Goal: Use online tool/utility: Utilize a website feature to perform a specific function

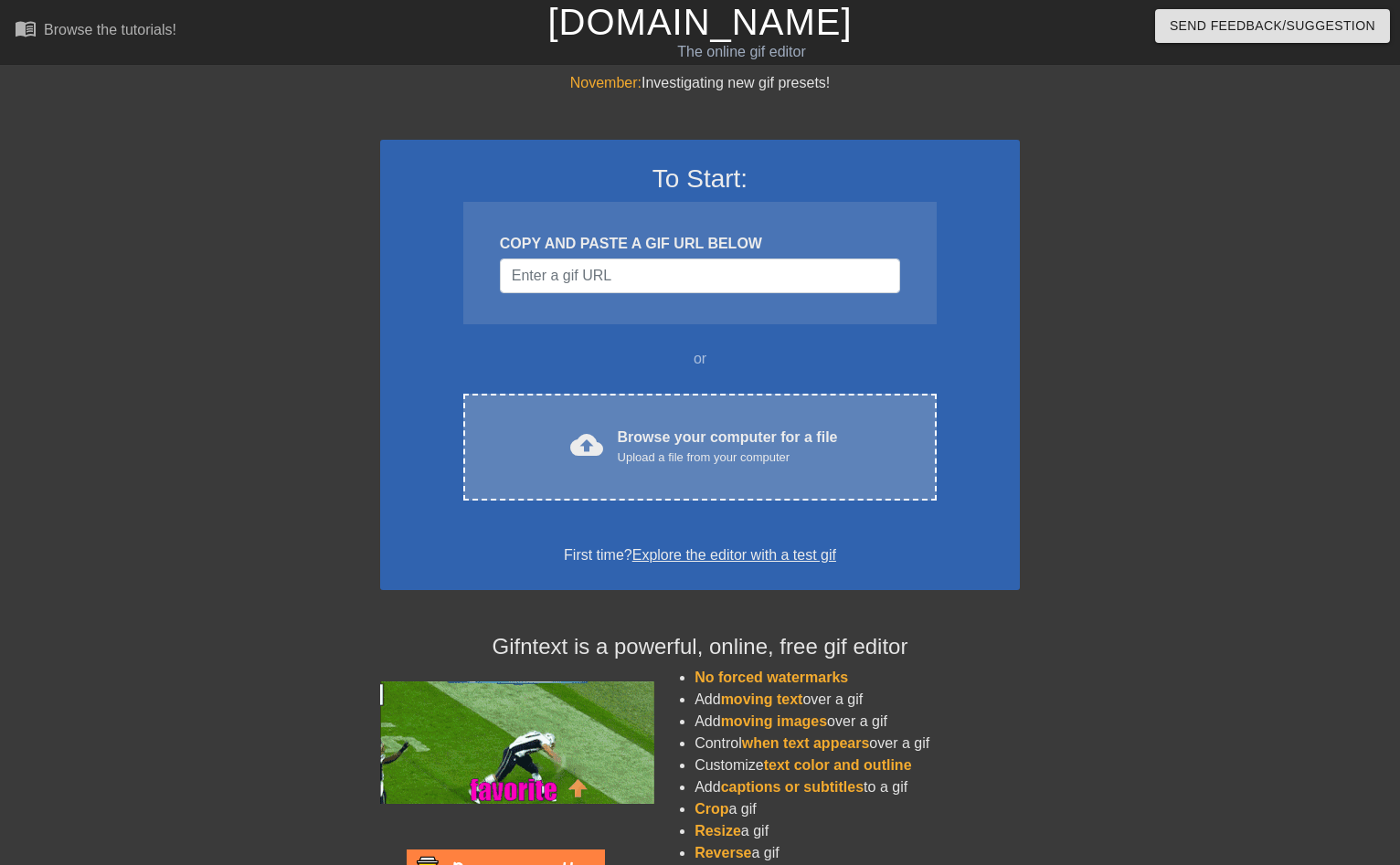
click at [728, 429] on div "Browse your computer for a file Upload a file from your computer" at bounding box center [728, 446] width 220 height 40
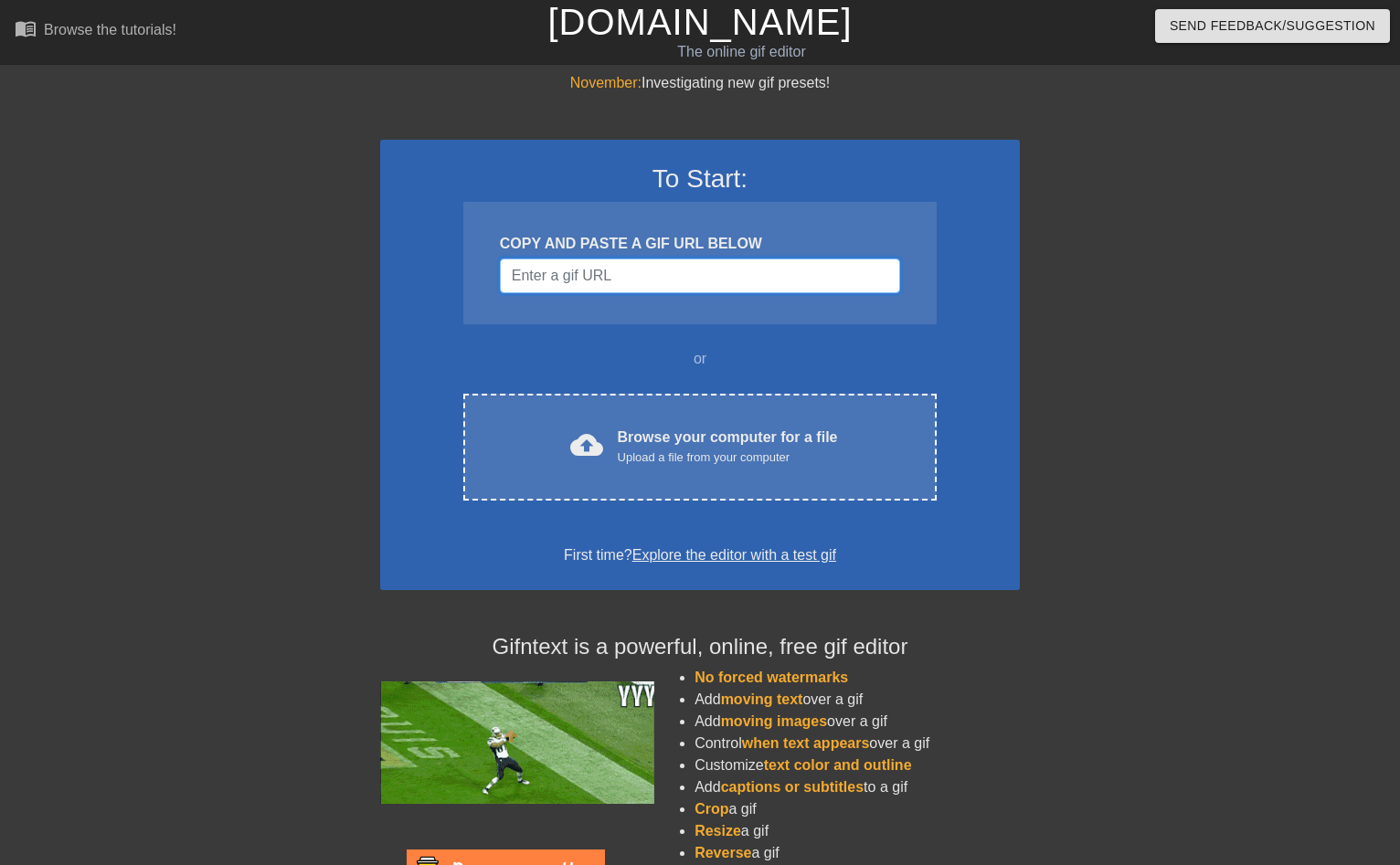
click at [699, 282] on input "Username" at bounding box center [700, 276] width 401 height 35
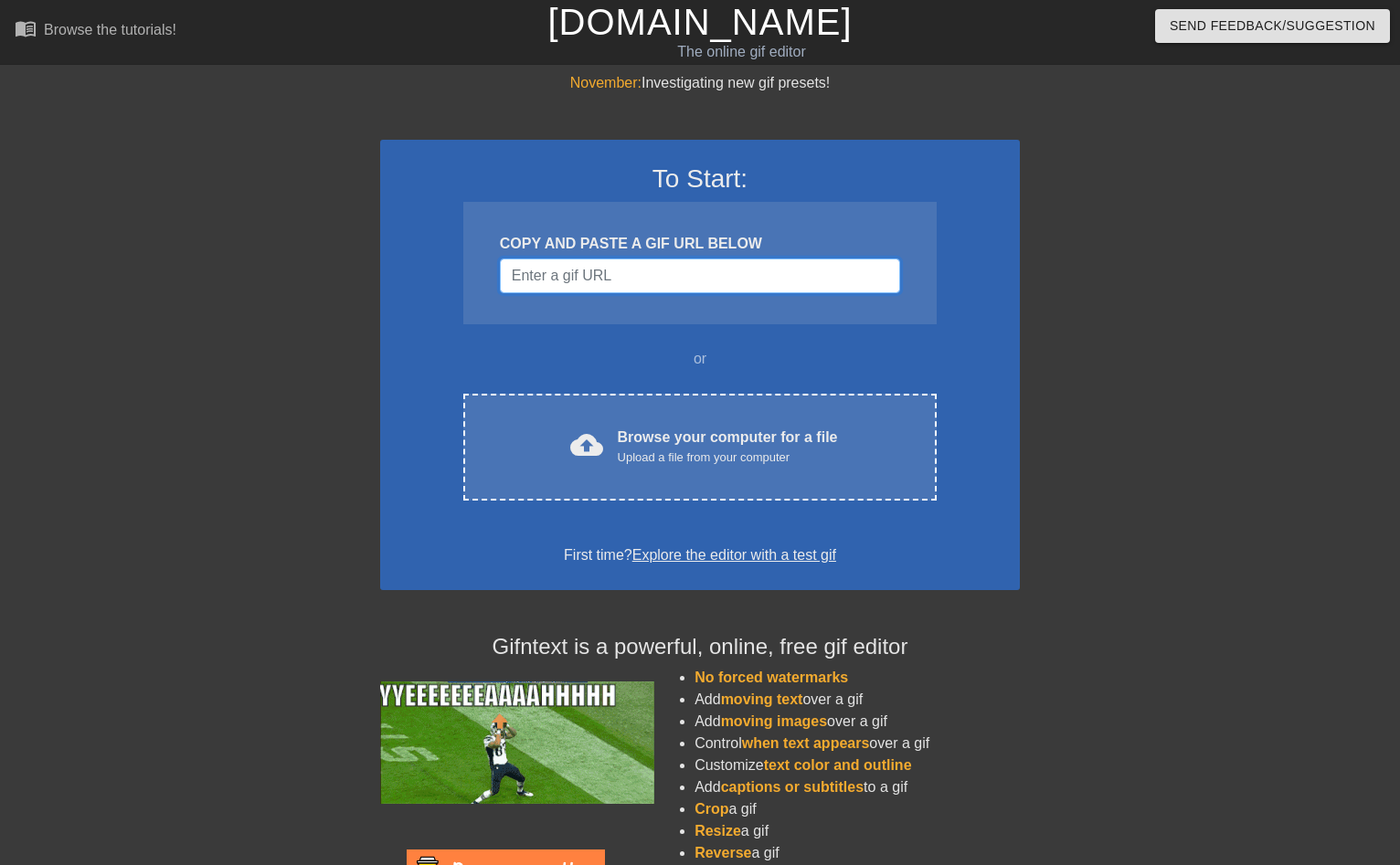
click at [699, 282] on input "Username" at bounding box center [700, 276] width 401 height 35
click at [873, 276] on input "Username" at bounding box center [700, 276] width 401 height 35
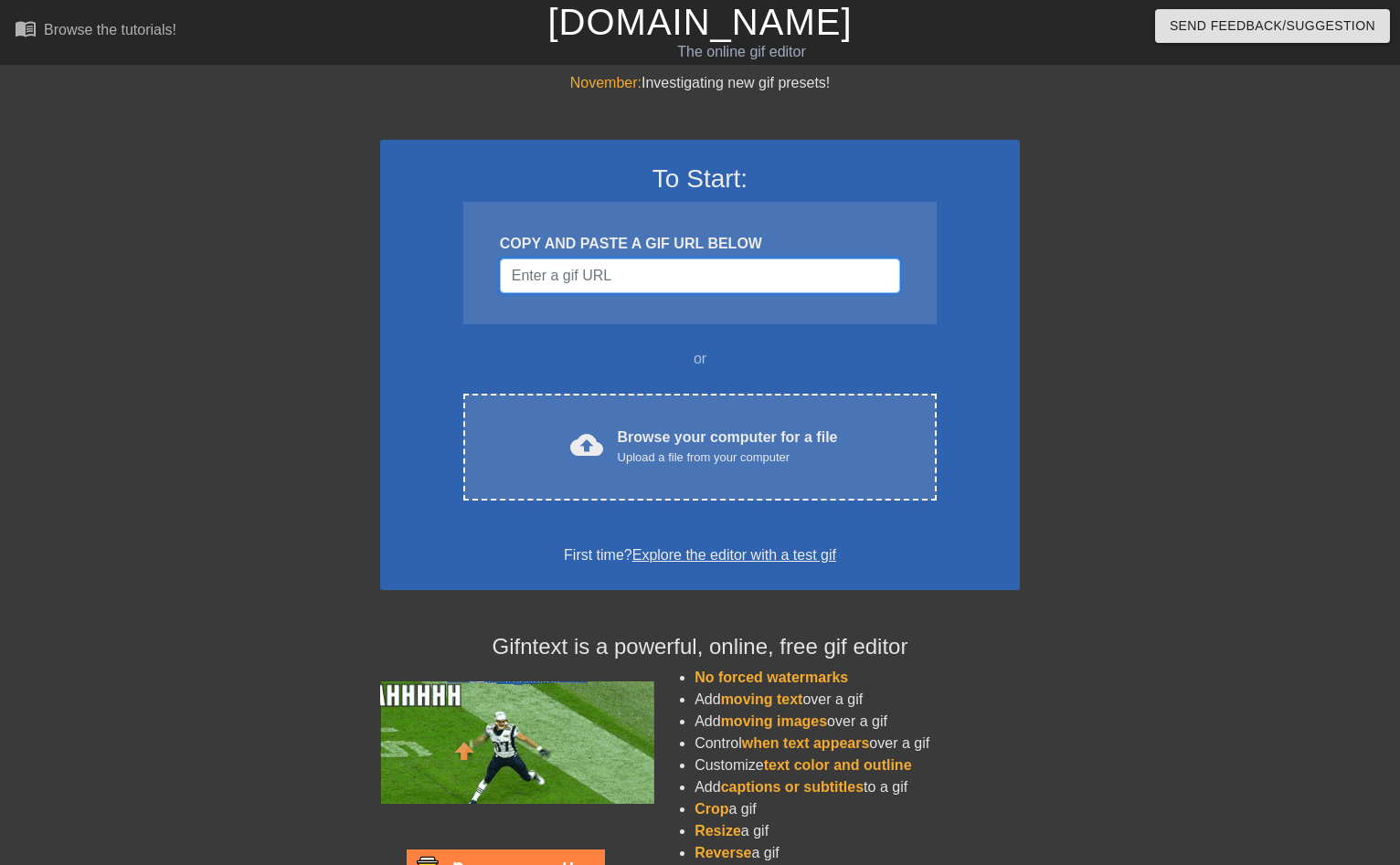
click at [672, 273] on input "Username" at bounding box center [700, 276] width 401 height 35
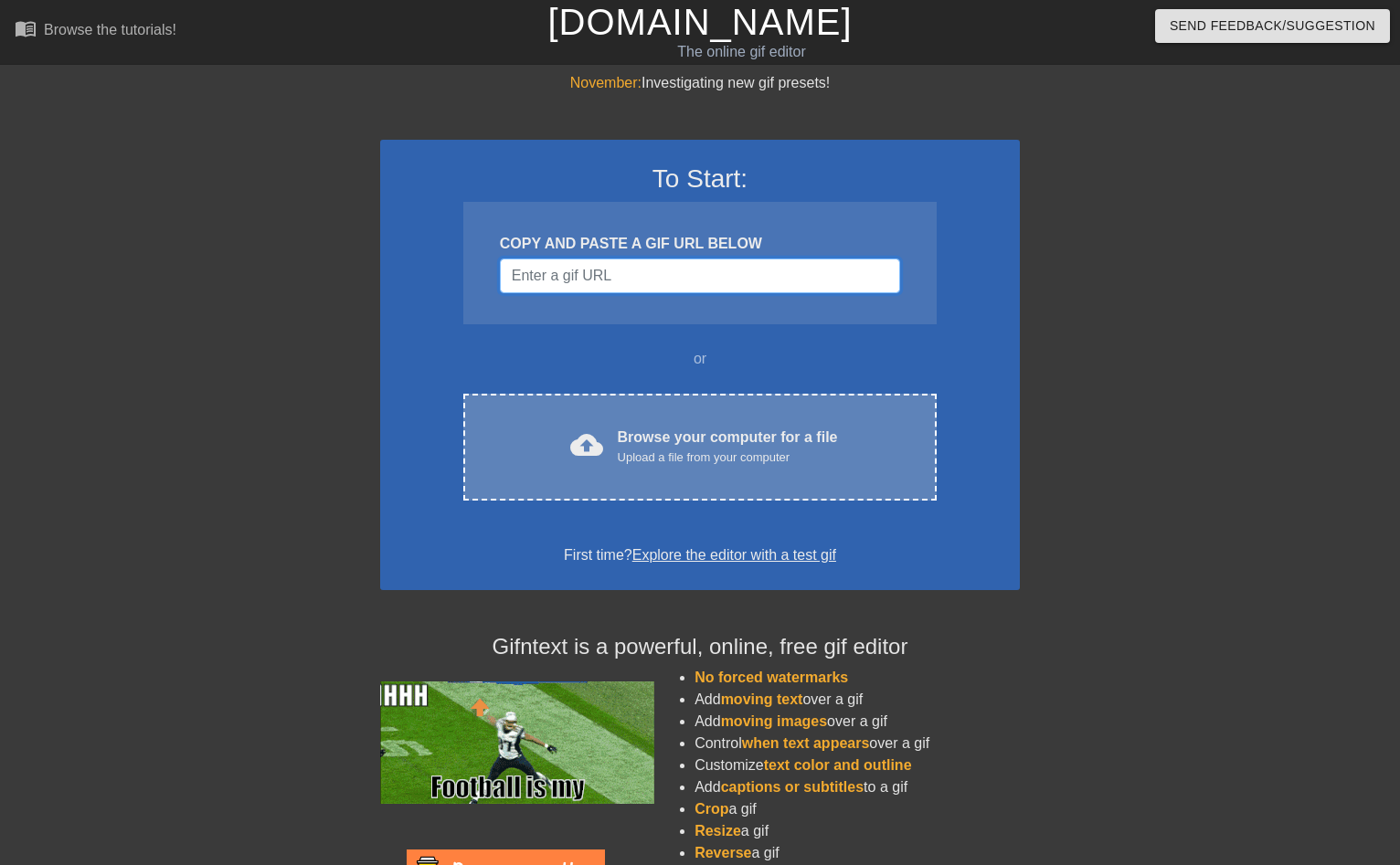
scroll to position [108, 0]
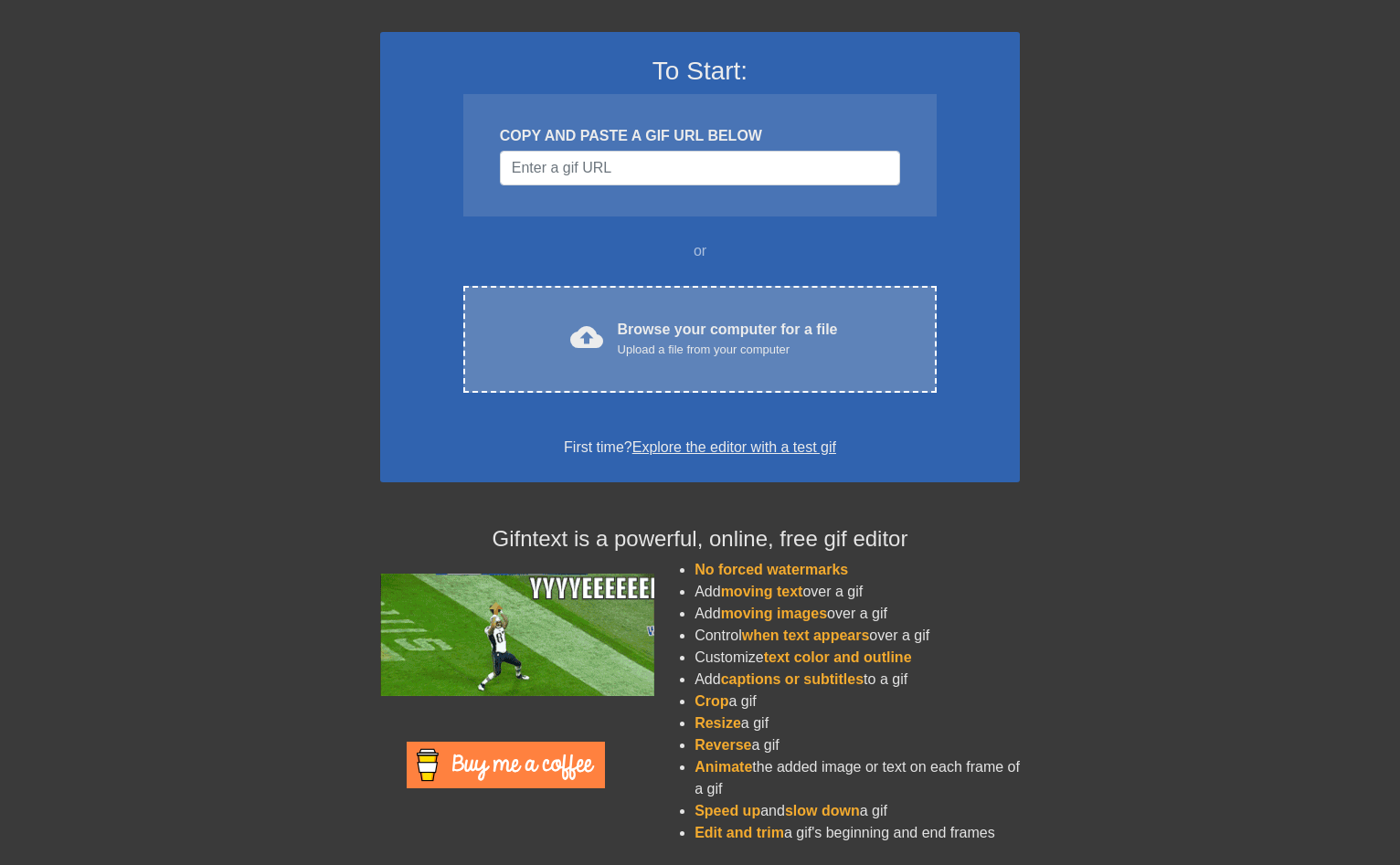
click at [726, 366] on div "cloud_upload Browse your computer for a file Upload a file from your computer C…" at bounding box center [700, 339] width 473 height 107
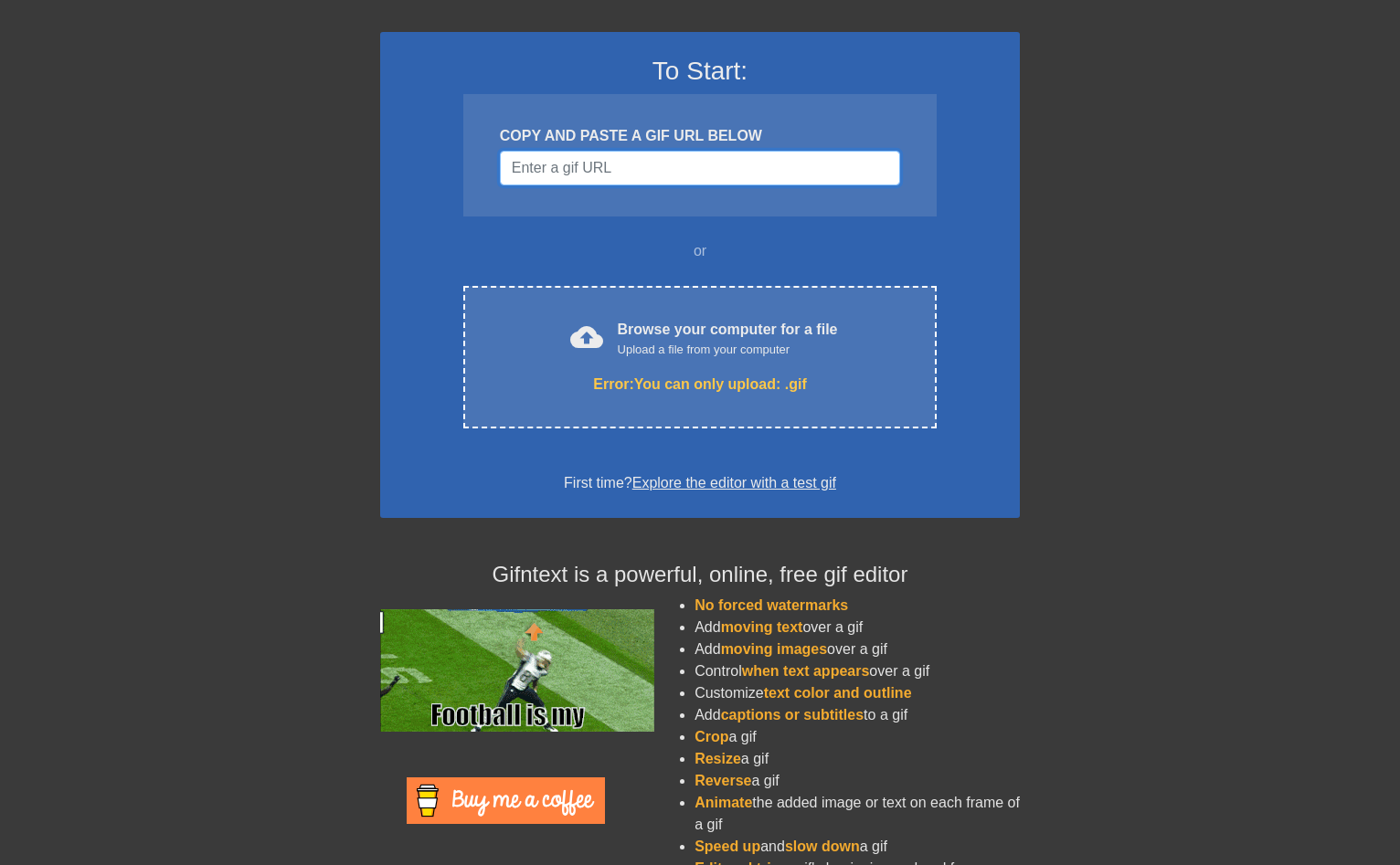
click at [729, 178] on input "Username" at bounding box center [700, 168] width 401 height 35
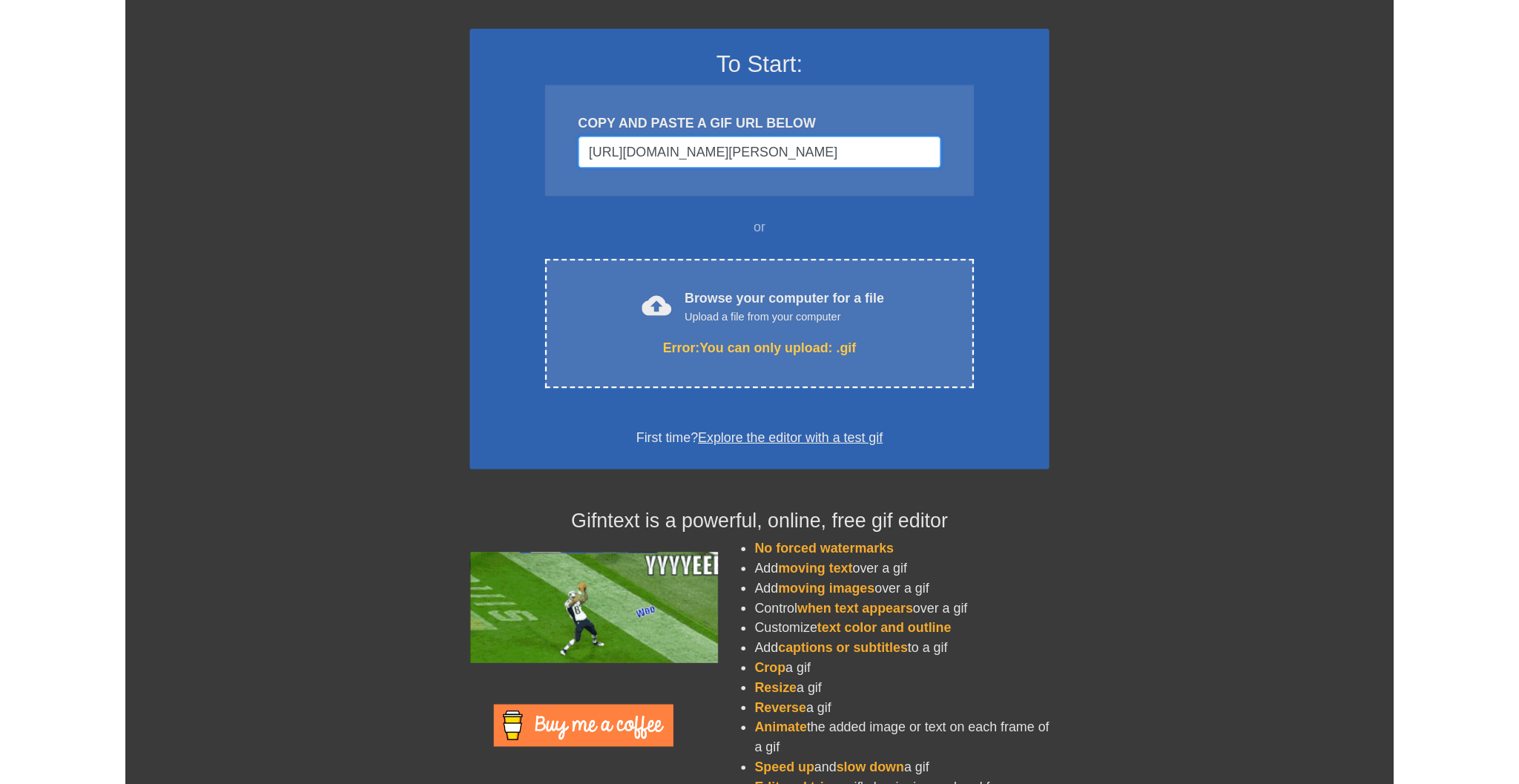
scroll to position [0, 0]
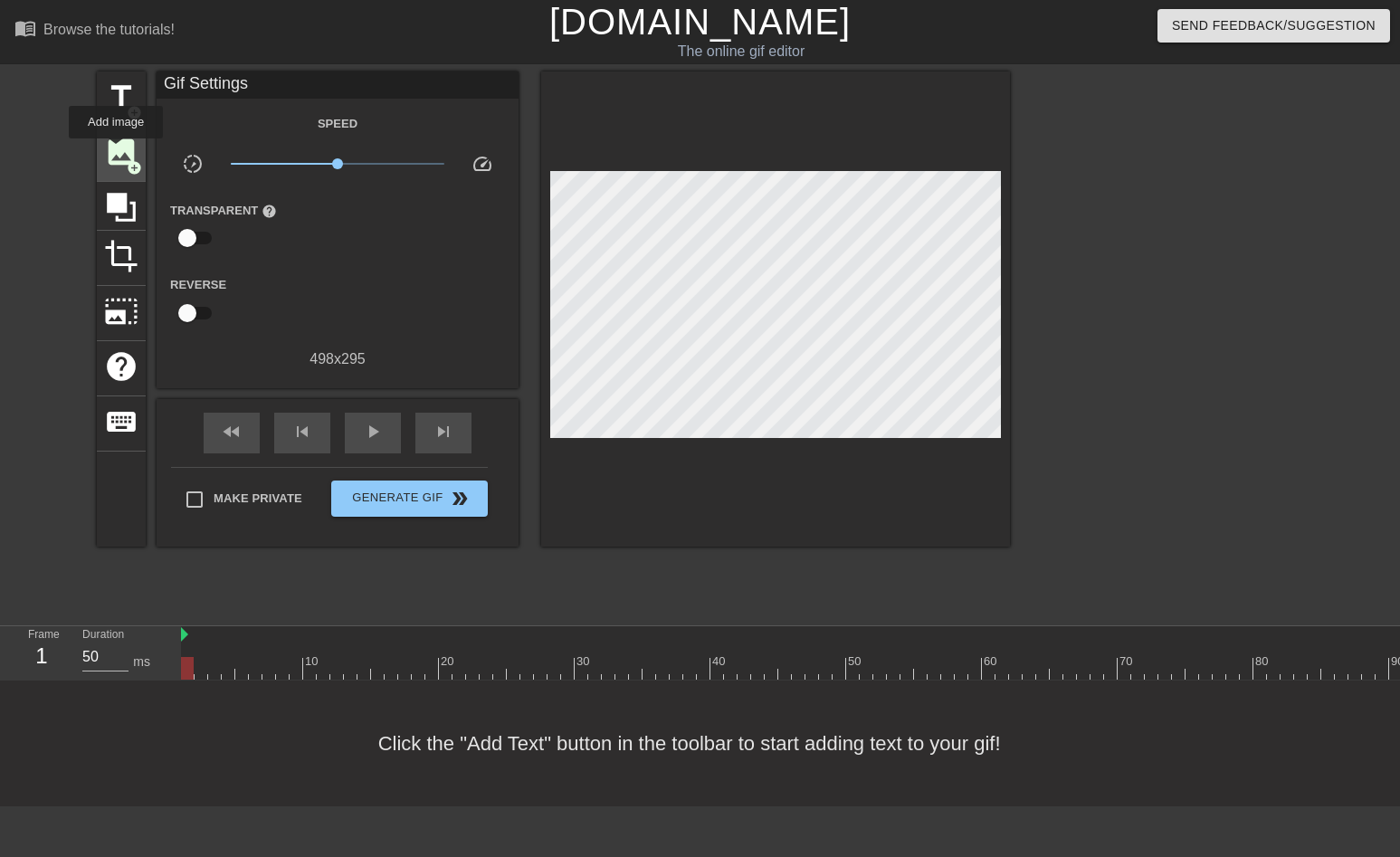
click at [117, 151] on span "image" at bounding box center [121, 152] width 35 height 35
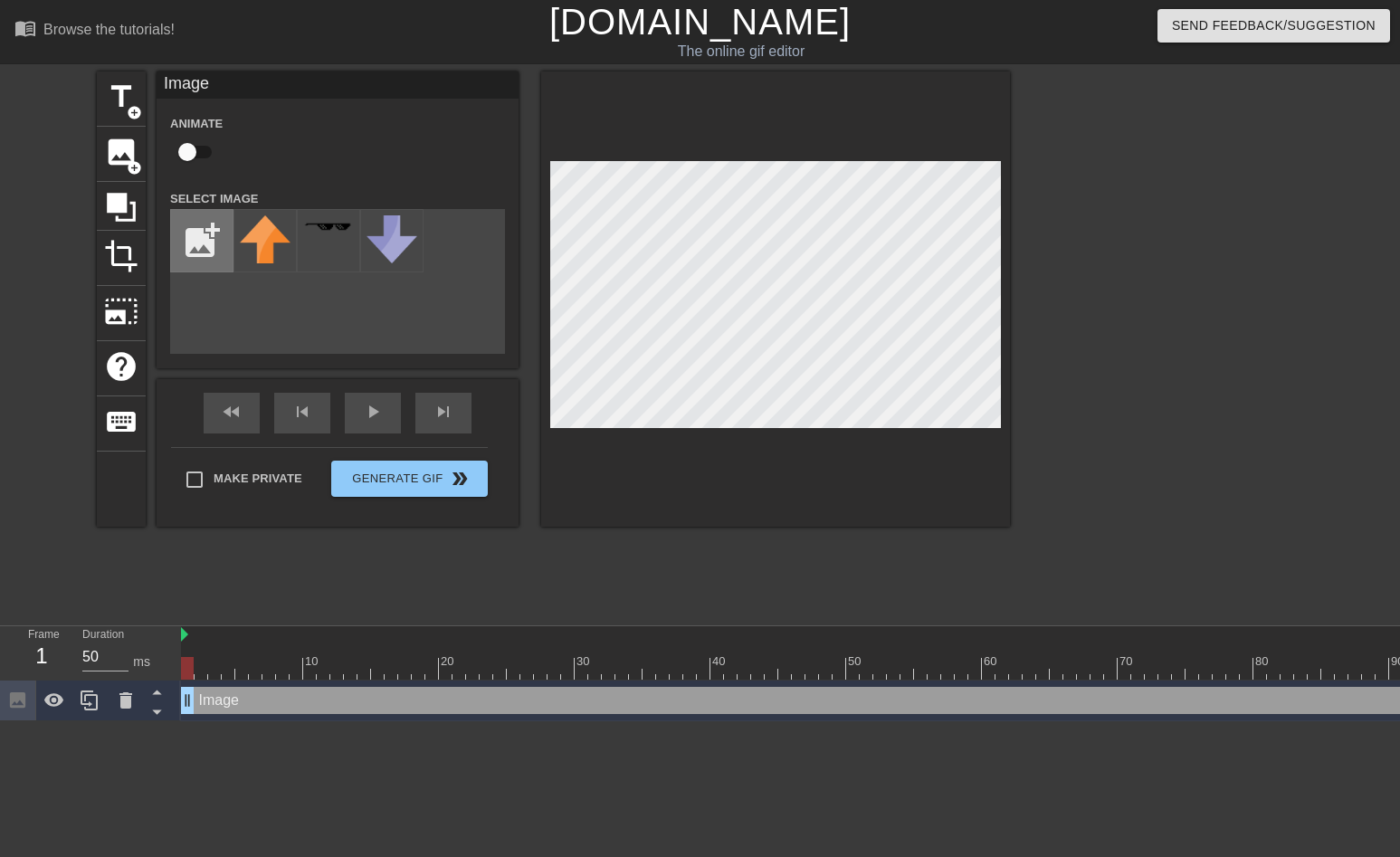
click at [205, 233] on input "file" at bounding box center [202, 241] width 61 height 61
click at [207, 241] on input "file" at bounding box center [202, 241] width 61 height 61
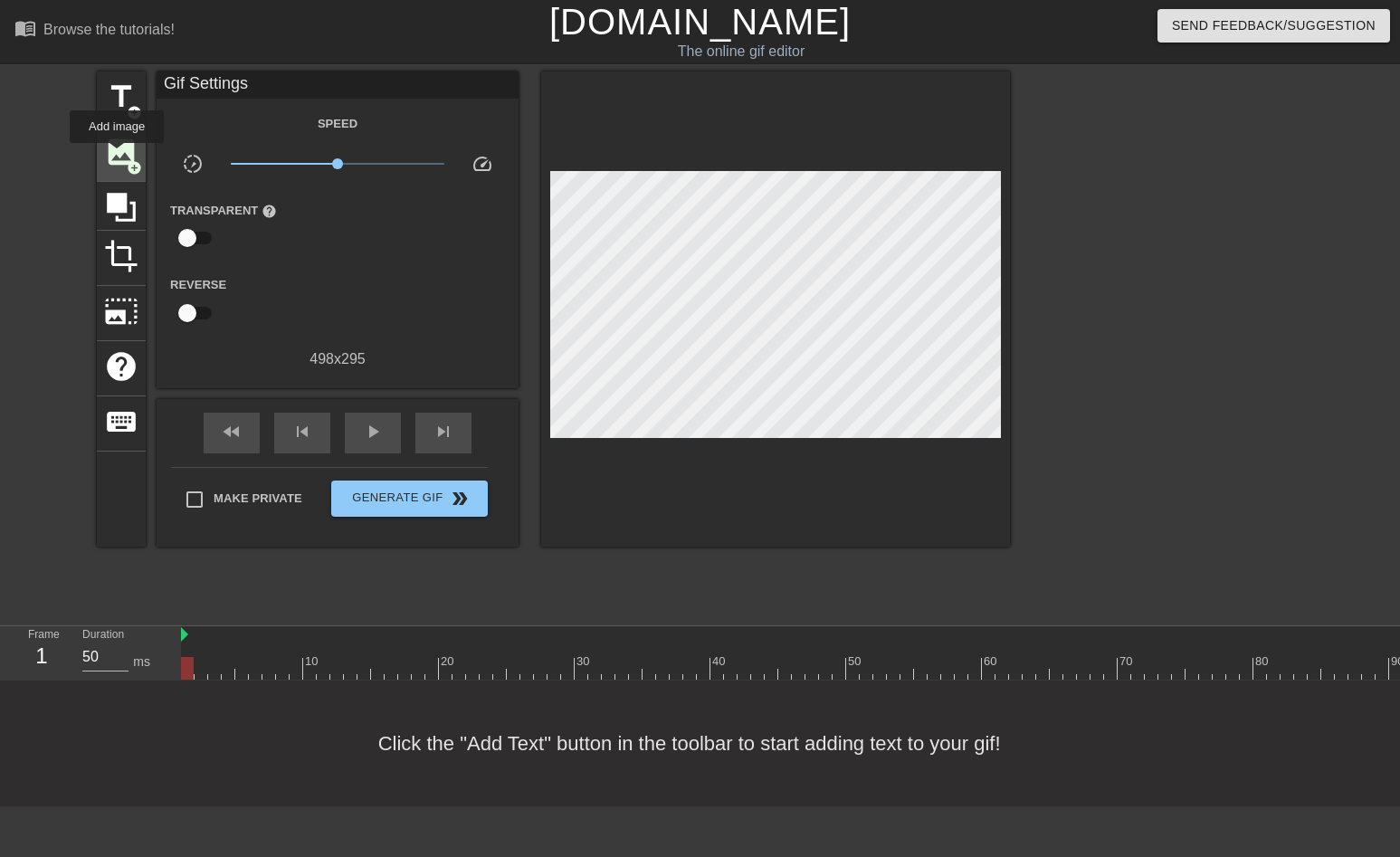
click at [117, 156] on span "image" at bounding box center [121, 152] width 35 height 35
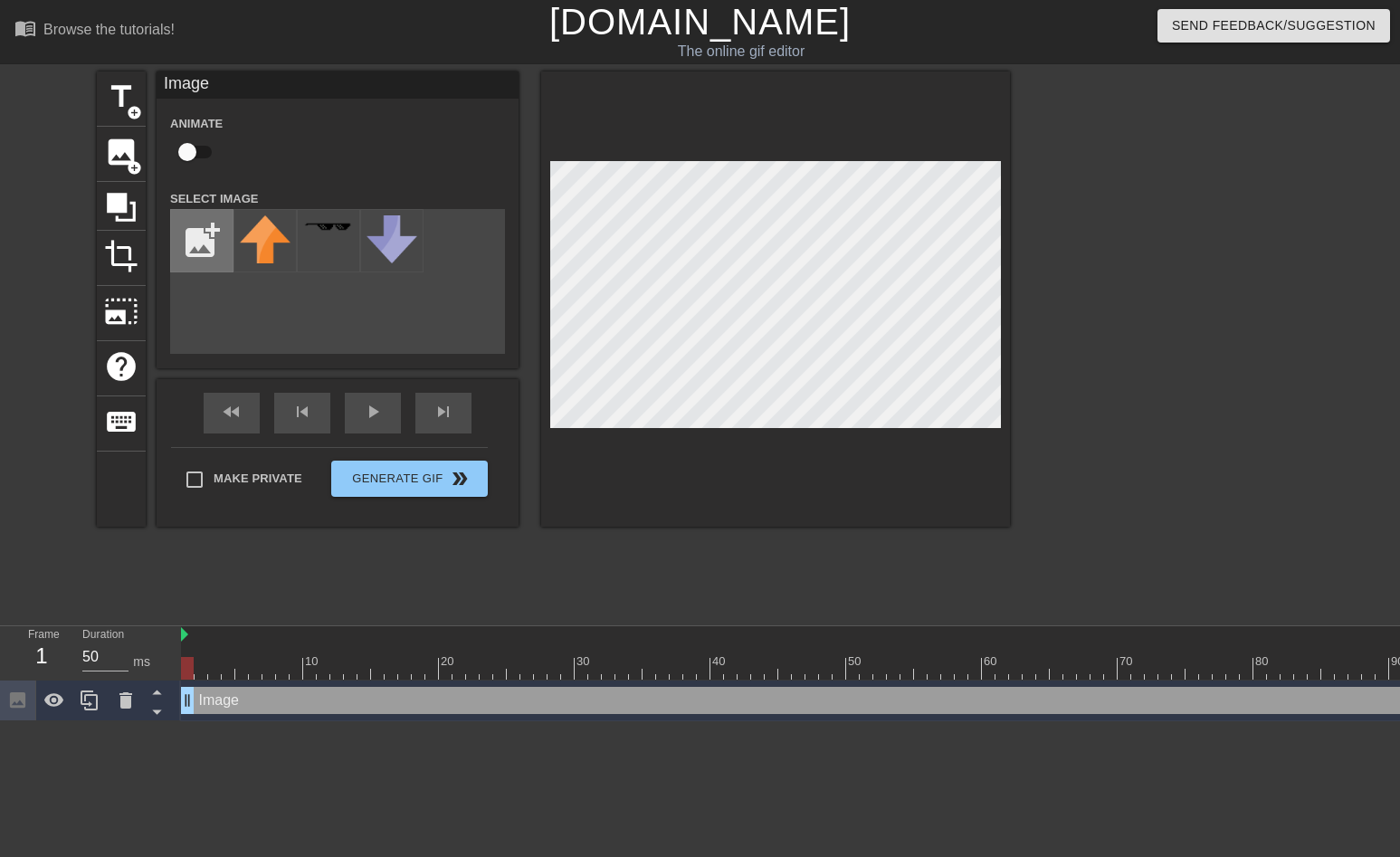
click at [209, 235] on input "file" at bounding box center [202, 241] width 61 height 61
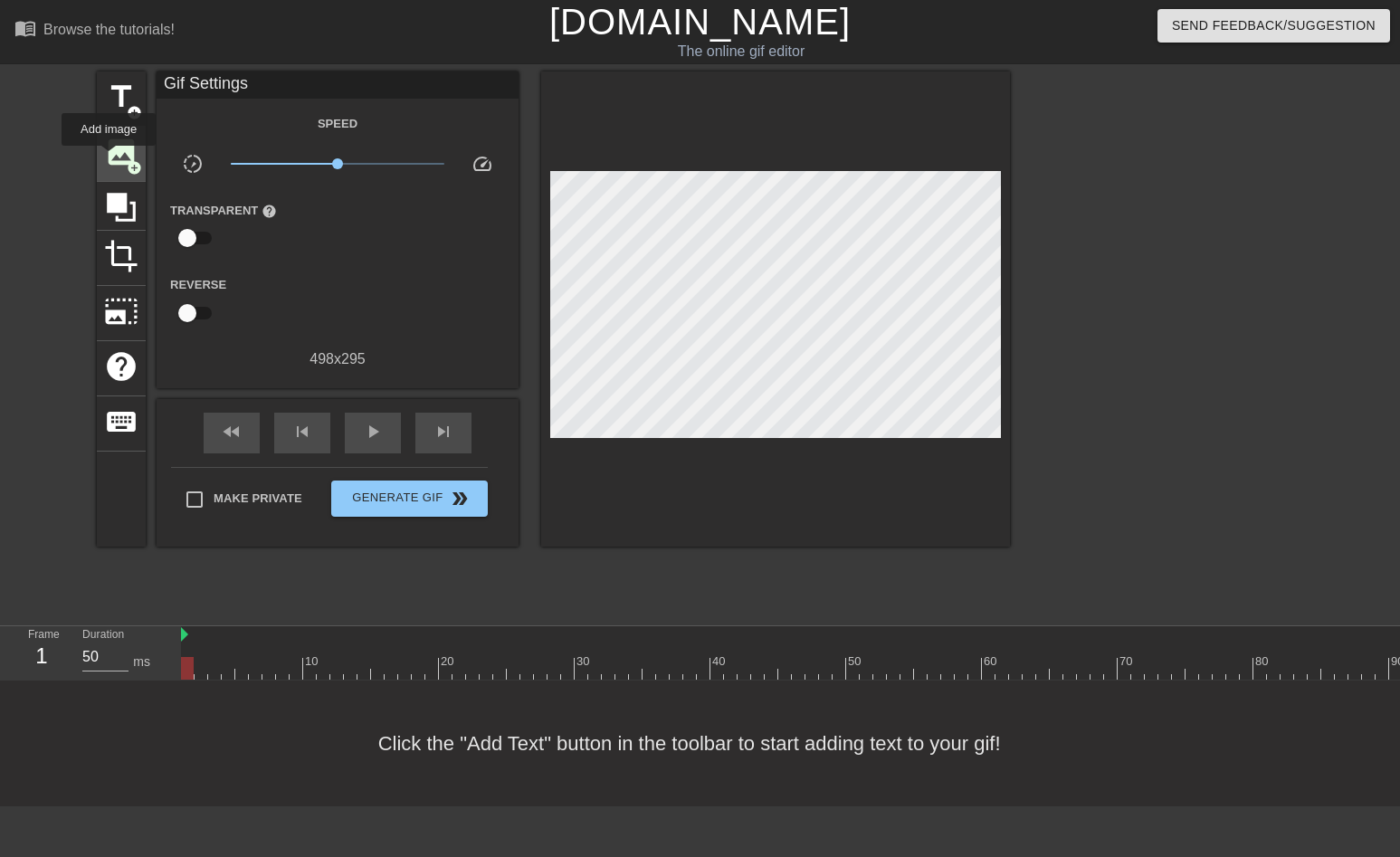
click at [110, 159] on span "image" at bounding box center [121, 152] width 35 height 35
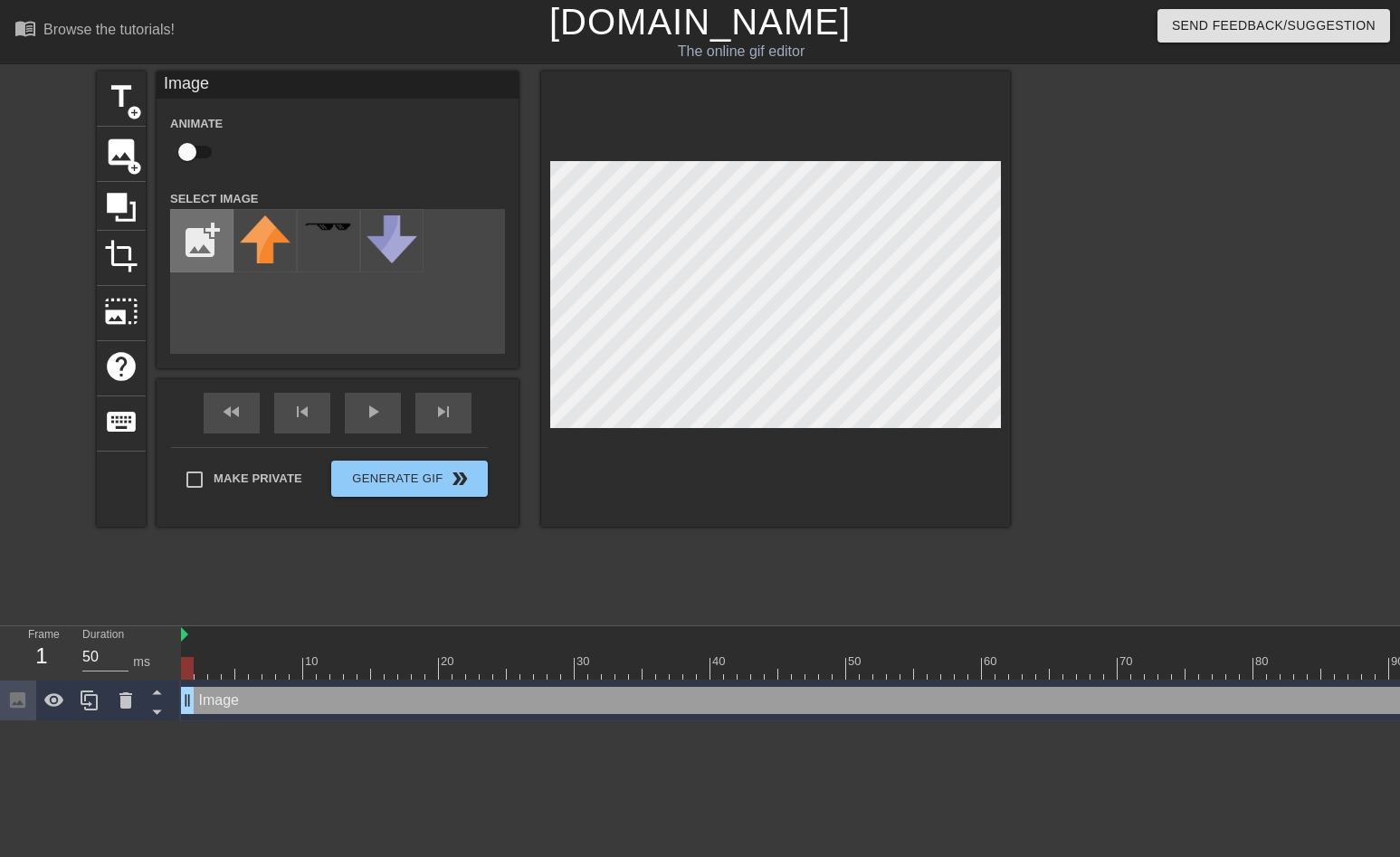
click at [206, 230] on input "file" at bounding box center [202, 241] width 61 height 61
type input "C:\fakepath\imageedit_2_8170945509.gif"
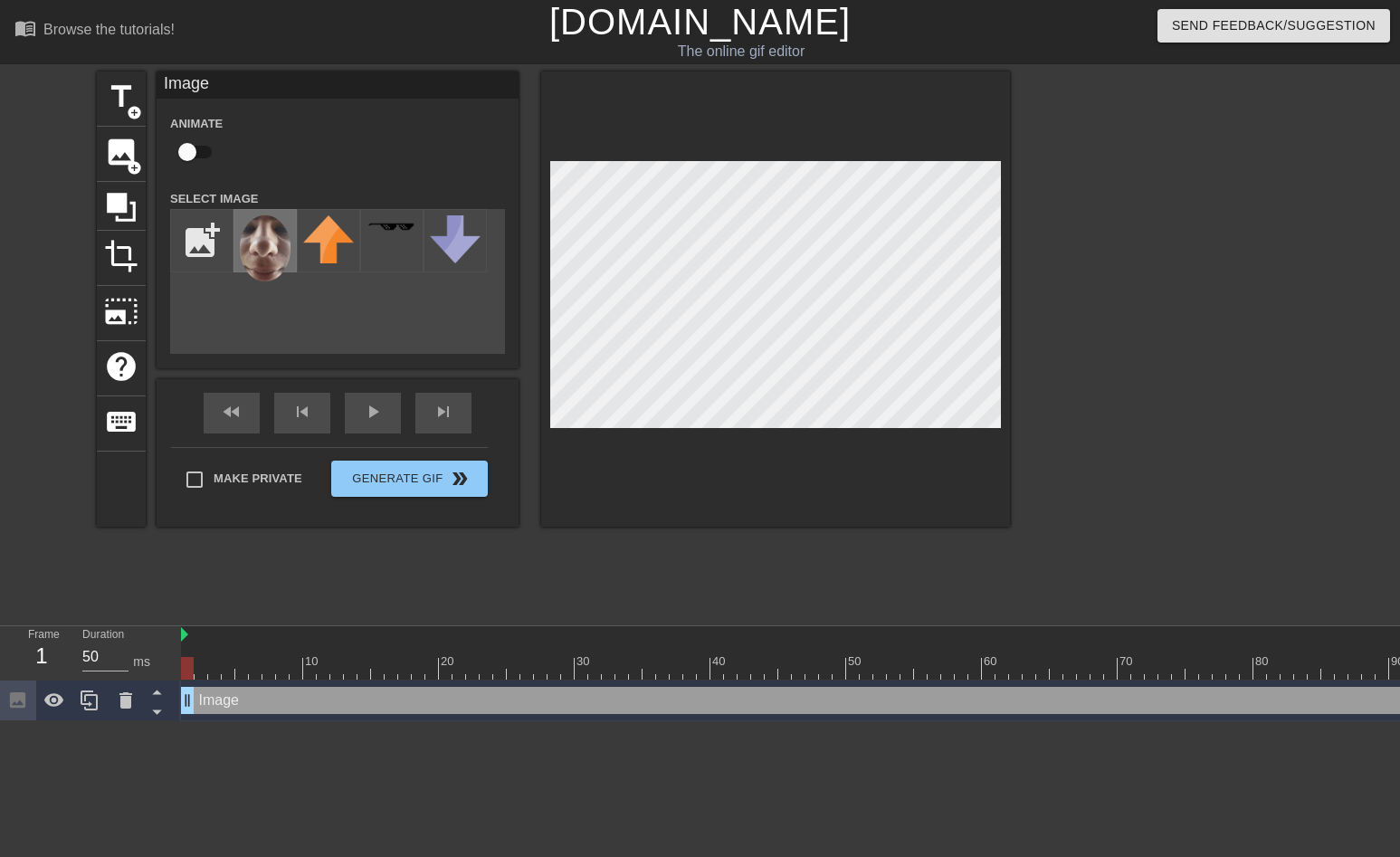
click at [264, 253] on img at bounding box center [265, 248] width 51 height 66
click at [133, 413] on span "keyboard" at bounding box center [121, 422] width 35 height 35
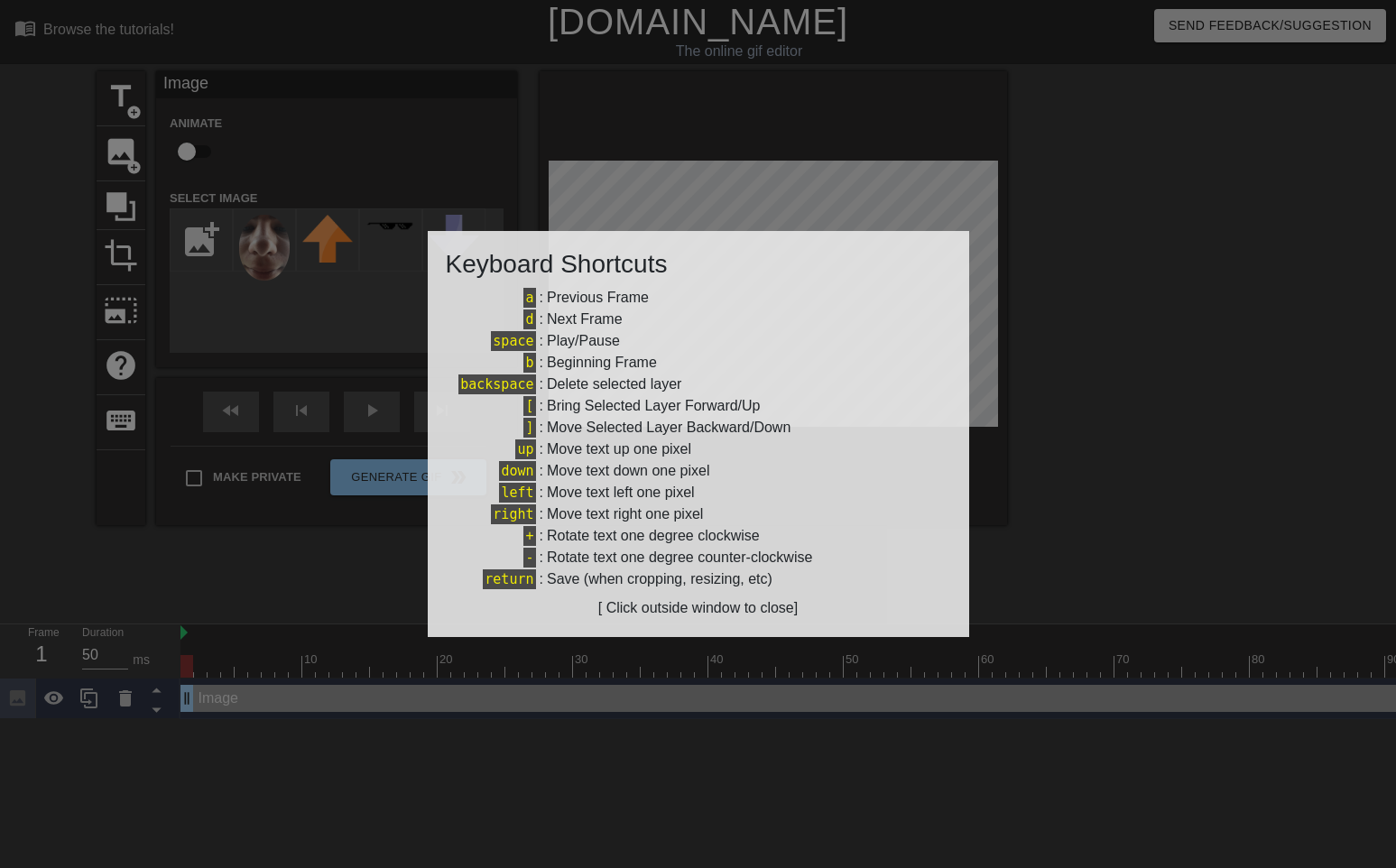
click at [154, 549] on div at bounding box center [698, 434] width 1396 height 868
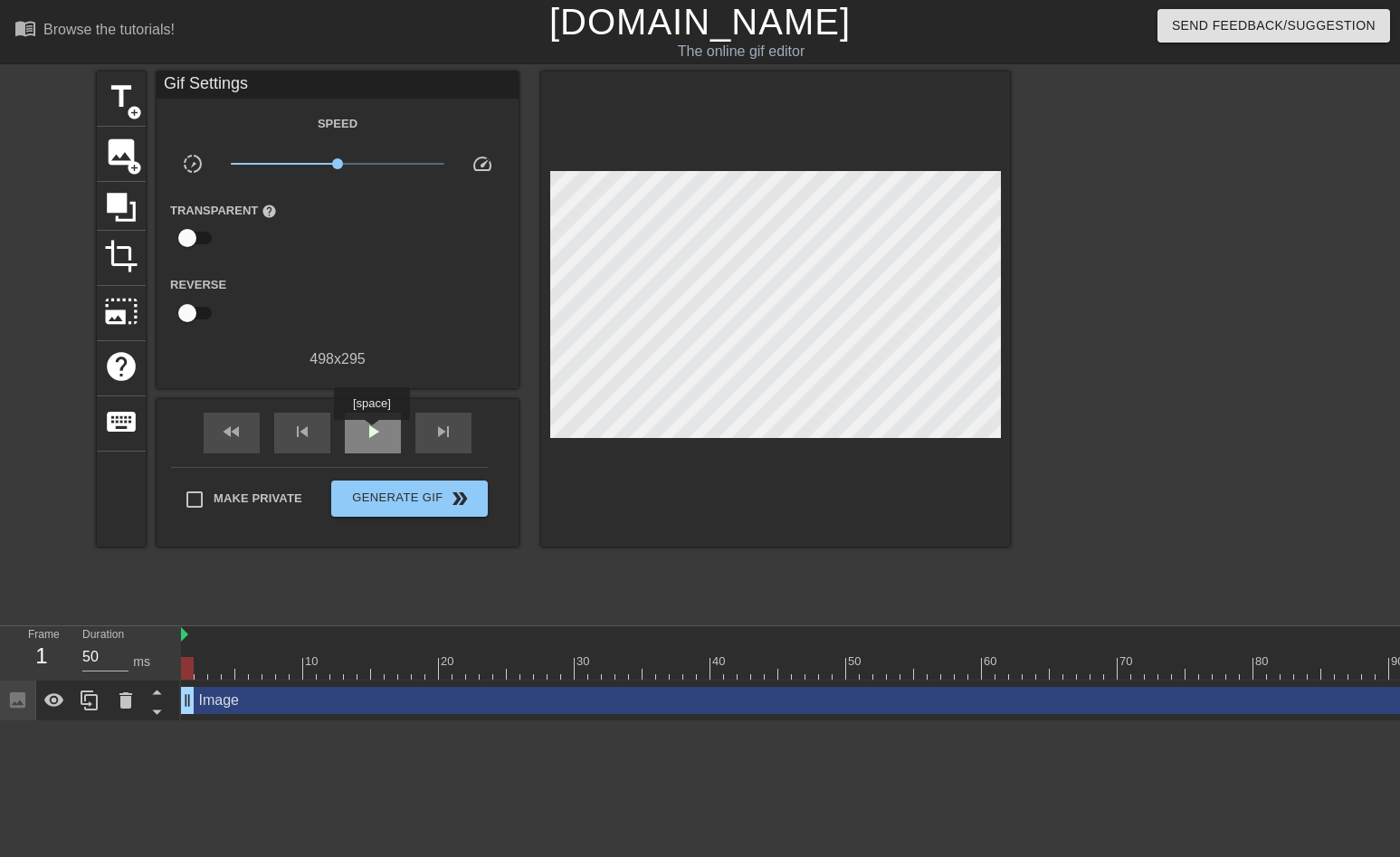
click at [374, 432] on span "play_arrow" at bounding box center [373, 431] width 22 height 22
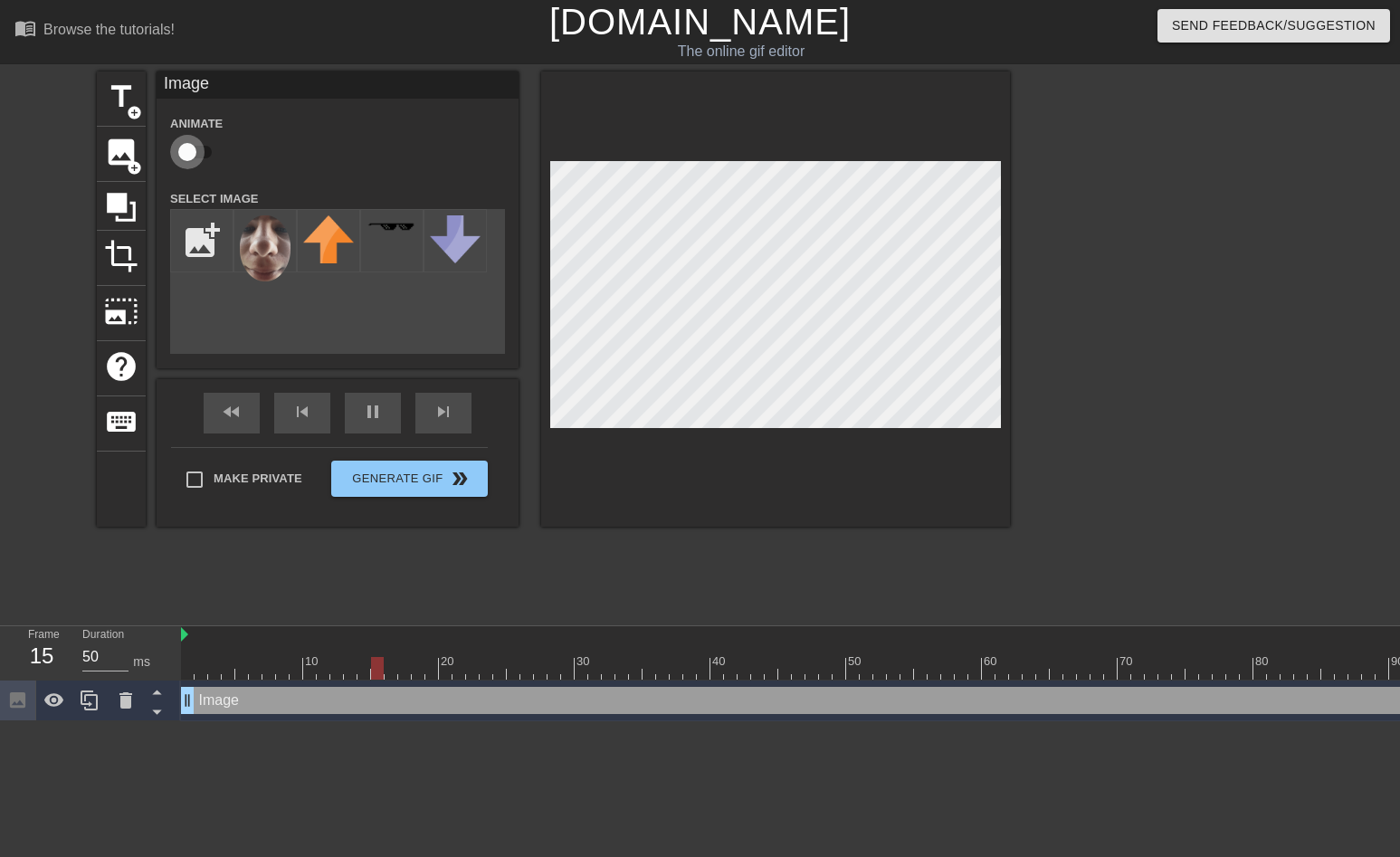
click at [197, 155] on input "checkbox" at bounding box center [186, 152] width 103 height 35
checkbox input "true"
click at [855, 696] on span "lens" at bounding box center [857, 699] width 8 height 8
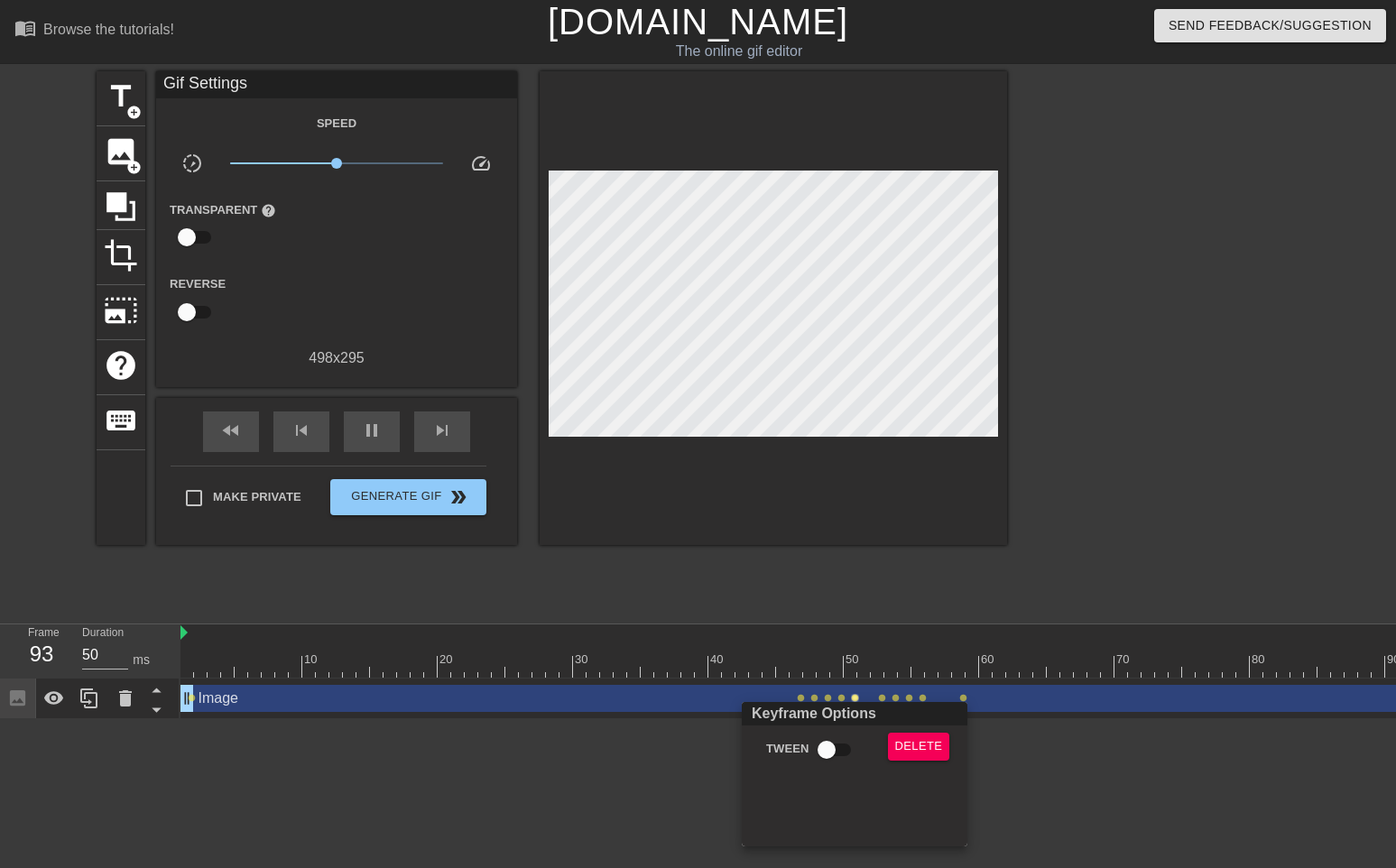
click at [842, 697] on div at bounding box center [698, 434] width 1396 height 868
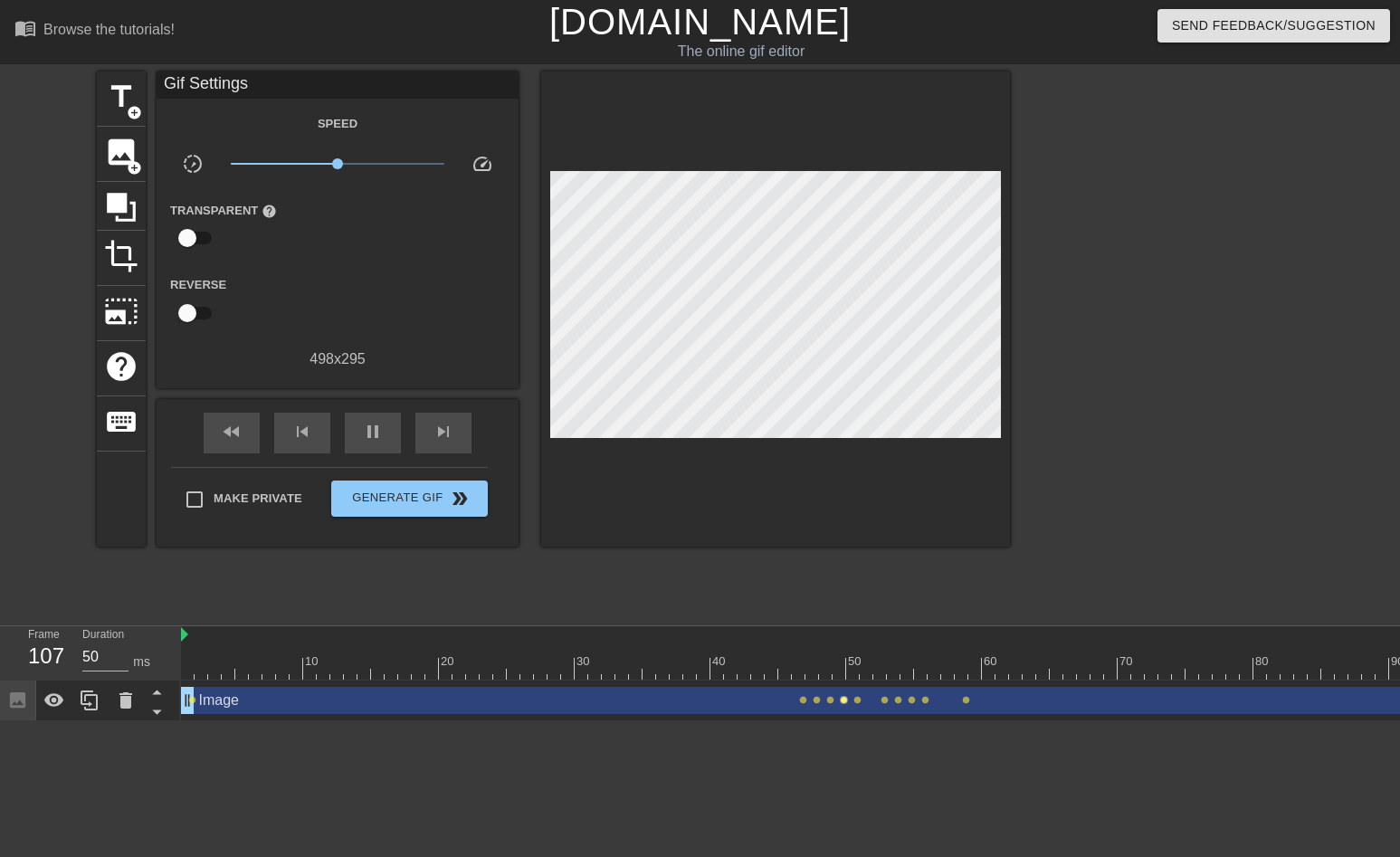
click at [843, 702] on span "lens" at bounding box center [844, 699] width 8 height 8
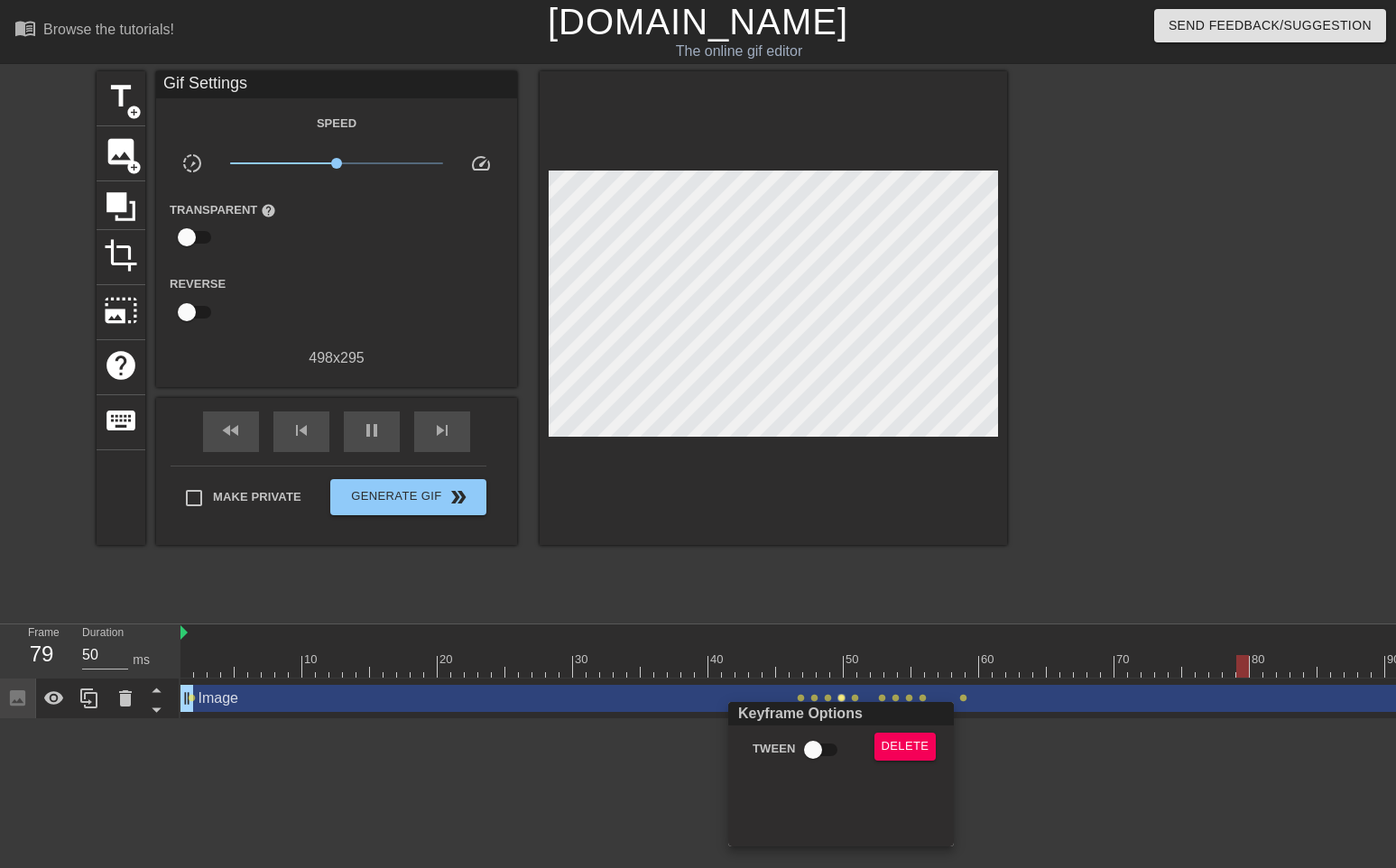
click at [828, 701] on div at bounding box center [698, 434] width 1396 height 868
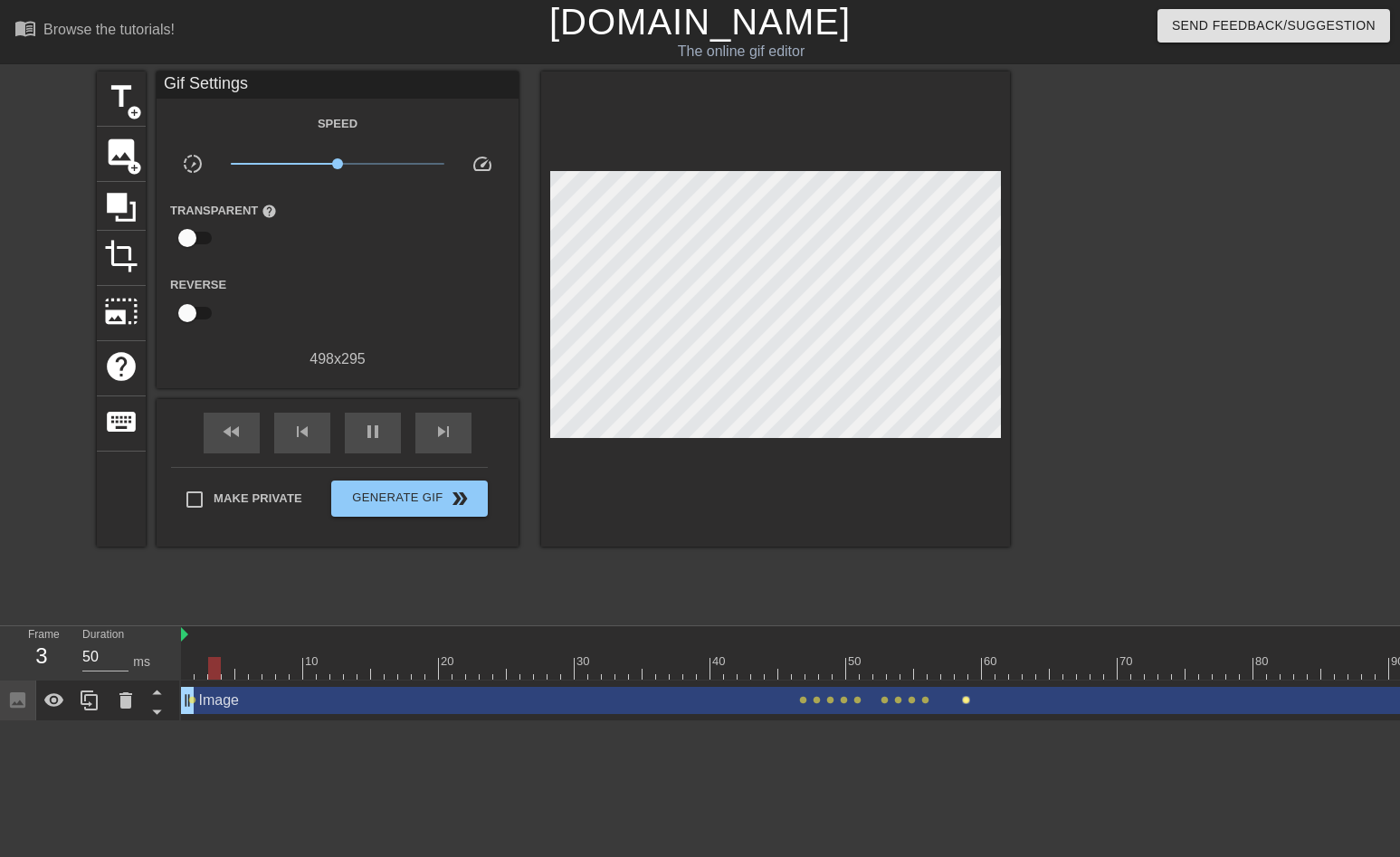
click at [965, 698] on span "lens" at bounding box center [966, 699] width 8 height 8
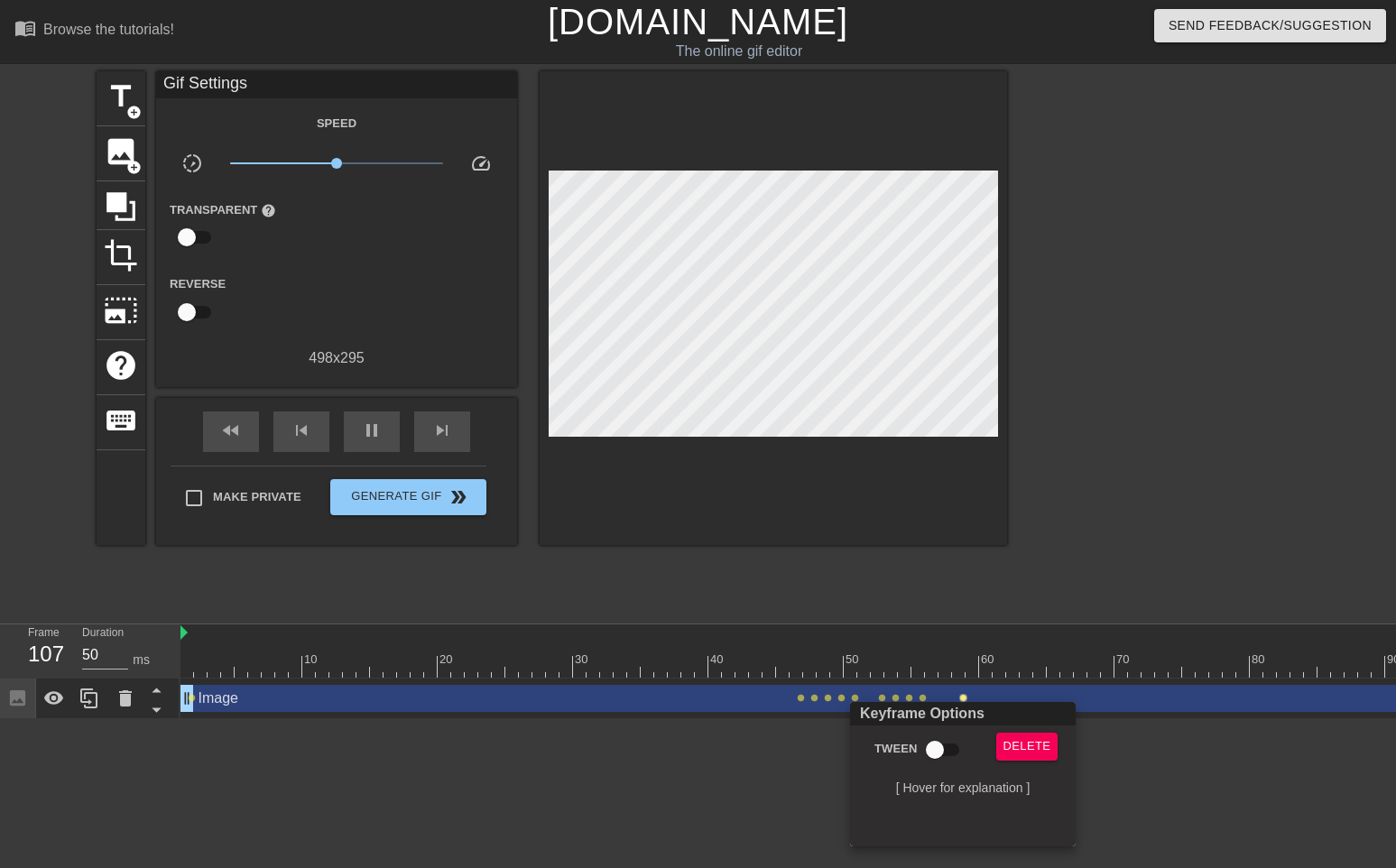
click at [366, 426] on div at bounding box center [698, 434] width 1396 height 868
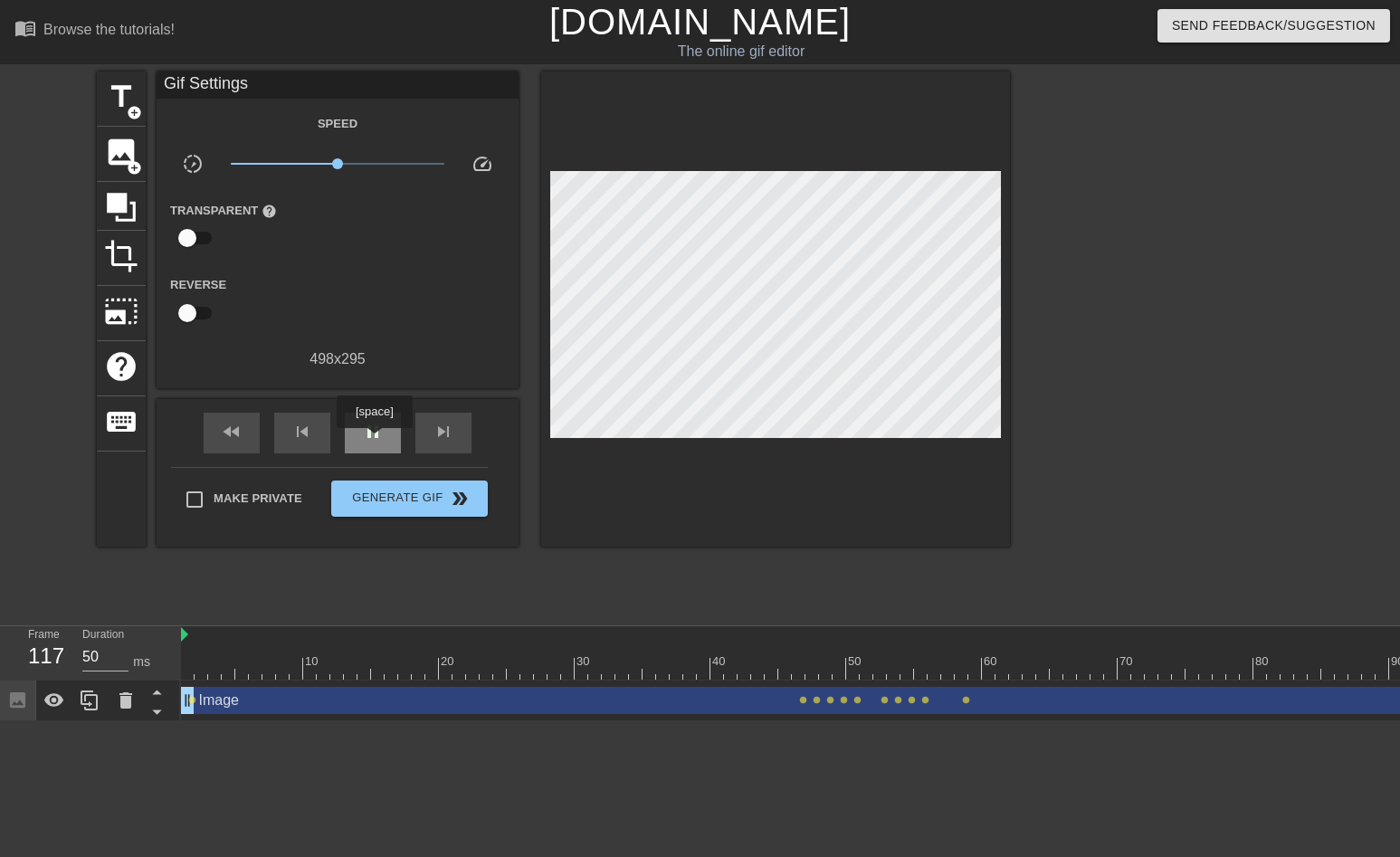
click at [377, 441] on span "pause" at bounding box center [373, 431] width 22 height 22
click at [966, 701] on span "lens" at bounding box center [966, 699] width 8 height 8
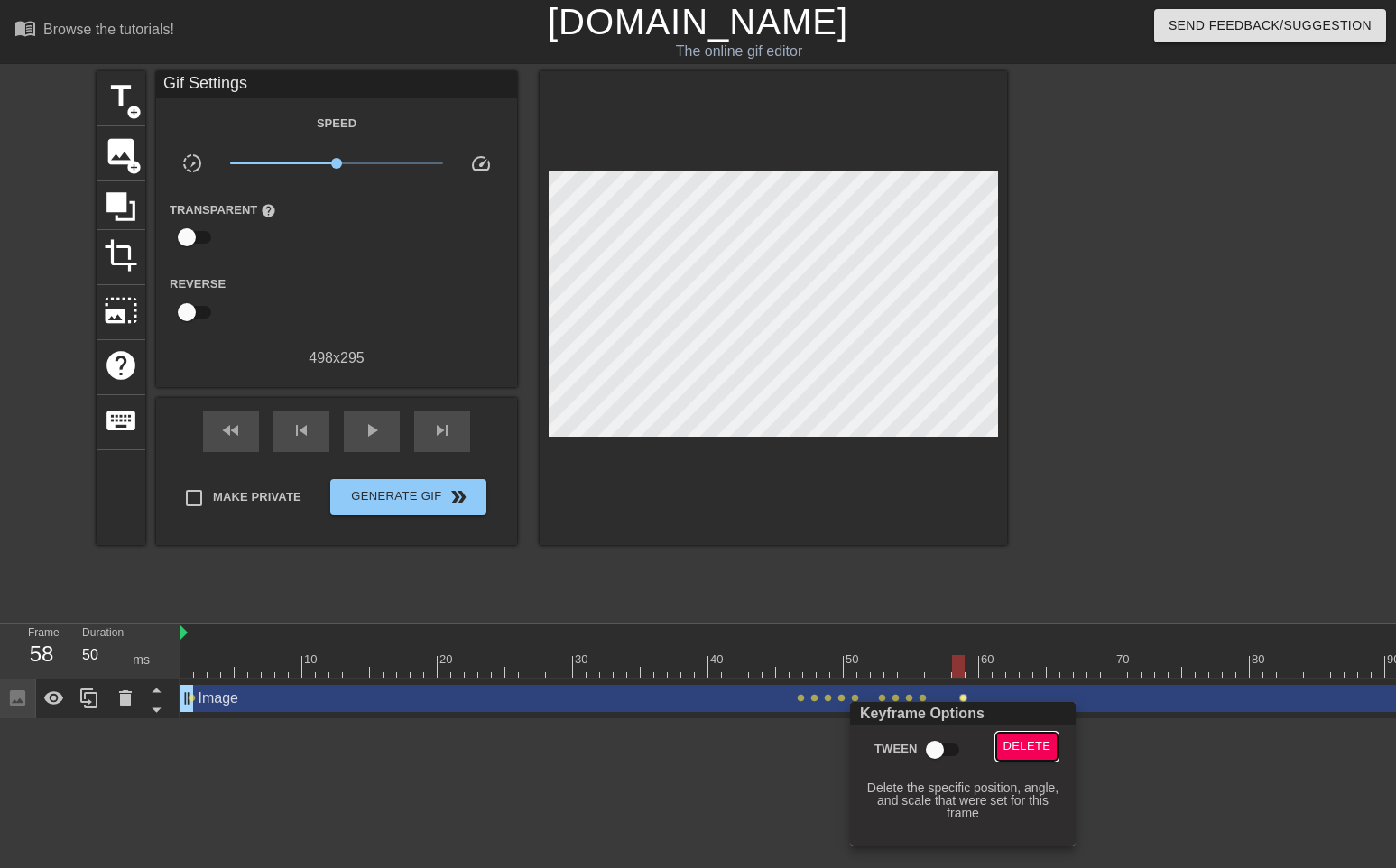
click at [1039, 743] on span "Delete" at bounding box center [1028, 747] width 48 height 21
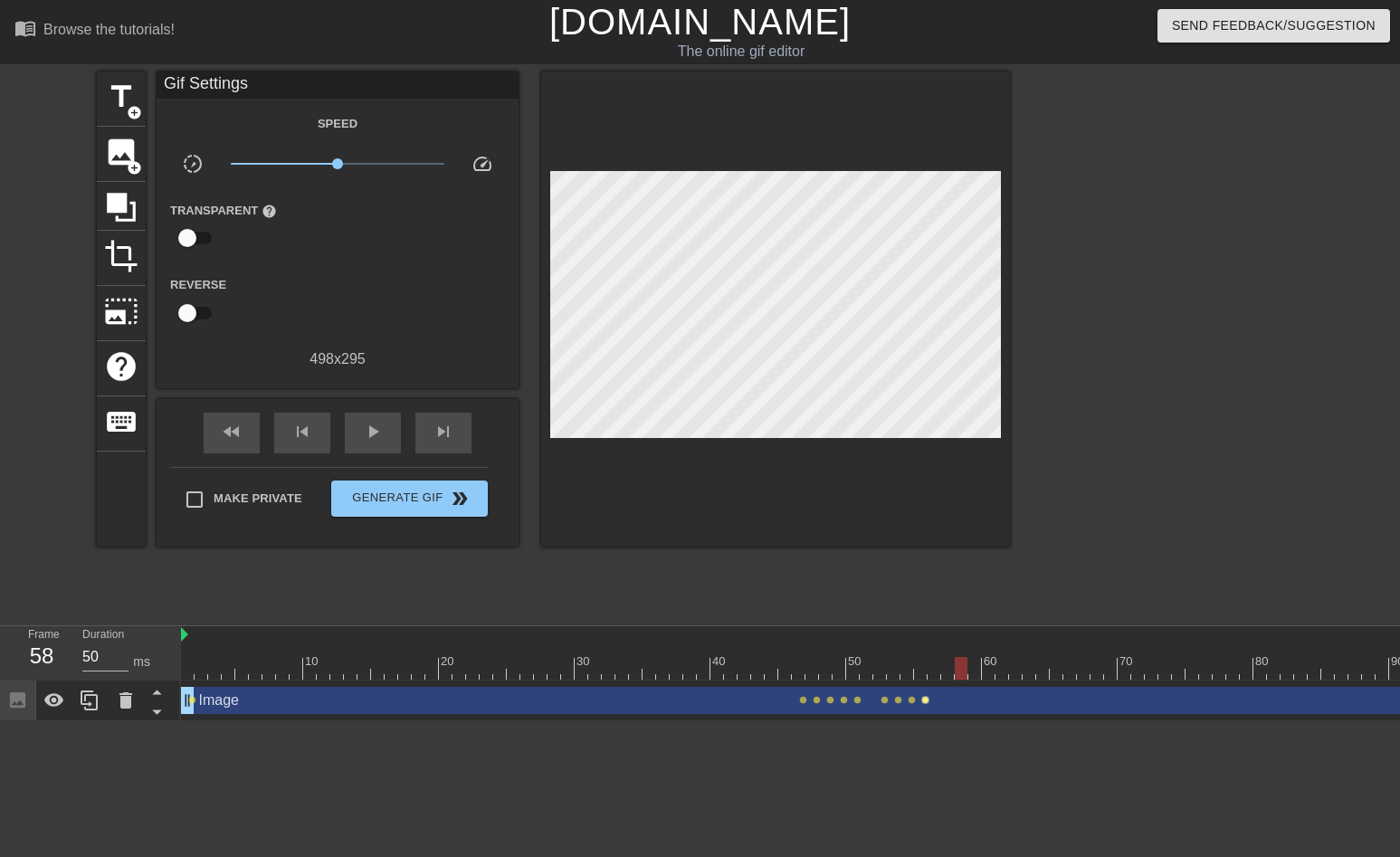
click at [924, 701] on span "lens" at bounding box center [925, 699] width 8 height 8
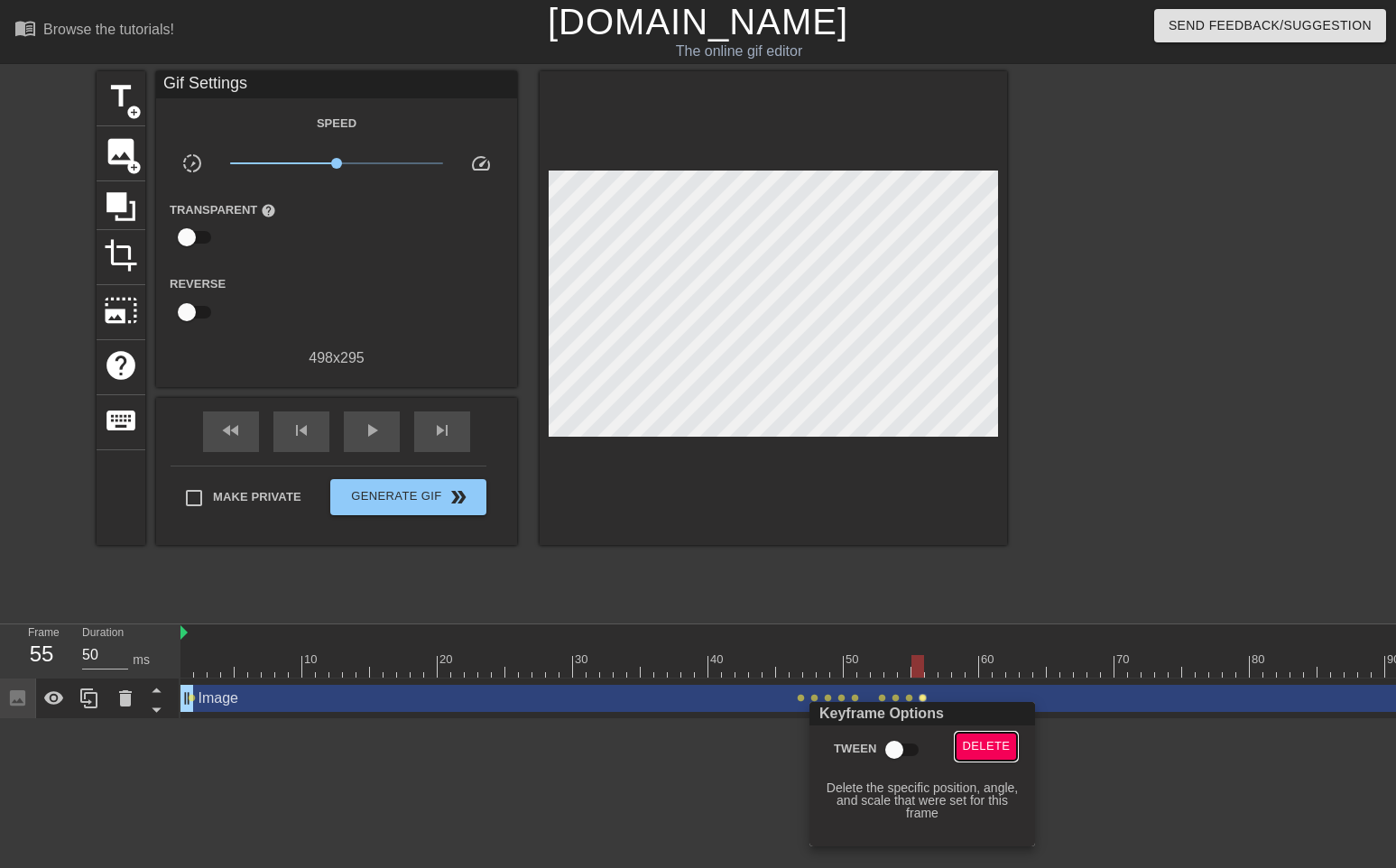
click at [980, 741] on span "Delete" at bounding box center [987, 747] width 48 height 21
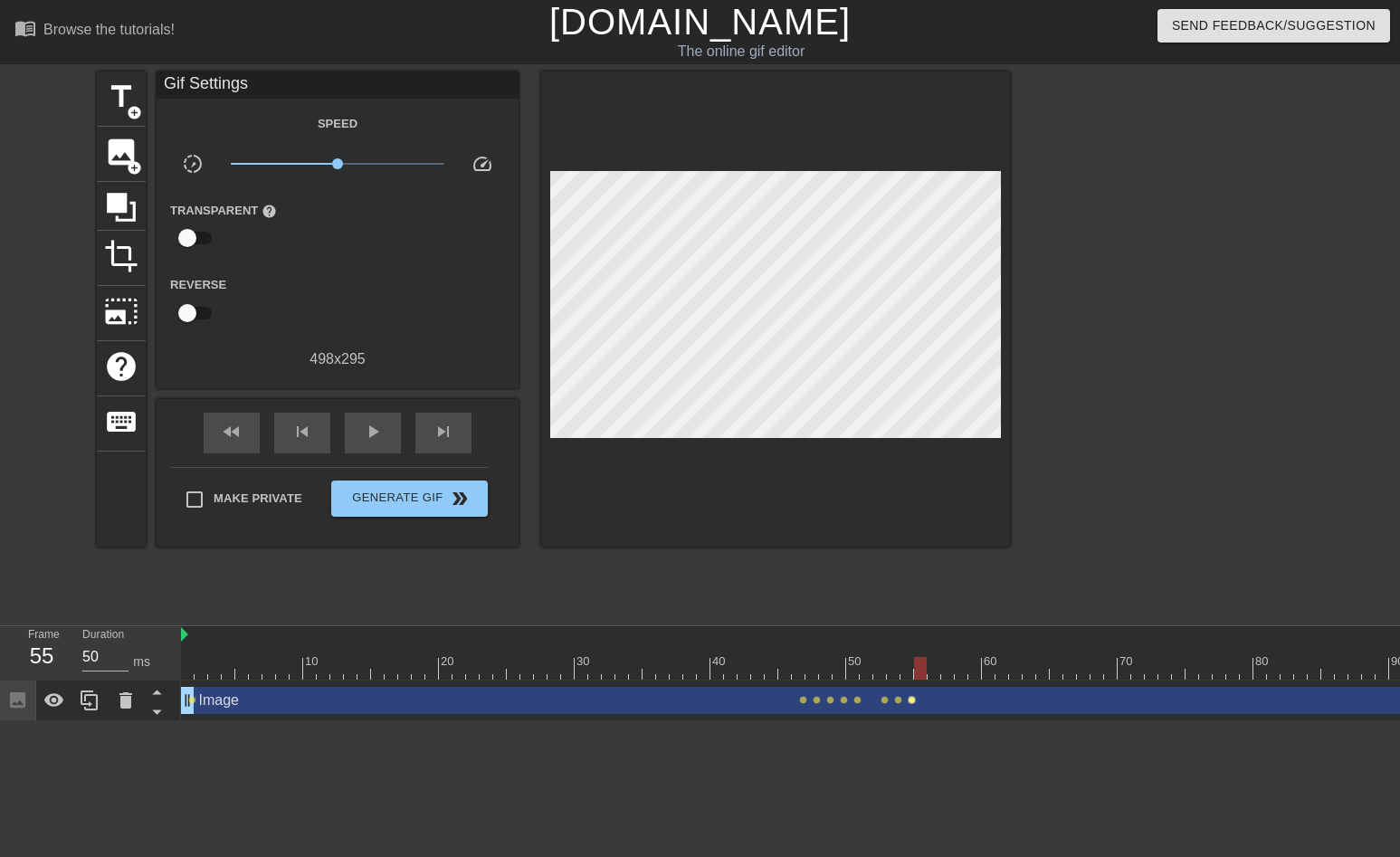
click at [911, 701] on span "lens" at bounding box center [912, 699] width 8 height 8
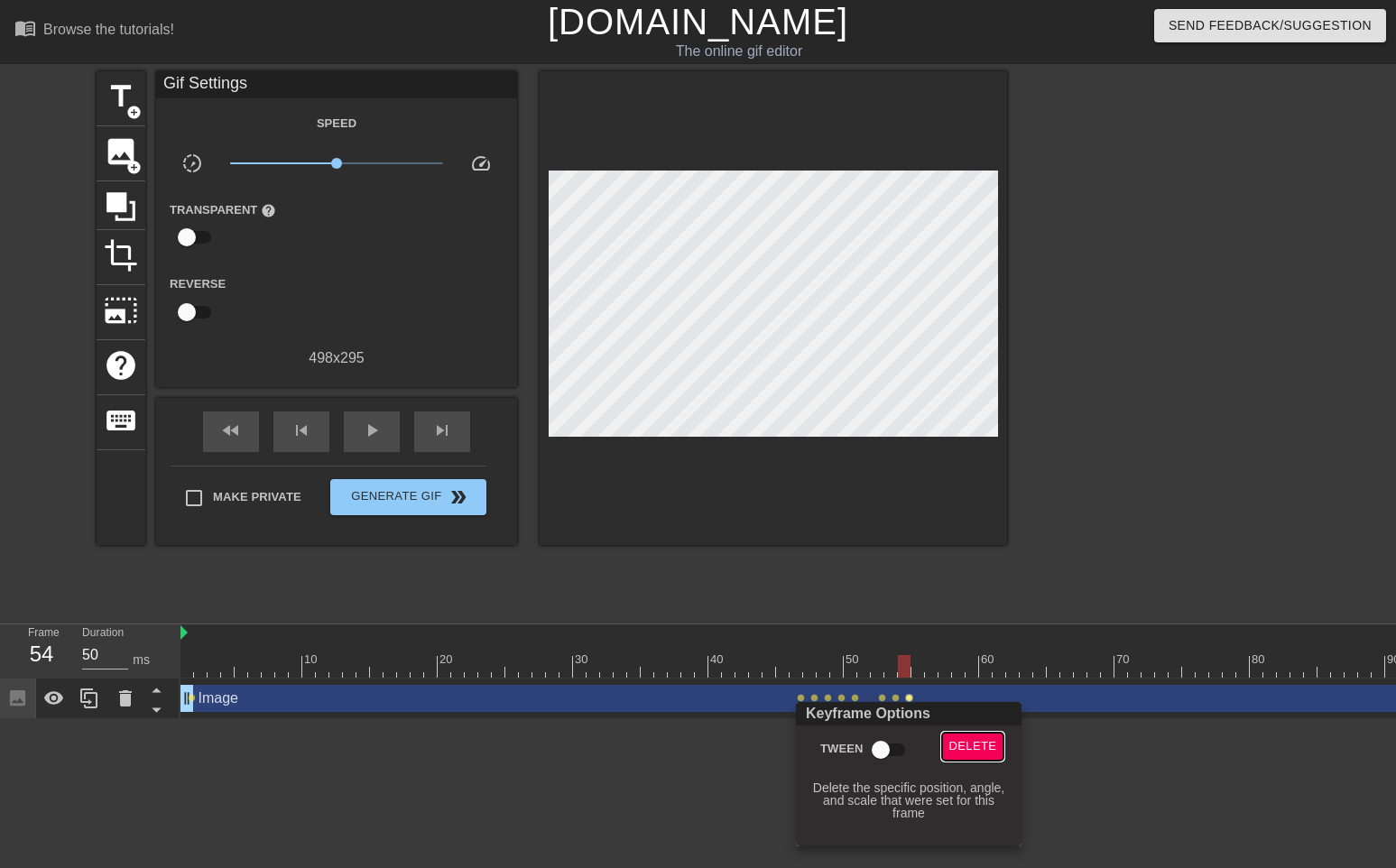
click at [968, 741] on span "Delete" at bounding box center [973, 747] width 48 height 21
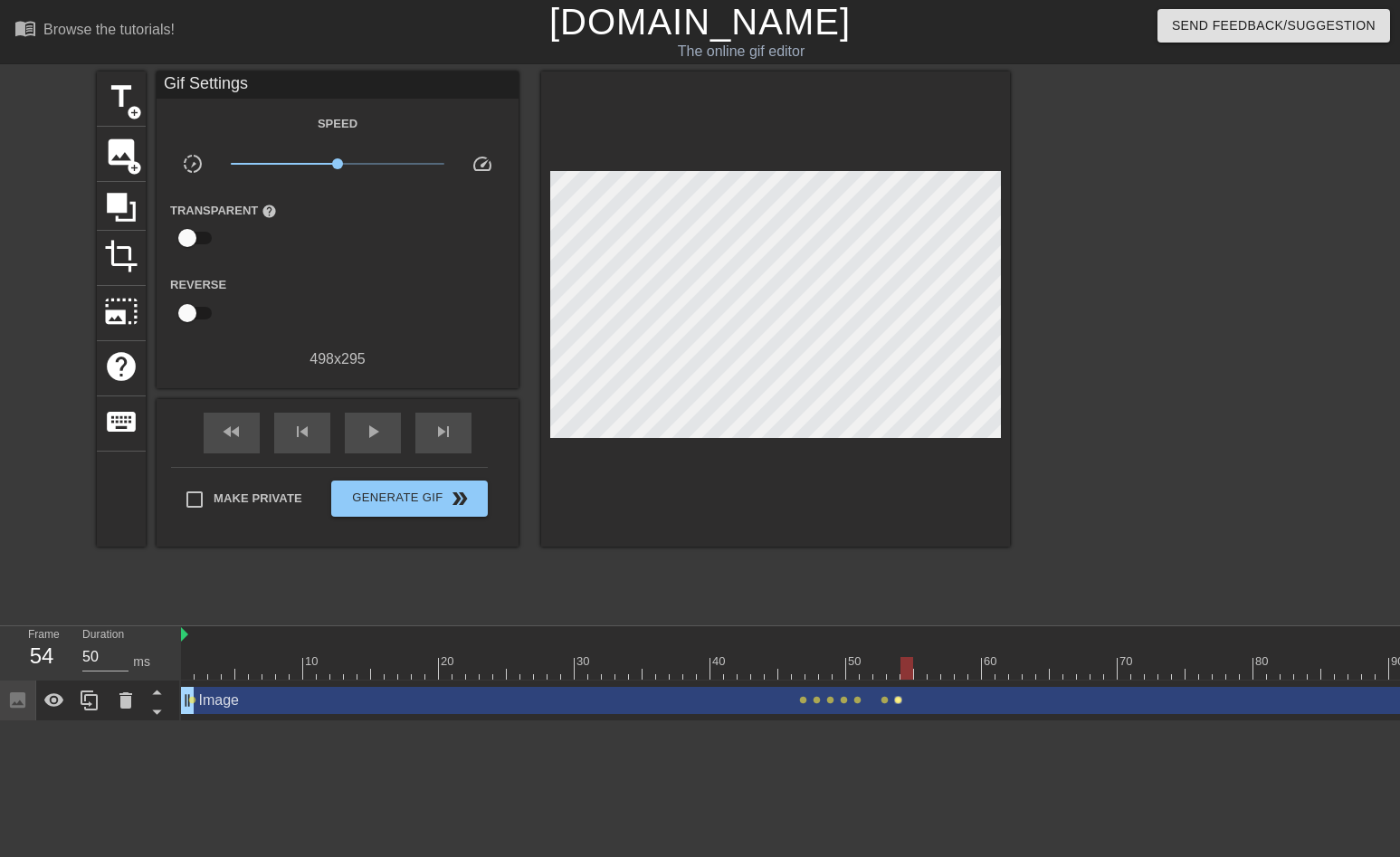
click at [899, 700] on span "lens" at bounding box center [898, 699] width 8 height 8
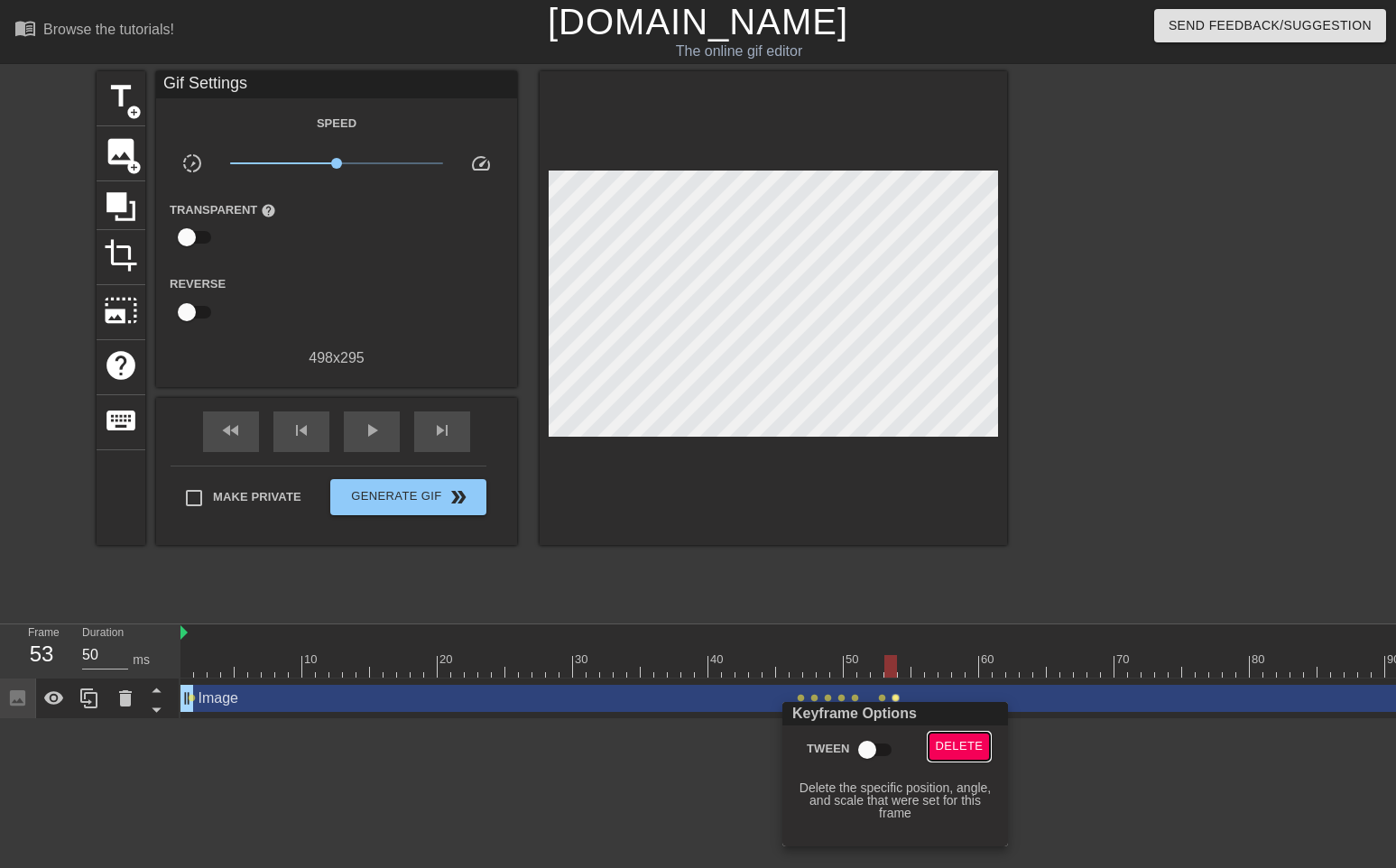
click at [944, 738] on span "Delete" at bounding box center [960, 747] width 48 height 21
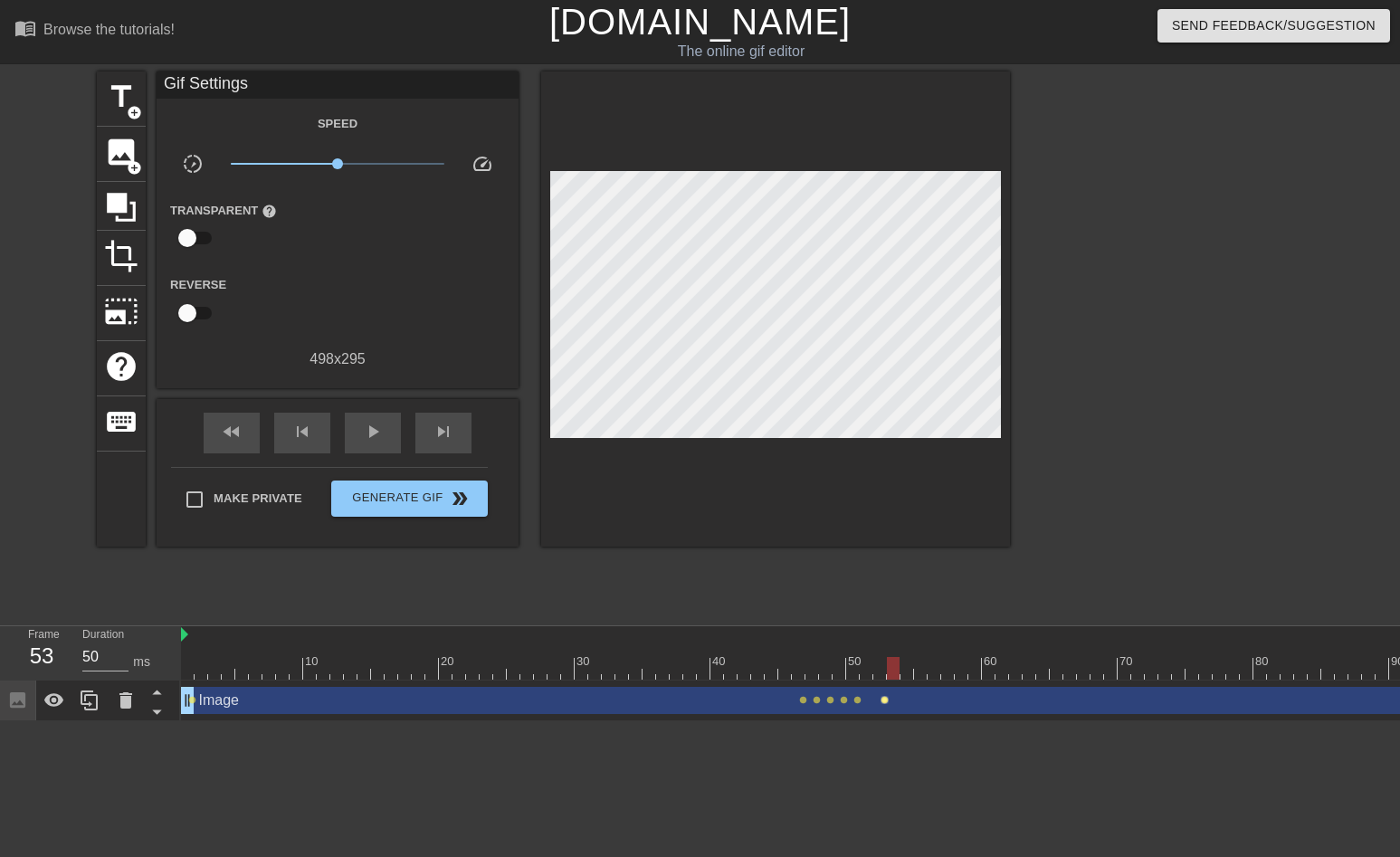
click at [884, 703] on span "lens" at bounding box center [885, 699] width 8 height 8
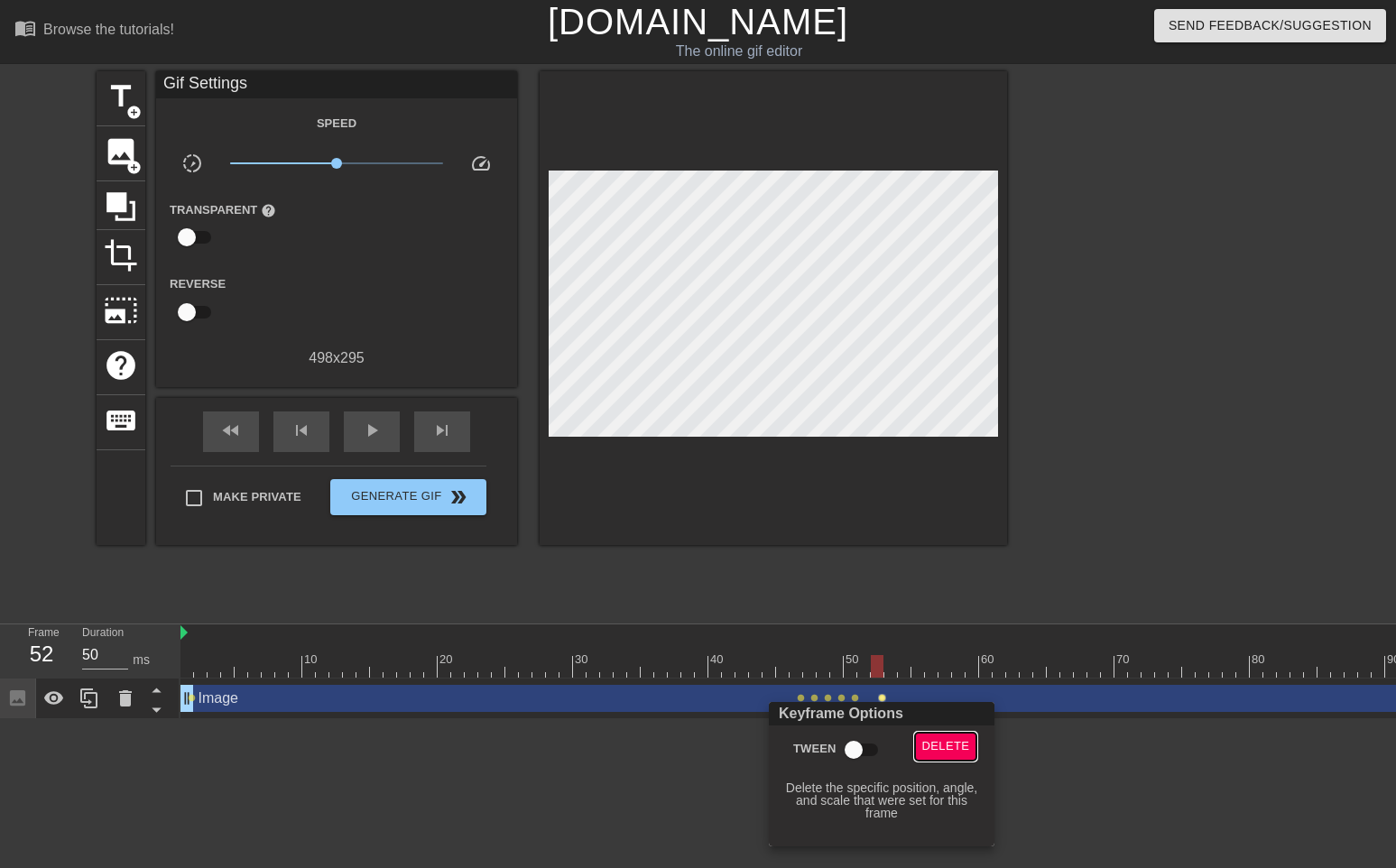
click at [939, 748] on span "Delete" at bounding box center [947, 747] width 48 height 21
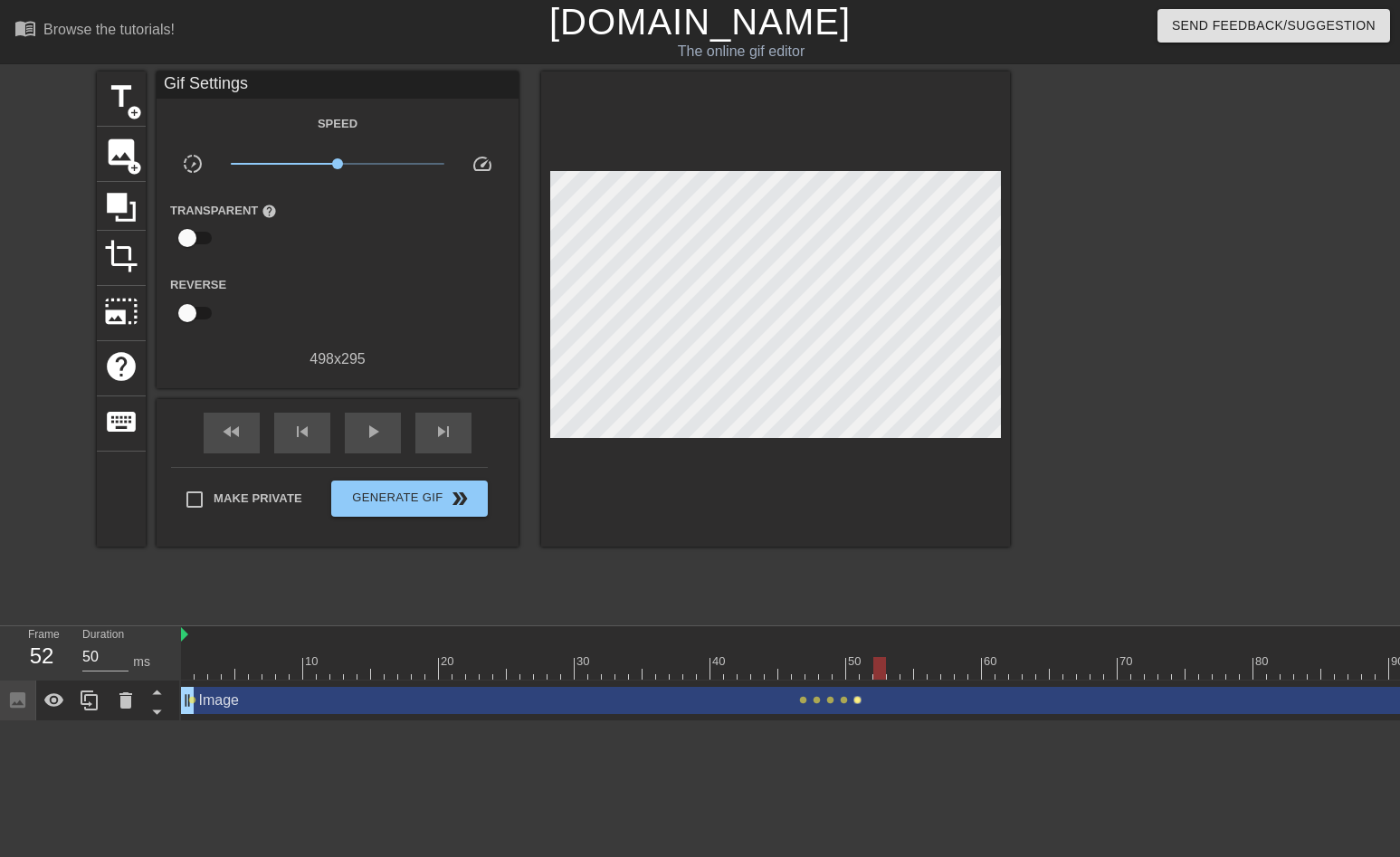
click at [856, 699] on span "lens" at bounding box center [857, 699] width 8 height 8
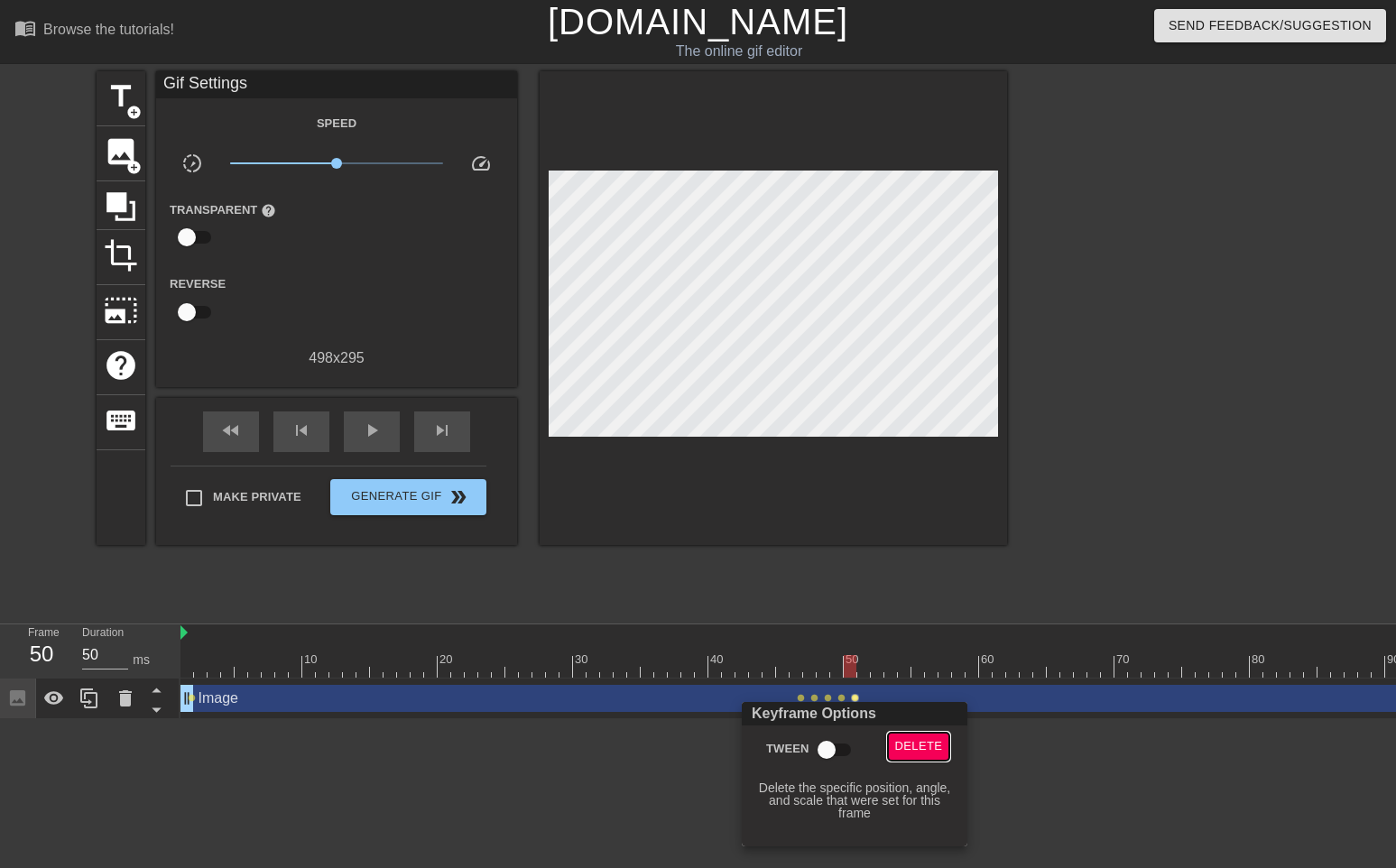
click at [908, 738] on button "Delete" at bounding box center [919, 746] width 62 height 28
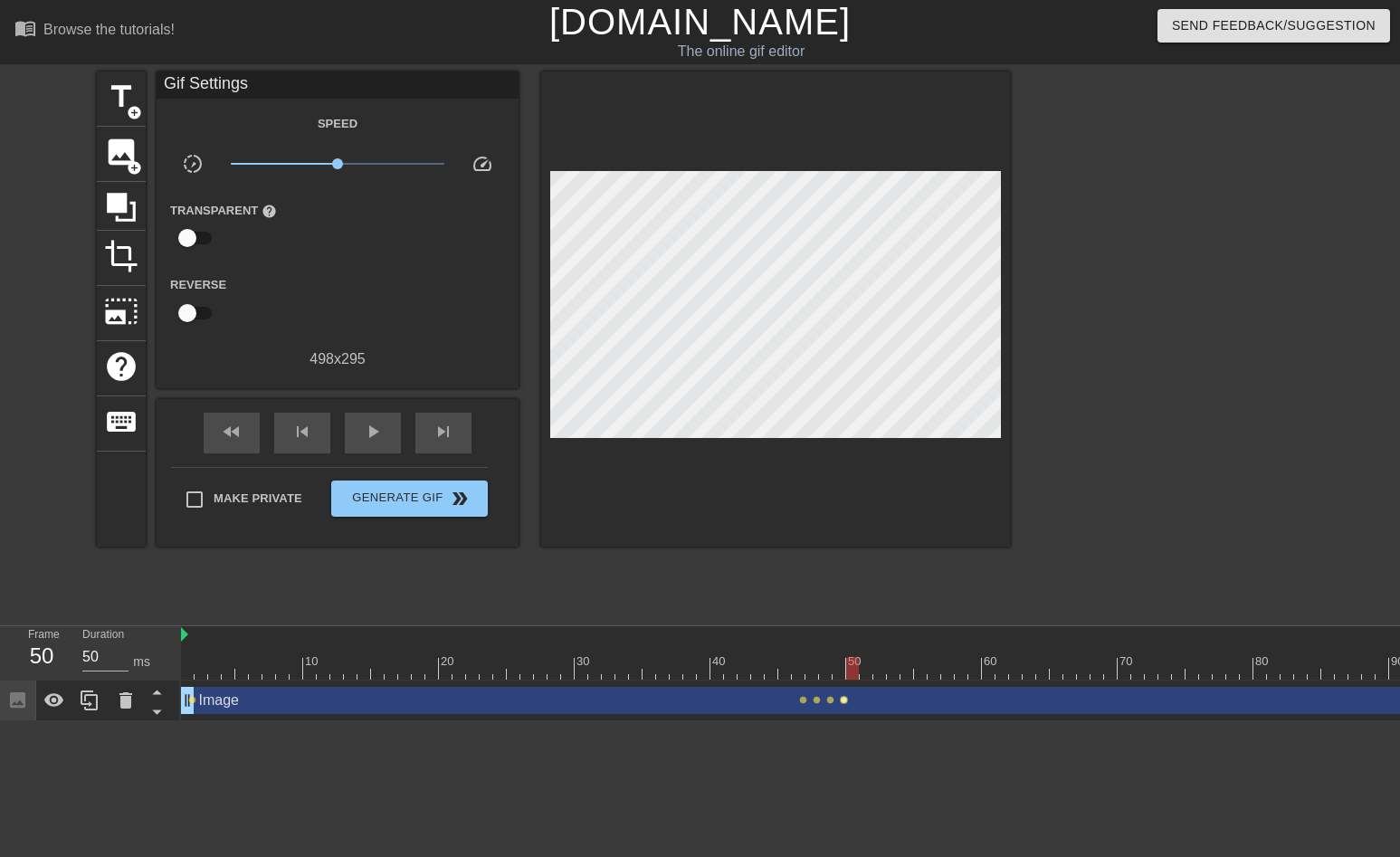
click at [842, 698] on span "lens" at bounding box center [844, 699] width 8 height 8
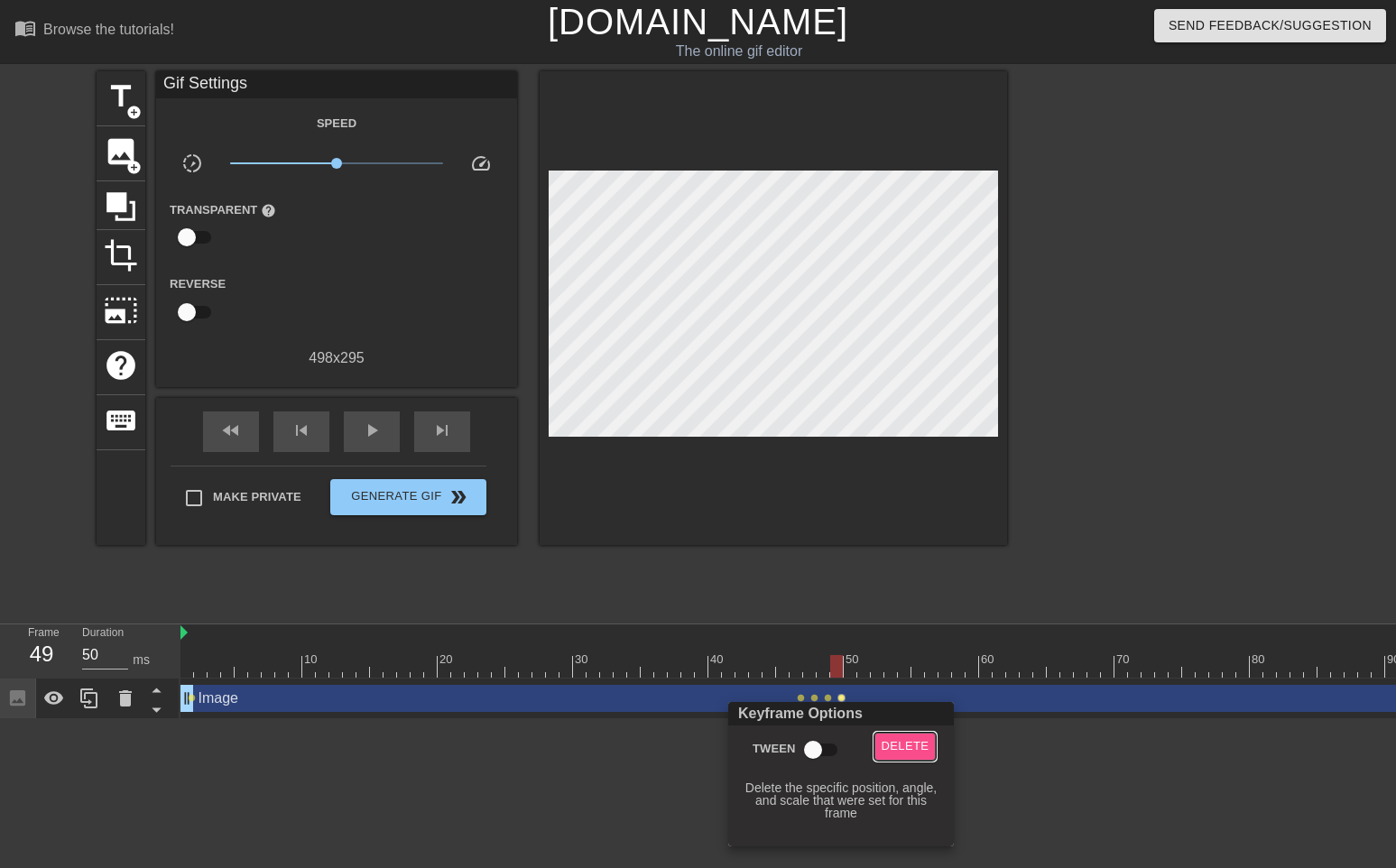
click at [881, 735] on button "Delete" at bounding box center [905, 746] width 62 height 28
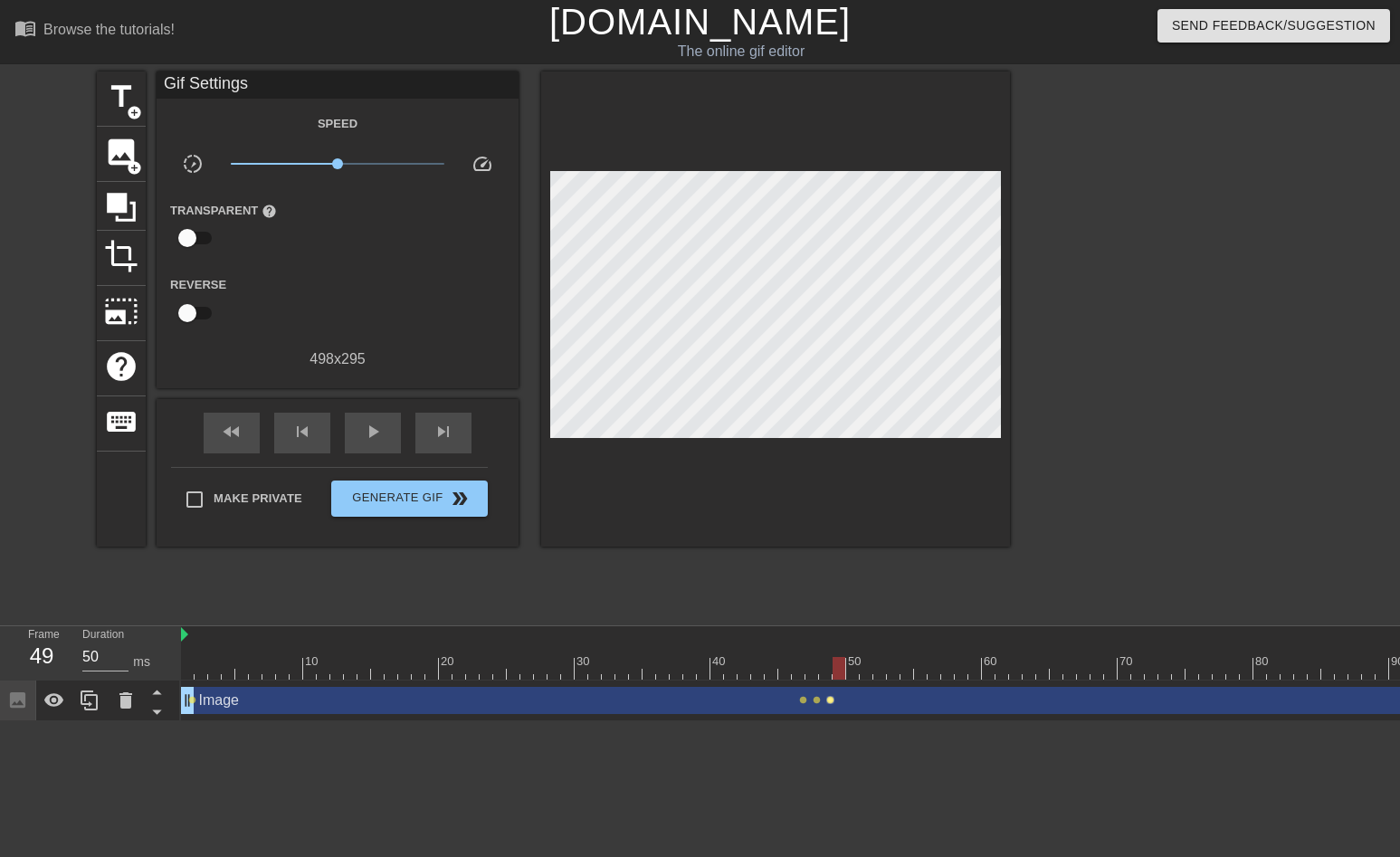
click at [829, 698] on span "lens" at bounding box center [830, 699] width 8 height 8
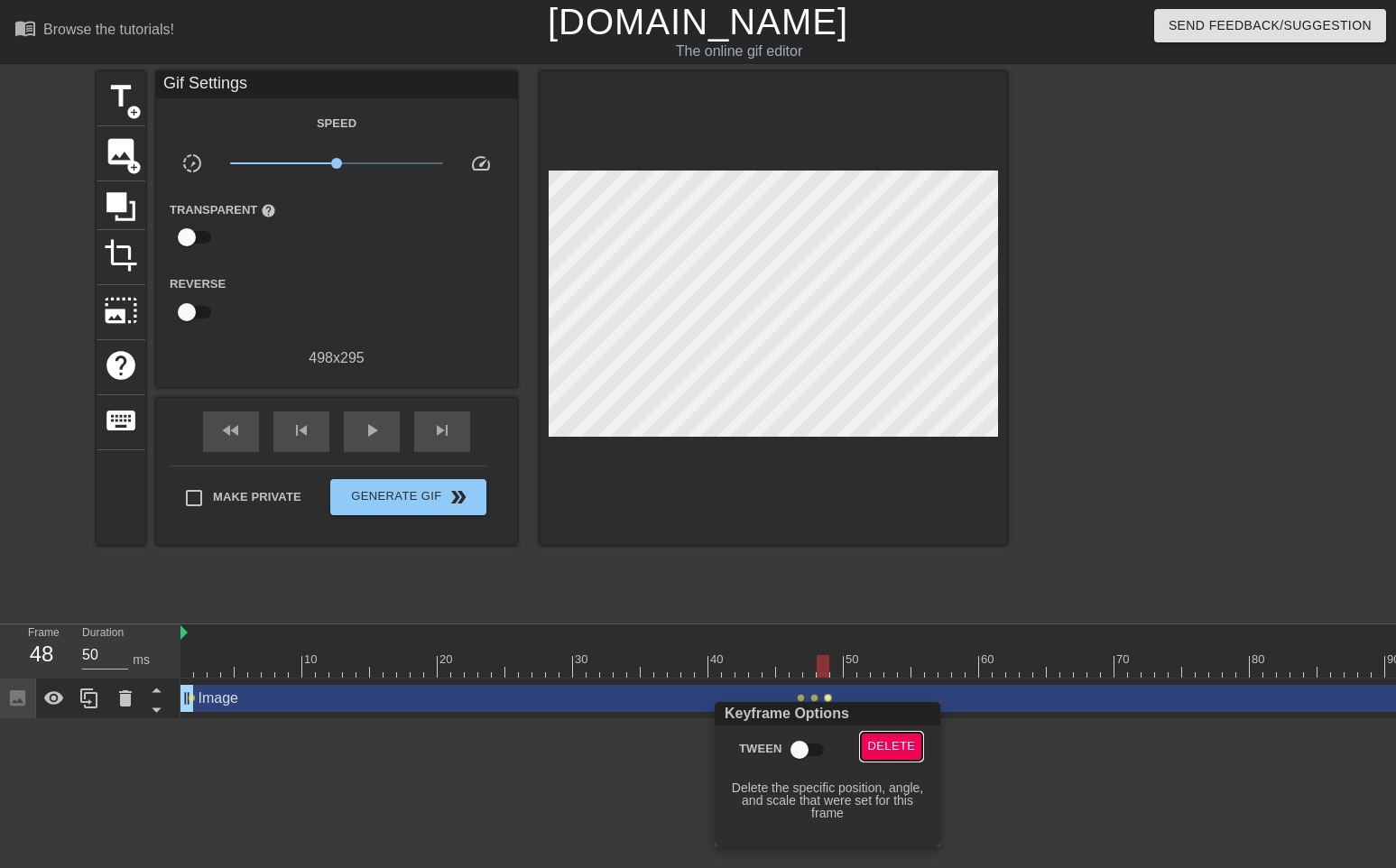
click at [884, 744] on span "Delete" at bounding box center [892, 747] width 48 height 21
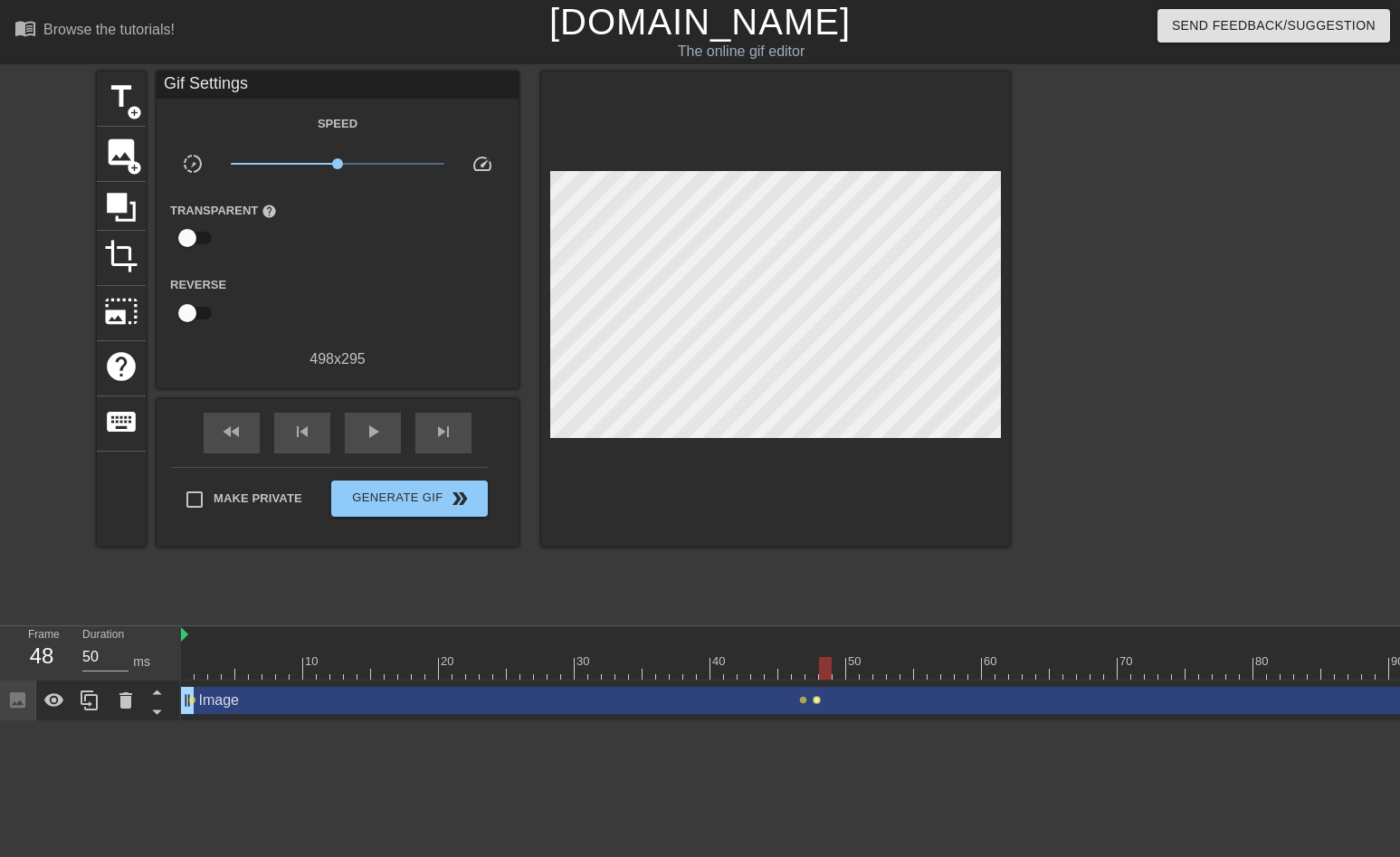
click at [816, 699] on span "lens" at bounding box center [817, 699] width 8 height 8
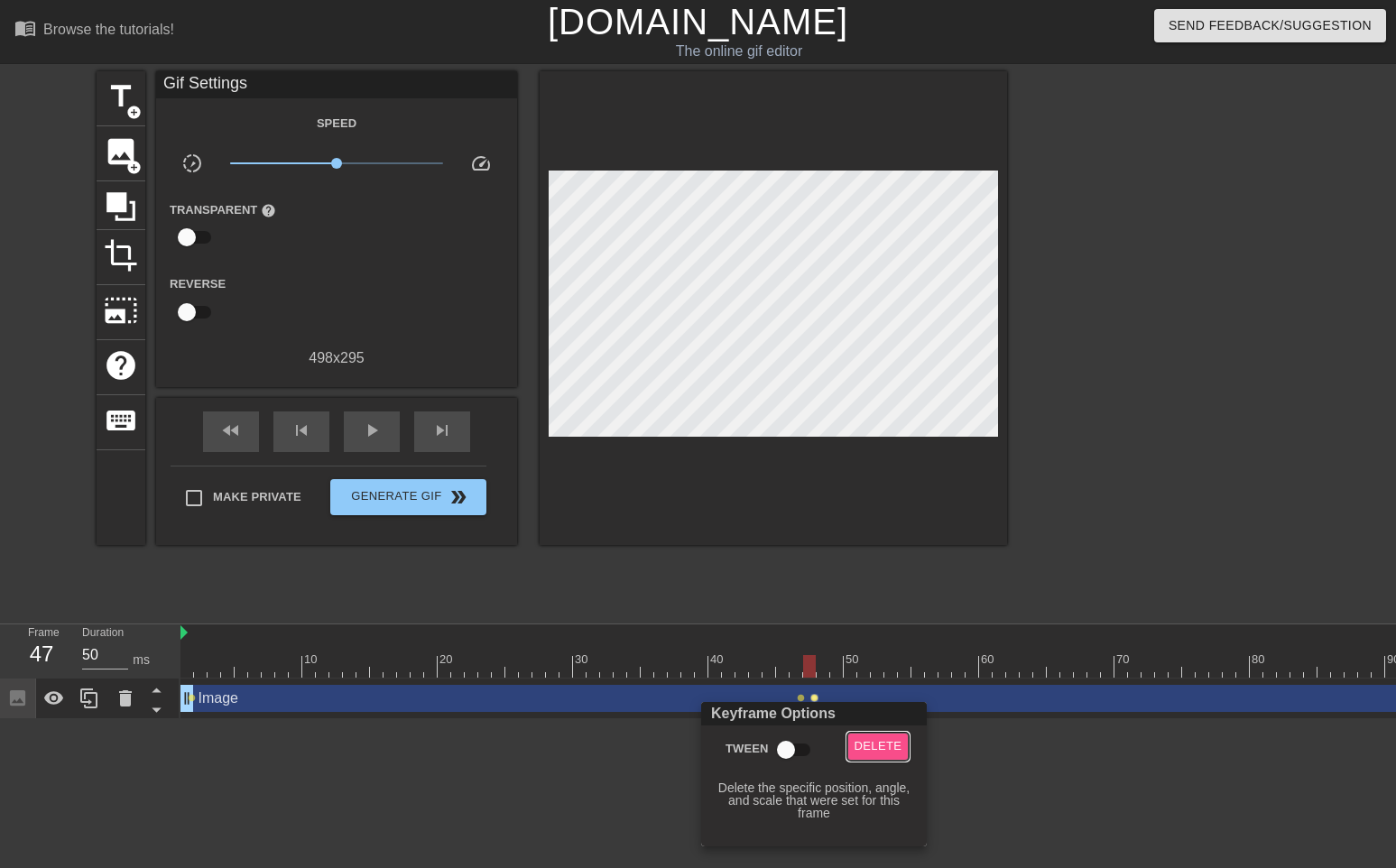
click at [880, 746] on span "Delete" at bounding box center [879, 747] width 48 height 21
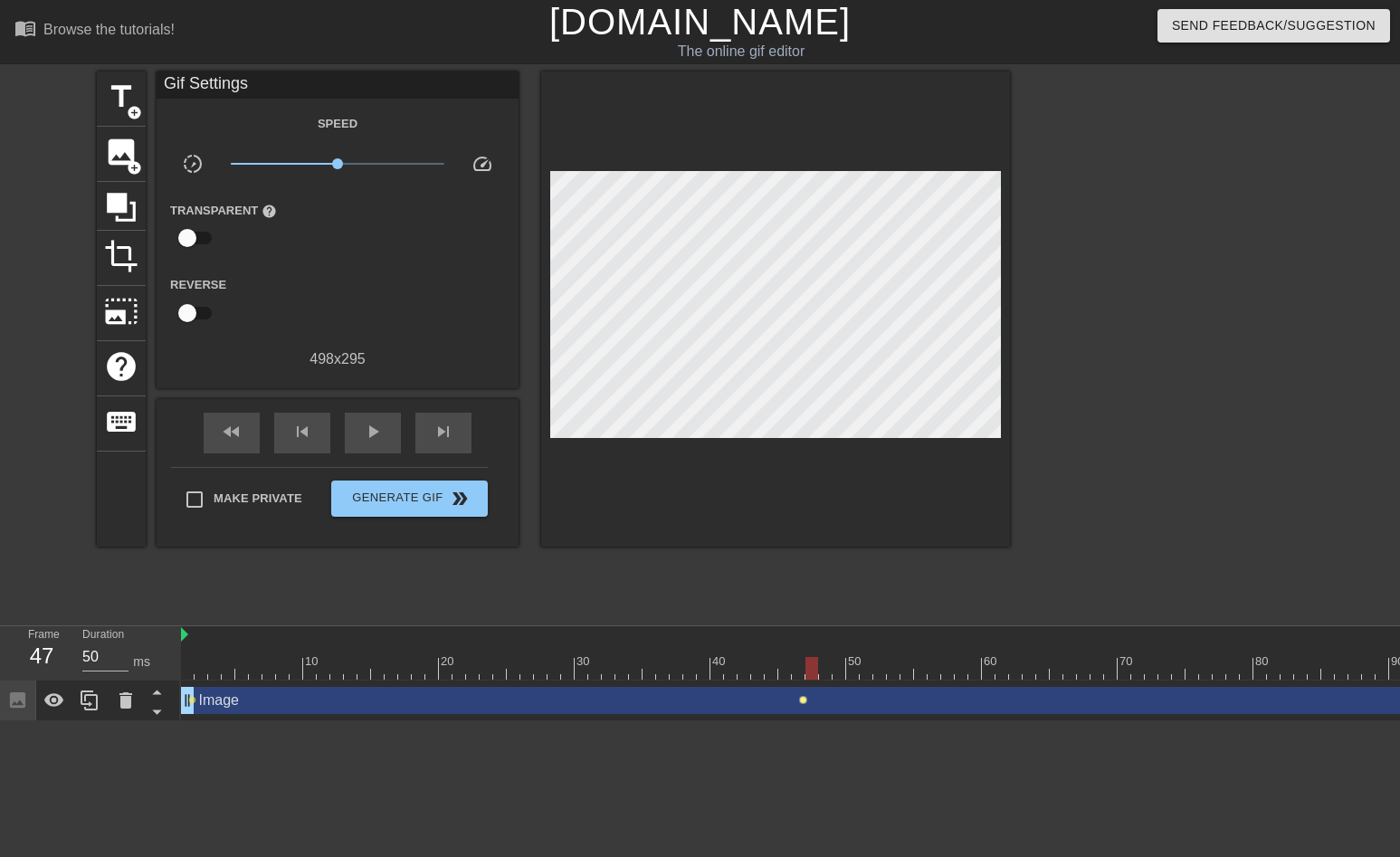
click at [803, 702] on span "lens" at bounding box center [803, 699] width 8 height 8
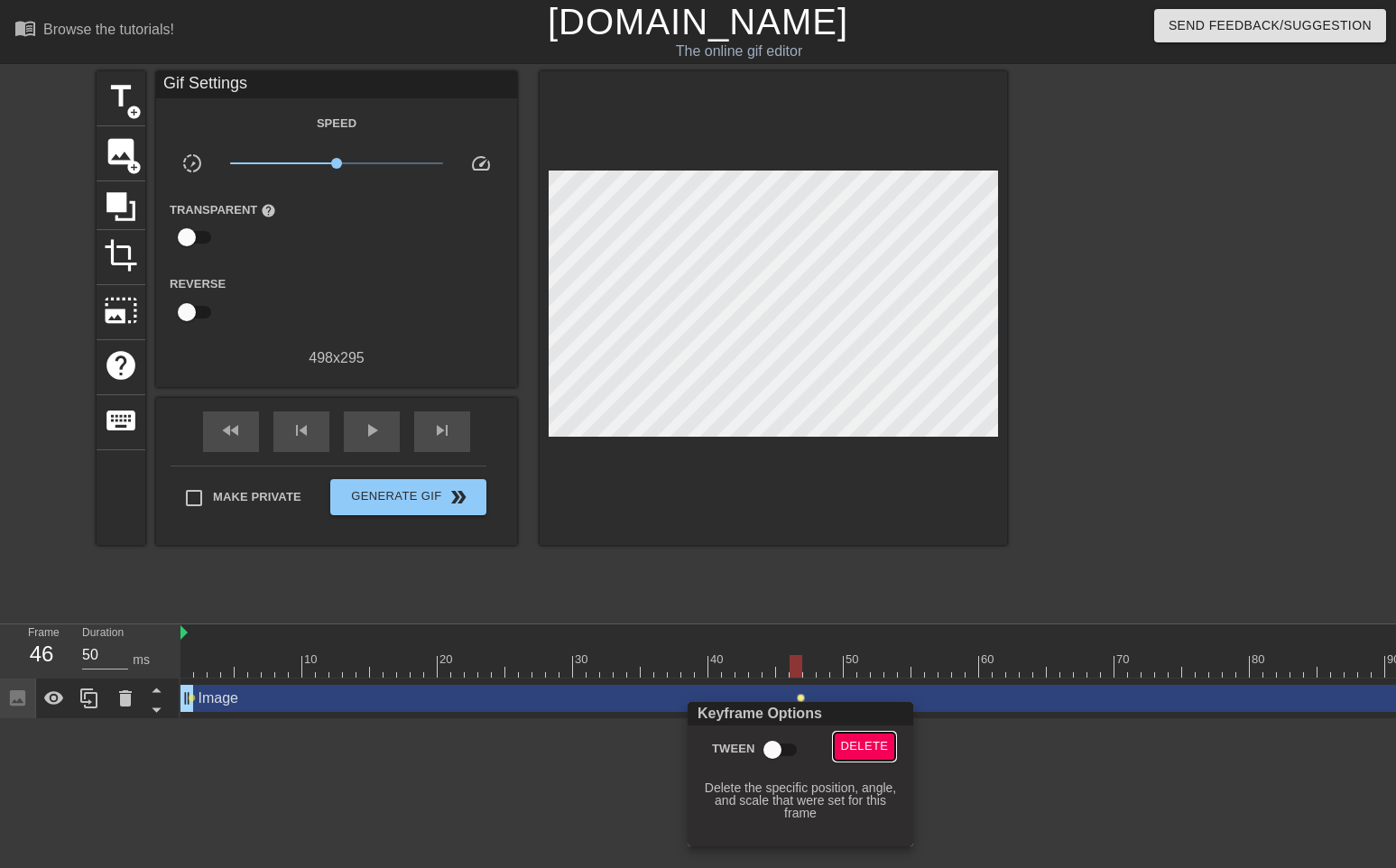
click at [859, 743] on span "Delete" at bounding box center [865, 747] width 48 height 21
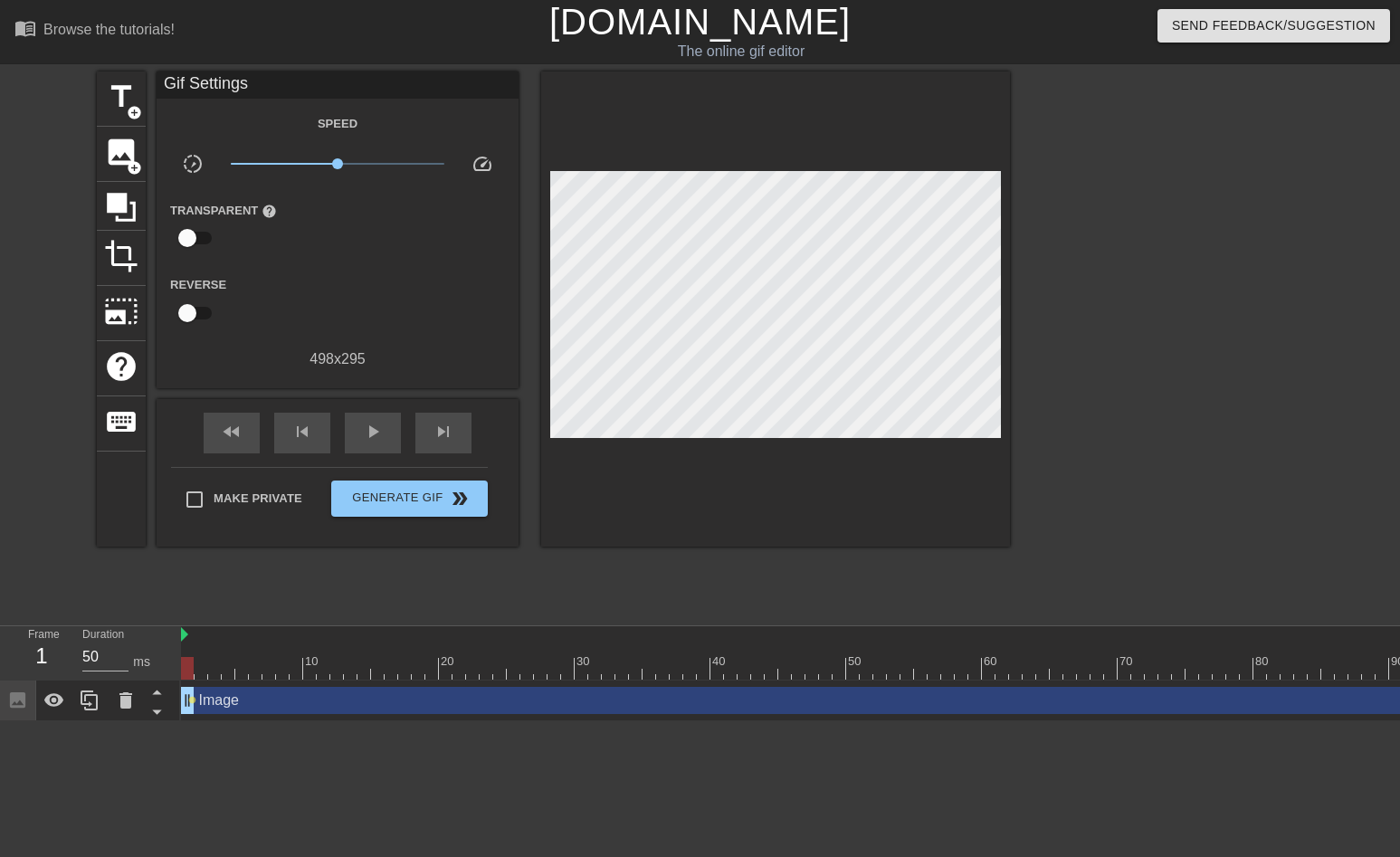
drag, startPoint x: 795, startPoint y: 668, endPoint x: 189, endPoint y: 724, distance: 608.6
click at [189, 722] on div "10 20 30 40 50 60 70 80 90 100 110 120 130 140 150 Image drag_handle drag_handl…" at bounding box center [790, 673] width 1219 height 95
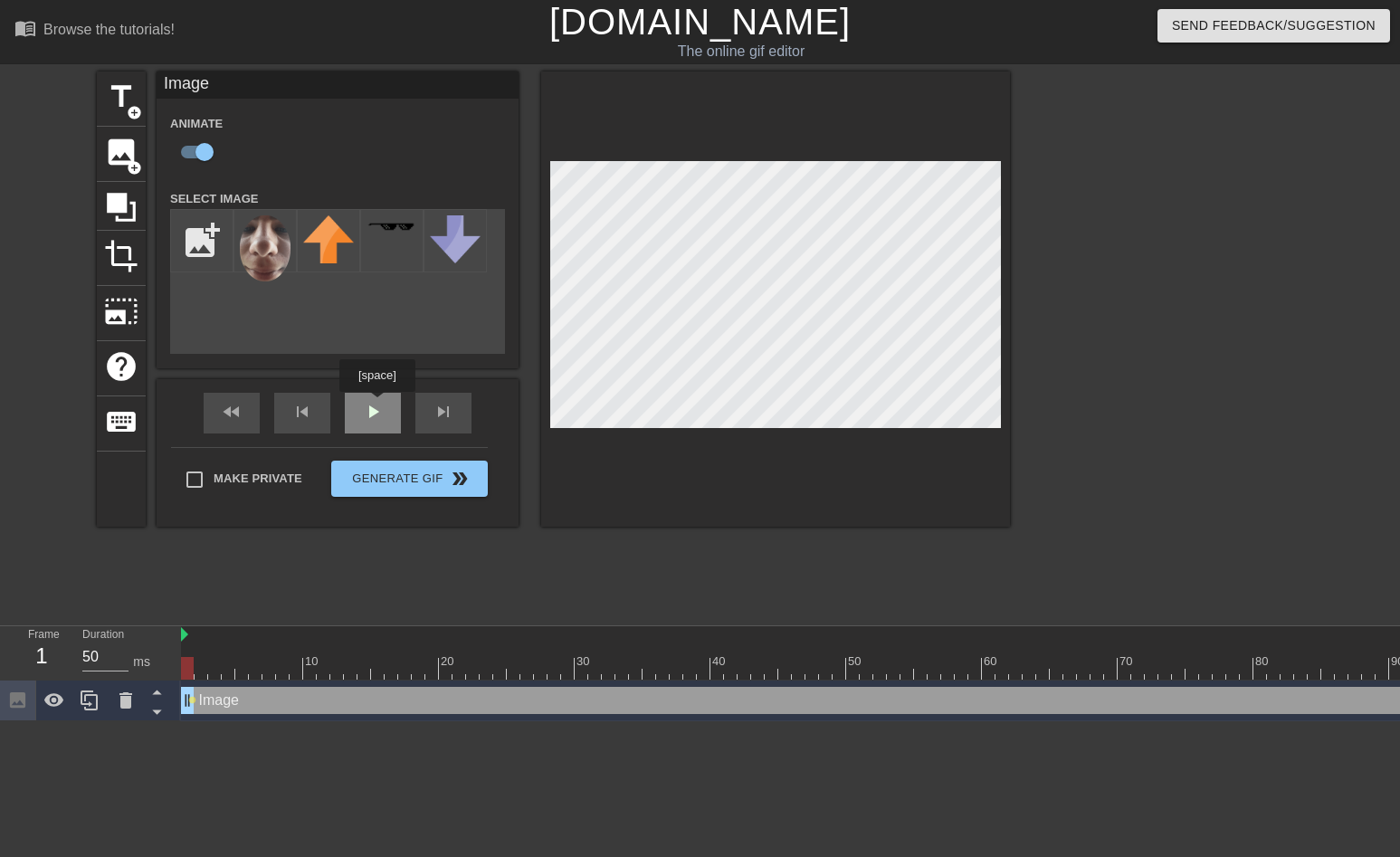
click at [380, 404] on div "fast_rewind skip_previous play_arrow skip_next" at bounding box center [337, 413] width 295 height 68
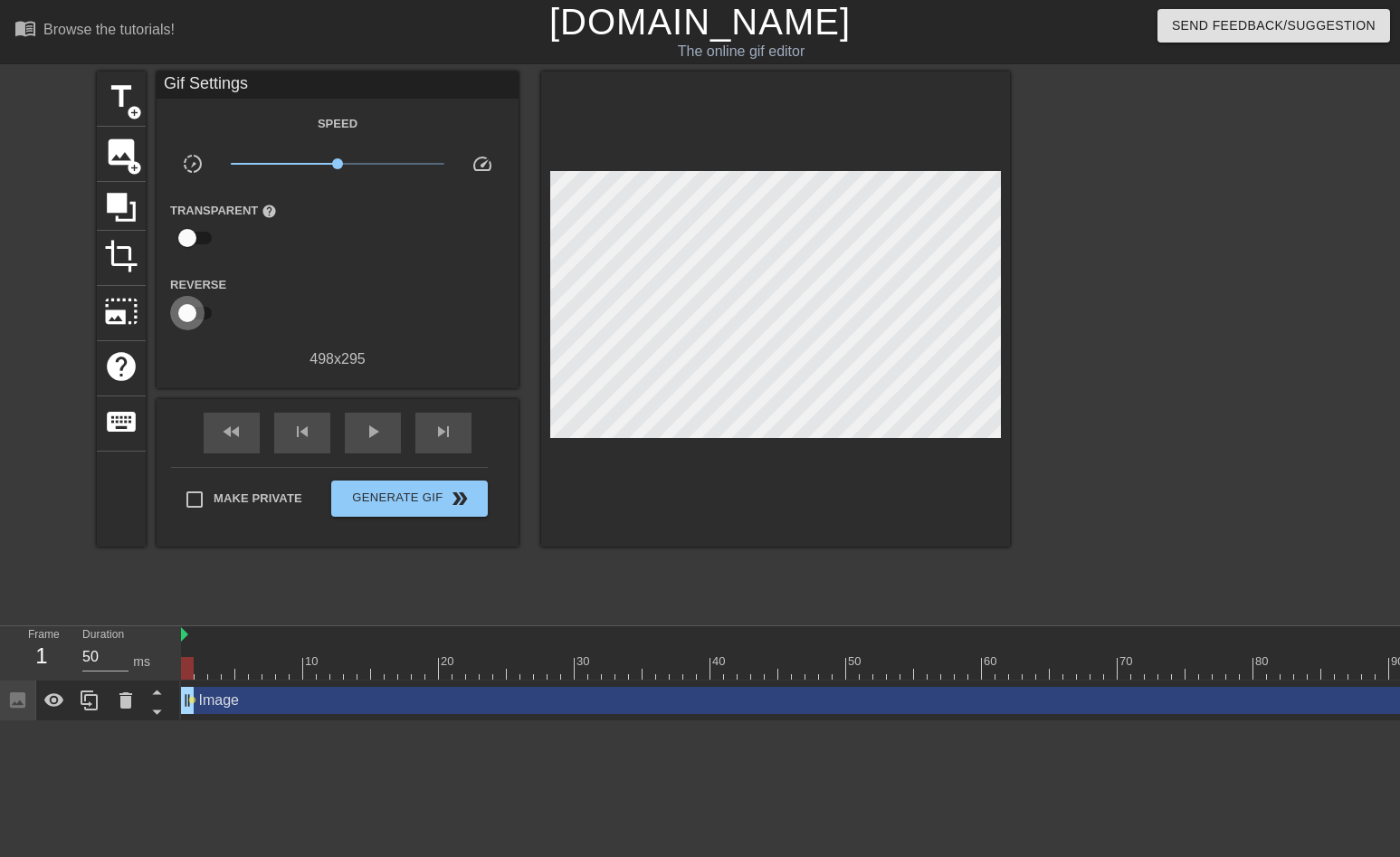
drag, startPoint x: 191, startPoint y: 309, endPoint x: 222, endPoint y: 309, distance: 31.0
click at [222, 309] on div "Reverse" at bounding box center [337, 302] width 362 height 57
click at [177, 314] on input "checkbox" at bounding box center [186, 313] width 103 height 35
click at [209, 312] on input "checkbox" at bounding box center [204, 313] width 103 height 35
checkbox input "false"
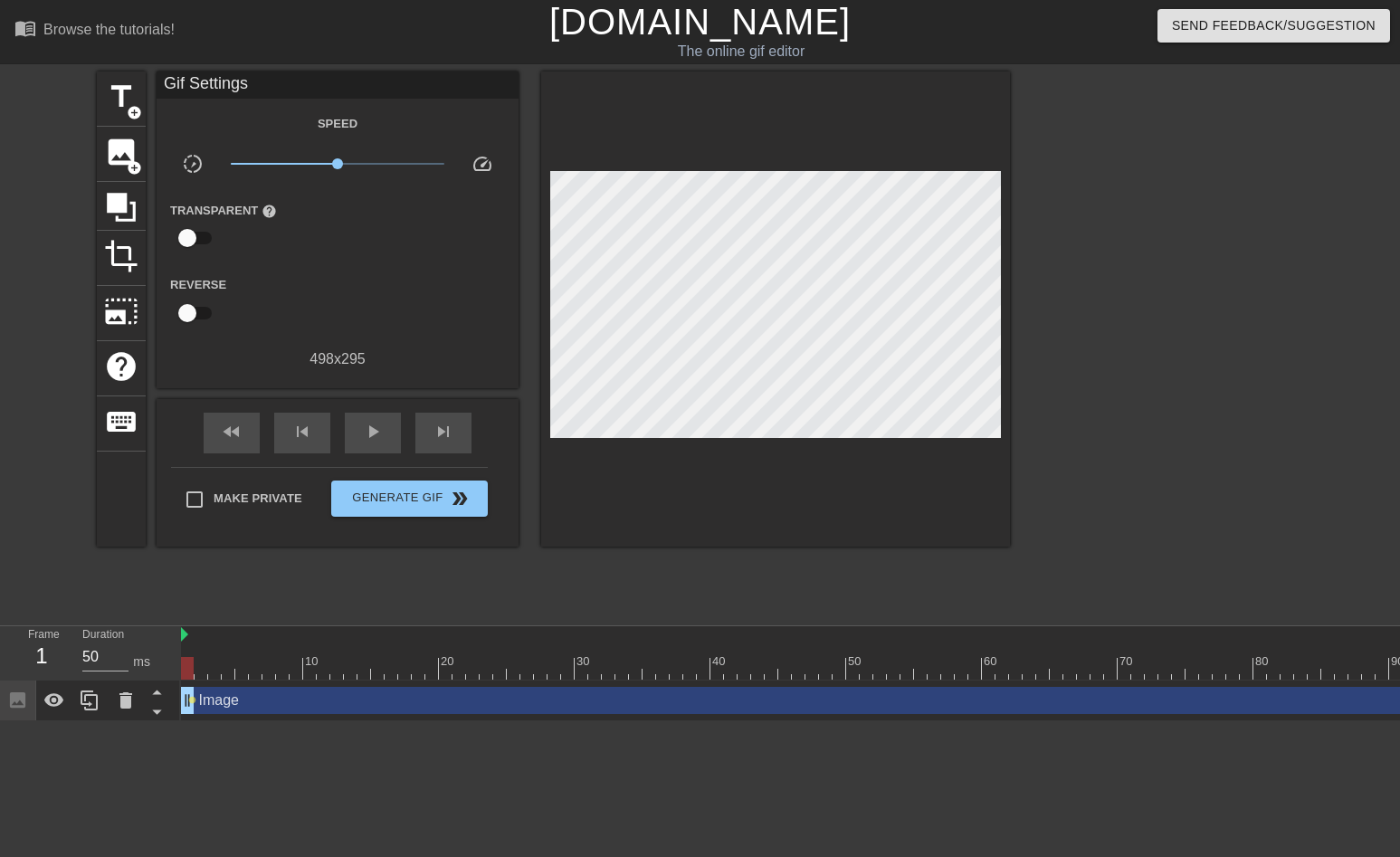
click at [180, 233] on input "checkbox" at bounding box center [186, 238] width 103 height 35
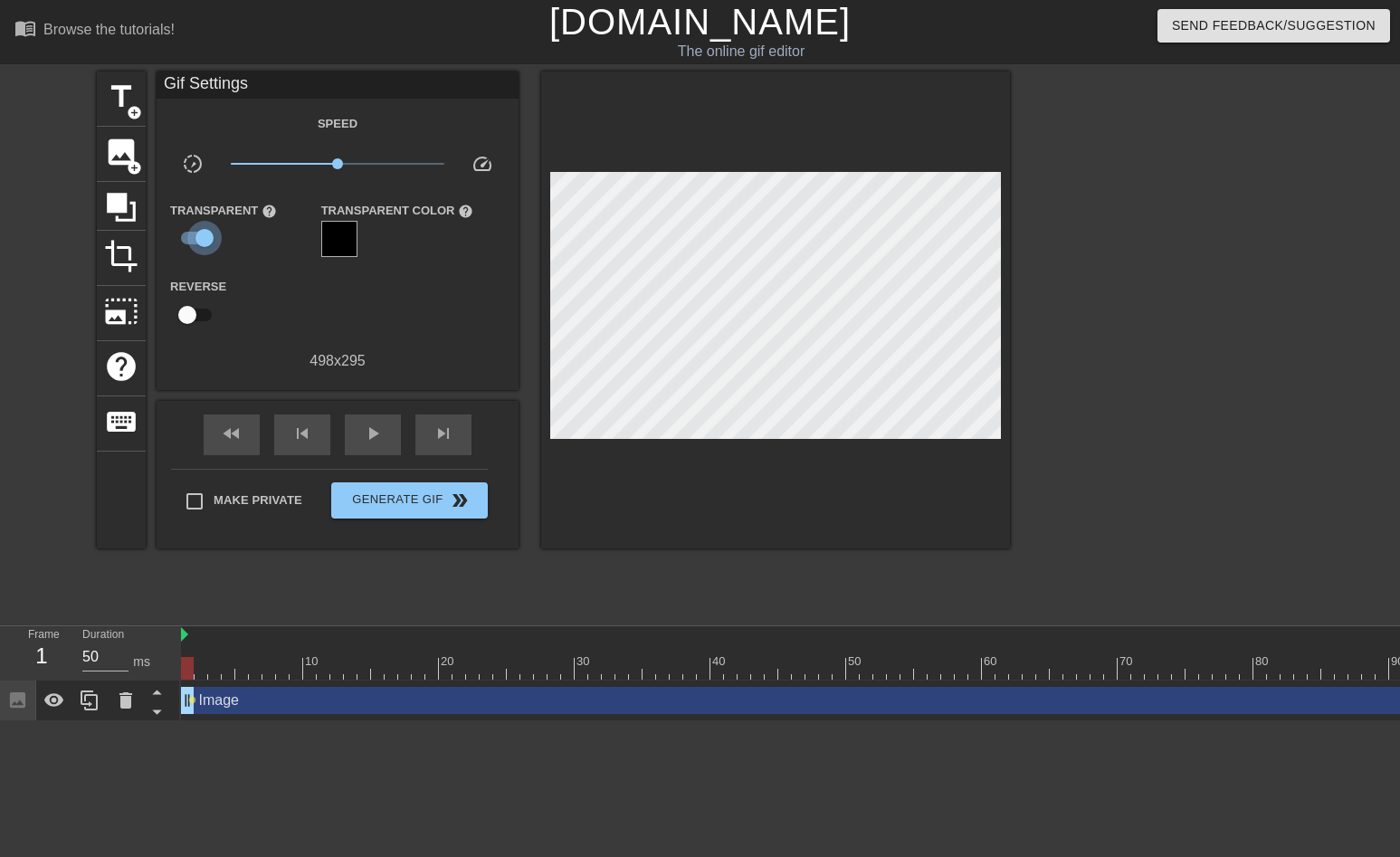
click at [207, 236] on input "checkbox" at bounding box center [204, 238] width 103 height 35
checkbox input "false"
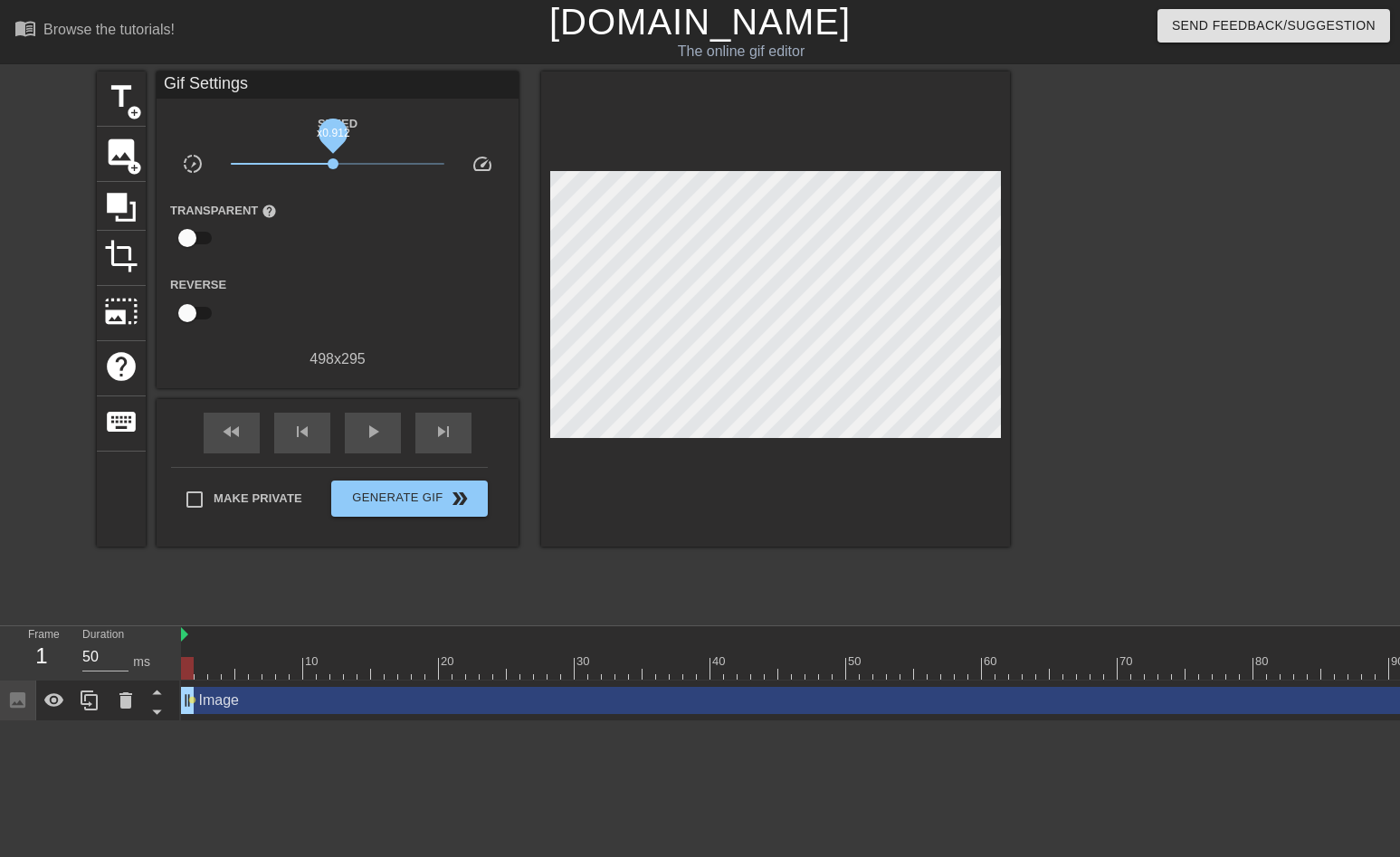
click at [333, 164] on span "x0.912" at bounding box center [332, 163] width 11 height 11
click at [377, 428] on span "play_arrow" at bounding box center [373, 431] width 22 height 22
click at [637, 722] on html "menu_book Browse the tutorials! [DOMAIN_NAME] The online gif editor Send Feedba…" at bounding box center [700, 360] width 1400 height 722
click at [123, 662] on input "50" at bounding box center [106, 657] width 46 height 29
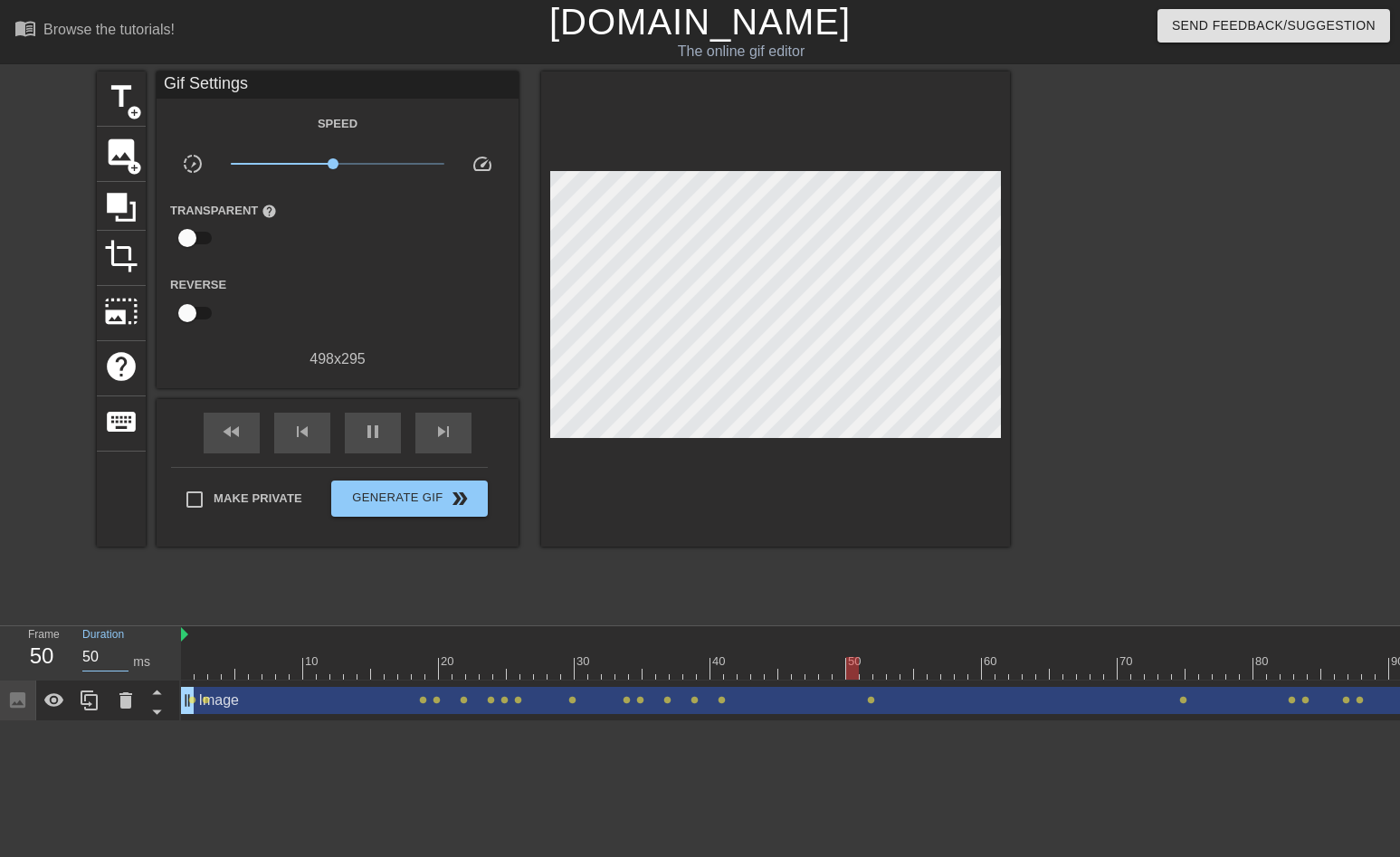
click at [123, 662] on input "50" at bounding box center [106, 657] width 46 height 29
click at [123, 662] on input "49" at bounding box center [106, 657] width 46 height 29
click at [358, 432] on div "pause" at bounding box center [373, 433] width 56 height 40
click at [120, 661] on input "49" at bounding box center [106, 657] width 46 height 29
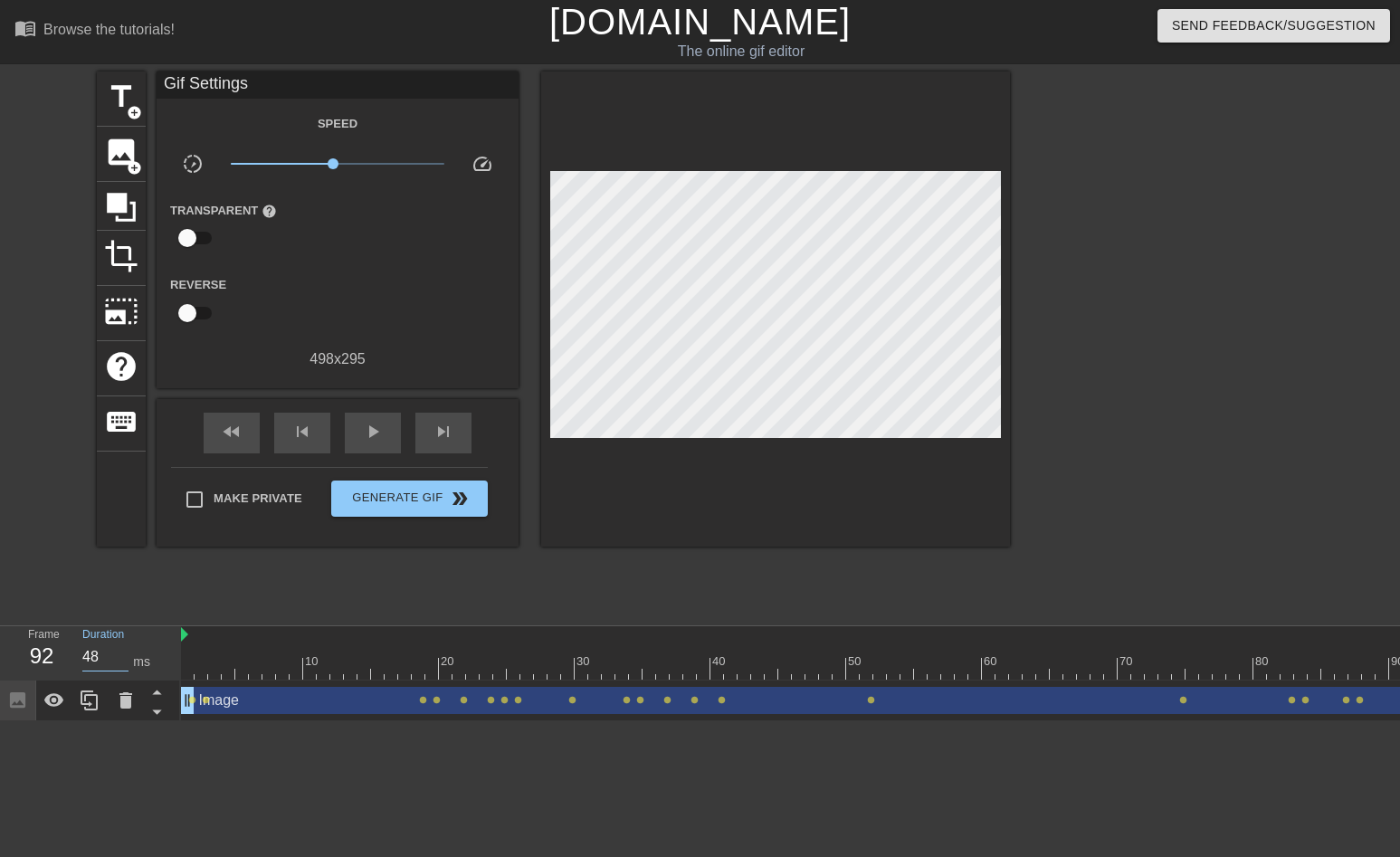
click at [120, 661] on input "48" at bounding box center [106, 657] width 46 height 29
click at [120, 661] on input "47" at bounding box center [106, 657] width 46 height 29
click at [120, 661] on input "46" at bounding box center [106, 657] width 46 height 29
click at [120, 661] on input "45" at bounding box center [106, 657] width 46 height 29
click at [120, 661] on input "44" at bounding box center [106, 657] width 46 height 29
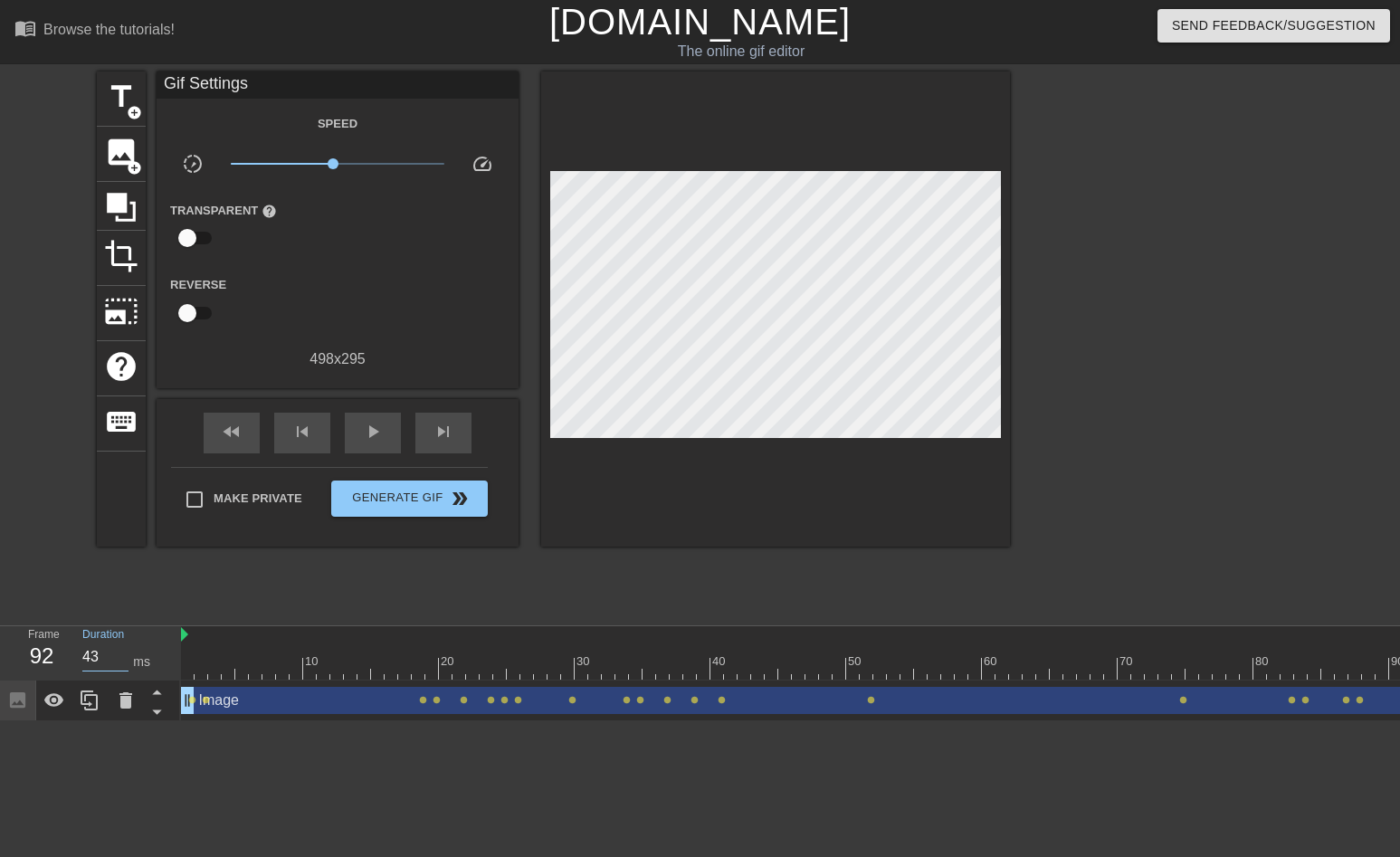
click at [120, 661] on input "43" at bounding box center [106, 657] width 46 height 29
click at [120, 661] on input "42" at bounding box center [106, 657] width 46 height 29
click at [120, 661] on input "41" at bounding box center [106, 657] width 46 height 29
click at [120, 661] on input "40" at bounding box center [106, 657] width 46 height 29
click at [383, 448] on div "play_arrow" at bounding box center [373, 433] width 56 height 40
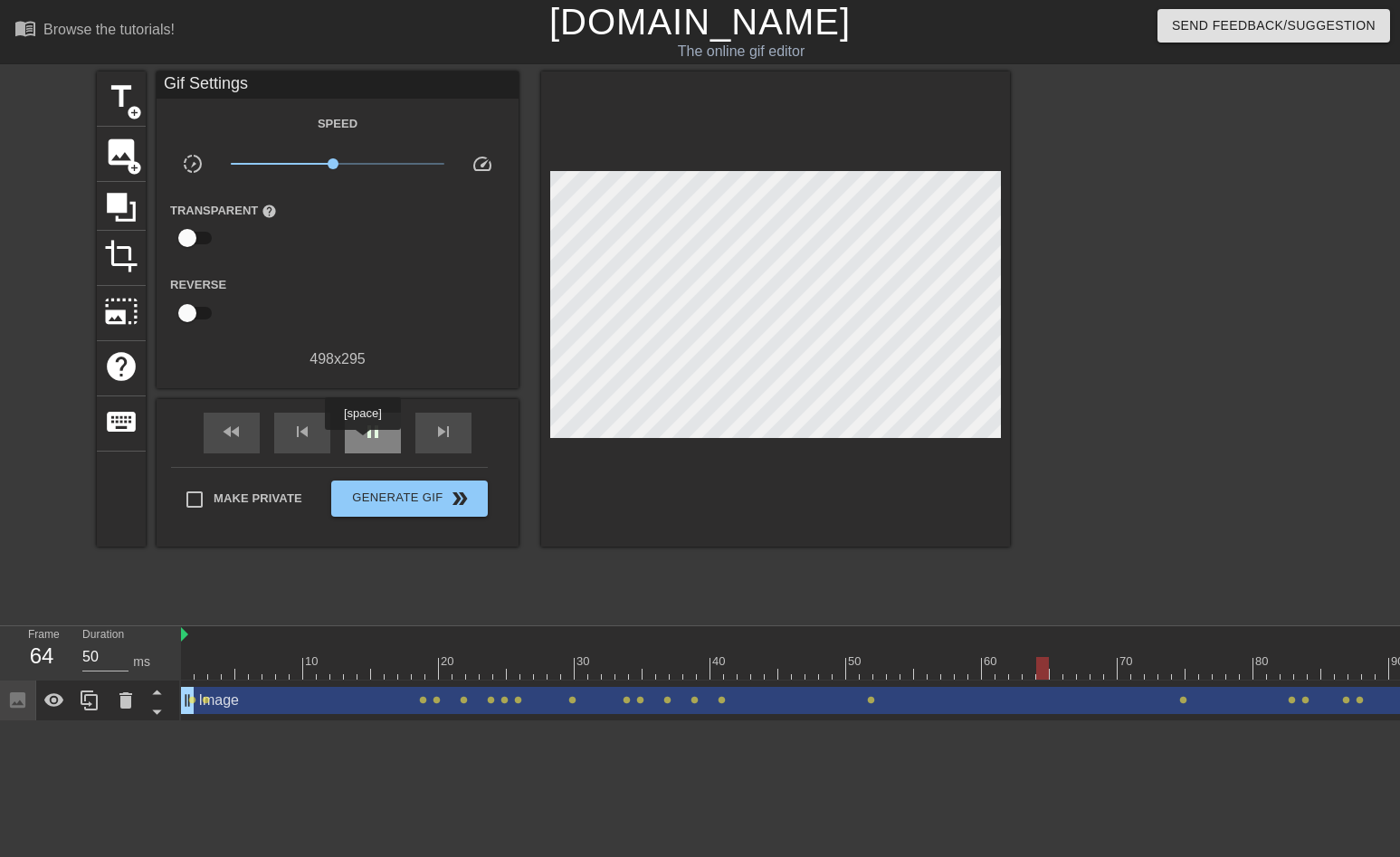
click at [365, 443] on div "pause" at bounding box center [373, 433] width 56 height 40
drag, startPoint x: 1327, startPoint y: 671, endPoint x: 1393, endPoint y: 670, distance: 66.0
click at [1386, 670] on div at bounding box center [1219, 669] width 2077 height 23
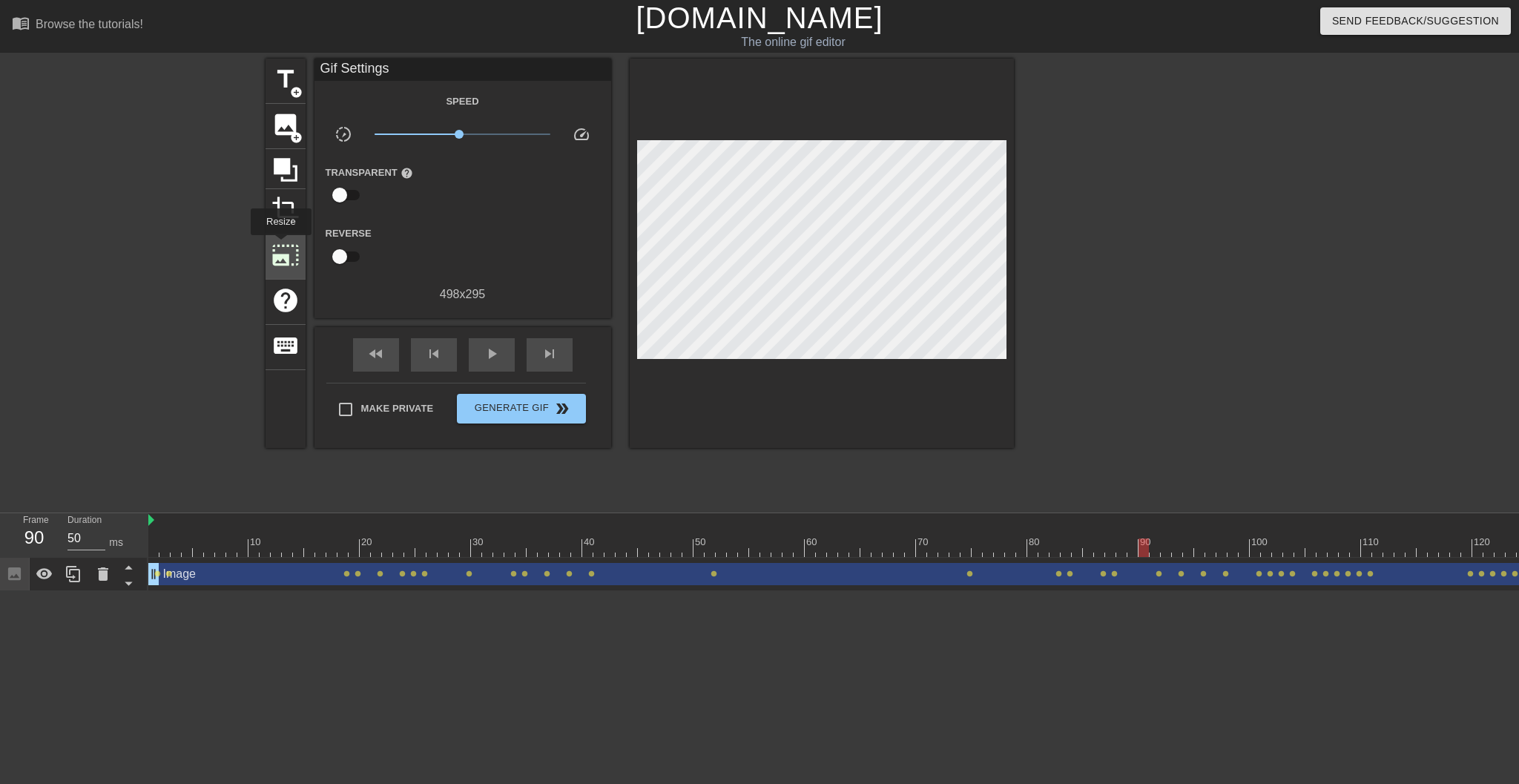
click at [281, 246] on span "photo_size_select_large" at bounding box center [286, 255] width 28 height 28
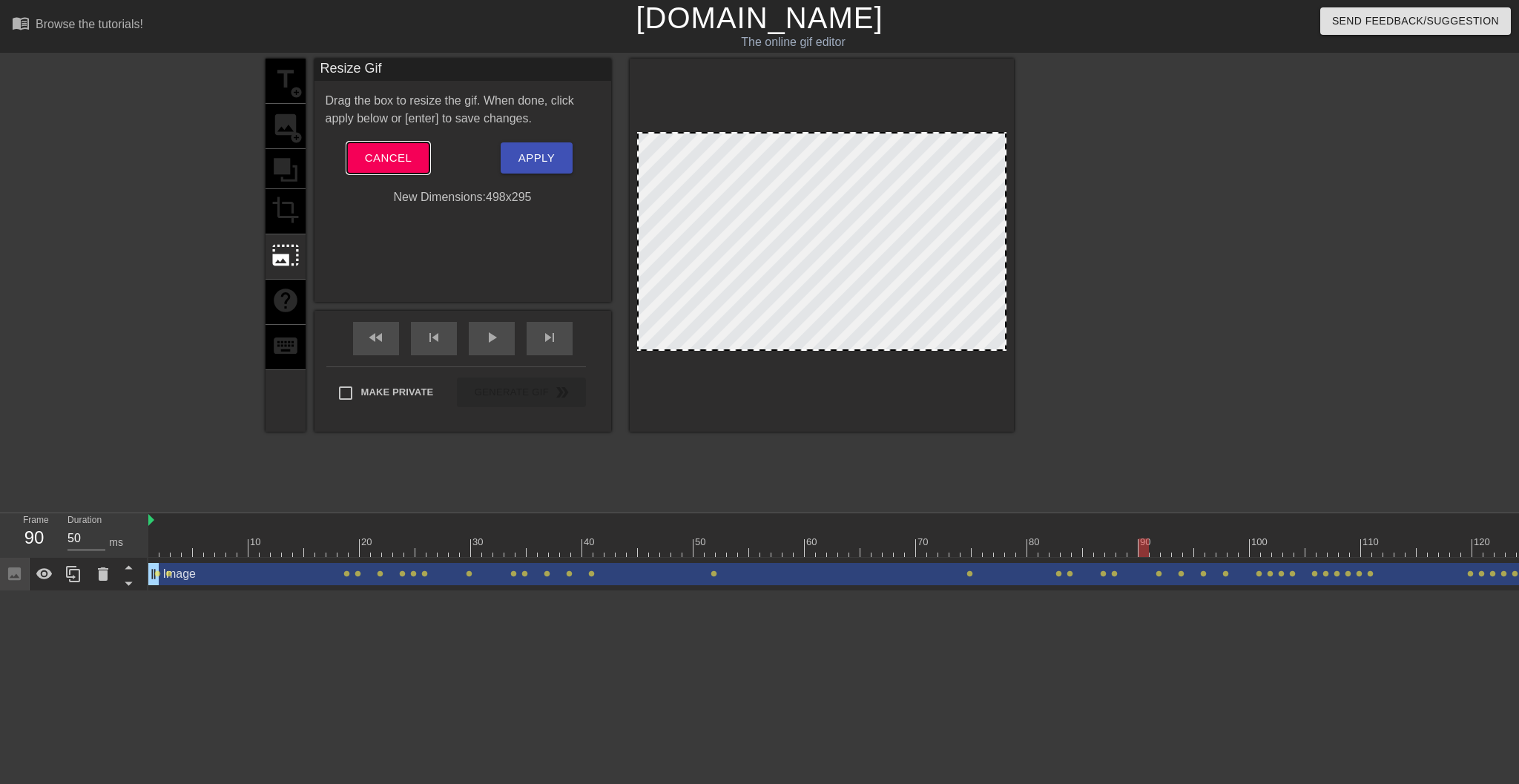
click at [397, 149] on span "Cancel" at bounding box center [388, 157] width 46 height 19
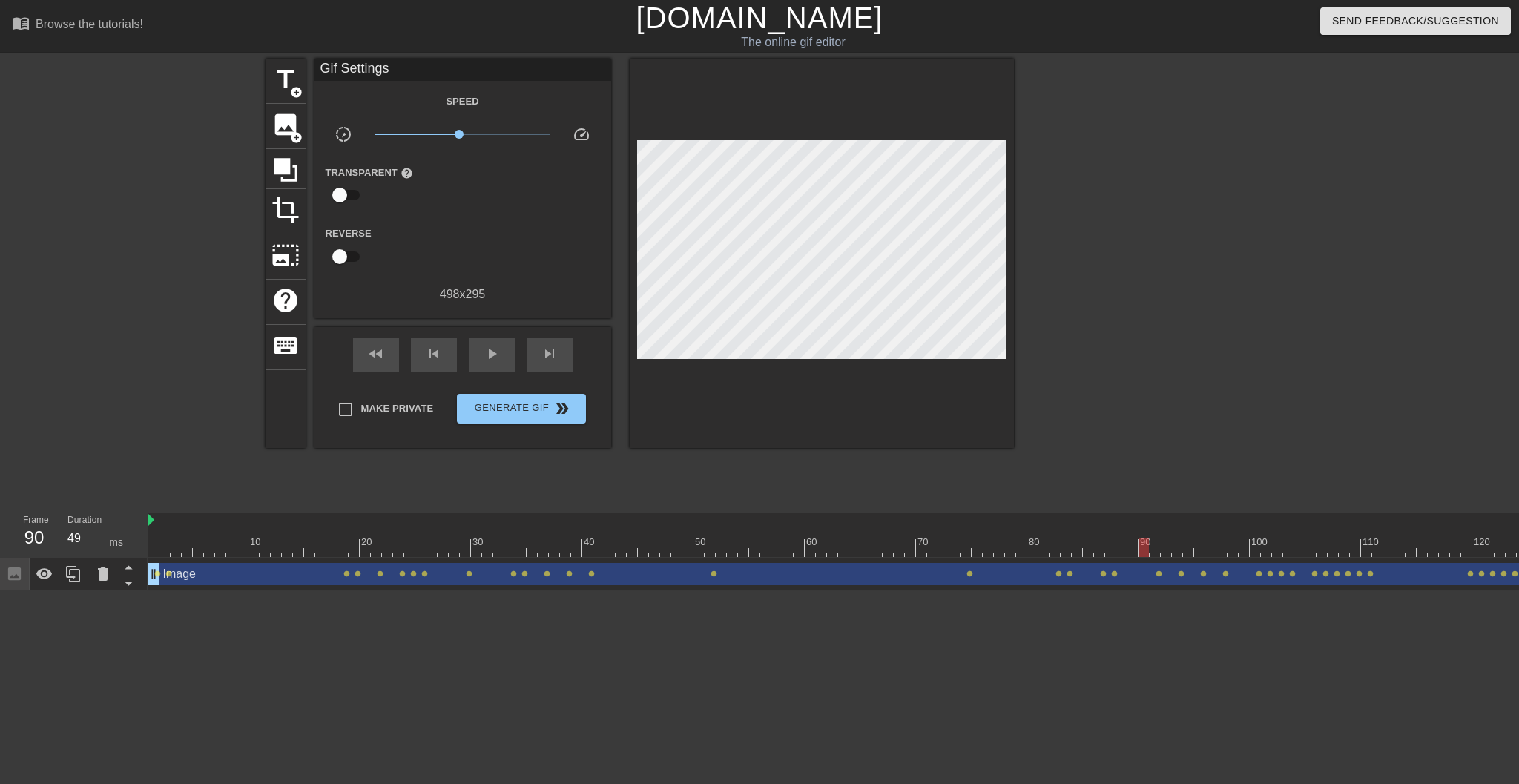
click at [99, 542] on input "49" at bounding box center [87, 538] width 38 height 24
click at [99, 542] on input "48" at bounding box center [87, 538] width 38 height 24
click at [99, 542] on input "47" at bounding box center [87, 538] width 38 height 24
click at [99, 542] on input "46" at bounding box center [87, 538] width 38 height 24
click at [99, 542] on input "45" at bounding box center [87, 538] width 38 height 24
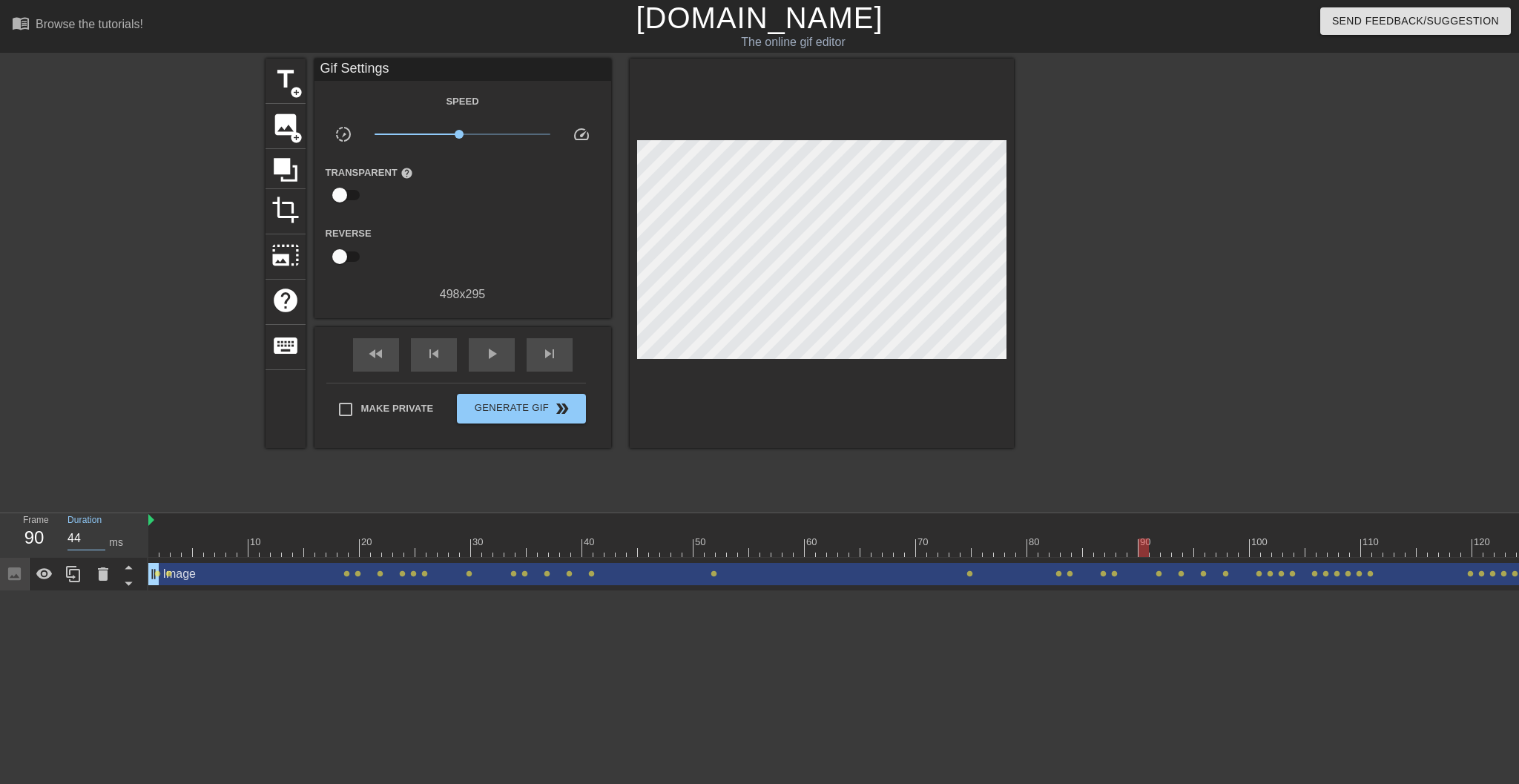
click at [99, 542] on input "44" at bounding box center [87, 538] width 38 height 24
click at [99, 542] on input "36" at bounding box center [87, 538] width 38 height 24
click at [99, 542] on input "35" at bounding box center [87, 538] width 38 height 24
click at [99, 542] on input "34" at bounding box center [87, 538] width 38 height 24
click at [99, 542] on input "33" at bounding box center [87, 538] width 38 height 24
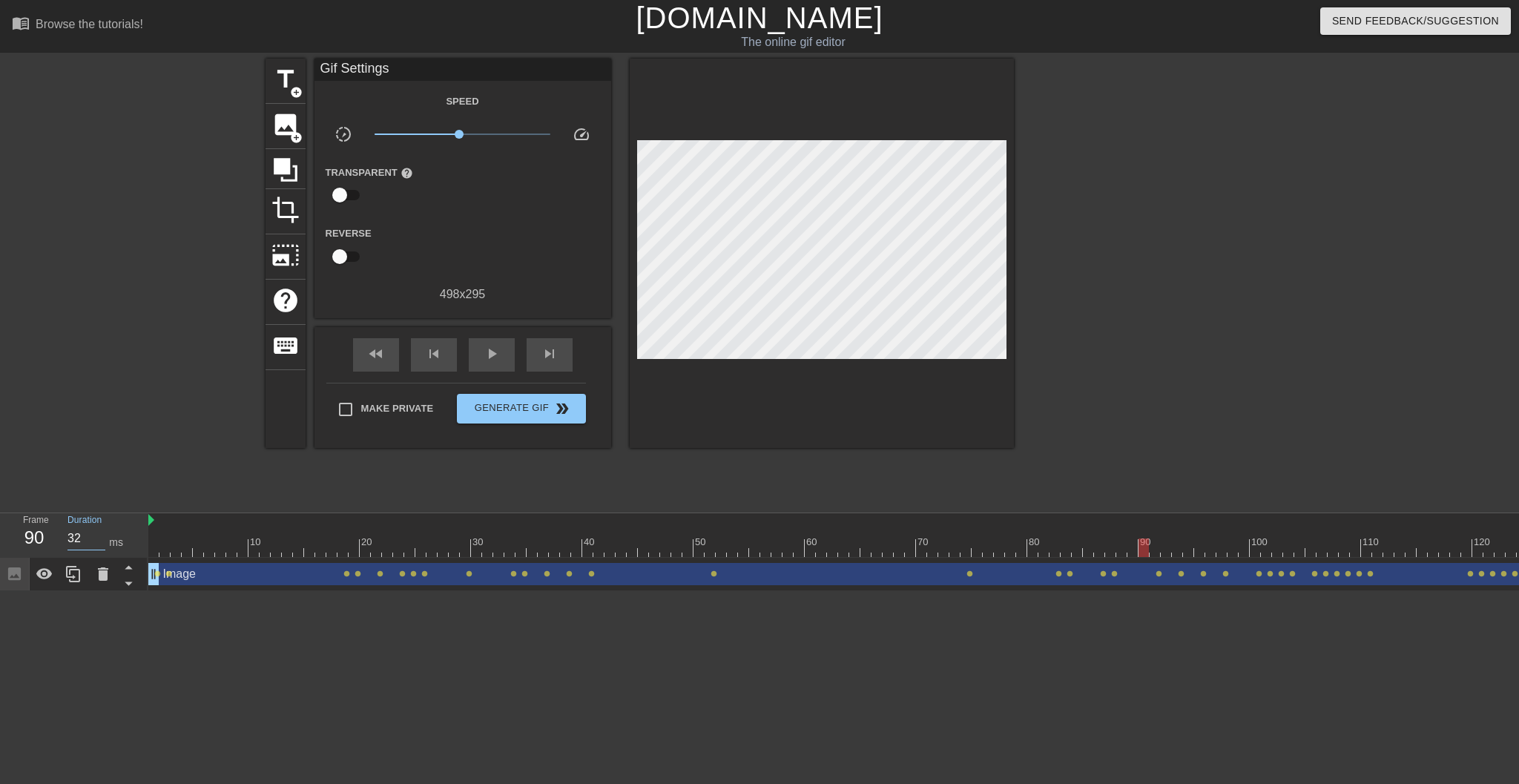
click at [99, 542] on input "32" at bounding box center [87, 538] width 38 height 24
click at [99, 542] on input "31" at bounding box center [87, 538] width 38 height 24
click at [99, 542] on input "30" at bounding box center [87, 538] width 38 height 24
click at [493, 353] on span "play_arrow" at bounding box center [491, 353] width 18 height 18
click at [480, 365] on div "pause" at bounding box center [491, 355] width 46 height 33
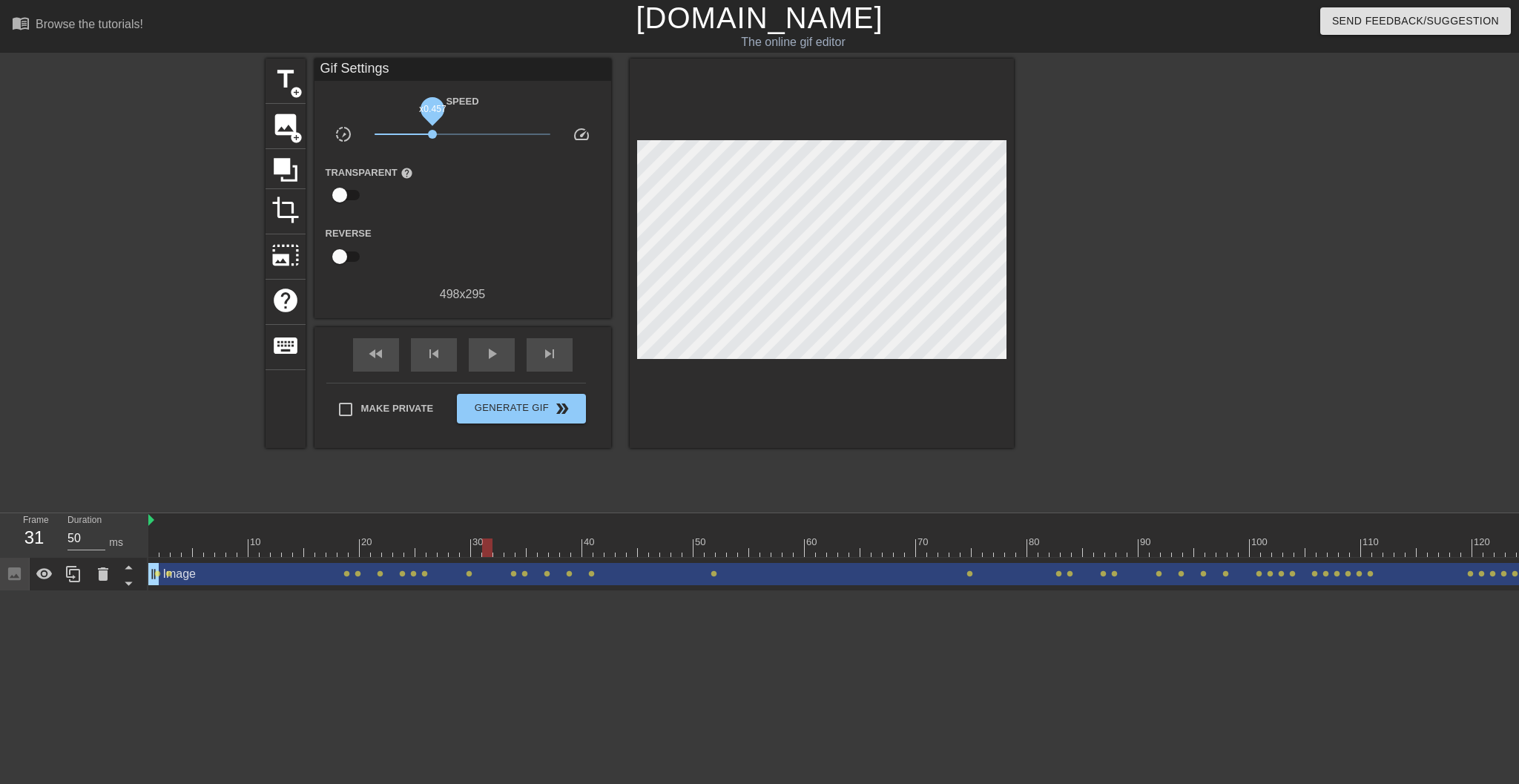
drag, startPoint x: 455, startPoint y: 133, endPoint x: 429, endPoint y: 134, distance: 26.0
click at [429, 134] on span "x0.457" at bounding box center [432, 134] width 9 height 9
click at [483, 357] on span "play_arrow" at bounding box center [491, 353] width 18 height 18
drag, startPoint x: 1181, startPoint y: 538, endPoint x: 1519, endPoint y: 444, distance: 350.8
click at [1136, 444] on div "menu_book Browse the tutorials! [DOMAIN_NAME] The online gif editor Send Feedba…" at bounding box center [759, 295] width 1519 height 591
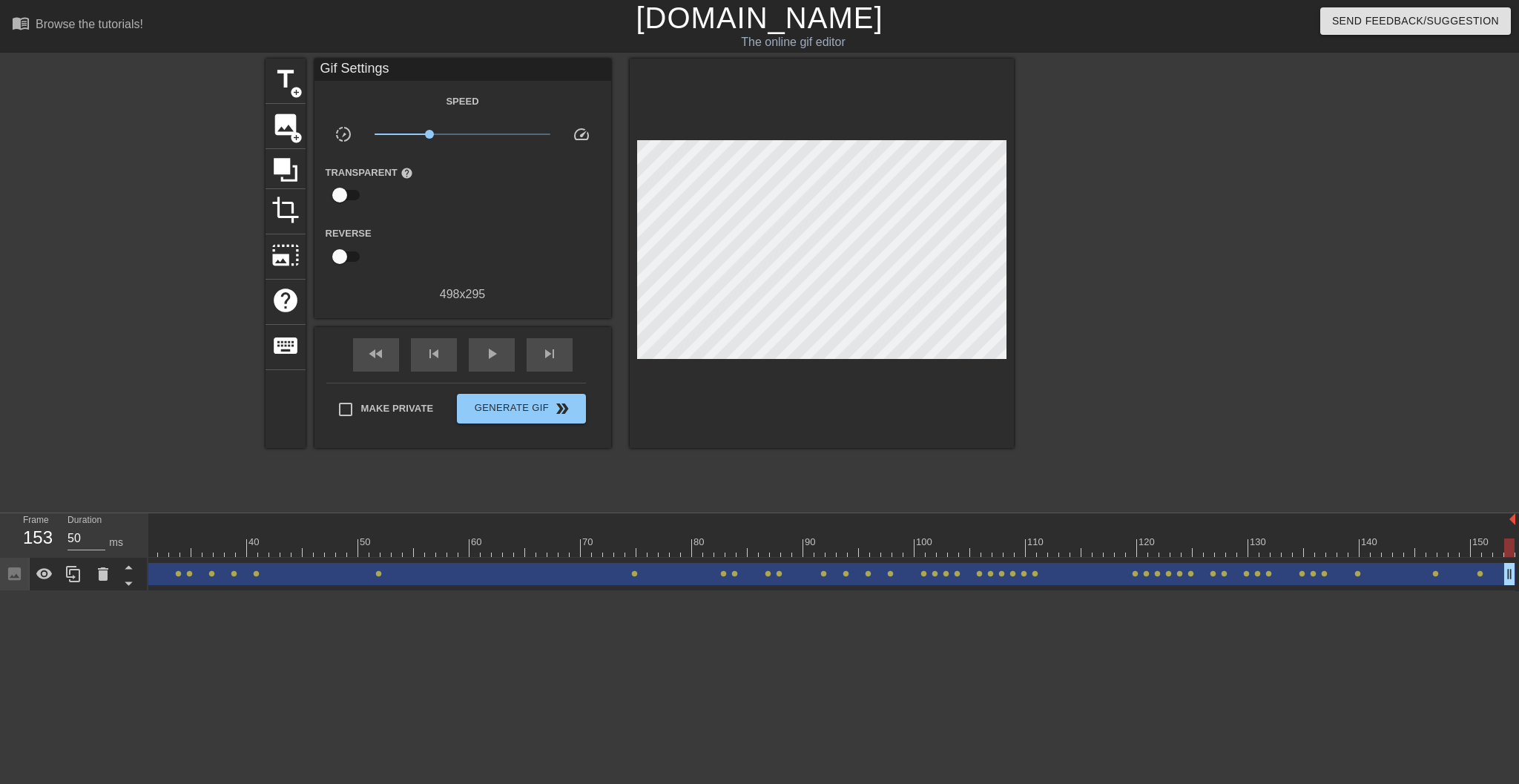
scroll to position [0, 11]
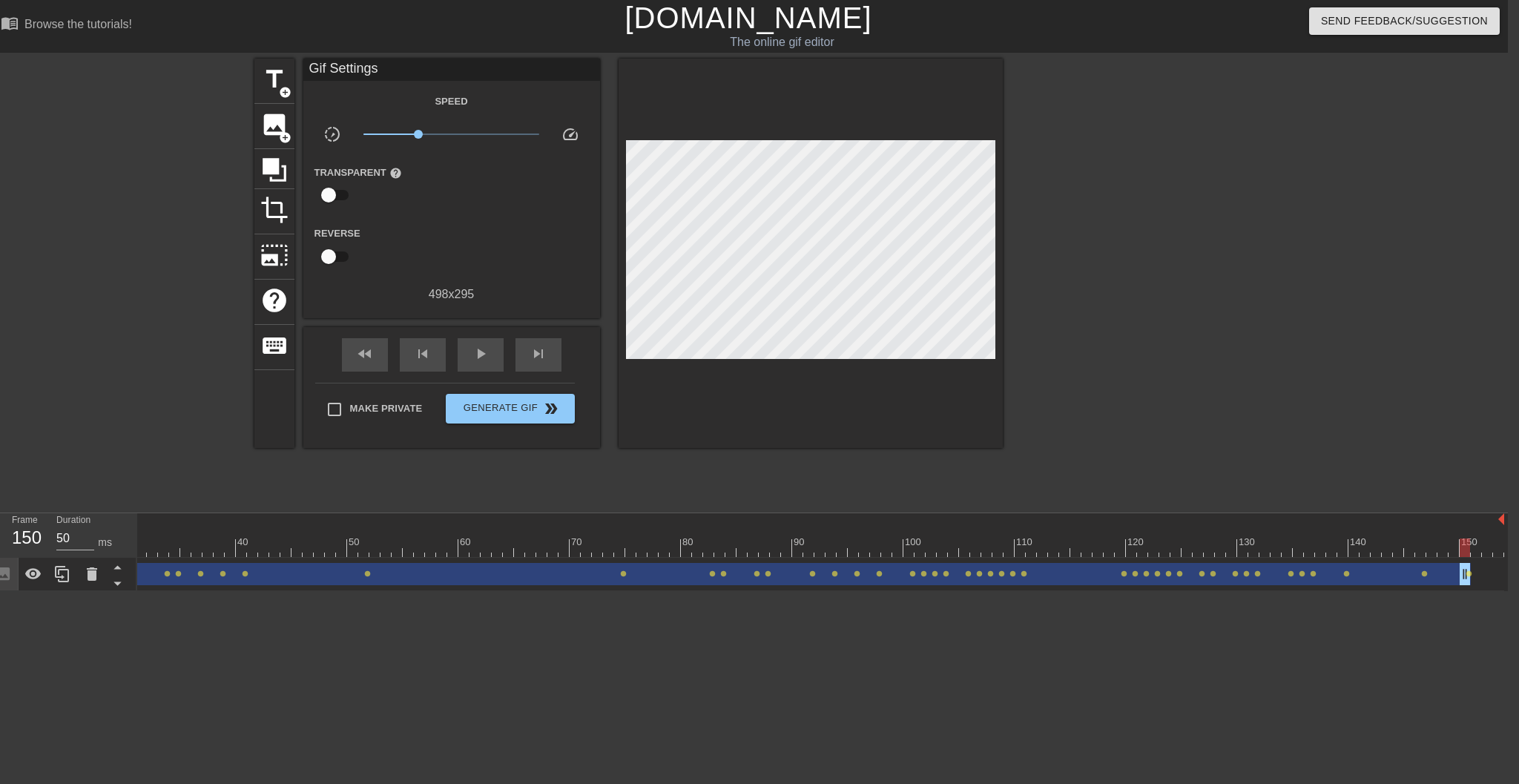
drag, startPoint x: 1511, startPoint y: 570, endPoint x: 1480, endPoint y: 571, distance: 31.0
click at [1136, 571] on div "Image drag_handle drag_handle lens lens lens lens lens lens lens lens lens lens…" at bounding box center [653, 574] width 1702 height 22
click at [1136, 412] on div "title add_circle image add_circle crop photo_size_select_large help keyboard Gi…" at bounding box center [748, 280] width 1519 height 445
drag, startPoint x: 1504, startPoint y: 523, endPoint x: 1467, endPoint y: 523, distance: 37.0
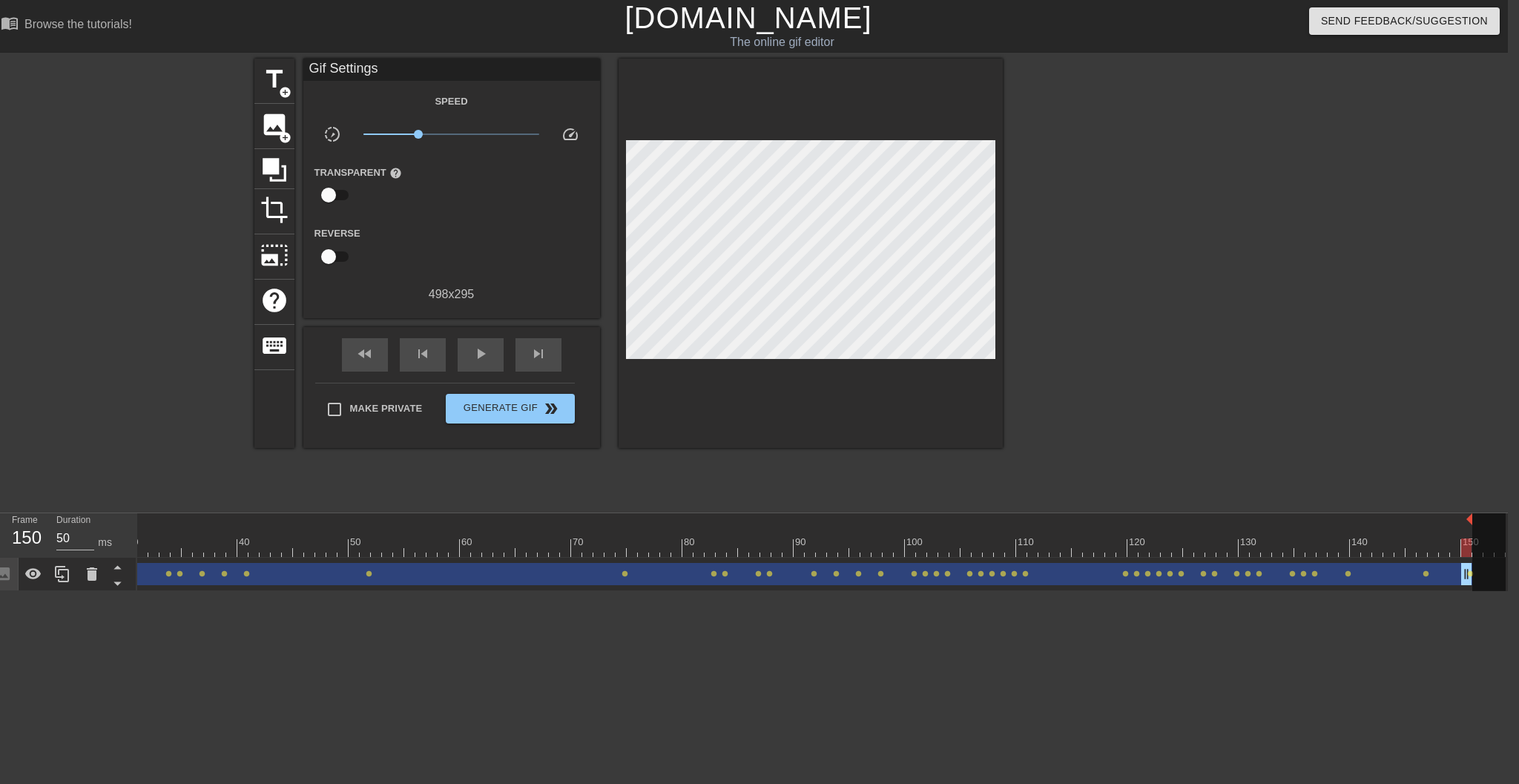
click at [1136, 523] on div "10 20 30 40 50 60 70 80 90 100 110 120 130 140 150" at bounding box center [654, 535] width 1702 height 44
click at [1136, 591] on html "menu_book Browse the tutorials! [DOMAIN_NAME] The online gif editor Send Feedba…" at bounding box center [748, 295] width 1519 height 591
click at [470, 353] on div "play_arrow" at bounding box center [480, 355] width 46 height 33
click at [481, 343] on div "pause" at bounding box center [480, 355] width 46 height 33
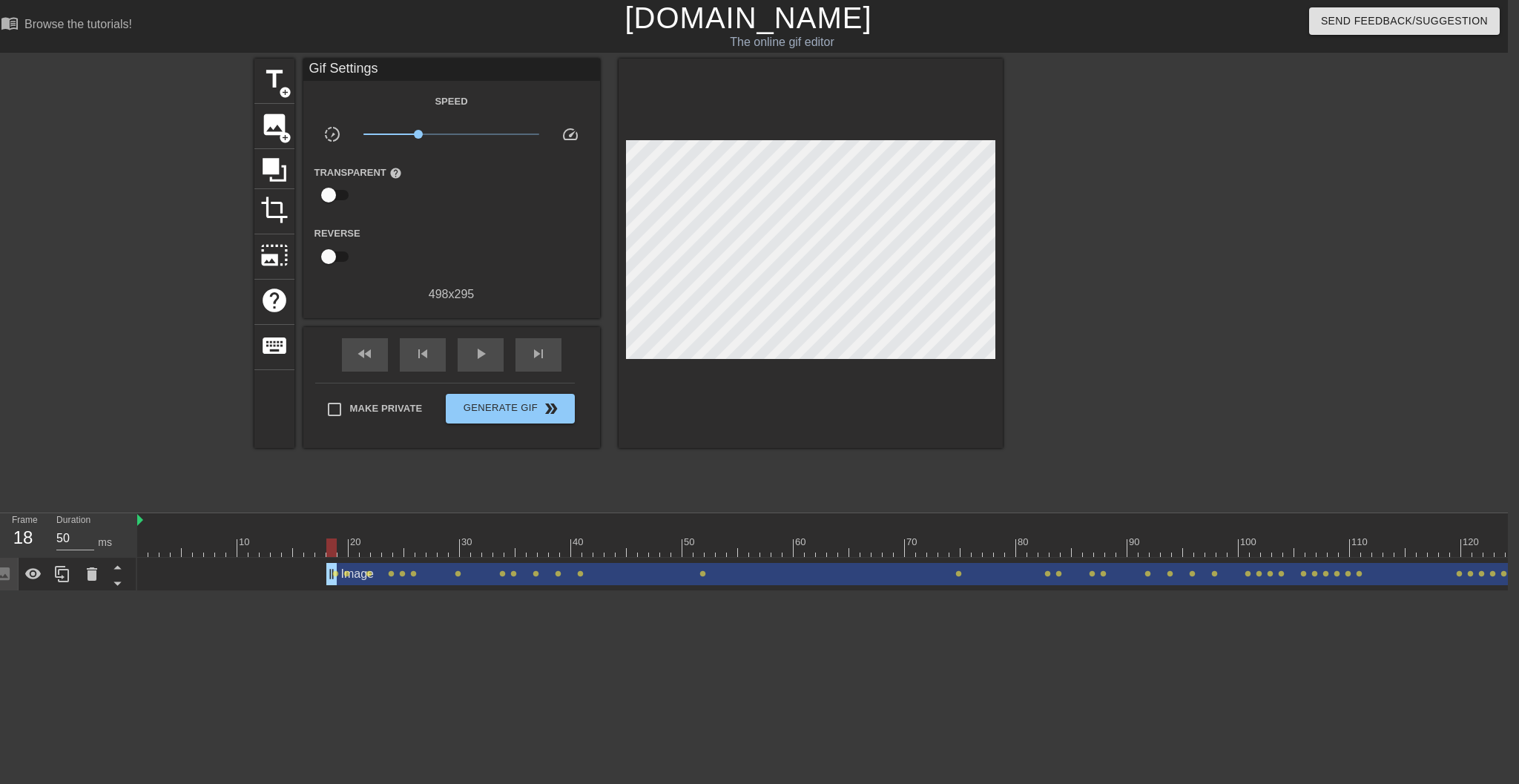
drag, startPoint x: 144, startPoint y: 582, endPoint x: 335, endPoint y: 564, distance: 191.8
drag, startPoint x: 140, startPoint y: 520, endPoint x: 339, endPoint y: 501, distance: 199.9
click at [339, 501] on div "menu_book Browse the tutorials! [DOMAIN_NAME] The online gif editor Send Feedba…" at bounding box center [748, 295] width 1519 height 591
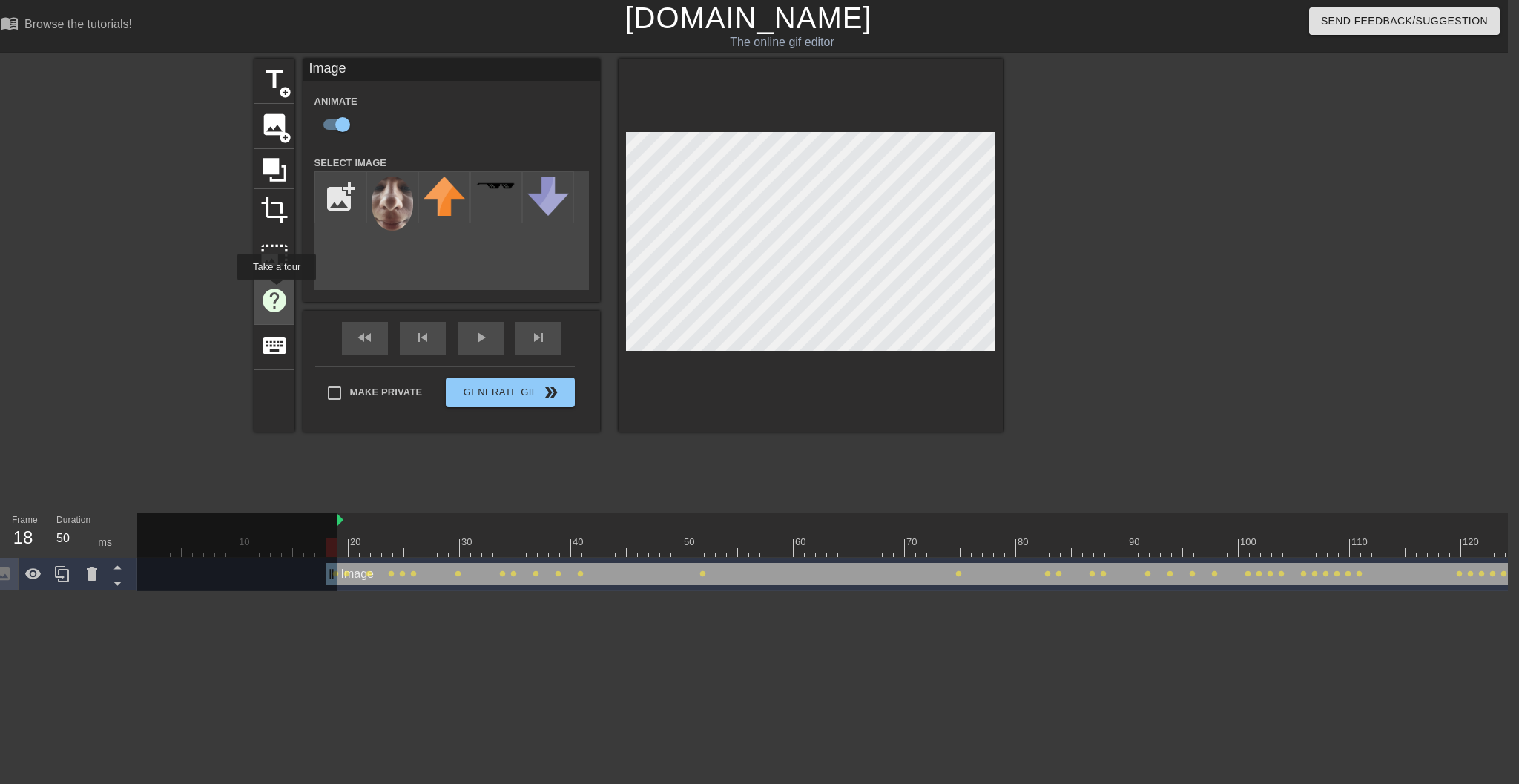
click at [277, 290] on span "help" at bounding box center [275, 301] width 28 height 28
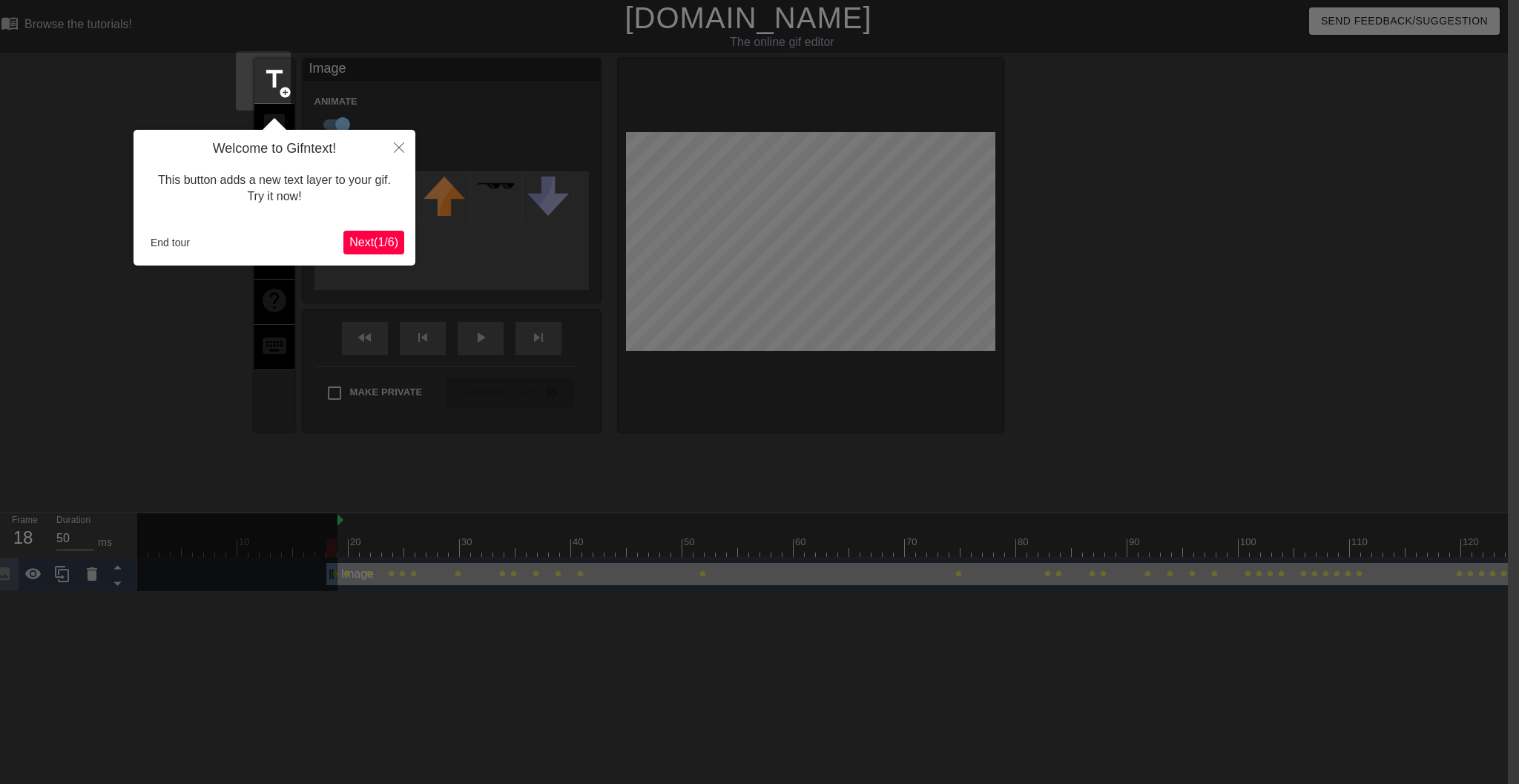
click at [401, 142] on icon "Close" at bounding box center [398, 147] width 10 height 10
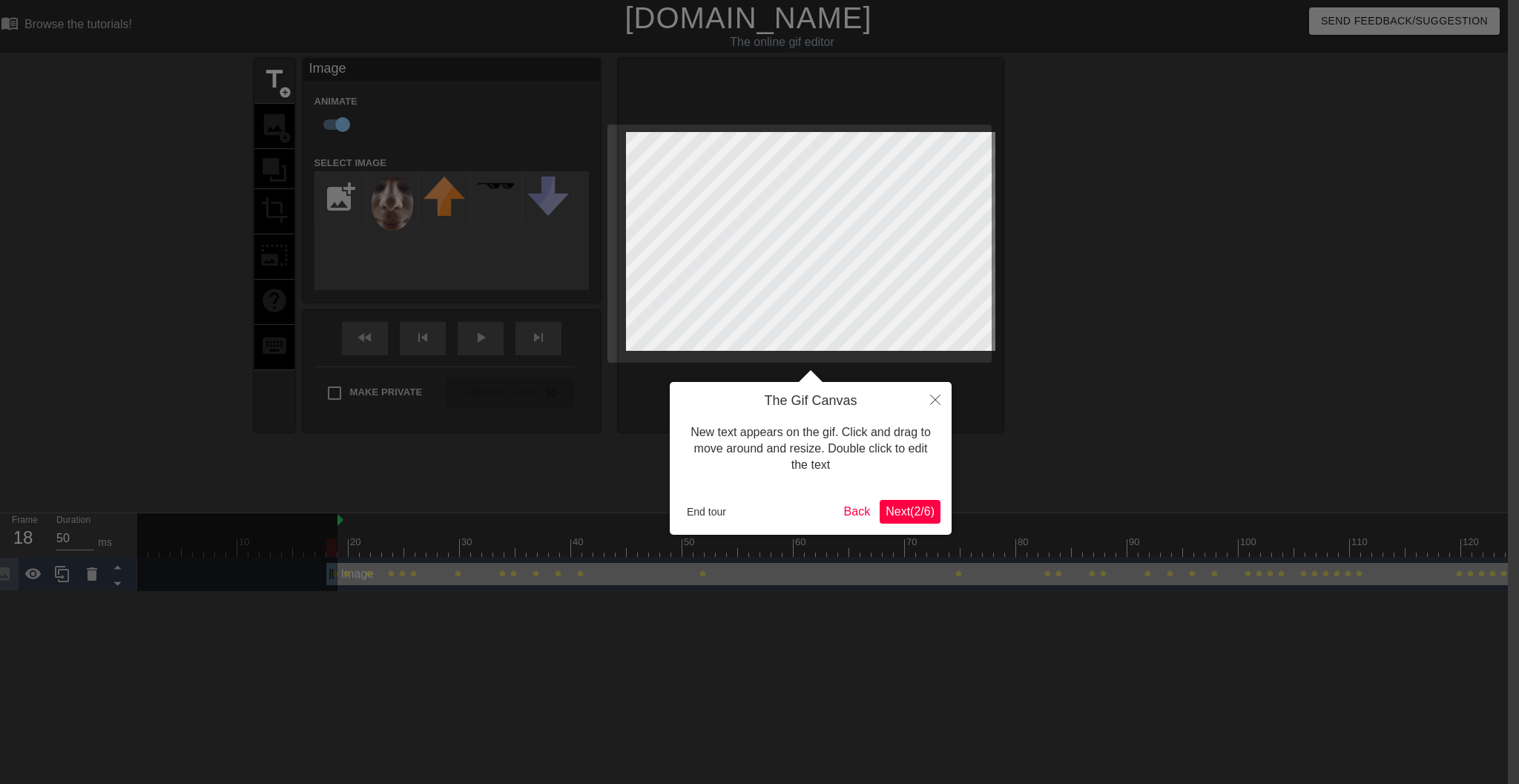
click at [709, 517] on button "End tour" at bounding box center [706, 512] width 51 height 22
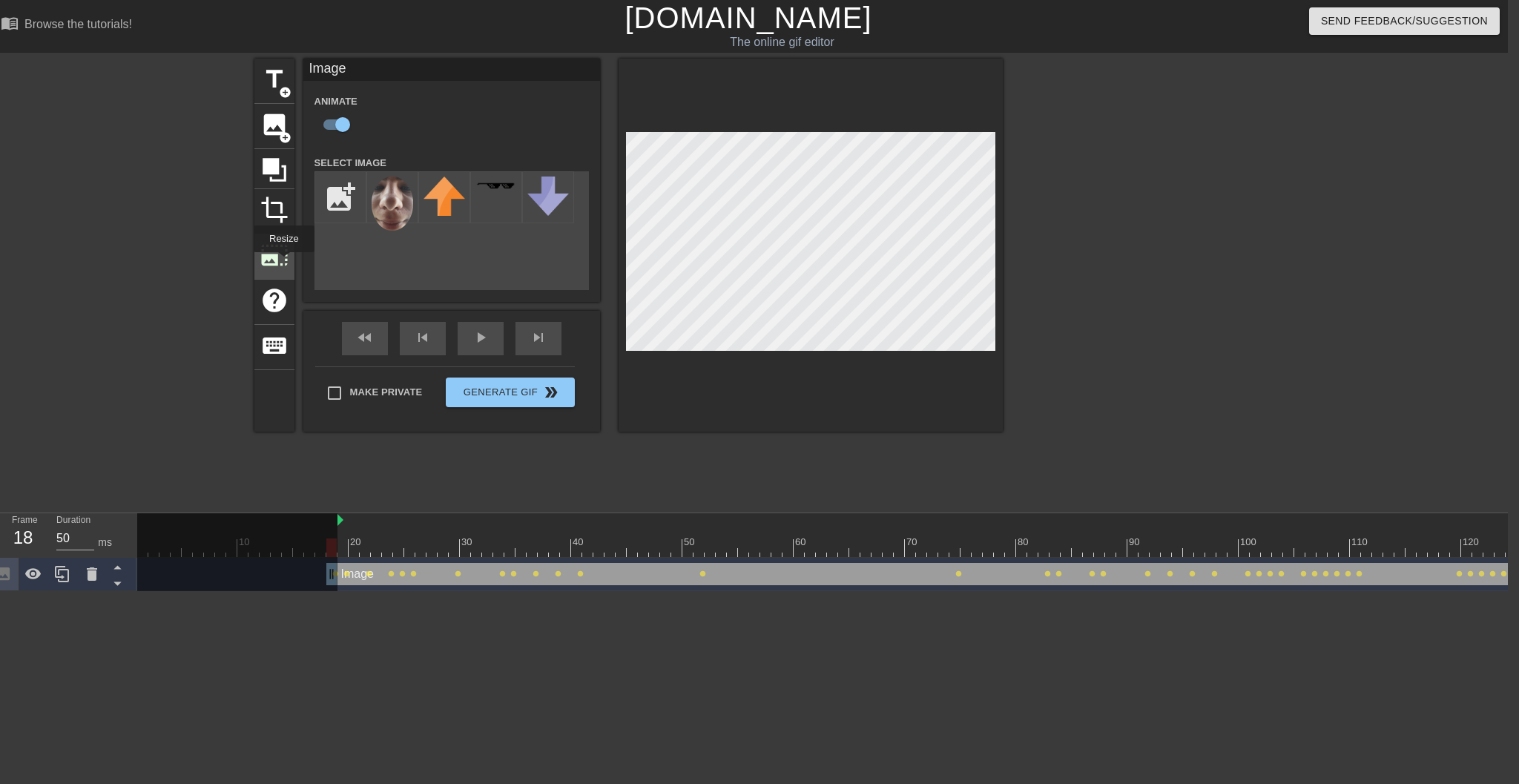
click at [284, 263] on span "photo_size_select_large" at bounding box center [275, 255] width 28 height 28
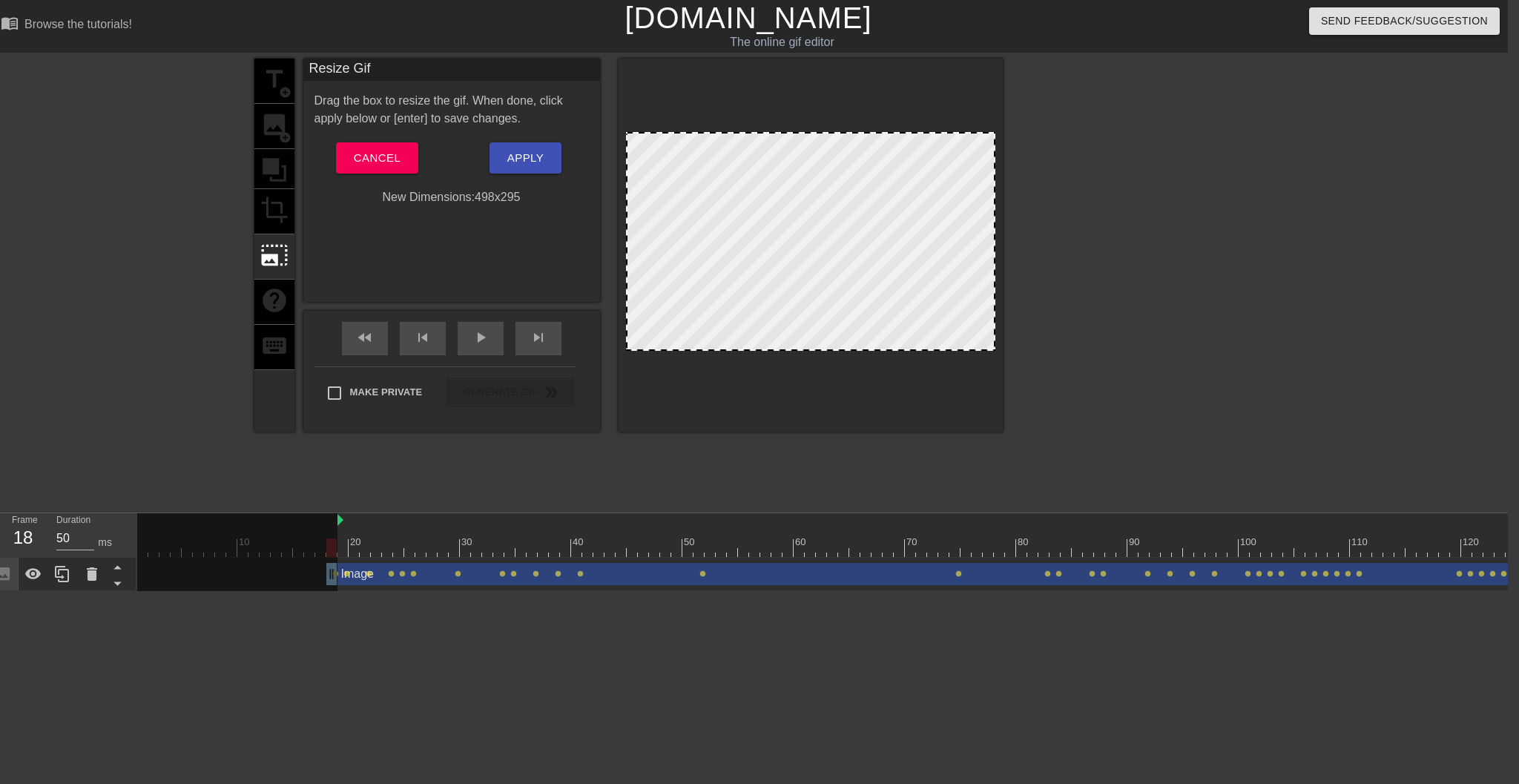
click at [1136, 193] on div at bounding box center [1132, 280] width 223 height 445
click at [391, 157] on span "Cancel" at bounding box center [376, 157] width 46 height 19
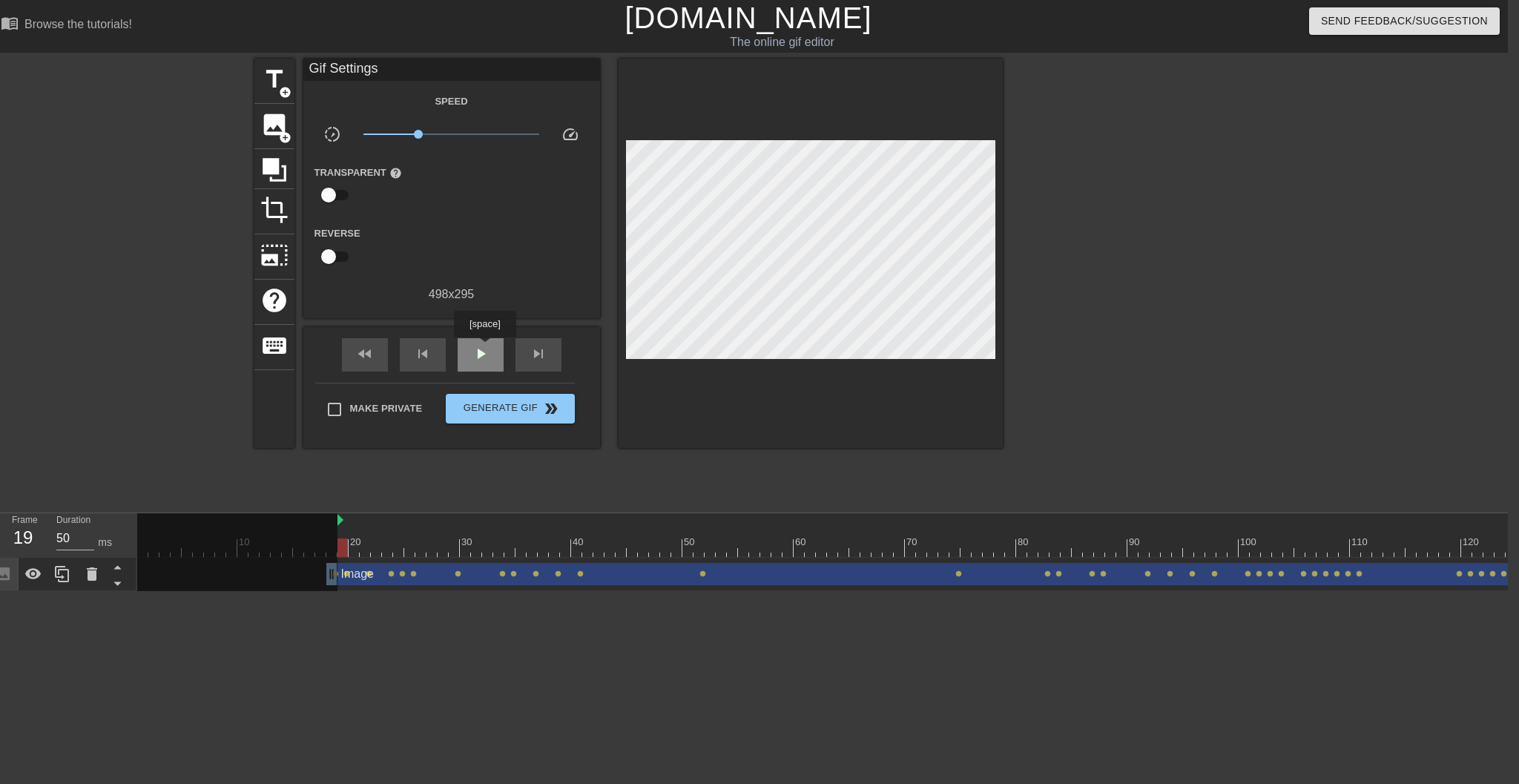
click at [487, 348] on span "play_arrow" at bounding box center [480, 353] width 18 height 18
type input "50"
click at [506, 406] on span "Generate Gif double_arrow" at bounding box center [510, 409] width 117 height 18
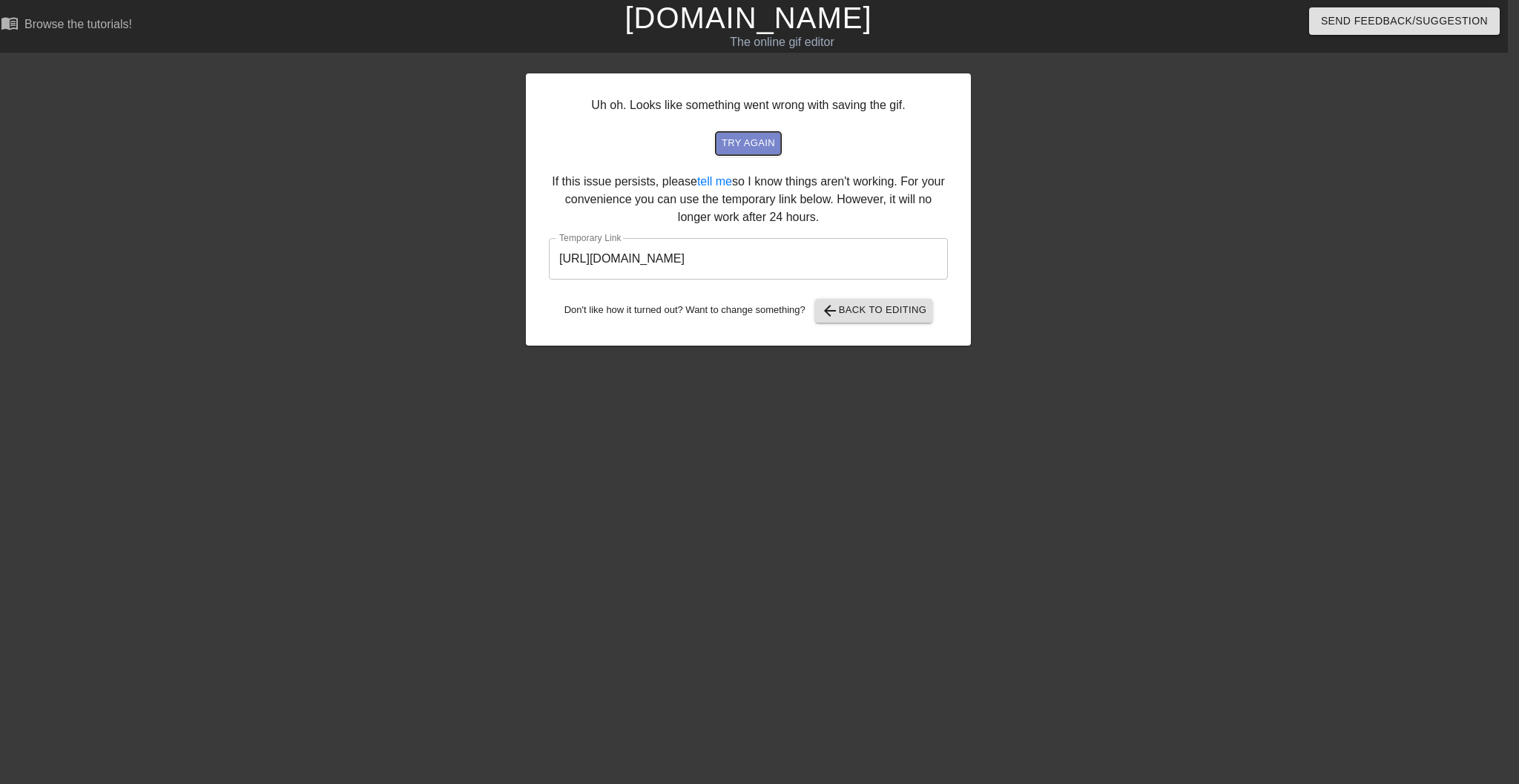
click at [740, 145] on span "try again" at bounding box center [749, 143] width 54 height 17
click at [778, 255] on input "[URL][DOMAIN_NAME]" at bounding box center [748, 258] width 399 height 42
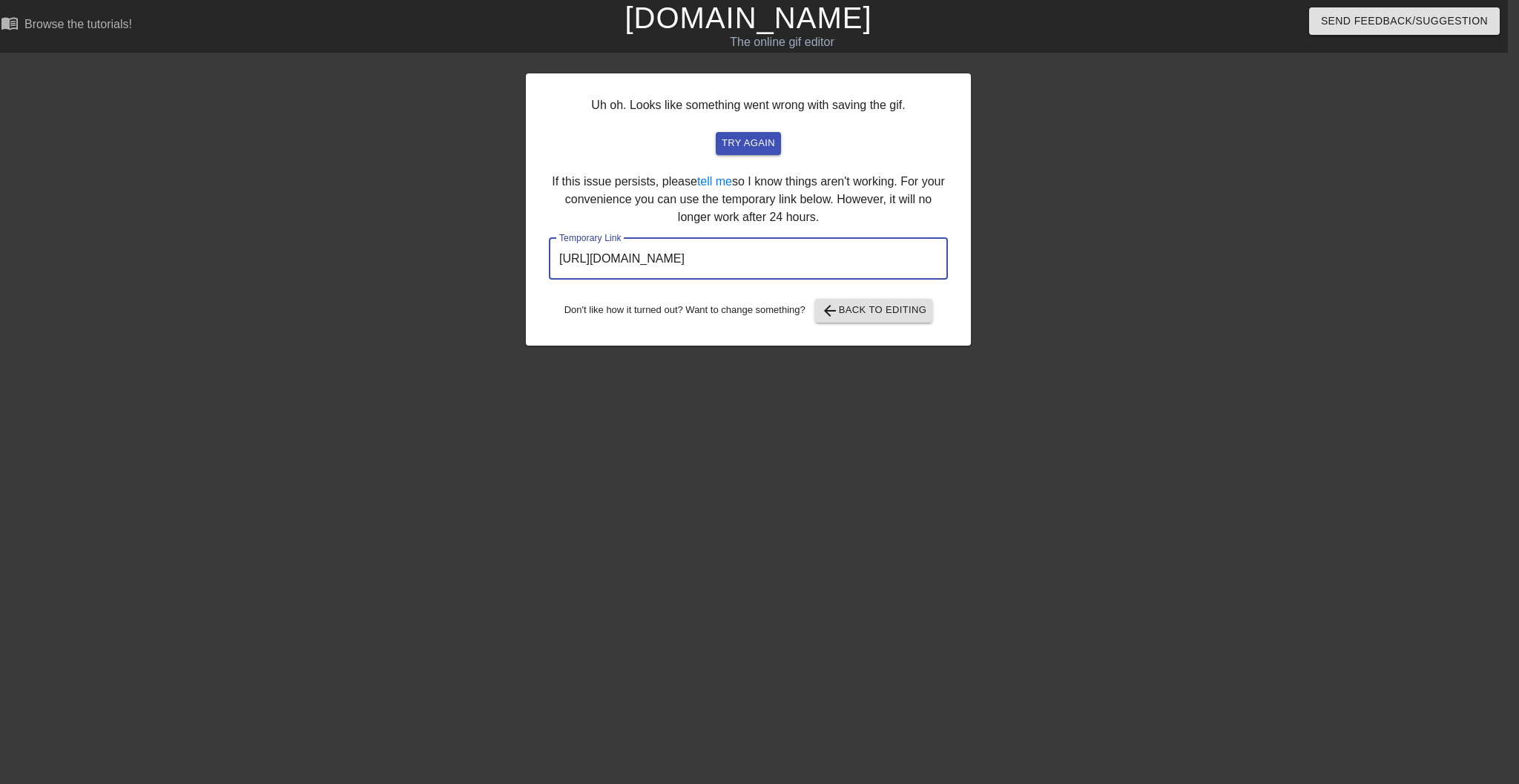
click at [778, 255] on input "[URL][DOMAIN_NAME]" at bounding box center [748, 258] width 399 height 42
click at [913, 312] on span "arrow_back Back to Editing" at bounding box center [874, 310] width 106 height 18
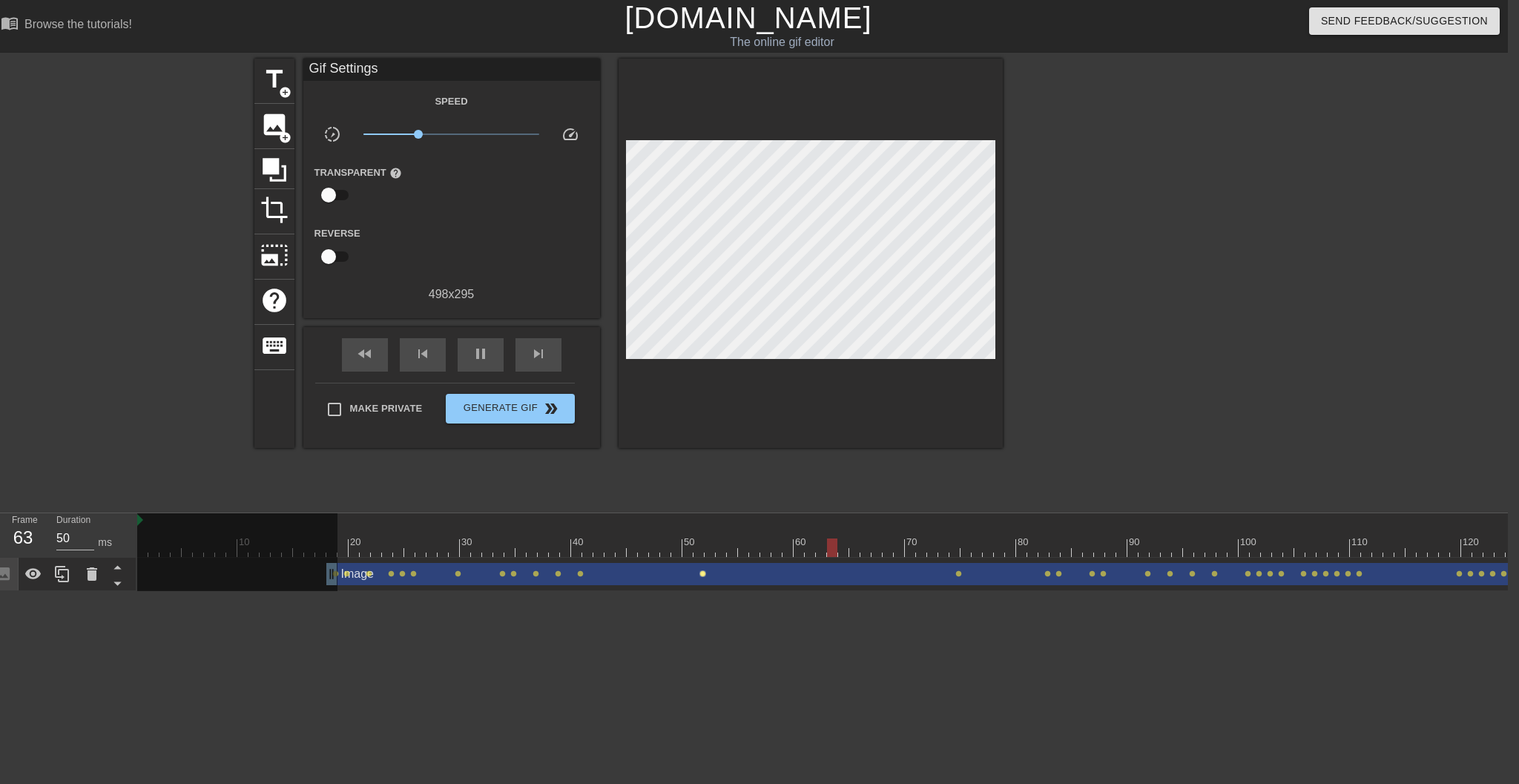
click at [704, 575] on span "lens" at bounding box center [702, 573] width 6 height 6
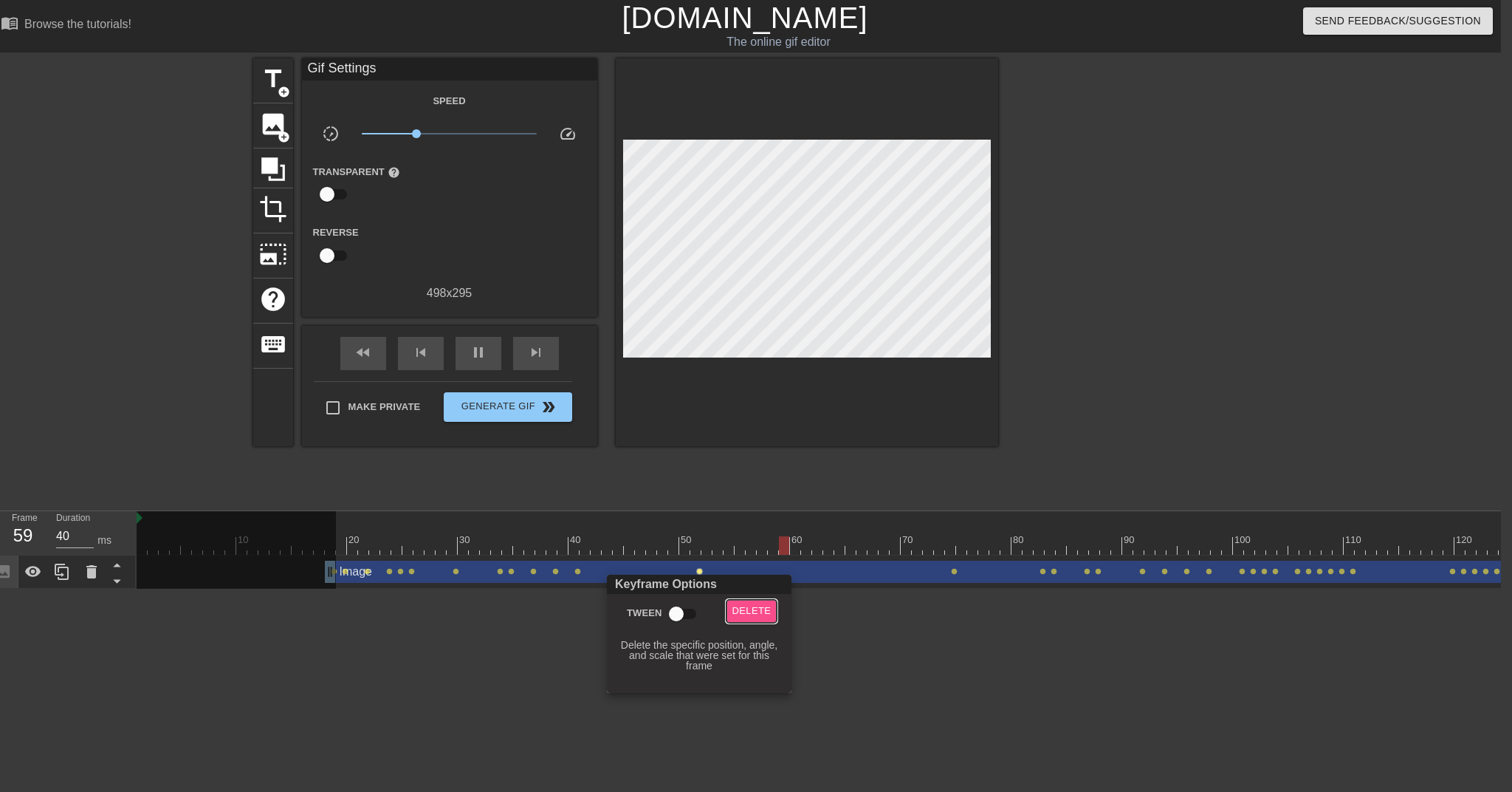
click at [758, 607] on span "Delete" at bounding box center [752, 612] width 39 height 17
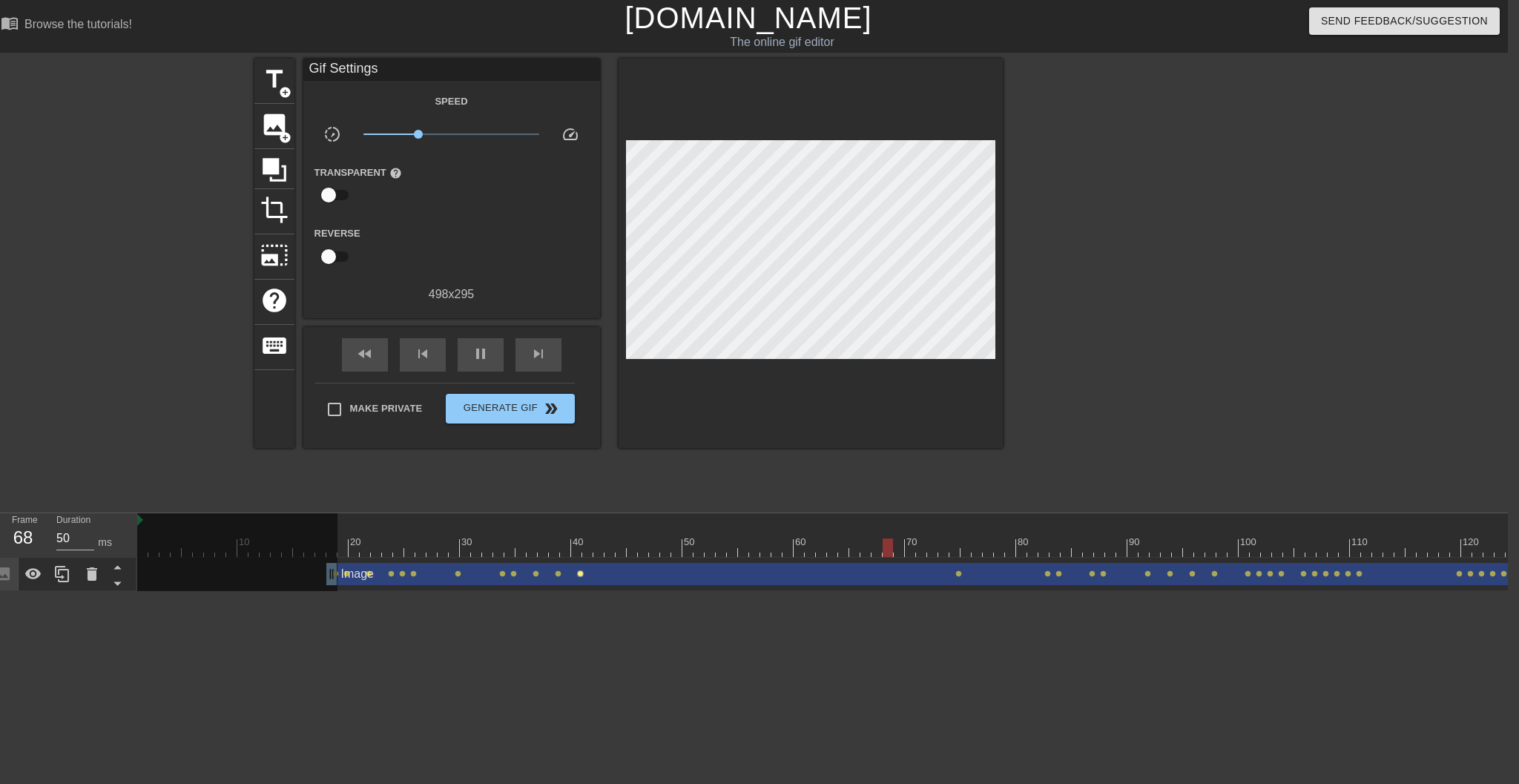
click at [580, 575] on span "lens" at bounding box center [580, 573] width 6 height 6
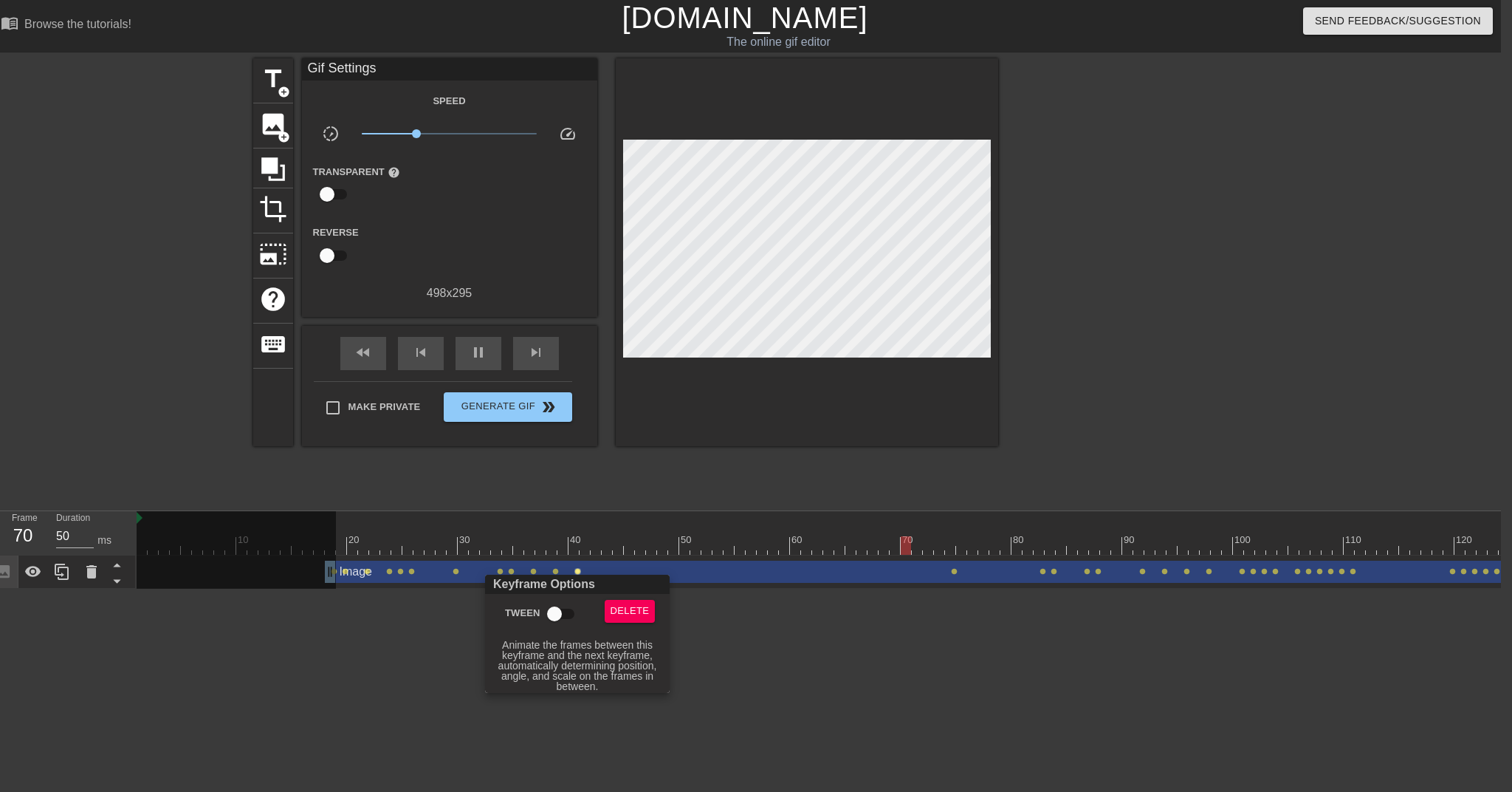
type input "40"
click at [564, 611] on input "Tween" at bounding box center [554, 614] width 84 height 28
checkbox input "true"
click at [1044, 572] on div at bounding box center [756, 396] width 1512 height 792
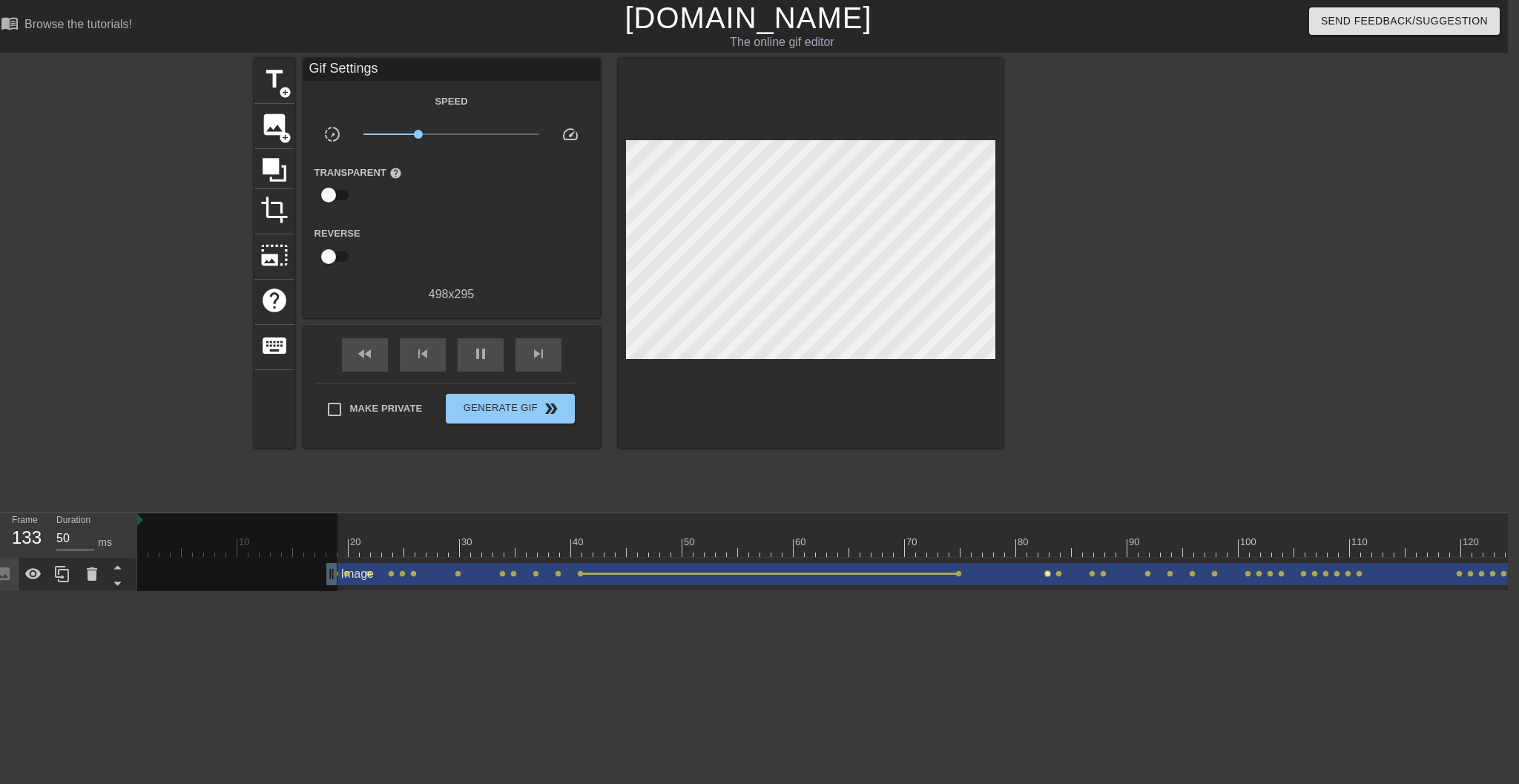
click at [1046, 573] on span "lens" at bounding box center [1047, 573] width 6 height 6
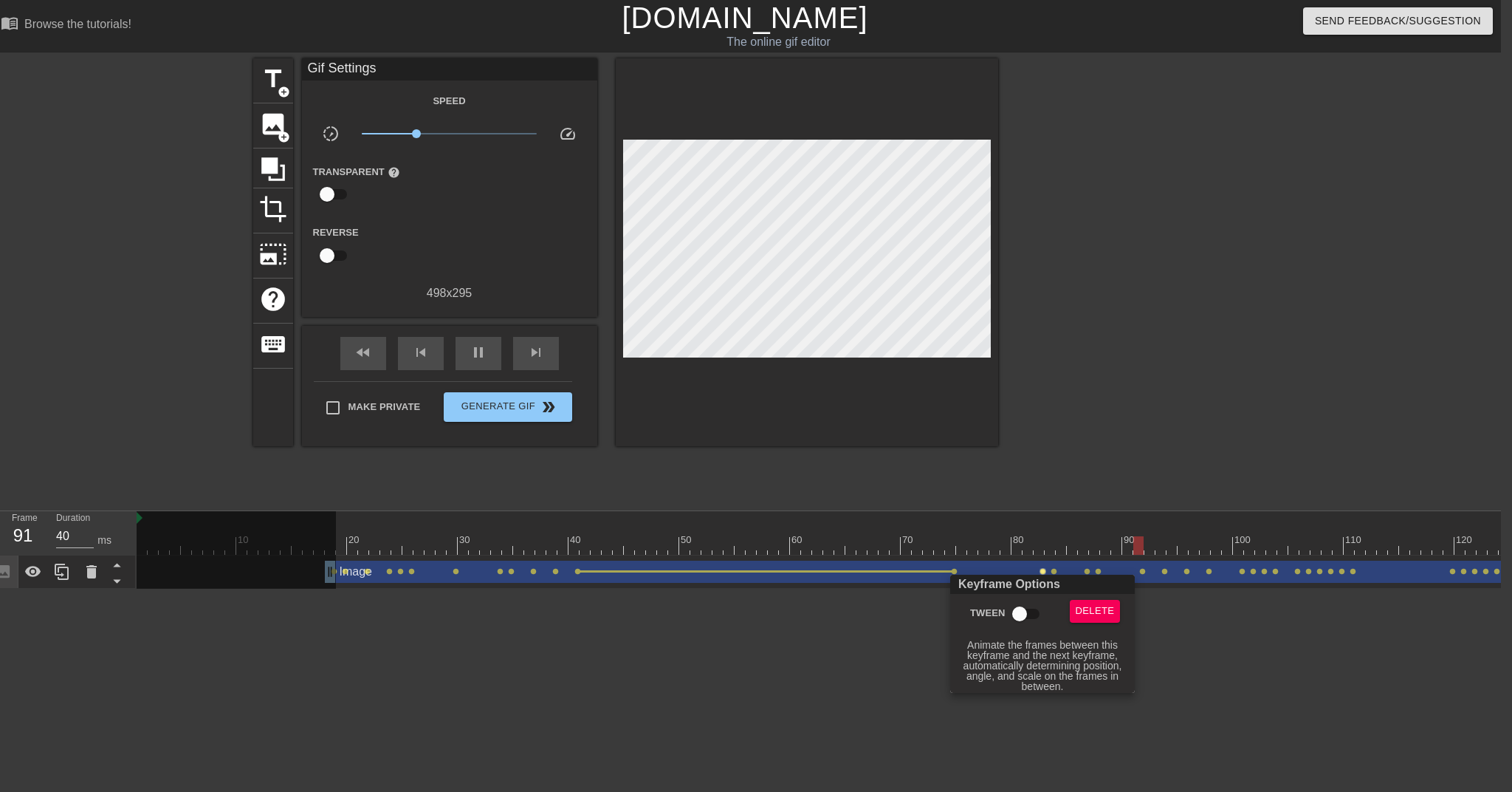
type input "50"
click at [1016, 613] on input "Tween" at bounding box center [1019, 614] width 84 height 28
checkbox input "true"
click at [1130, 662] on div at bounding box center [756, 396] width 1512 height 792
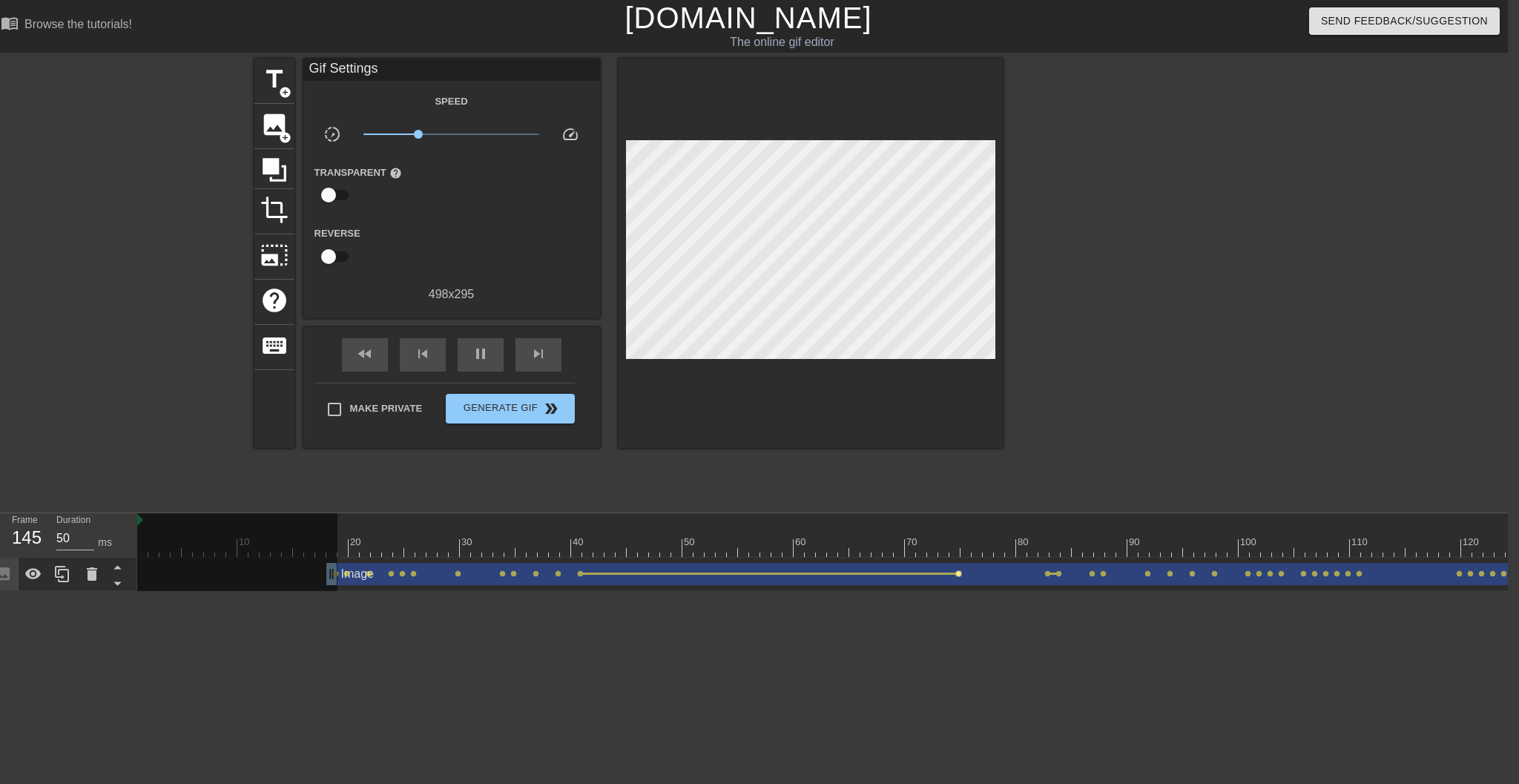
click at [961, 575] on span "lens" at bounding box center [958, 573] width 6 height 6
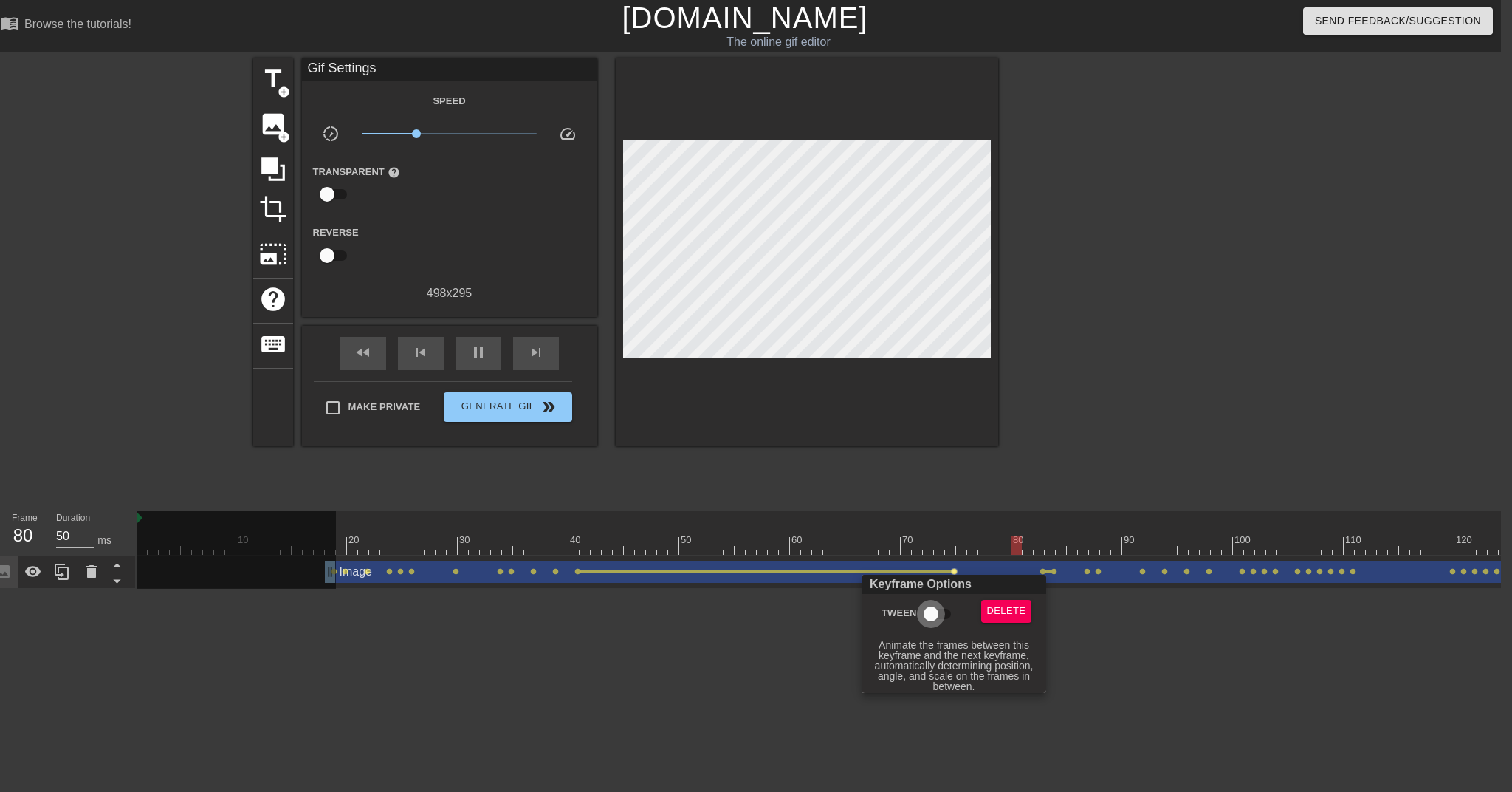
click at [934, 610] on input "Tween" at bounding box center [930, 614] width 84 height 28
checkbox input "true"
click at [1053, 573] on div at bounding box center [756, 396] width 1512 height 792
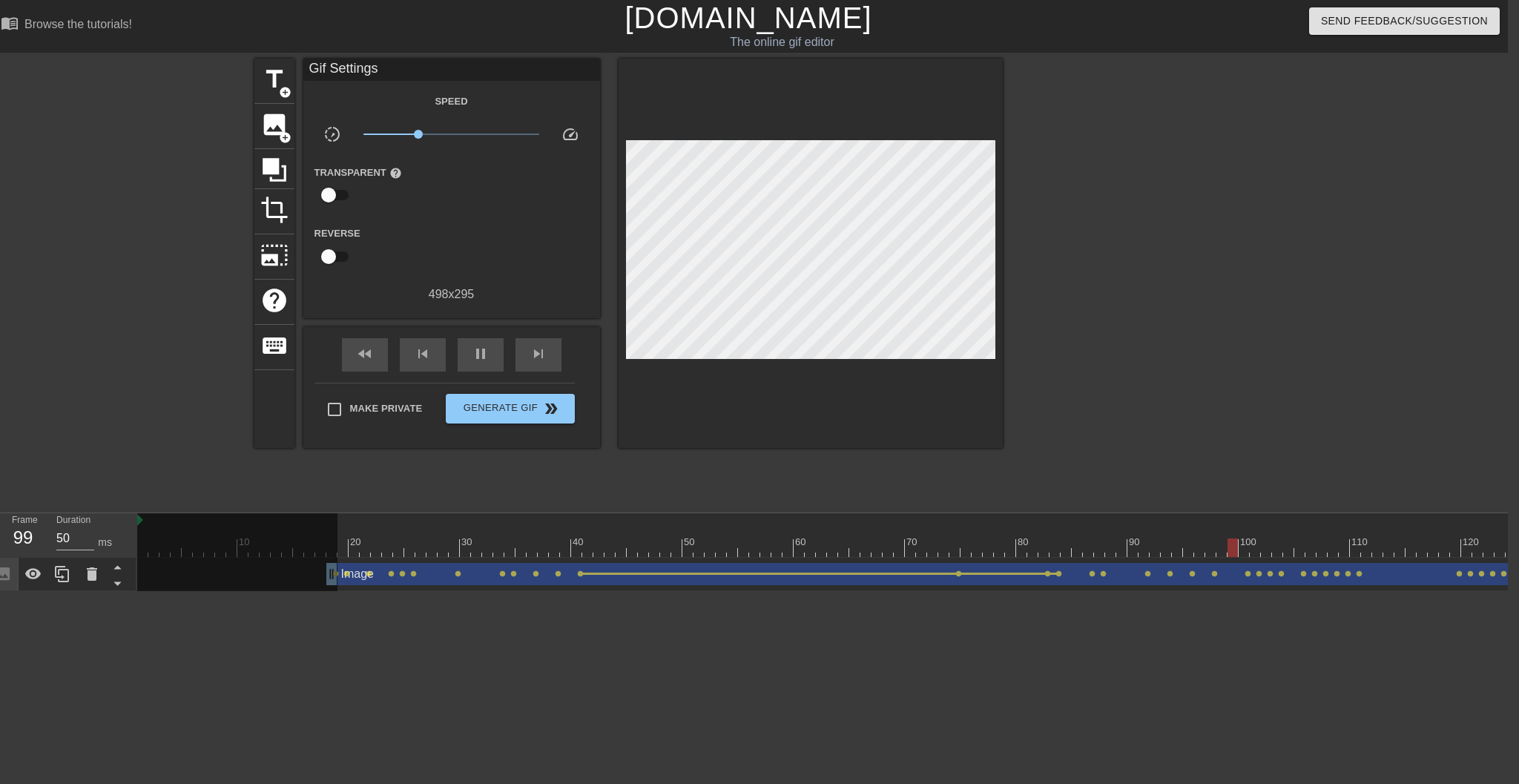
click at [1058, 575] on span "lens" at bounding box center [1059, 573] width 6 height 6
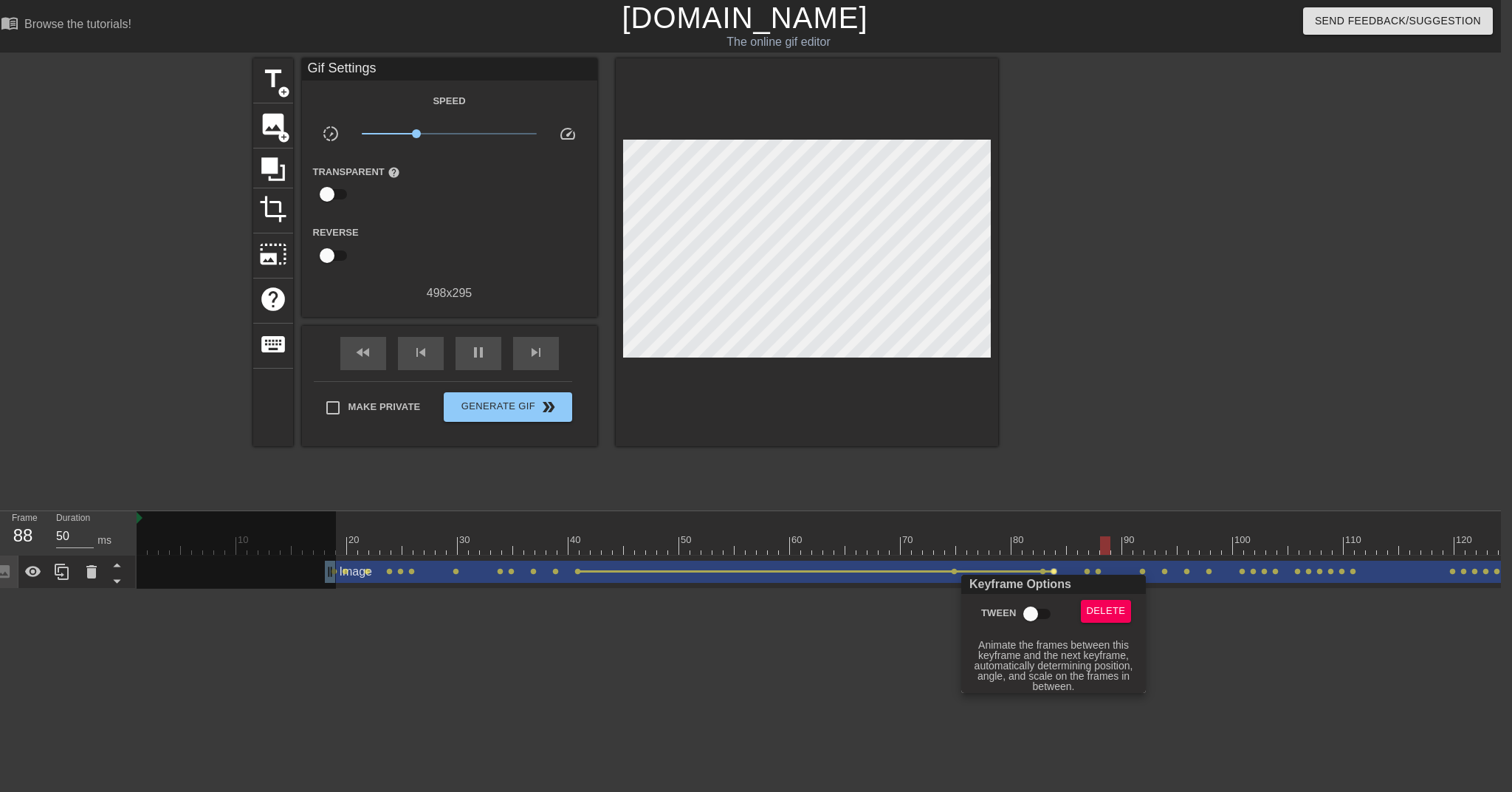
type input "30"
click at [1027, 612] on input "Tween" at bounding box center [1030, 614] width 84 height 28
checkbox input "true"
click at [1090, 572] on div at bounding box center [756, 396] width 1512 height 792
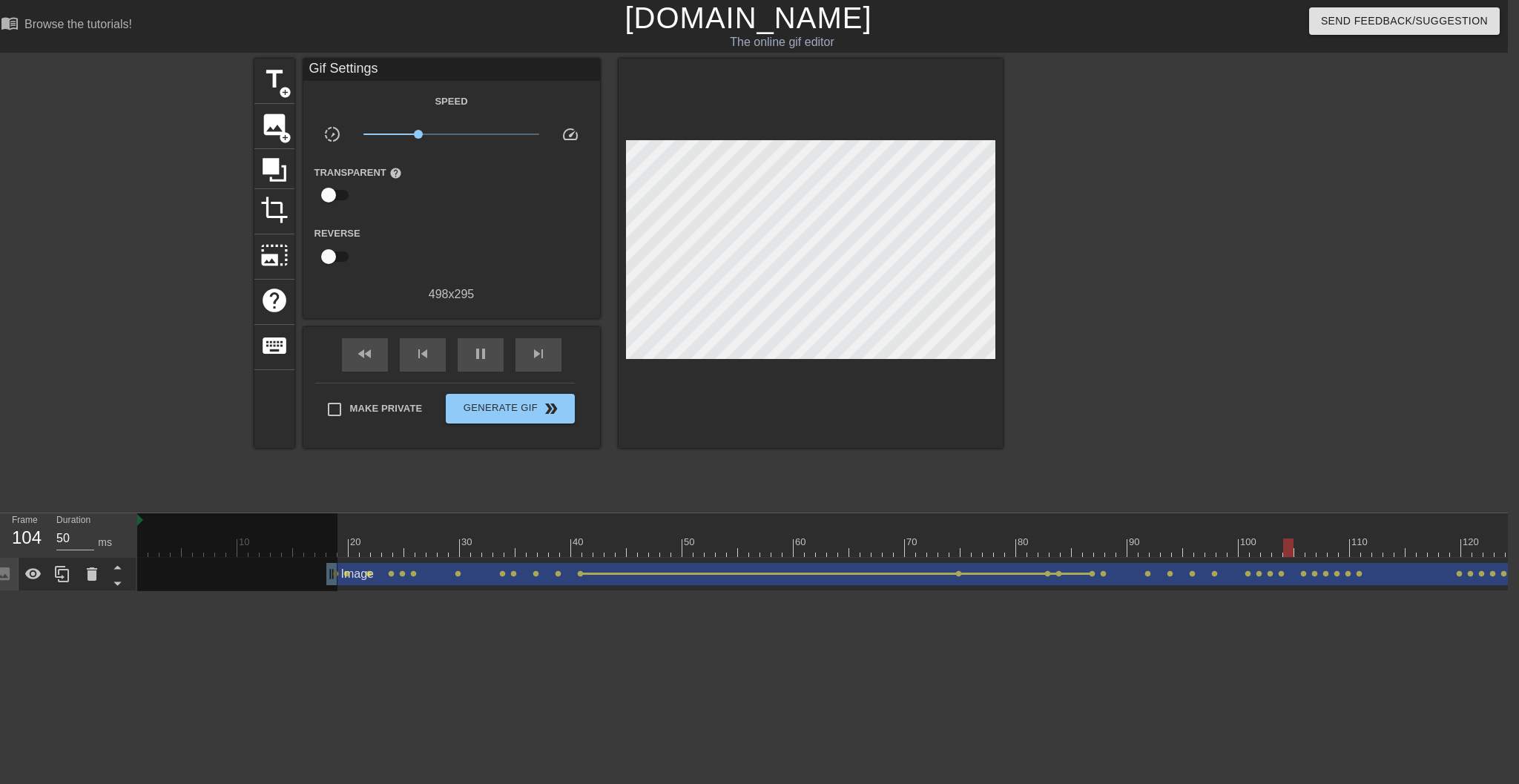
click at [1094, 575] on span "lens" at bounding box center [1092, 573] width 6 height 6
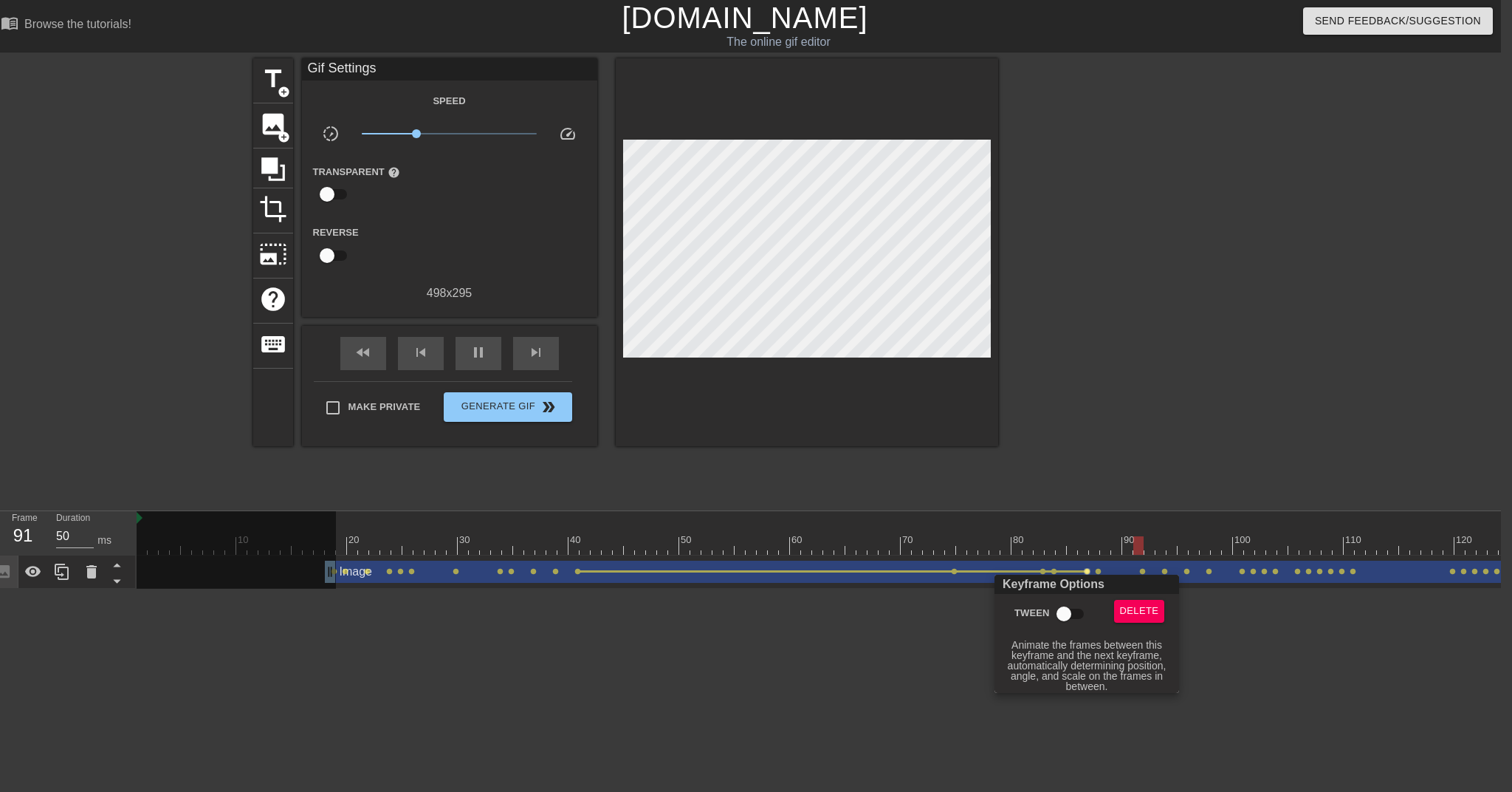
type input "40"
click at [1067, 606] on input "Tween" at bounding box center [1064, 614] width 84 height 28
checkbox input "true"
click at [1099, 572] on div at bounding box center [756, 396] width 1512 height 792
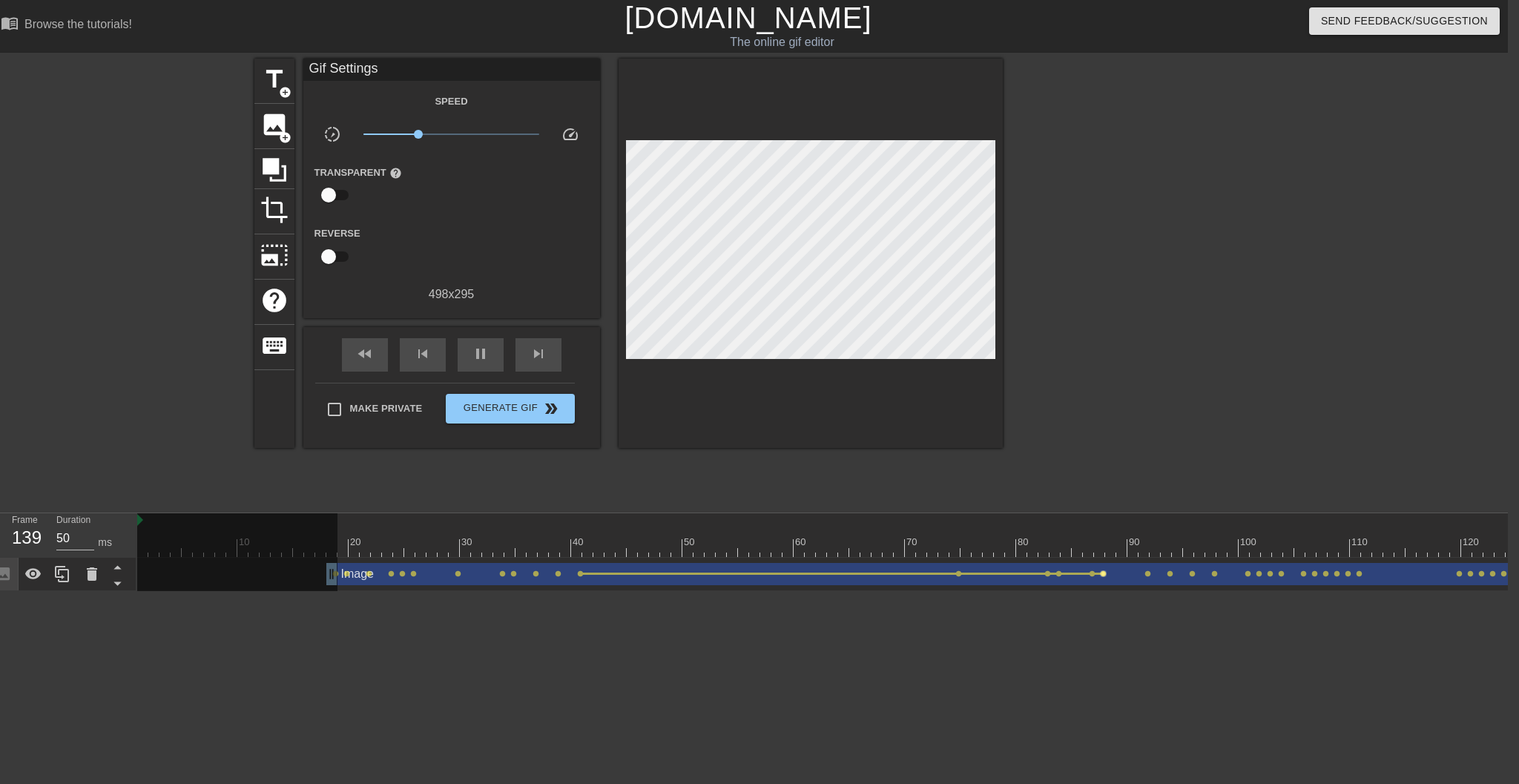
click at [1103, 571] on span "lens" at bounding box center [1103, 573] width 6 height 6
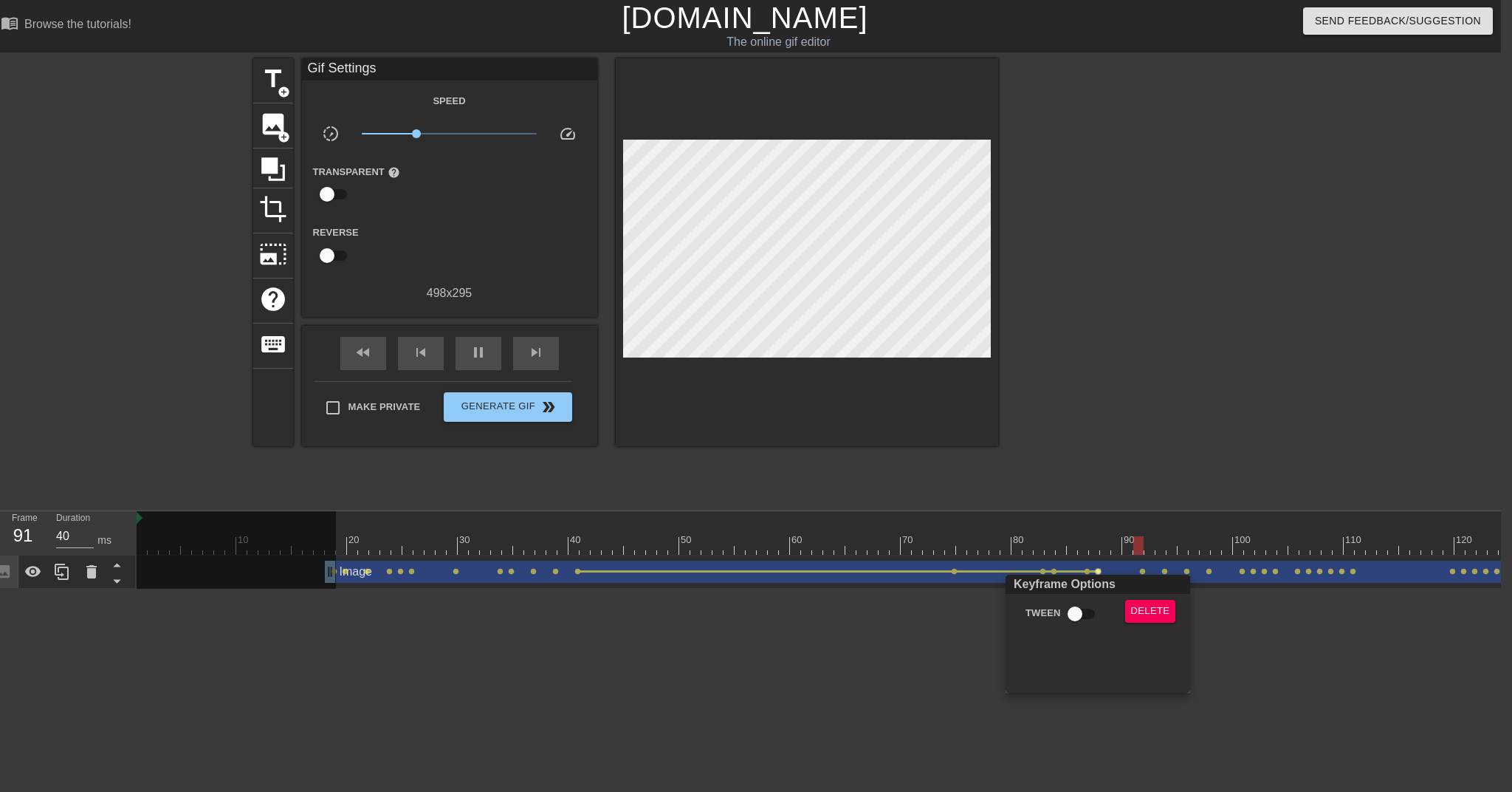
type input "50"
click at [1080, 609] on input "Tween" at bounding box center [1075, 614] width 84 height 28
checkbox input "true"
click at [1130, 572] on div at bounding box center [756, 396] width 1512 height 792
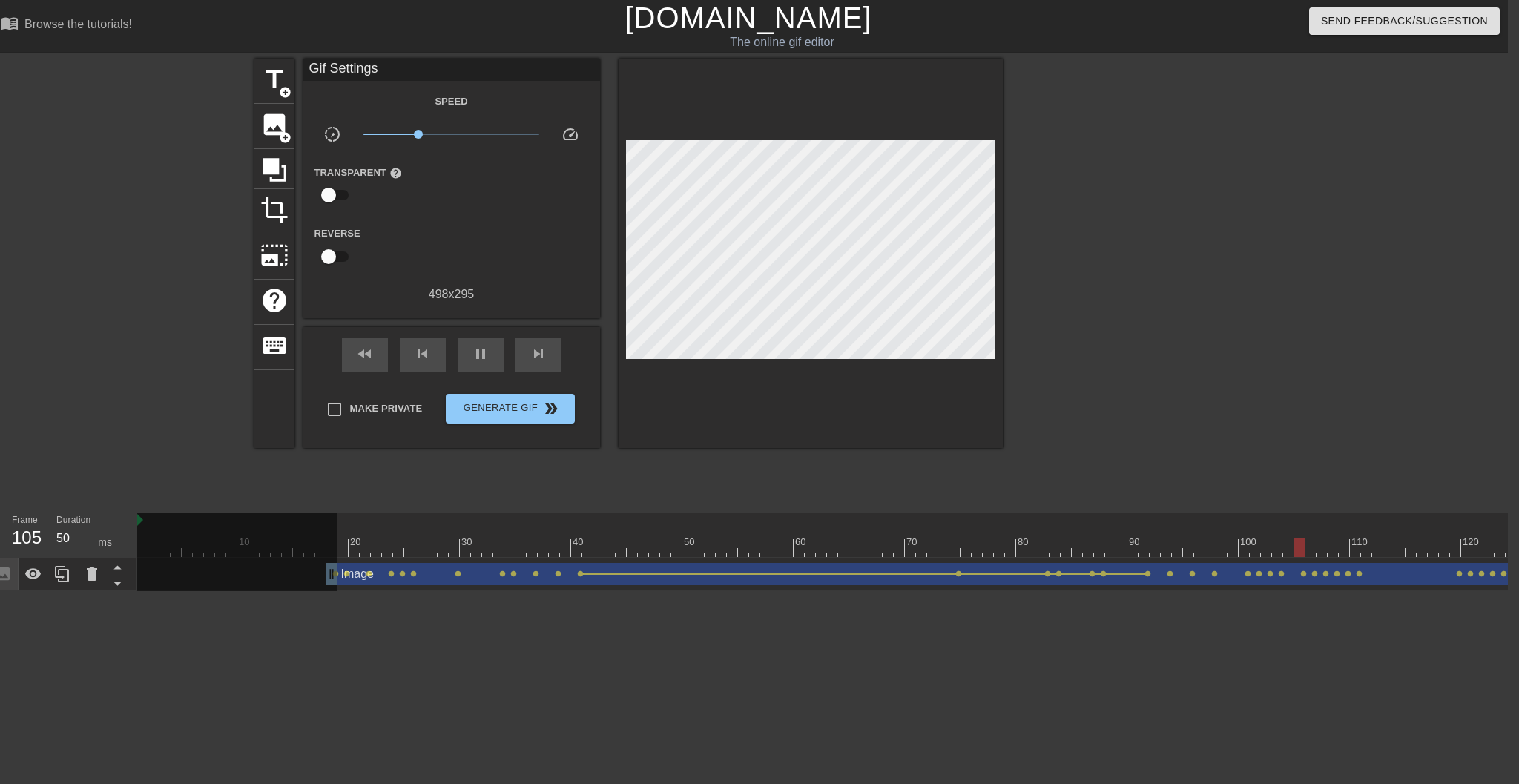
click at [1136, 574] on span "lens" at bounding box center [1148, 573] width 6 height 6
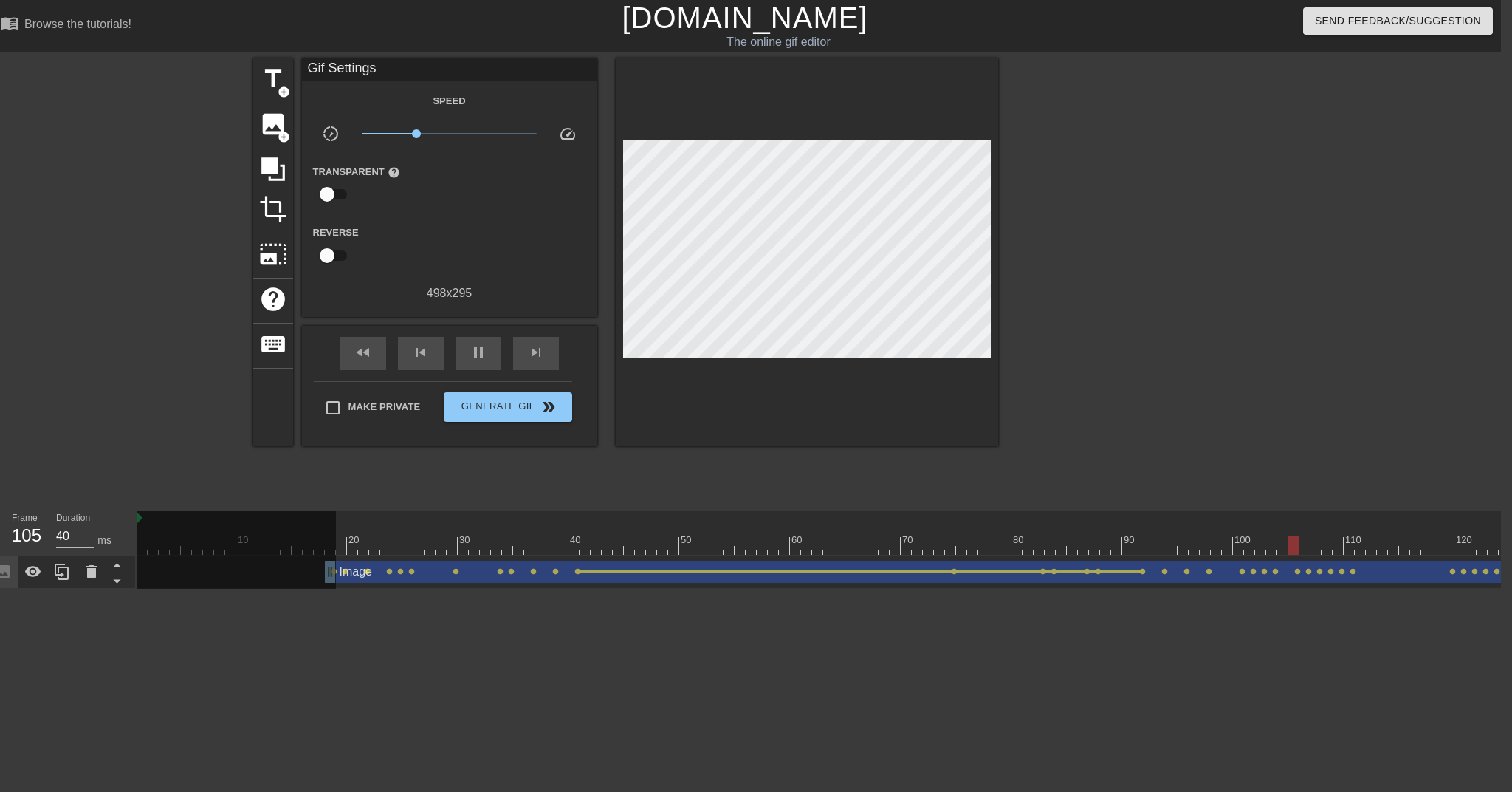
type input "50"
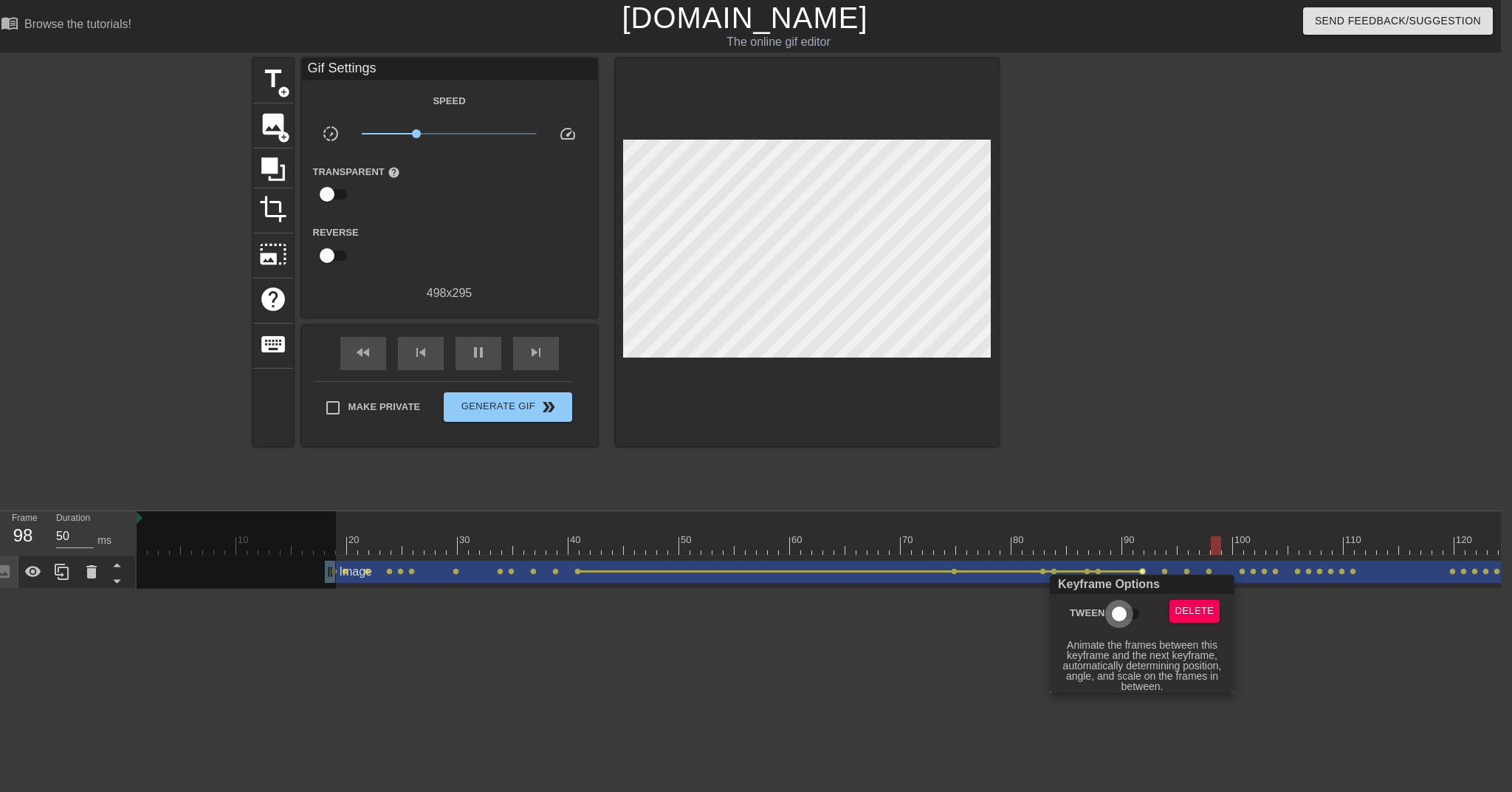
click at [1126, 612] on input "Tween" at bounding box center [1119, 614] width 84 height 28
checkbox input "true"
click at [1130, 573] on div at bounding box center [756, 396] width 1512 height 792
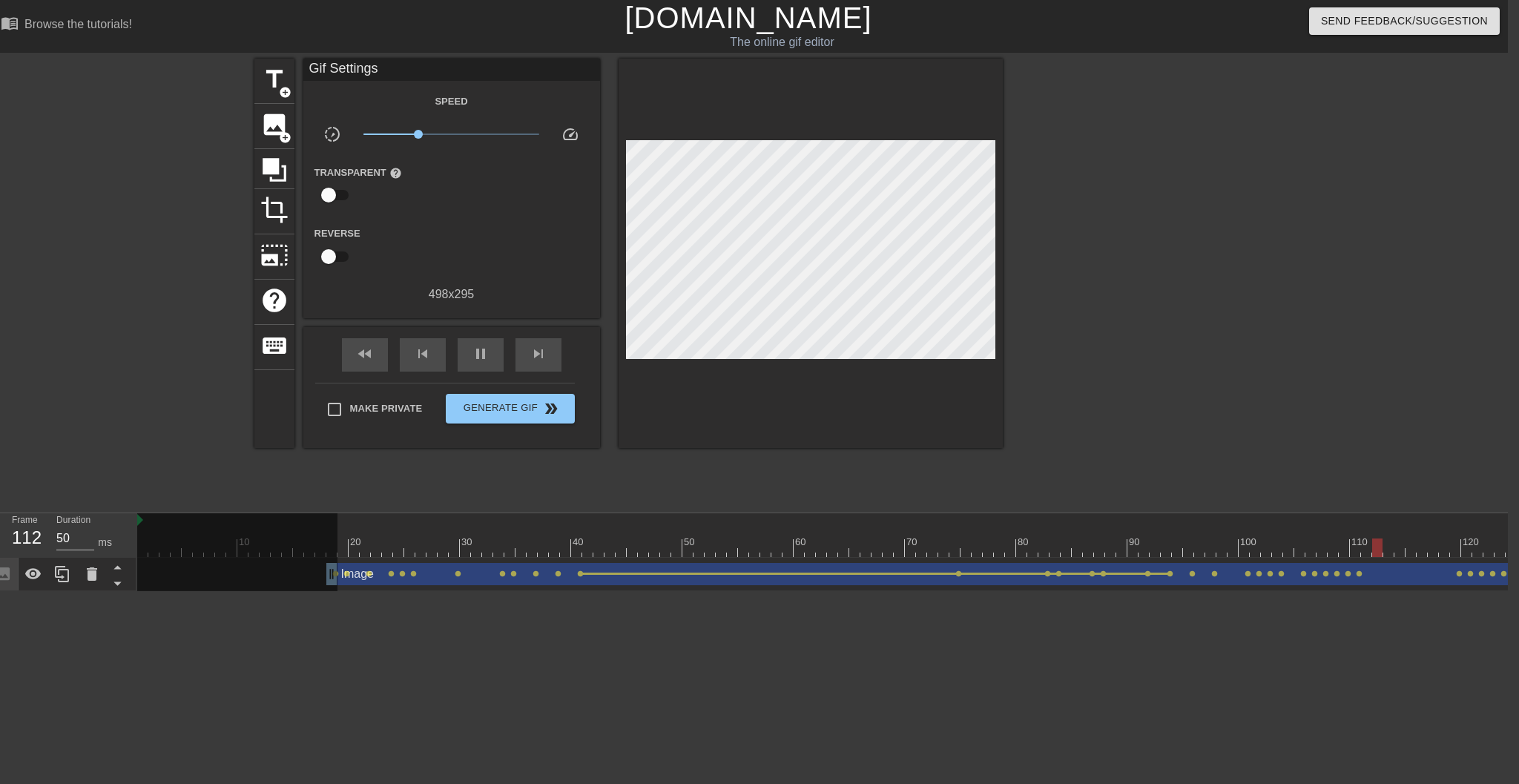
click at [1136, 575] on span "lens" at bounding box center [1170, 573] width 6 height 6
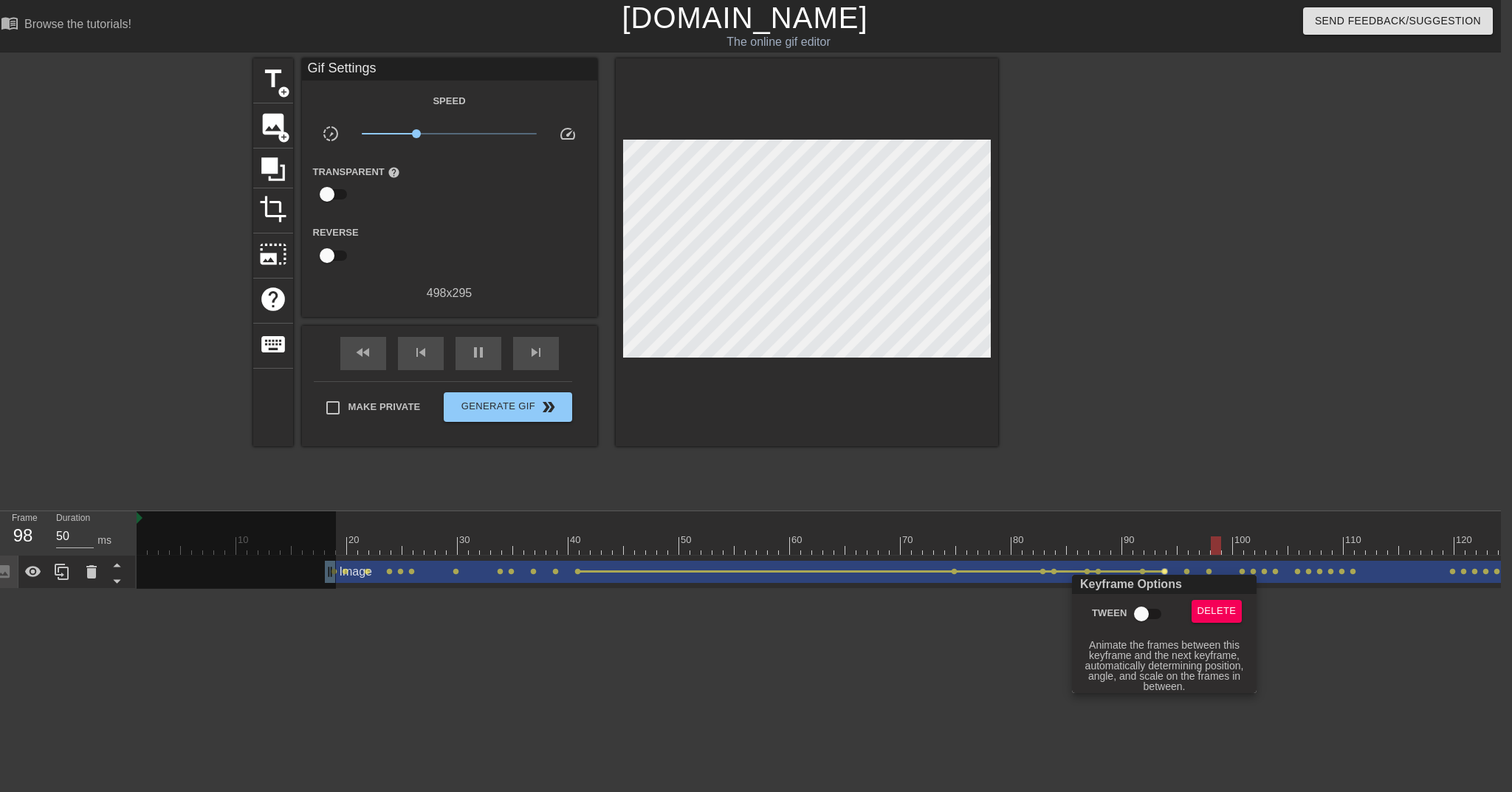
click at [1130, 609] on input "Tween" at bounding box center [1141, 614] width 84 height 28
checkbox input "true"
click at [1130, 572] on div at bounding box center [756, 396] width 1512 height 792
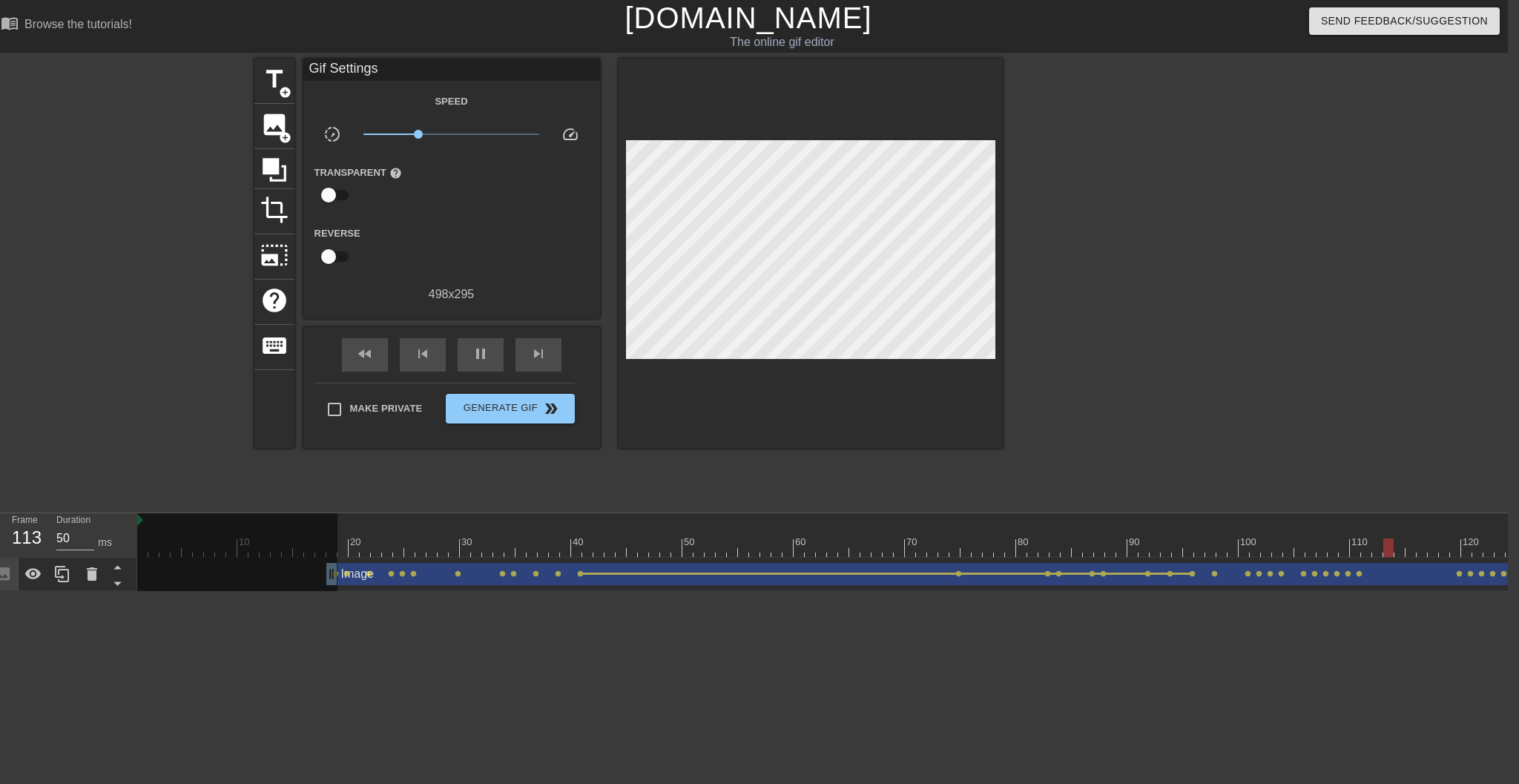
click at [1136, 575] on span "lens" at bounding box center [1192, 573] width 6 height 6
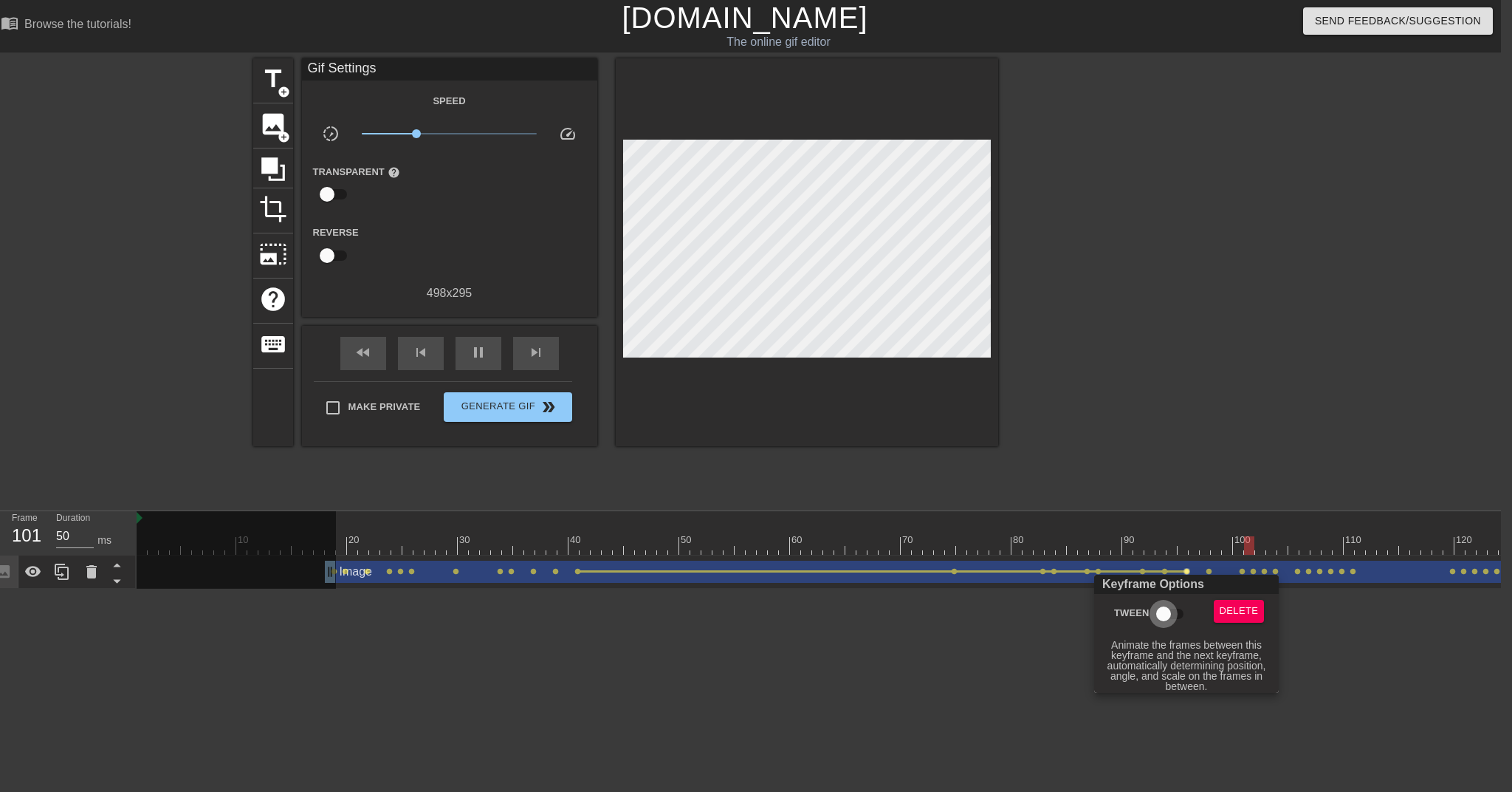
click at [1130, 609] on input "Tween" at bounding box center [1163, 614] width 84 height 28
checkbox input "true"
click at [1130, 572] on div at bounding box center [756, 396] width 1512 height 792
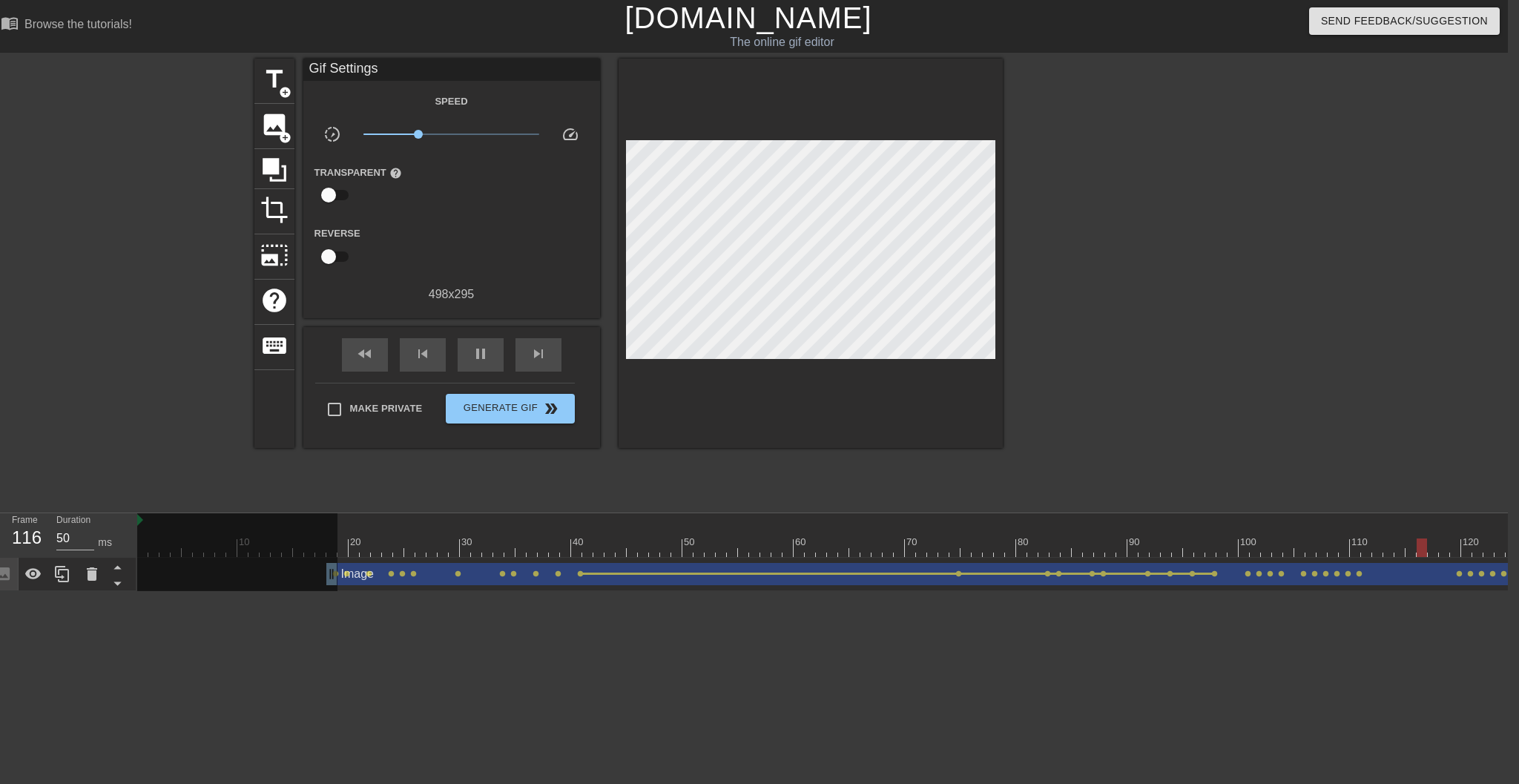
click at [1136, 575] on span "lens" at bounding box center [1214, 573] width 6 height 6
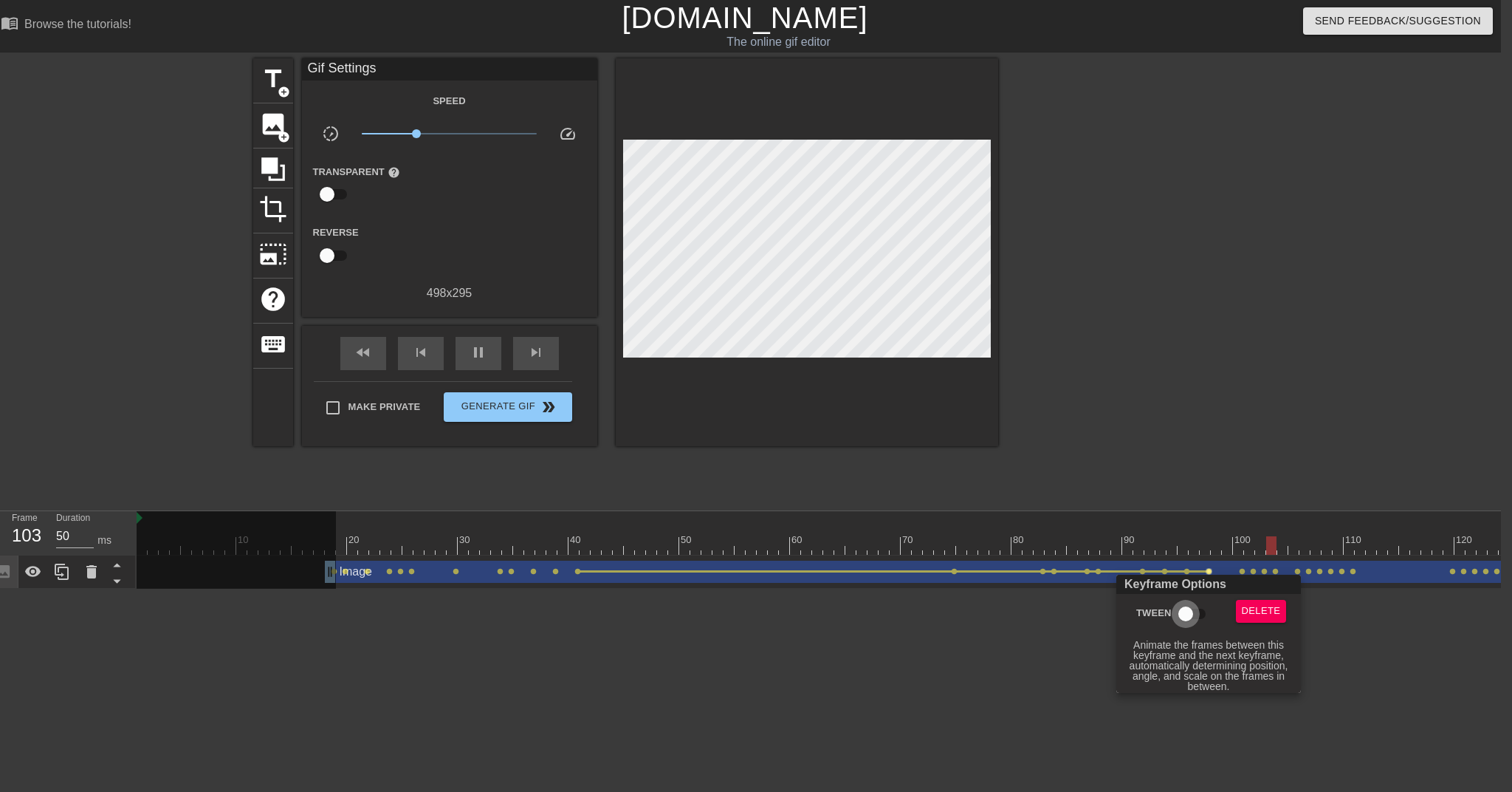
click at [1130, 609] on input "Tween" at bounding box center [1185, 614] width 84 height 28
checkbox input "true"
click at [1130, 573] on div at bounding box center [756, 396] width 1512 height 792
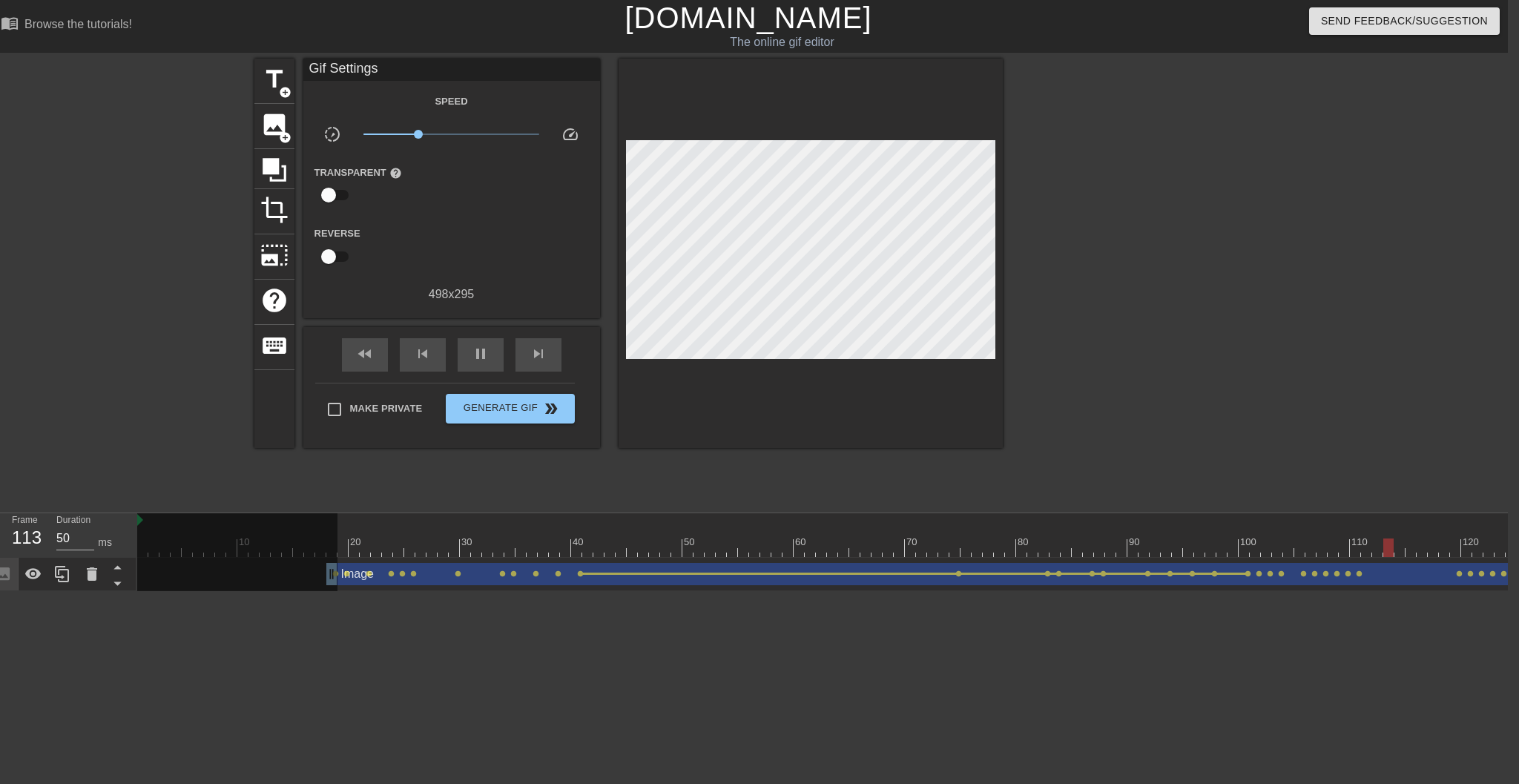
click at [1136, 575] on span "lens" at bounding box center [1248, 573] width 6 height 6
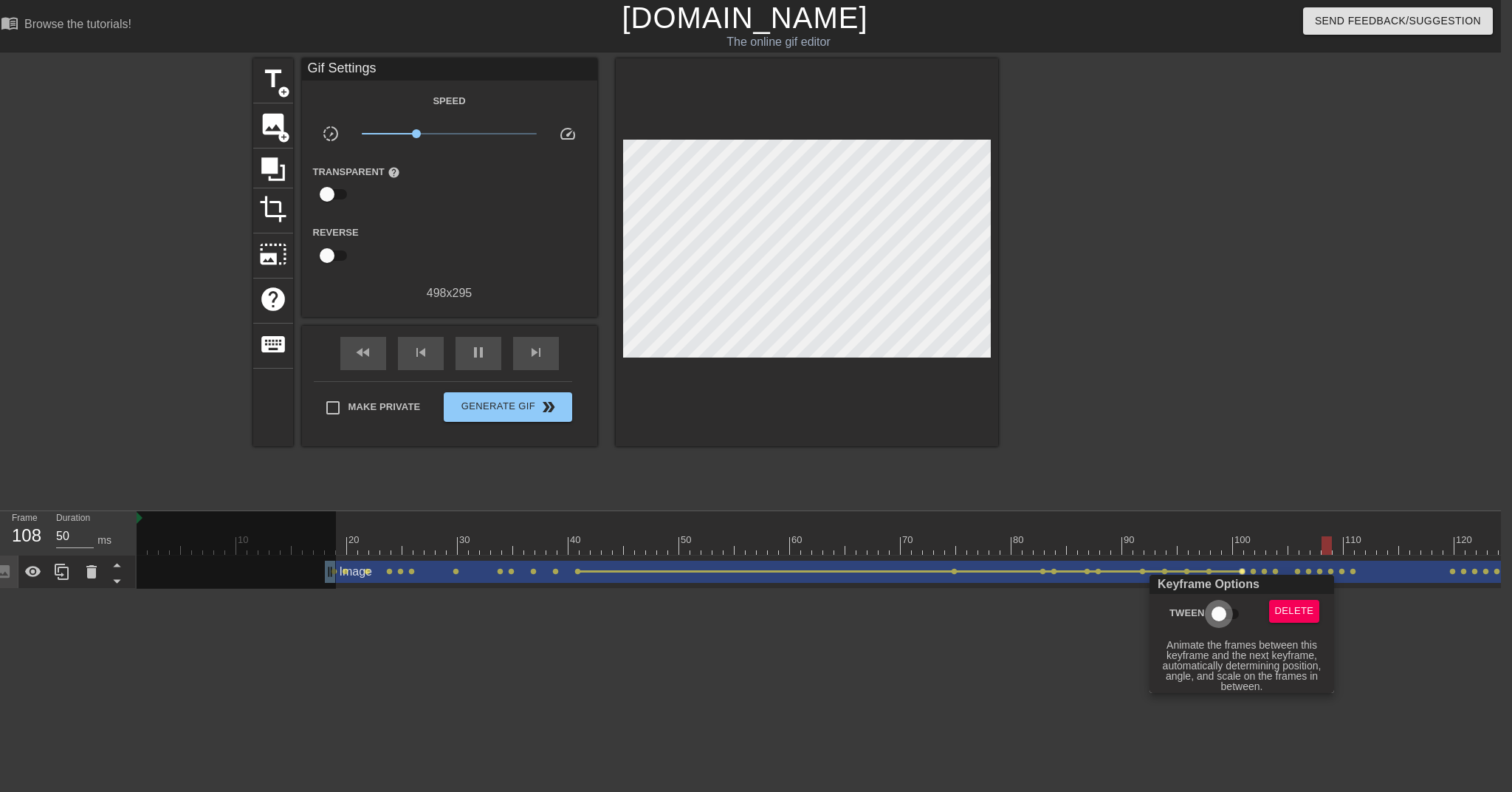
click at [1130, 611] on input "Tween" at bounding box center [1219, 614] width 84 height 28
checkbox input "true"
click at [1130, 572] on div at bounding box center [756, 396] width 1512 height 792
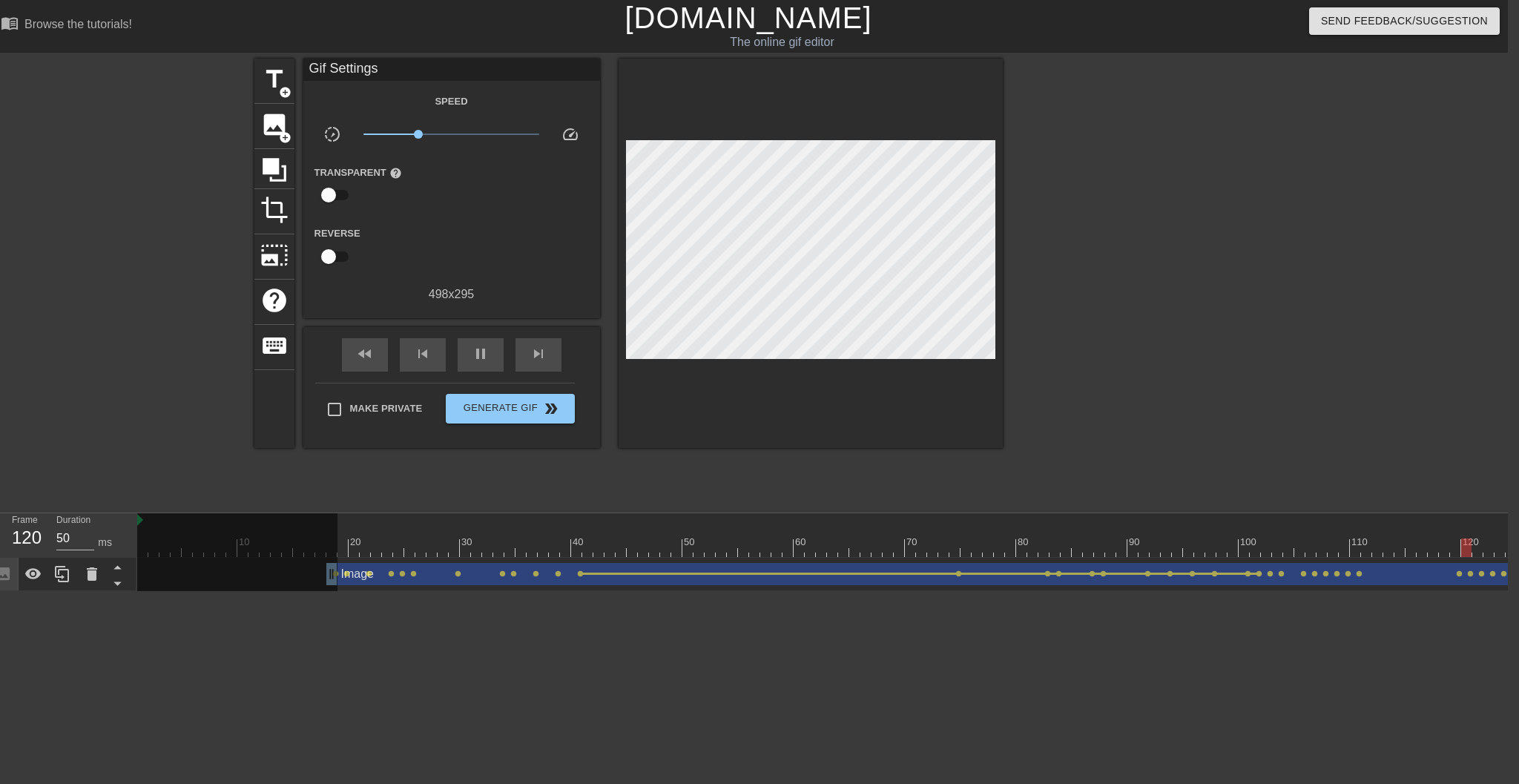
click at [1136, 574] on span "lens" at bounding box center [1270, 573] width 6 height 6
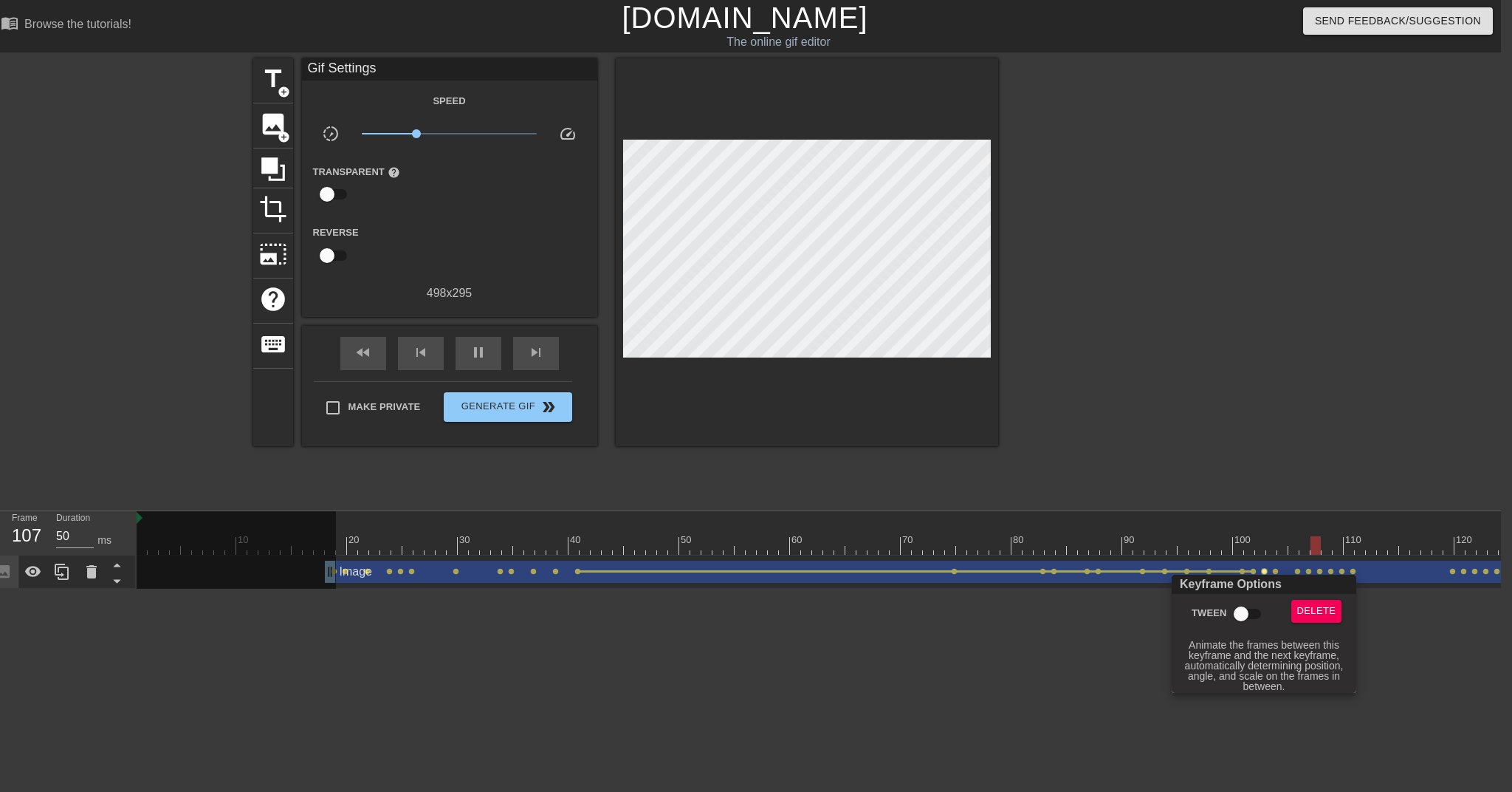
click at [1130, 612] on input "Tween" at bounding box center [1241, 614] width 84 height 28
checkbox input "true"
click at [1130, 575] on div "Keyframe Options" at bounding box center [1264, 584] width 190 height 19
click at [1130, 572] on div at bounding box center [756, 396] width 1512 height 792
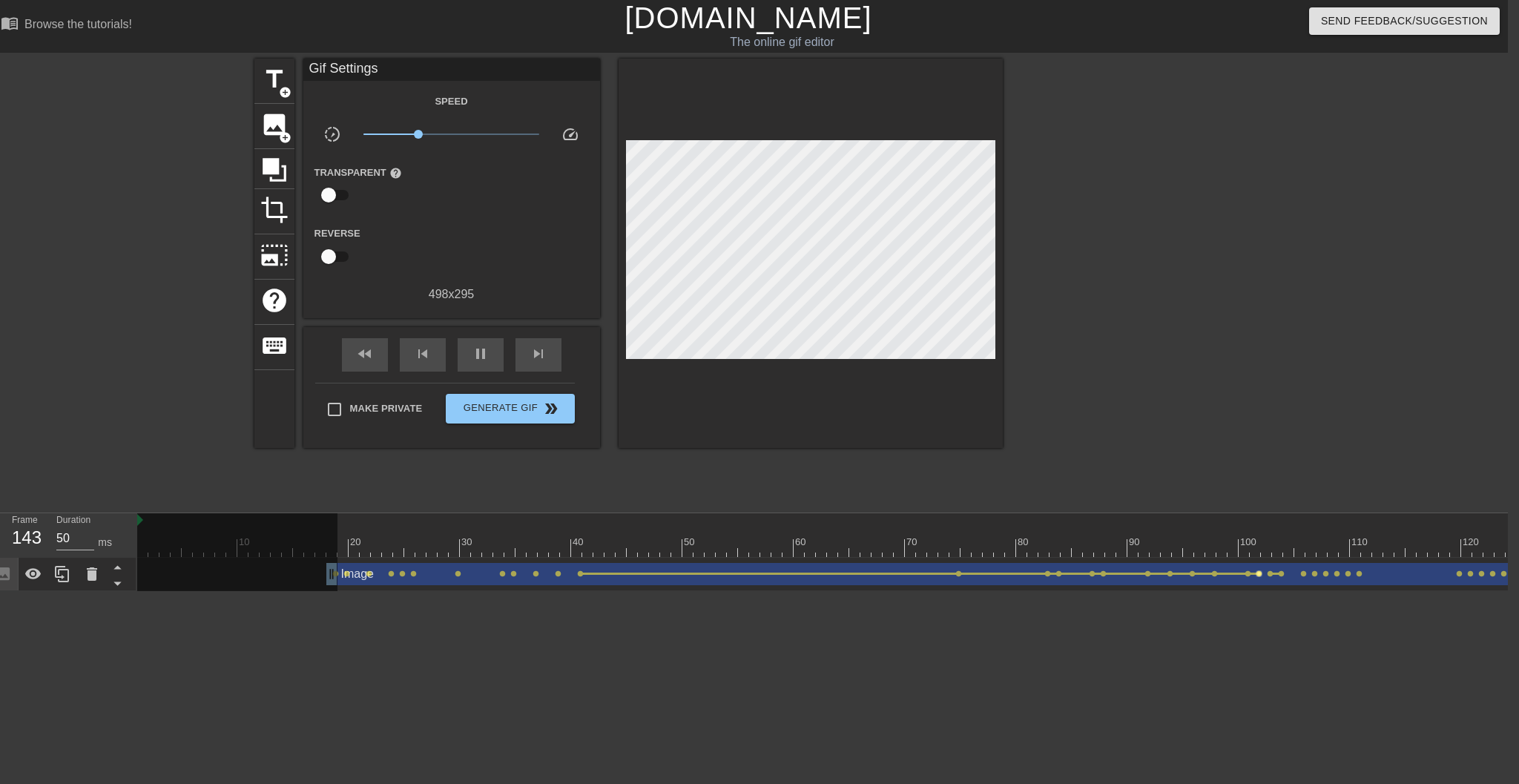
click at [1136, 571] on span "lens" at bounding box center [1259, 573] width 6 height 6
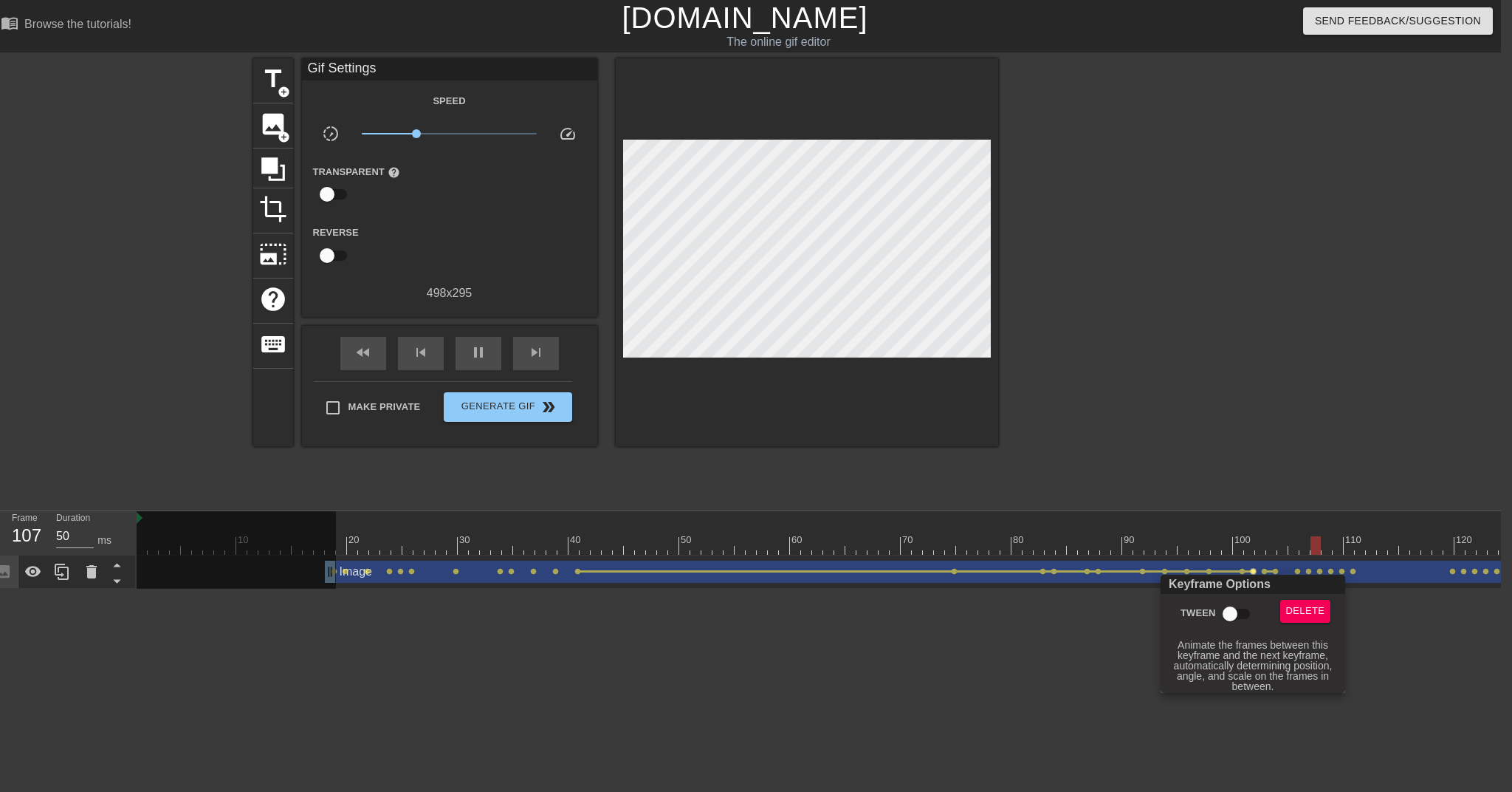
click at [1130, 610] on input "Tween" at bounding box center [1230, 614] width 84 height 28
checkbox input "true"
click at [623, 553] on div at bounding box center [756, 396] width 1512 height 792
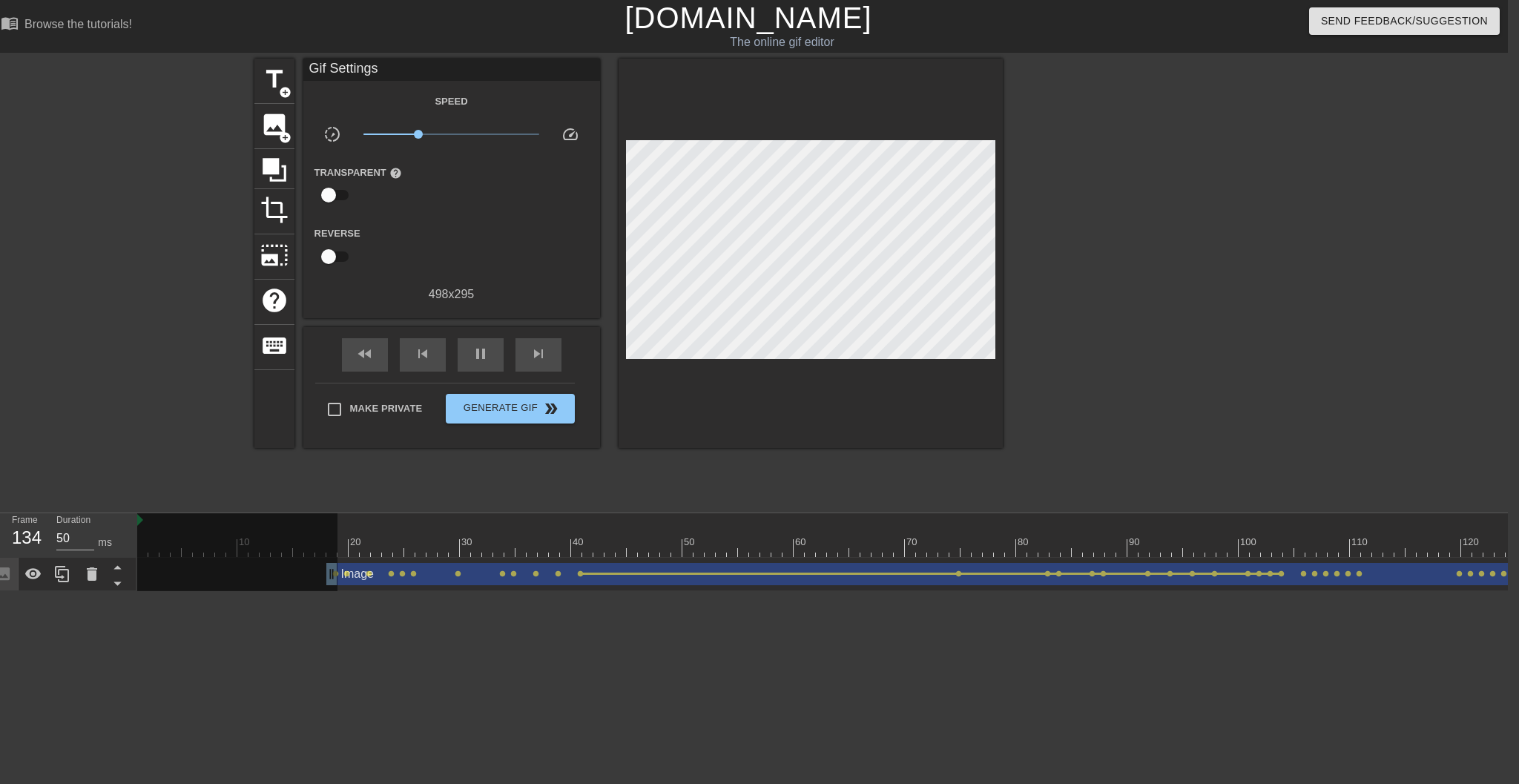
click at [609, 555] on div at bounding box center [988, 548] width 1702 height 19
click at [486, 351] on span "play_arrow" at bounding box center [480, 353] width 18 height 18
type input "50"
click at [1136, 575] on span "lens" at bounding box center [1281, 573] width 6 height 6
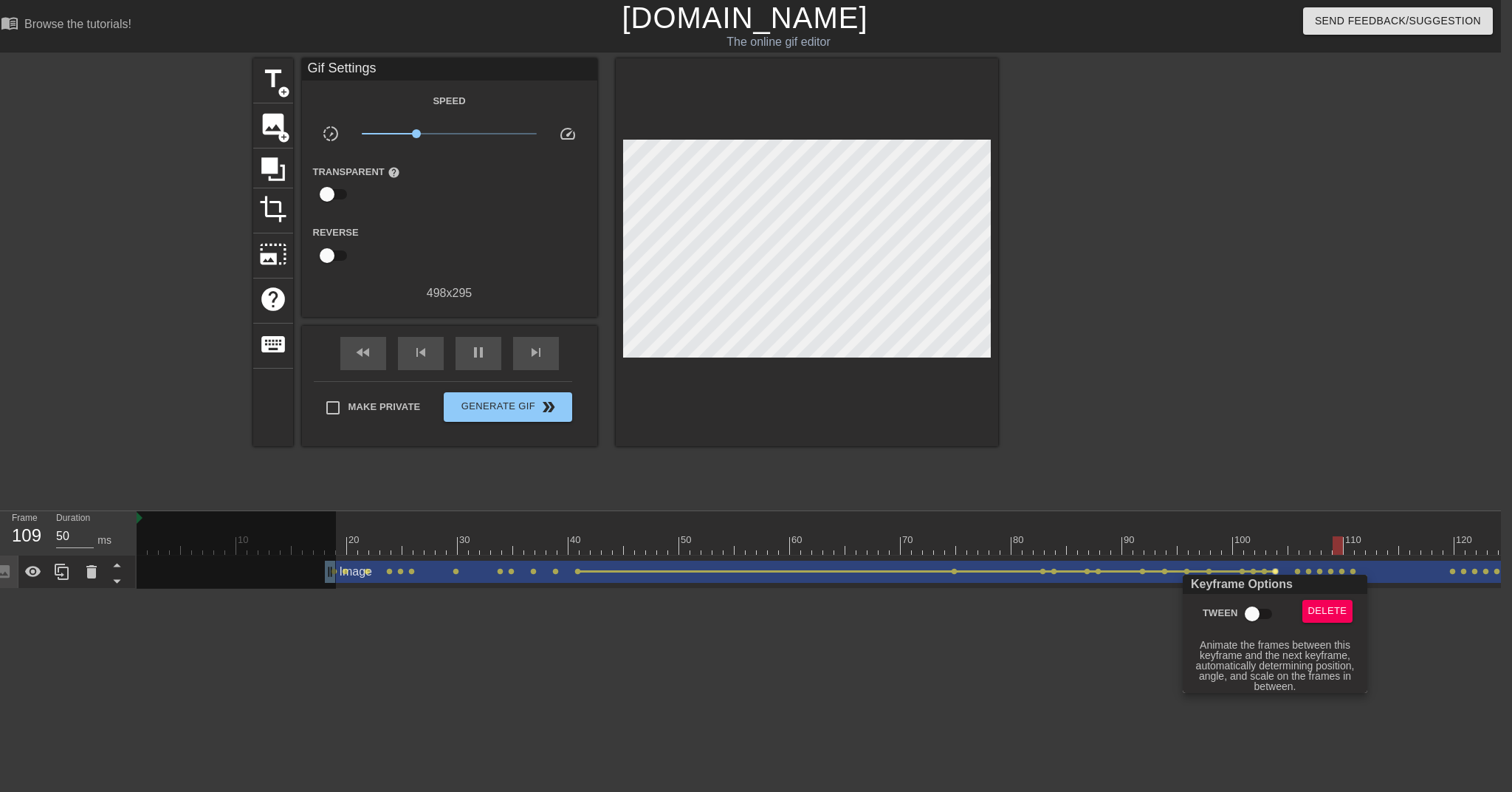
click at [1130, 611] on input "Tween" at bounding box center [1252, 614] width 84 height 28
checkbox input "true"
click at [1130, 571] on div at bounding box center [756, 396] width 1512 height 792
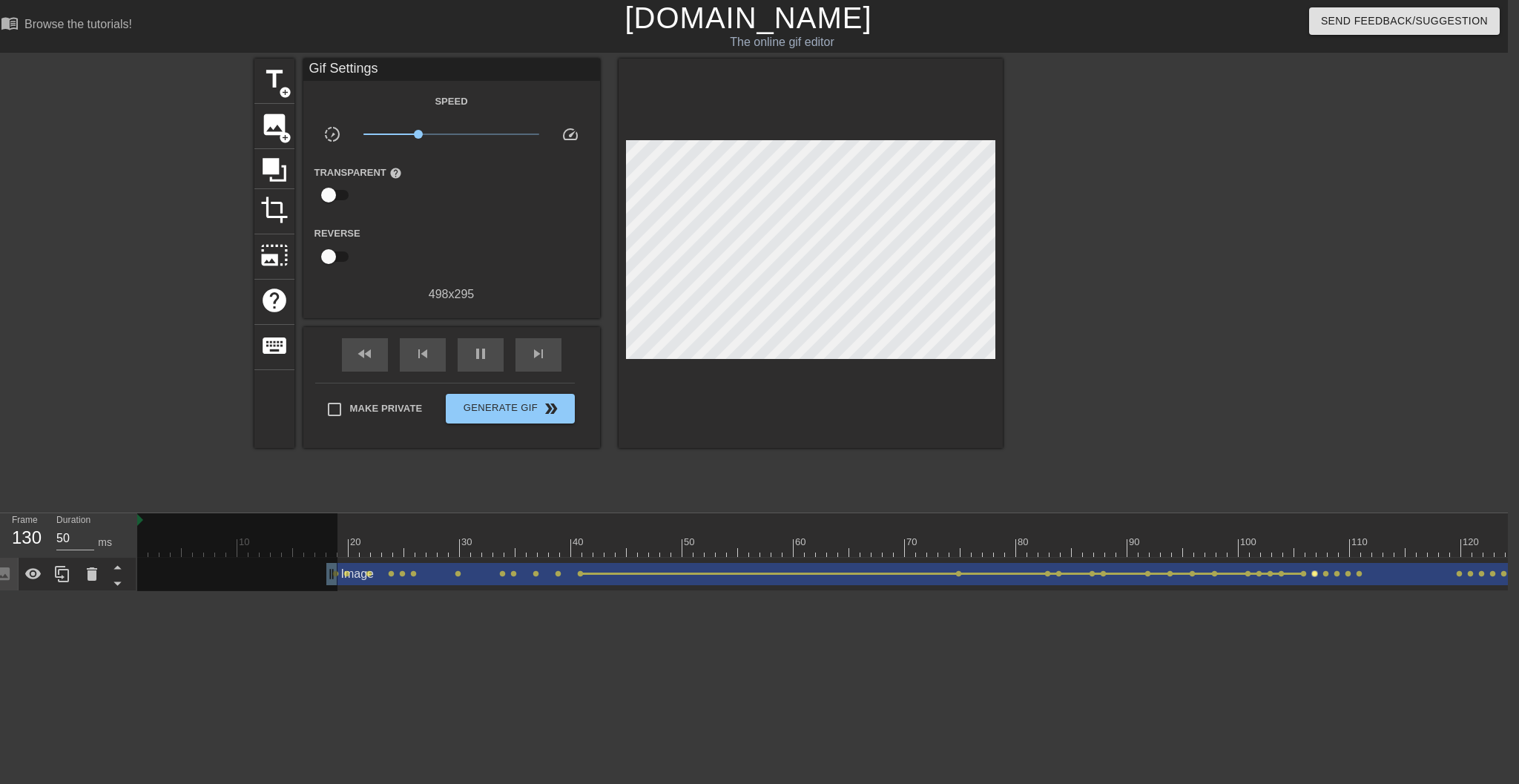
click at [1136, 572] on span "lens" at bounding box center [1315, 573] width 6 height 6
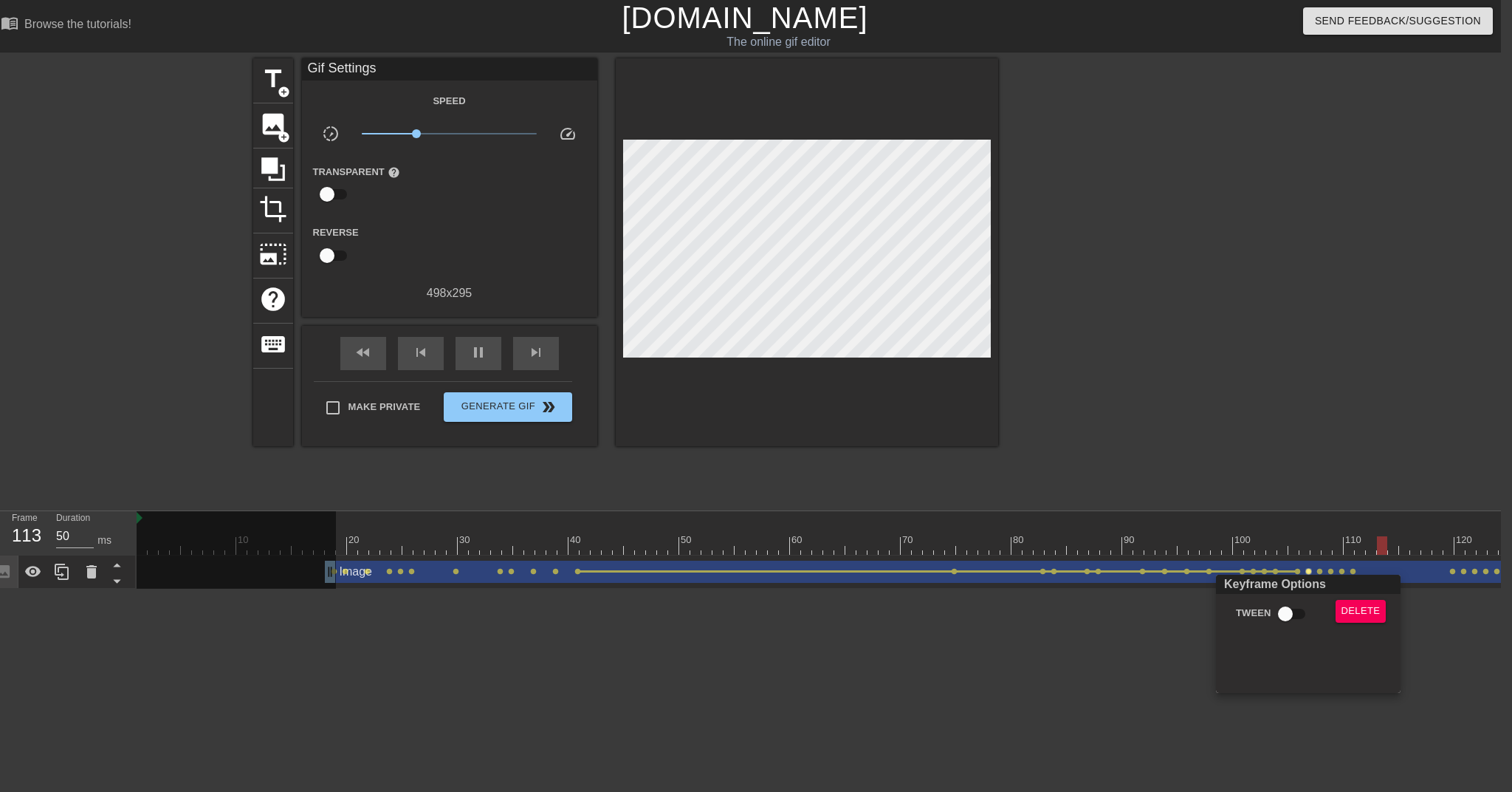
click at [1130, 572] on div at bounding box center [756, 396] width 1512 height 792
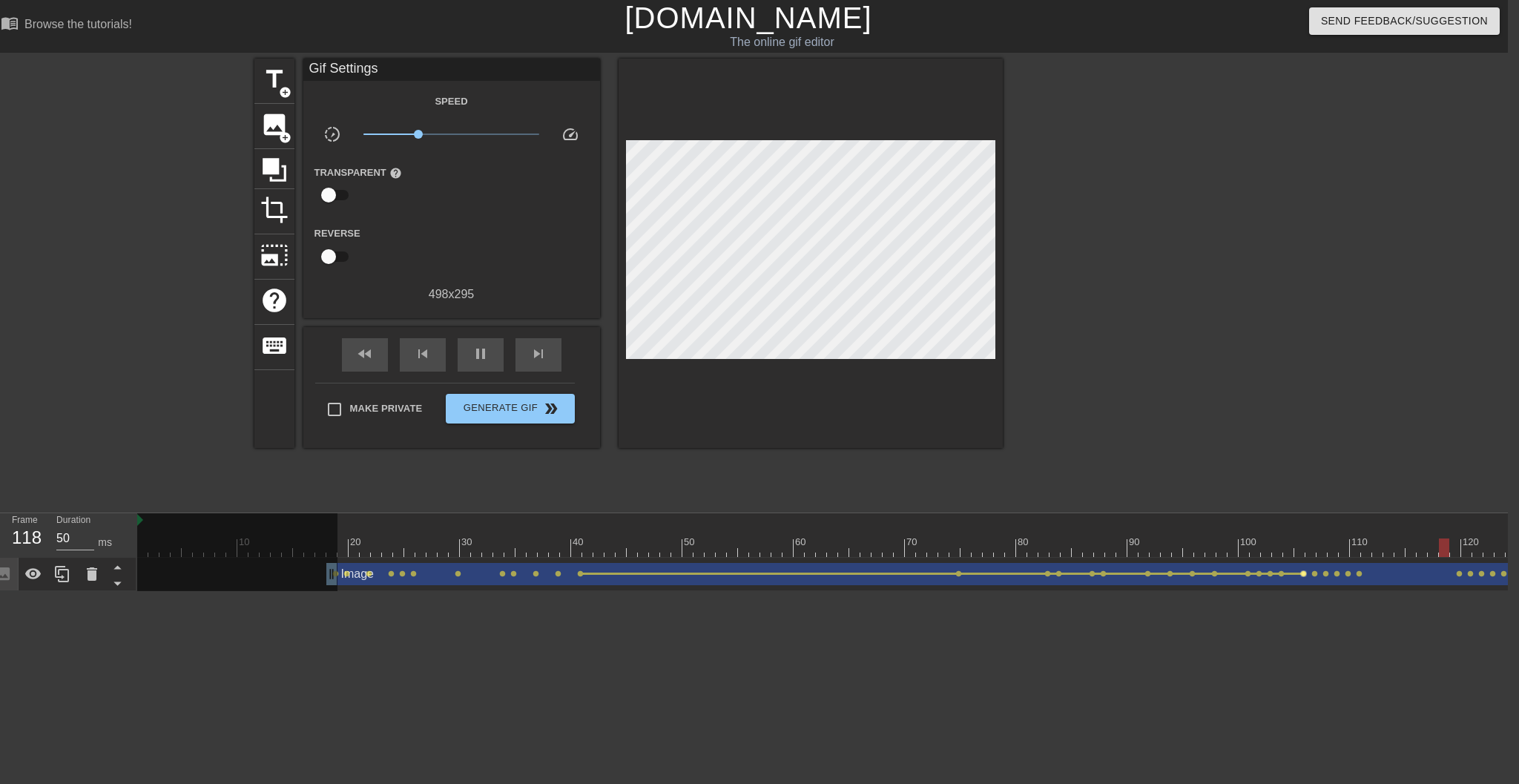
click at [1136, 575] on span "lens" at bounding box center [1304, 573] width 6 height 6
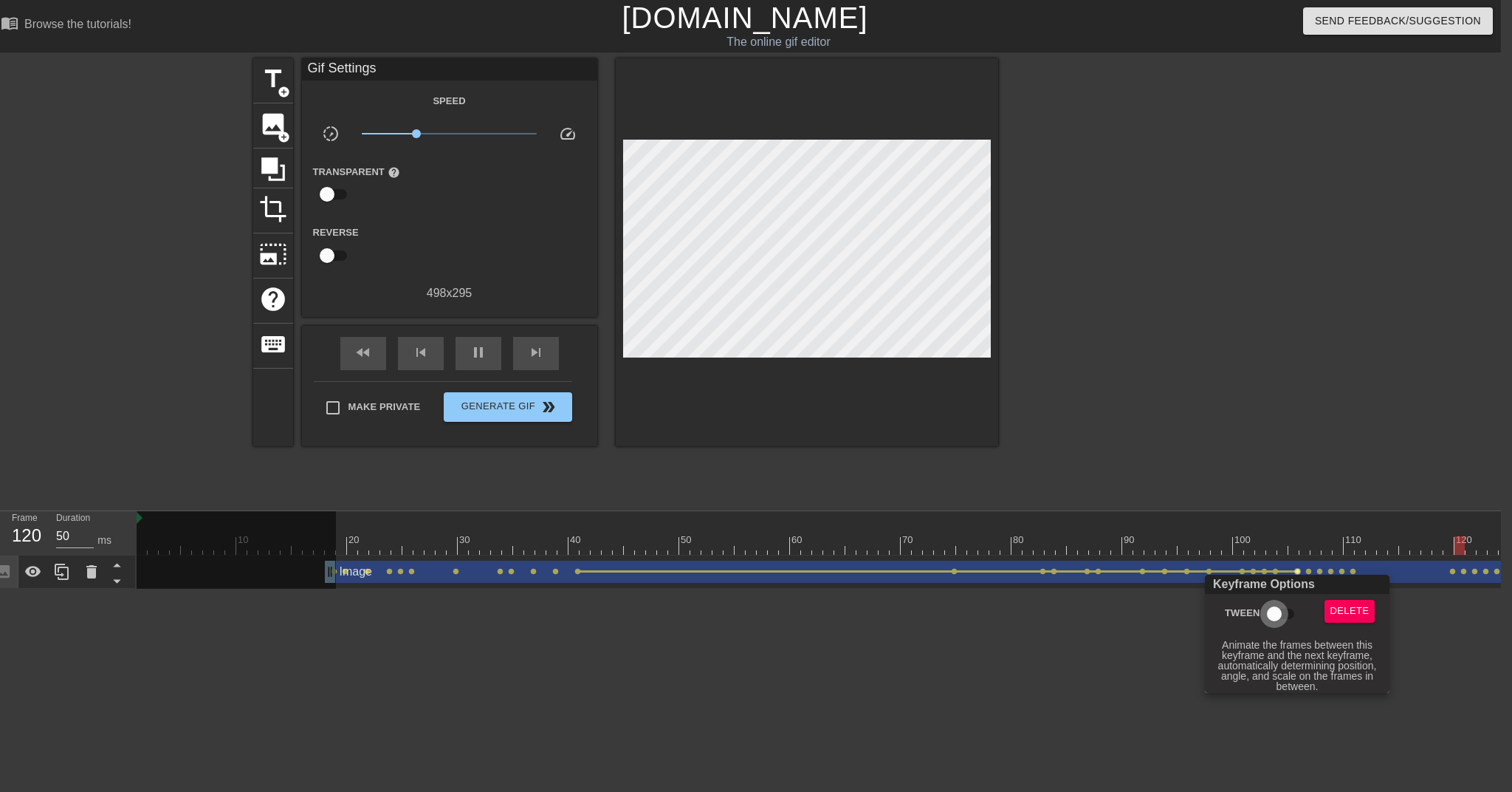
click at [1130, 616] on input "Tween" at bounding box center [1274, 614] width 84 height 28
checkbox input "true"
click at [1130, 573] on div at bounding box center [756, 396] width 1512 height 792
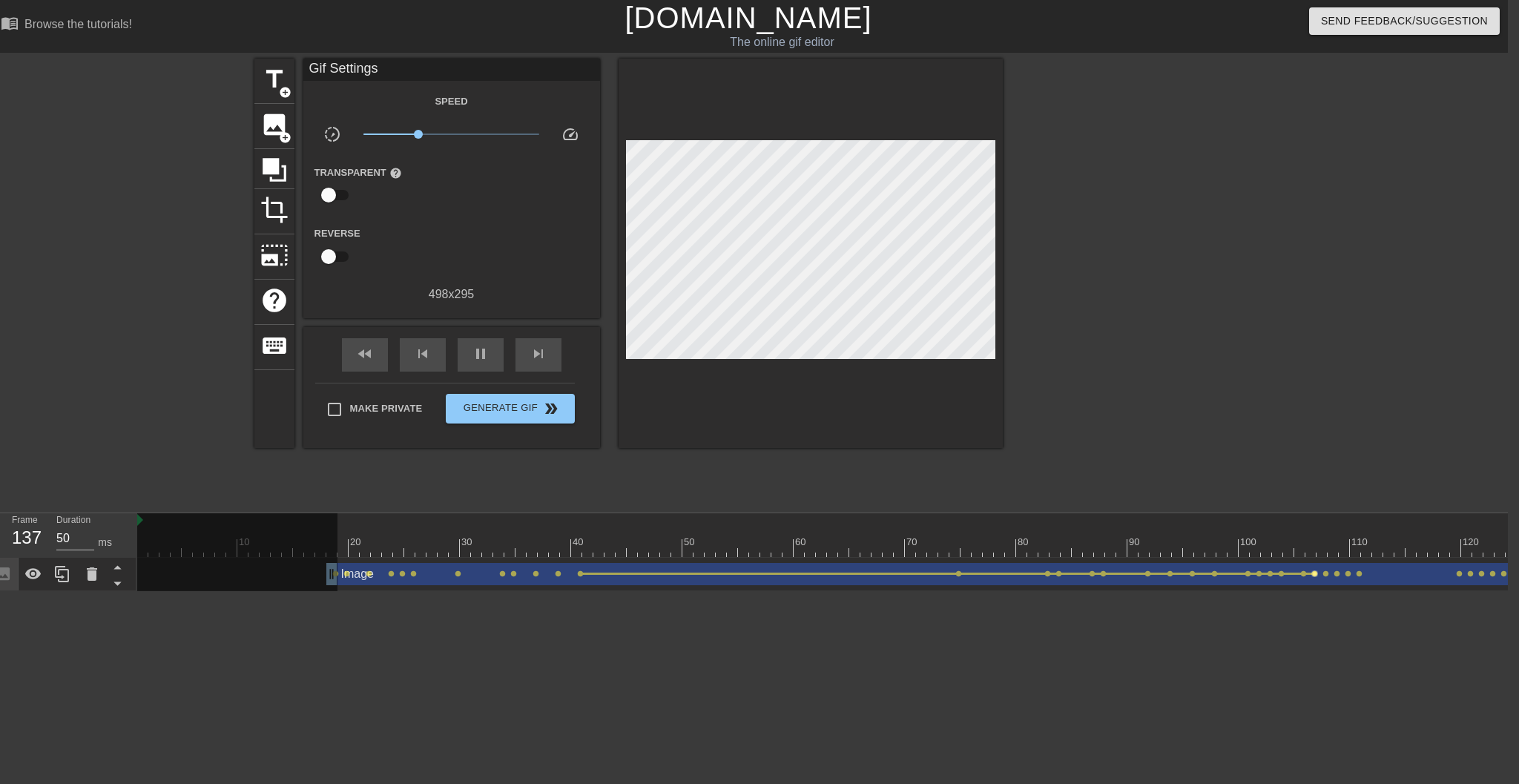
click at [1136, 572] on span "lens" at bounding box center [1315, 573] width 6 height 6
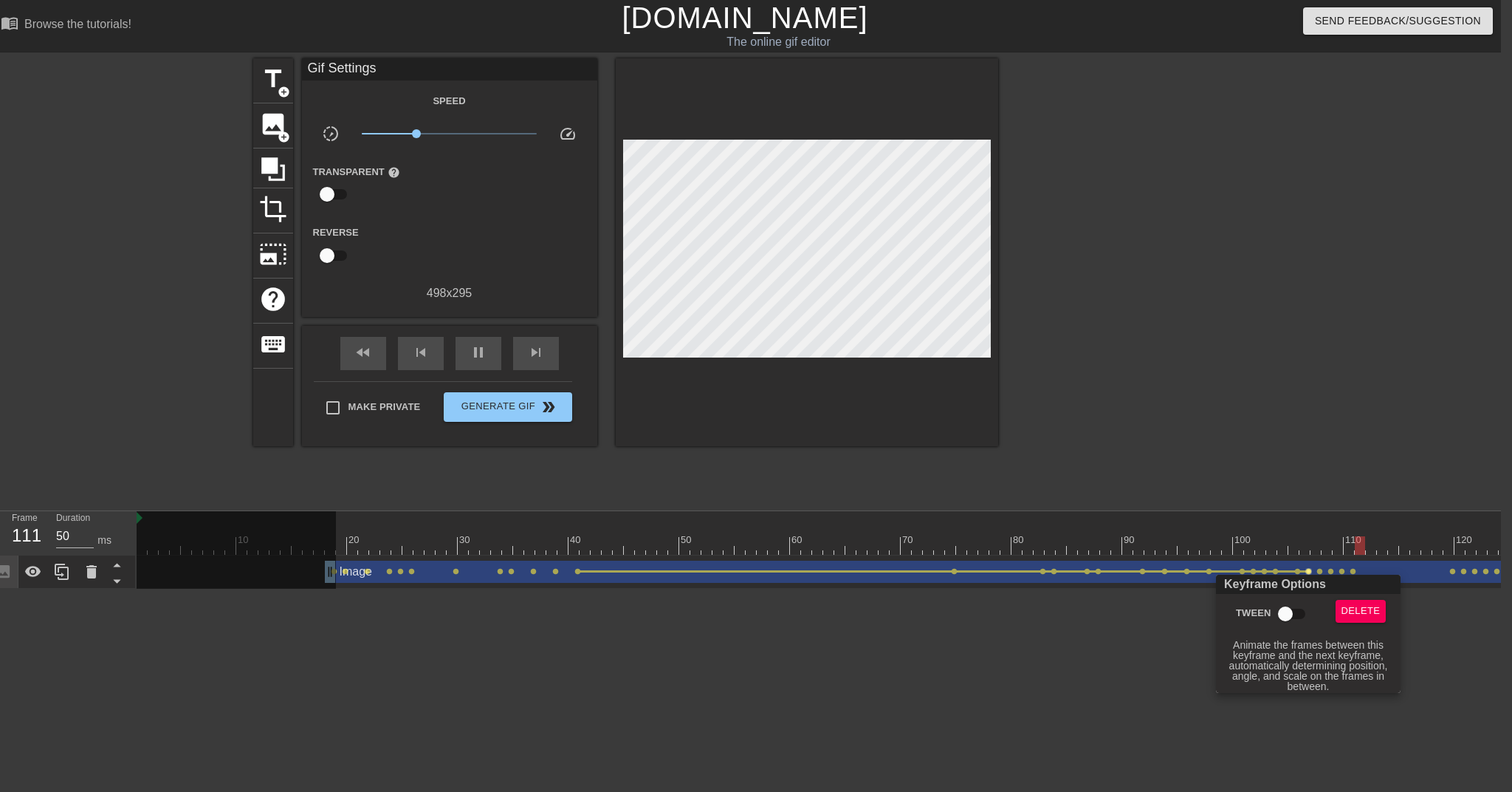
click at [1130, 610] on input "Tween" at bounding box center [1285, 614] width 84 height 28
checkbox input "true"
click at [1130, 572] on div at bounding box center [756, 396] width 1512 height 792
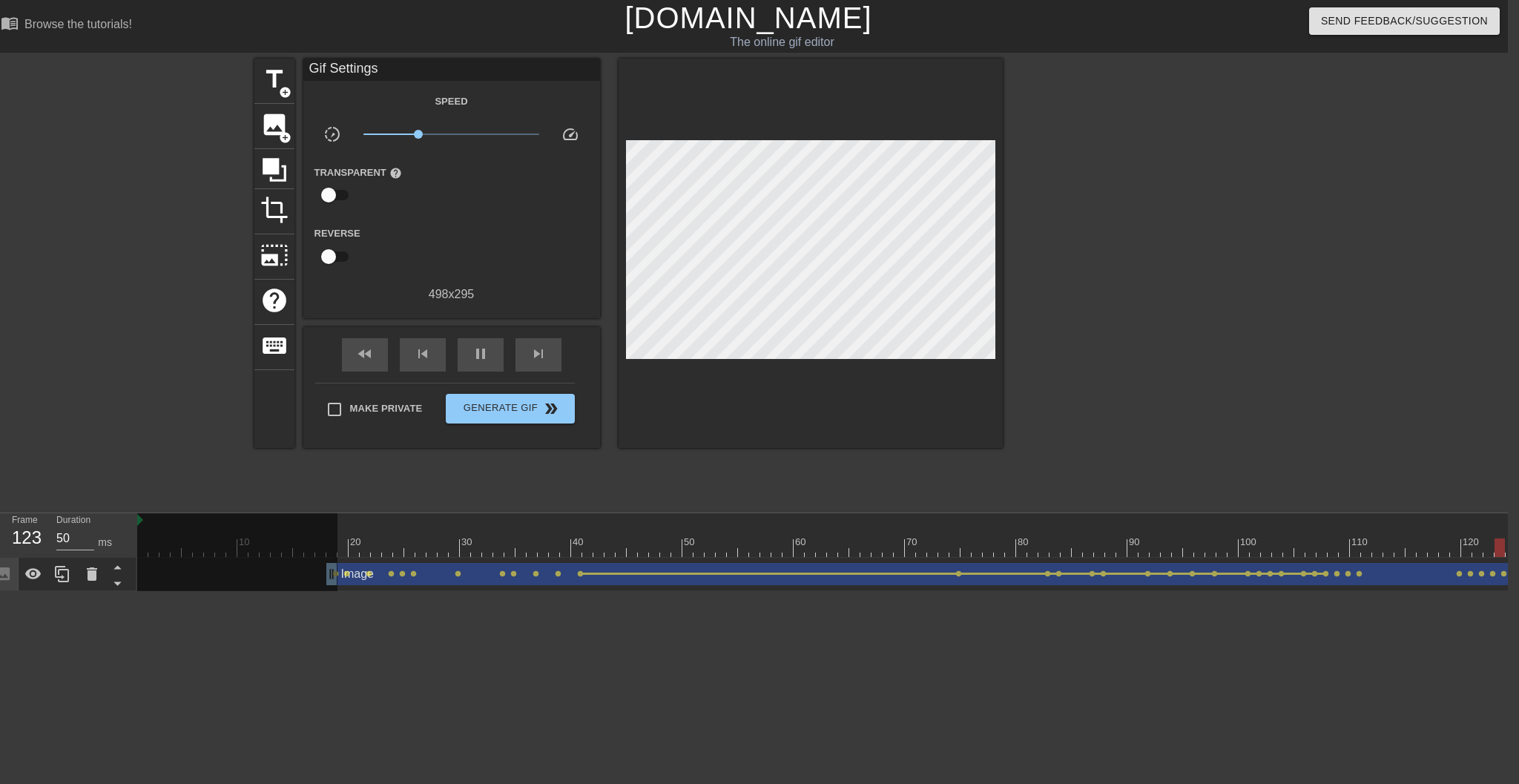
click at [1136, 575] on span "lens" at bounding box center [1326, 573] width 6 height 6
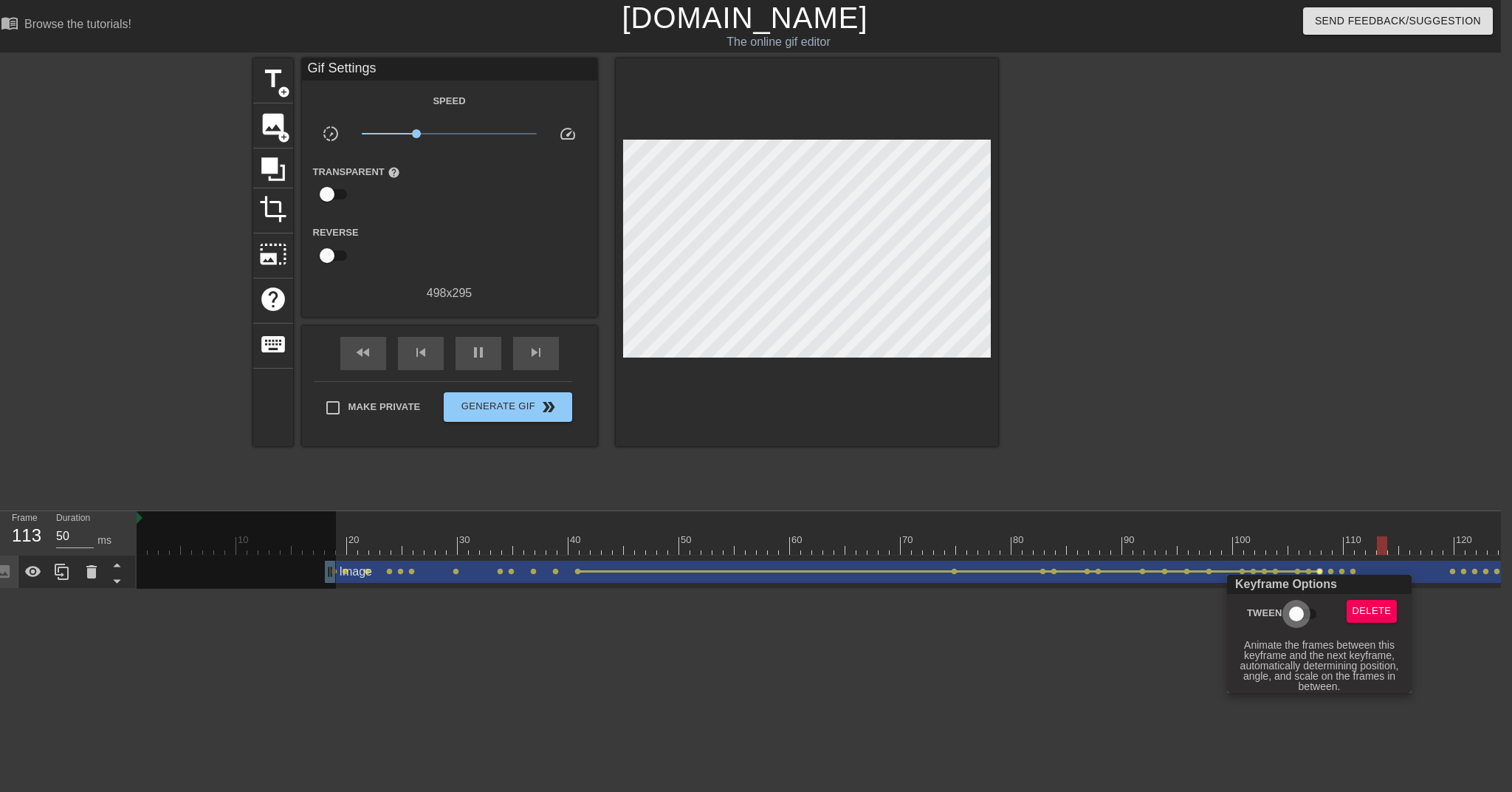
click at [1130, 616] on input "Tween" at bounding box center [1296, 614] width 84 height 28
checkbox input "true"
click at [1130, 574] on div at bounding box center [756, 396] width 1512 height 792
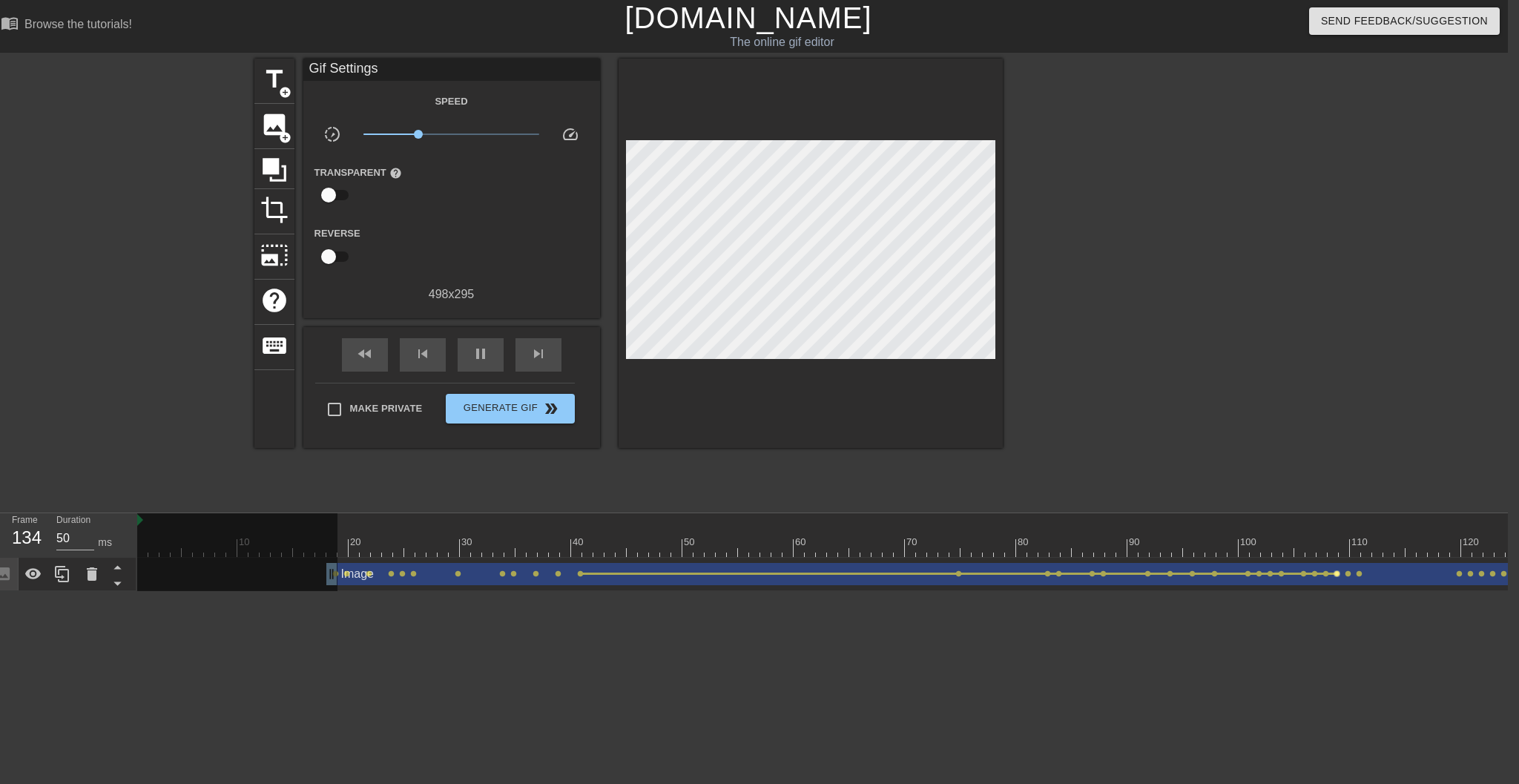
click at [1136, 575] on span "lens" at bounding box center [1337, 573] width 6 height 6
click at [1136, 574] on span "lens" at bounding box center [1337, 573] width 6 height 6
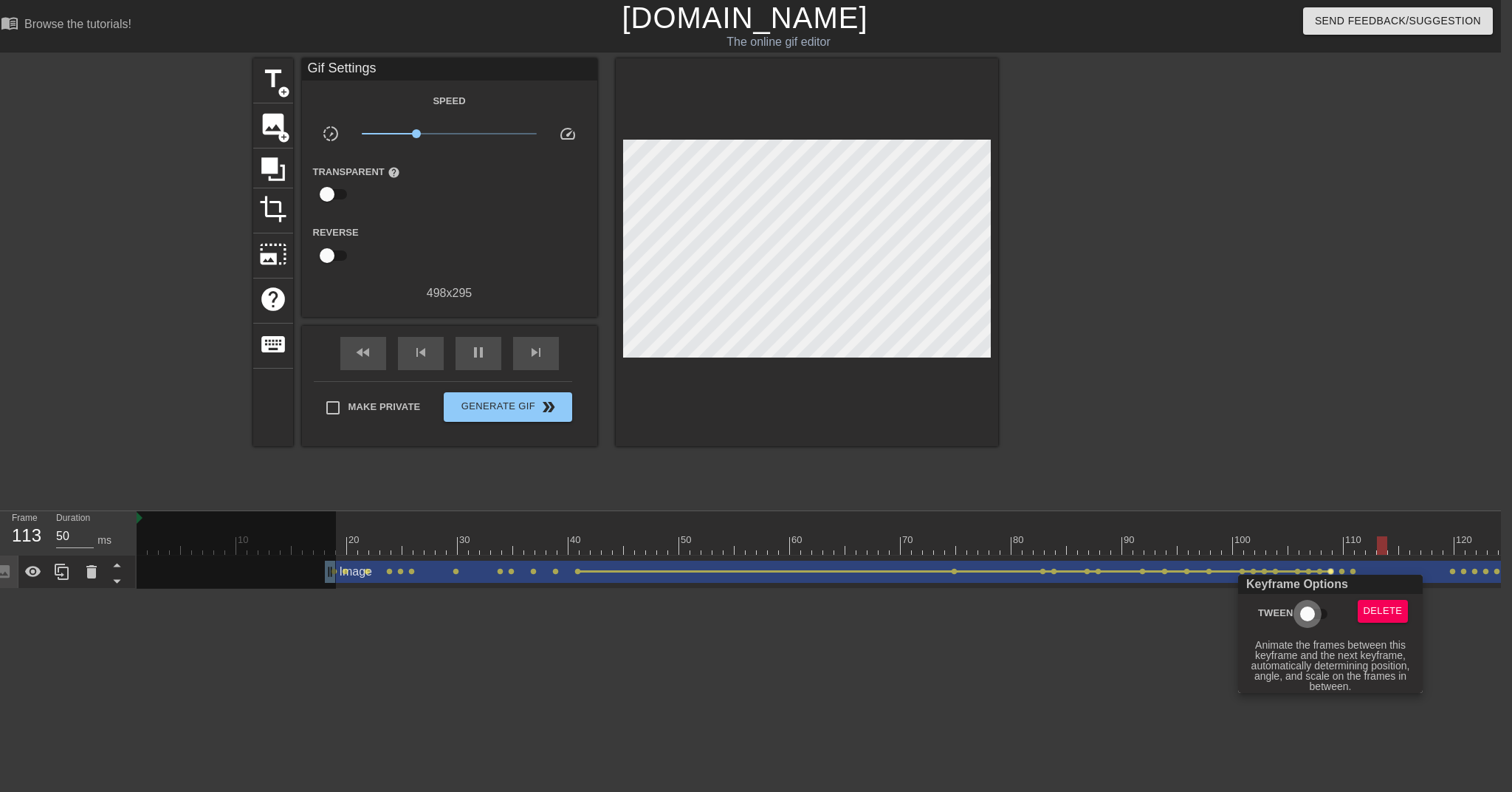
click at [1130, 606] on input "Tween" at bounding box center [1307, 614] width 84 height 28
checkbox input "true"
click at [1130, 573] on div at bounding box center [756, 396] width 1512 height 792
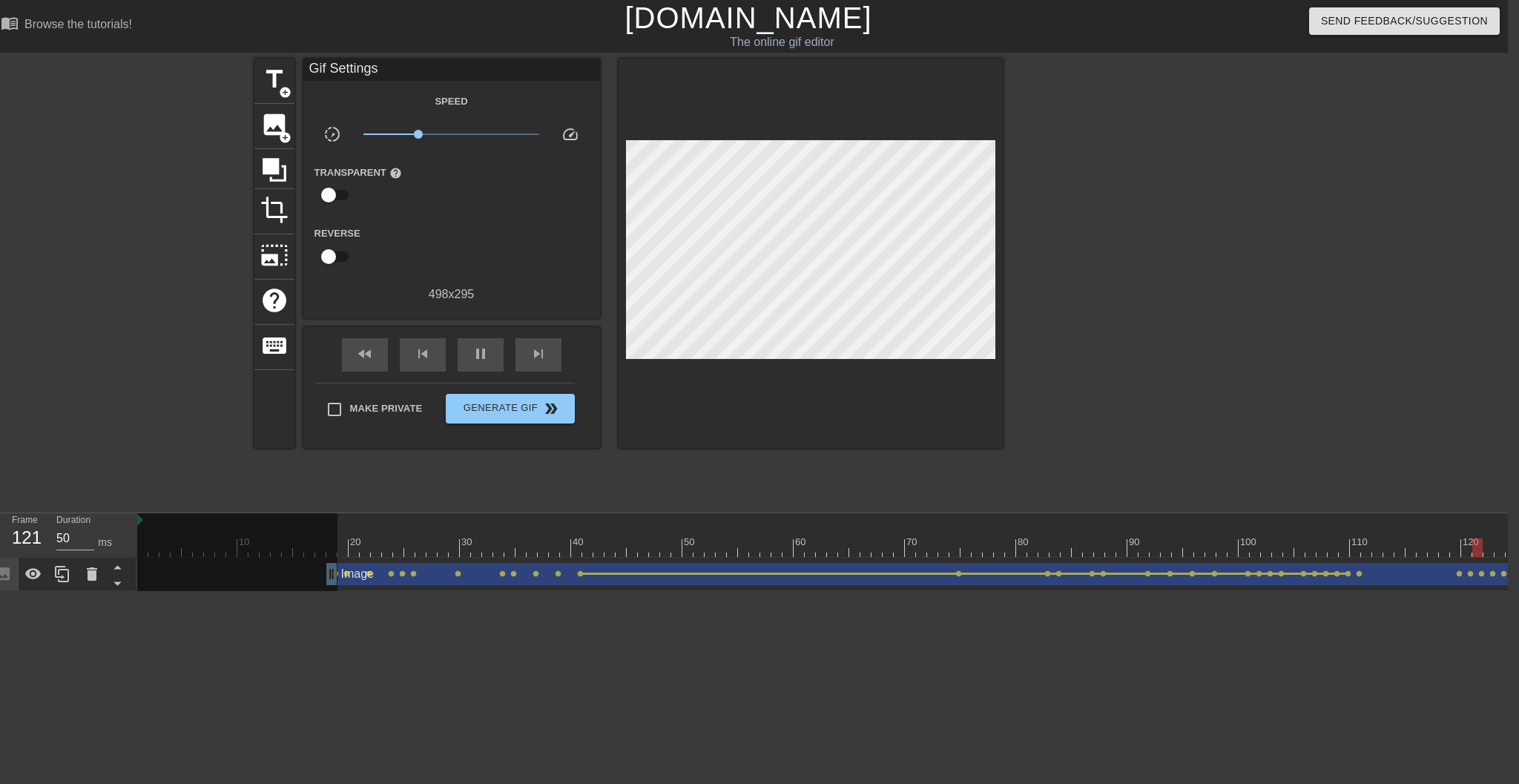
click at [1136, 575] on span "lens" at bounding box center [1348, 573] width 6 height 6
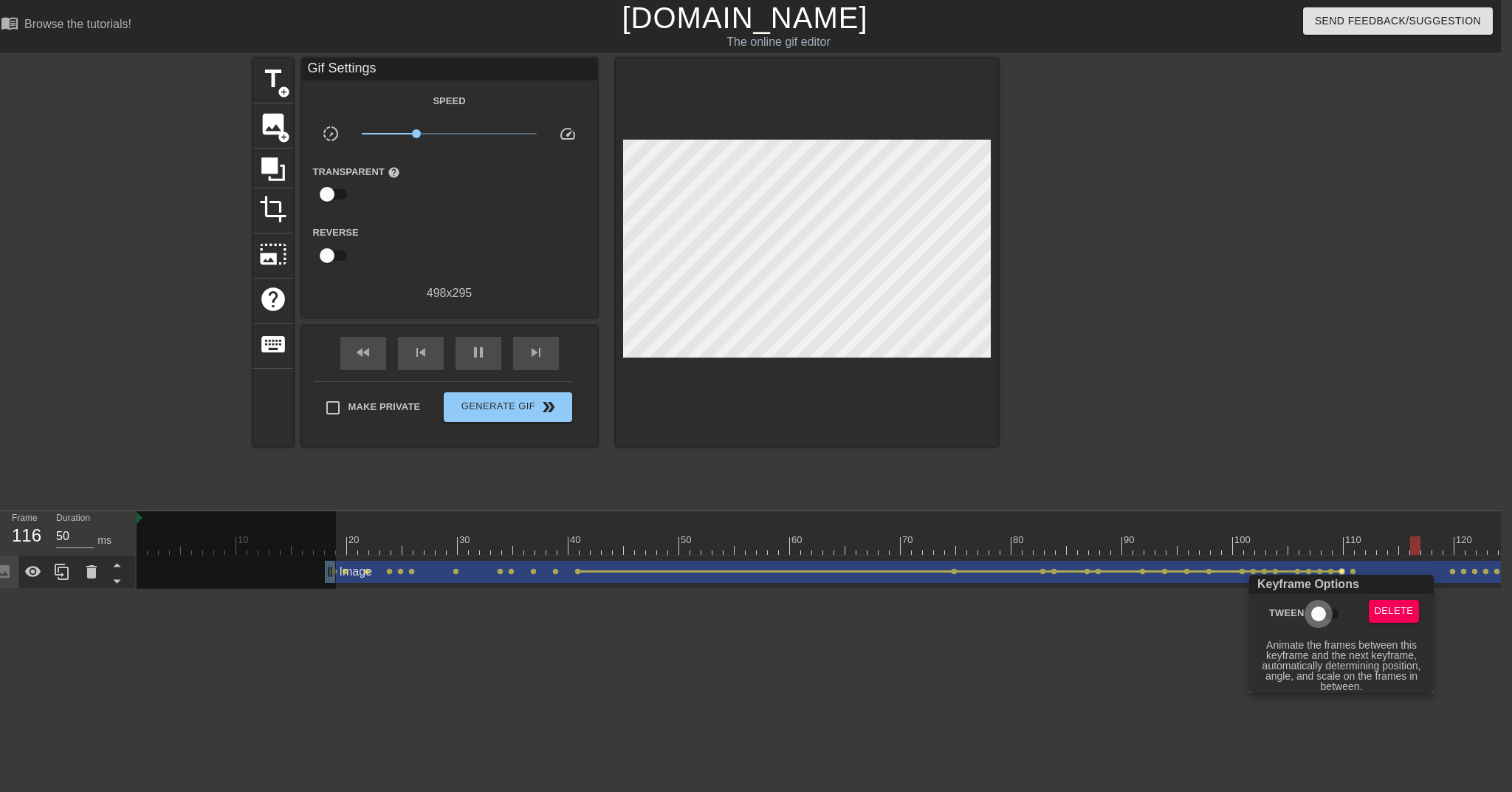
click at [1130, 608] on input "Tween" at bounding box center [1318, 614] width 84 height 28
checkbox input "true"
click at [1130, 571] on div at bounding box center [756, 396] width 1512 height 792
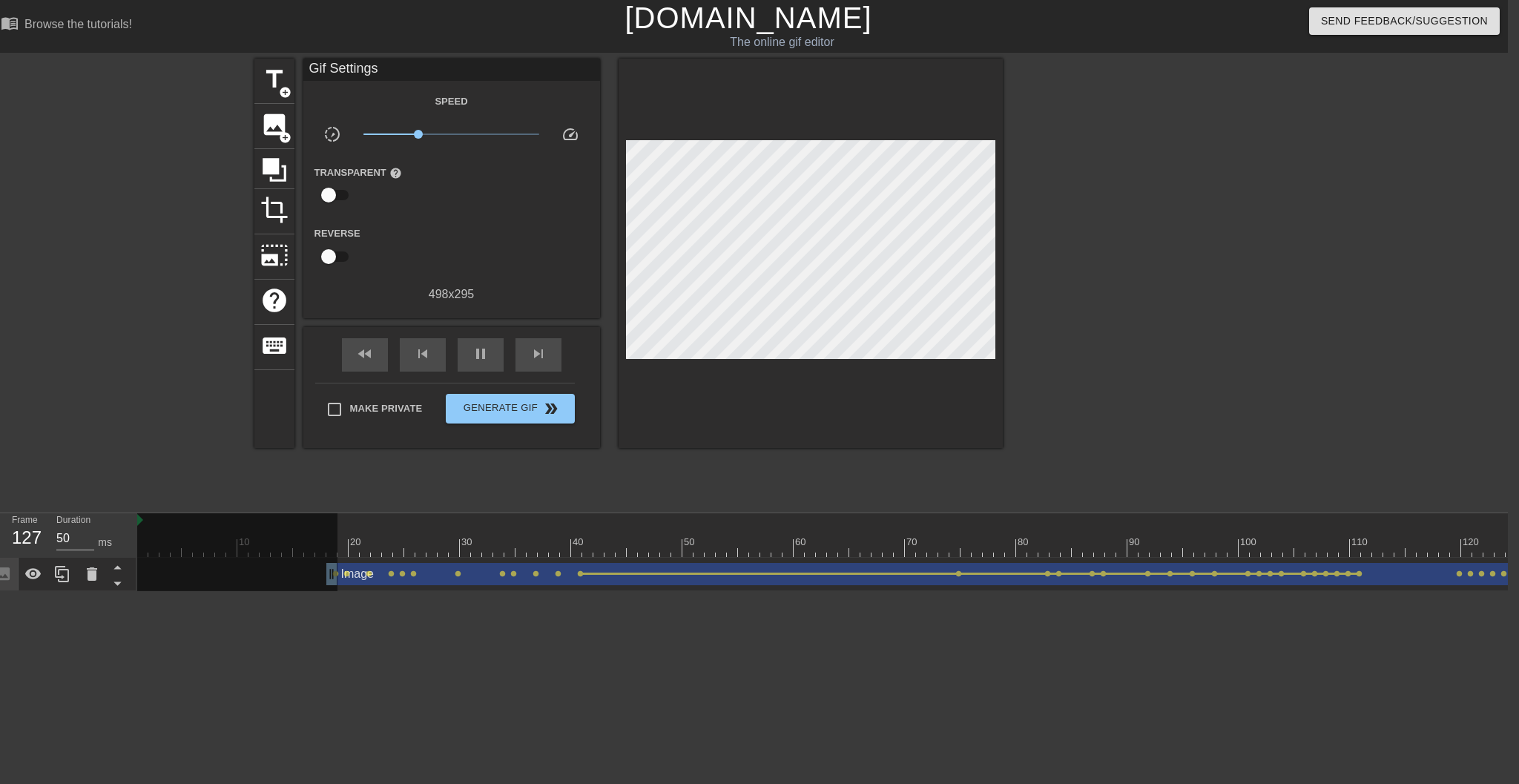
click at [1136, 574] on span "lens" at bounding box center [1359, 573] width 6 height 6
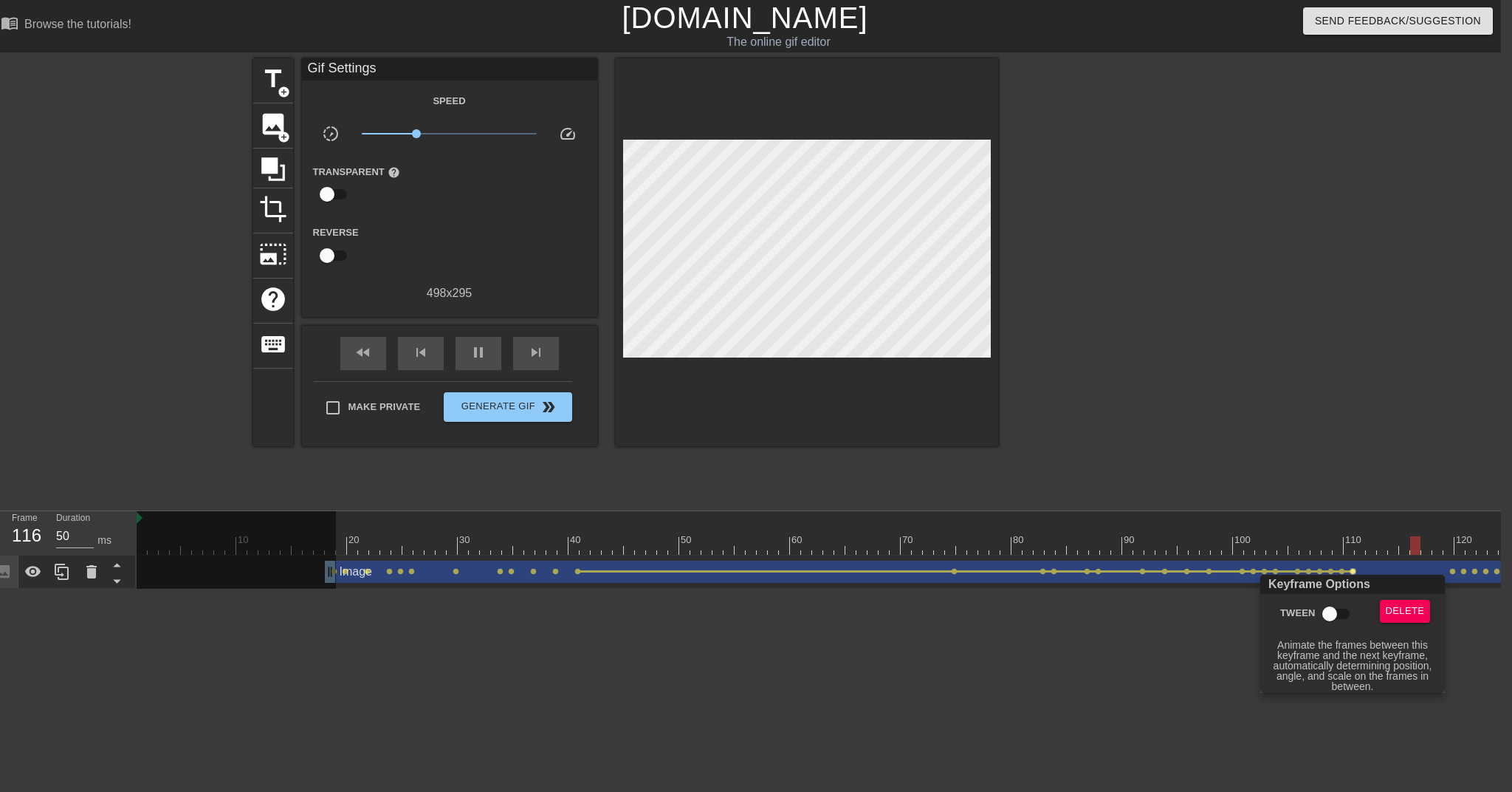
click at [1130, 615] on input "Tween" at bounding box center [1329, 614] width 84 height 28
checkbox input "true"
click at [469, 351] on div at bounding box center [756, 396] width 1512 height 792
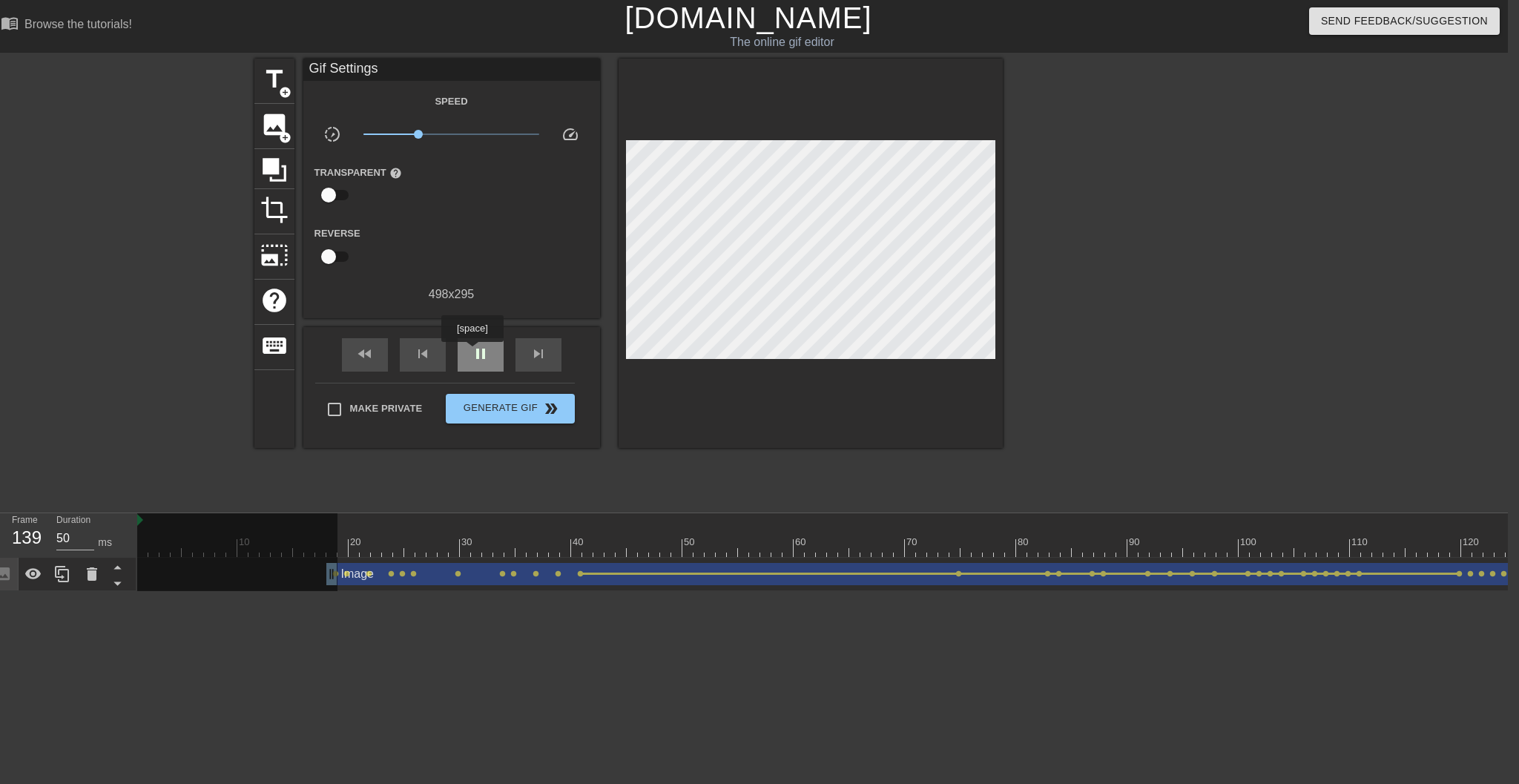
click at [474, 353] on span "pause" at bounding box center [480, 353] width 18 height 18
click at [558, 572] on span "lens" at bounding box center [558, 573] width 6 height 6
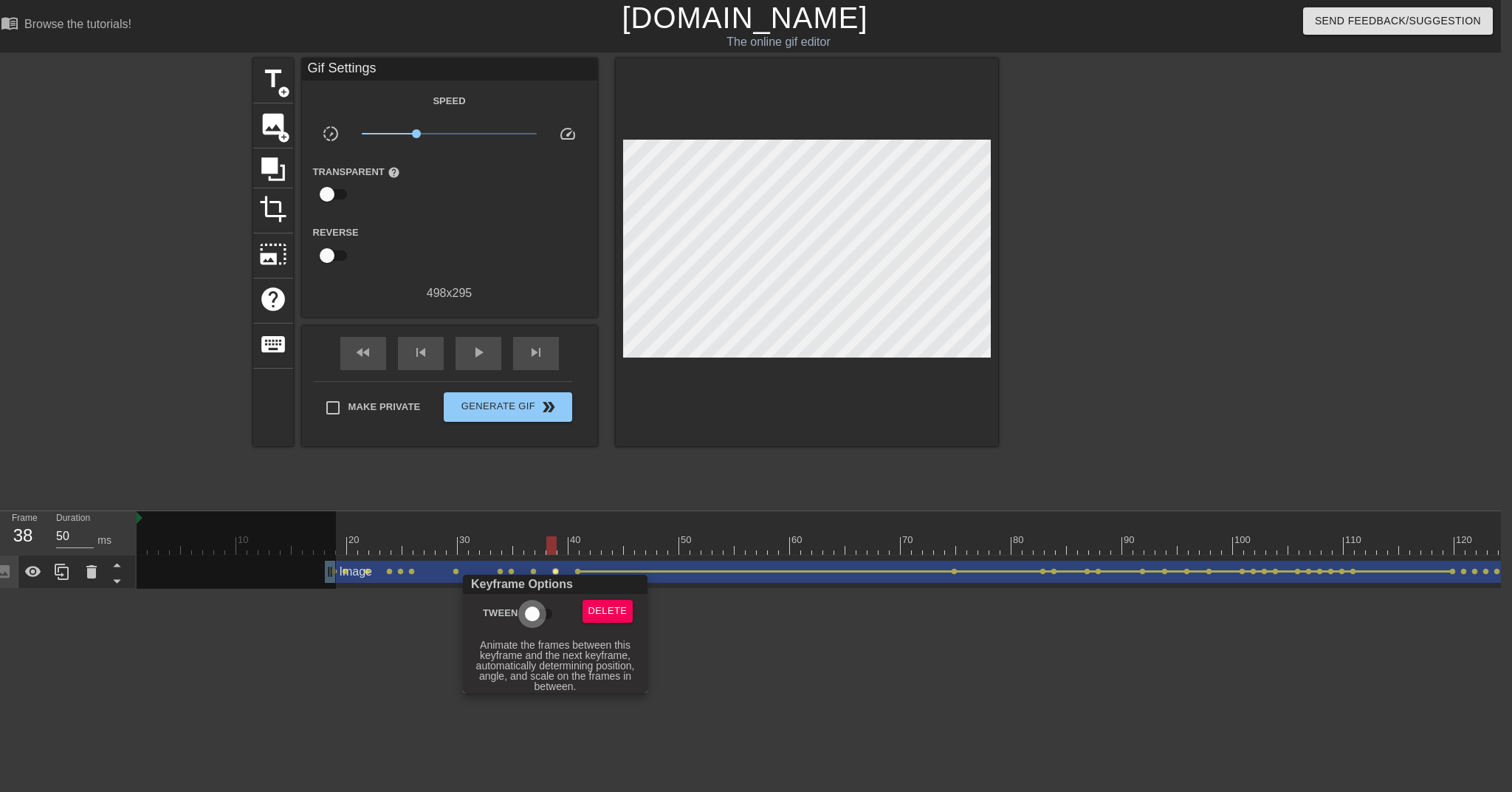
click at [531, 612] on input "Tween" at bounding box center [532, 614] width 84 height 28
checkbox input "true"
click at [531, 572] on div at bounding box center [756, 396] width 1512 height 792
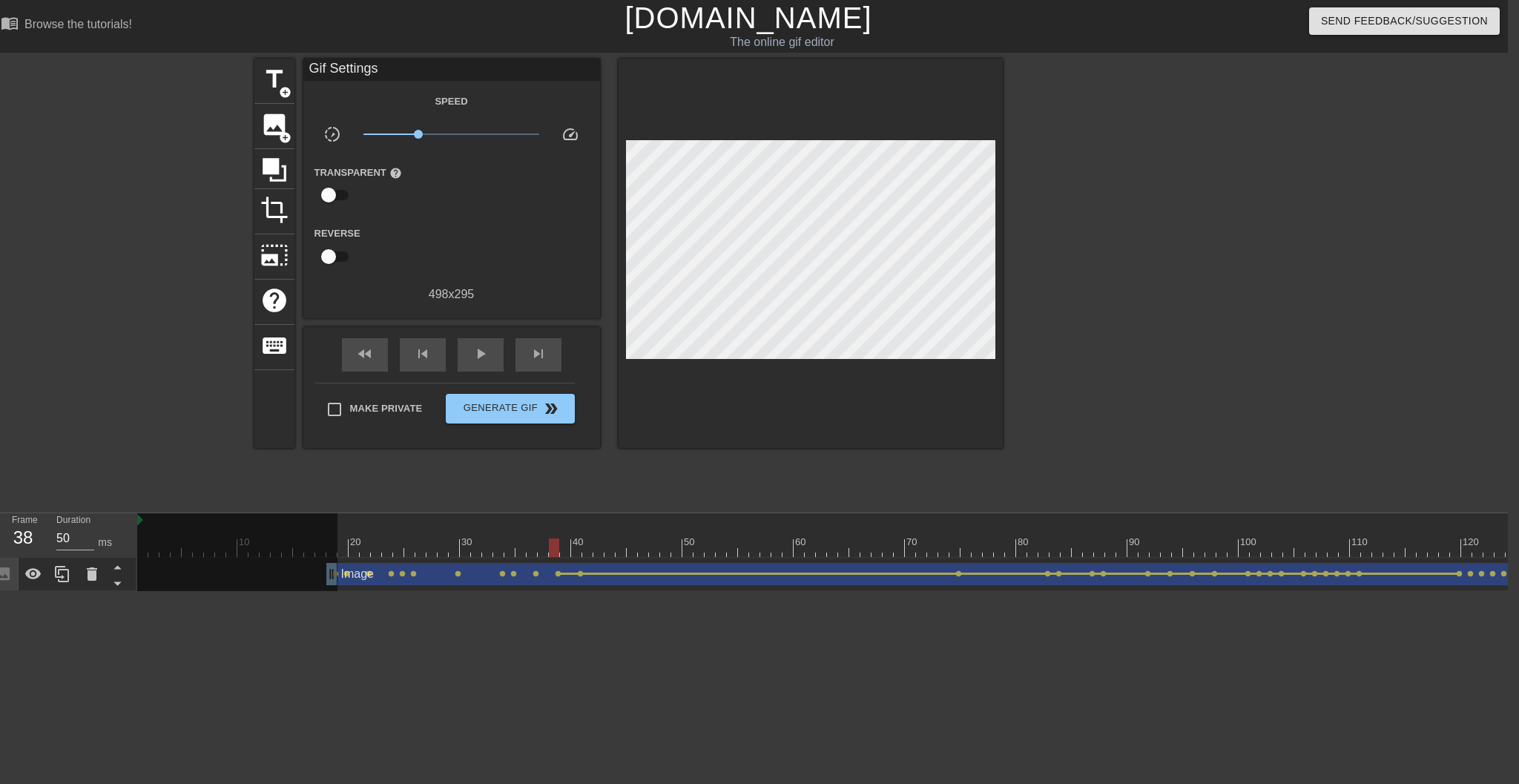
click at [535, 575] on span "lens" at bounding box center [535, 573] width 6 height 6
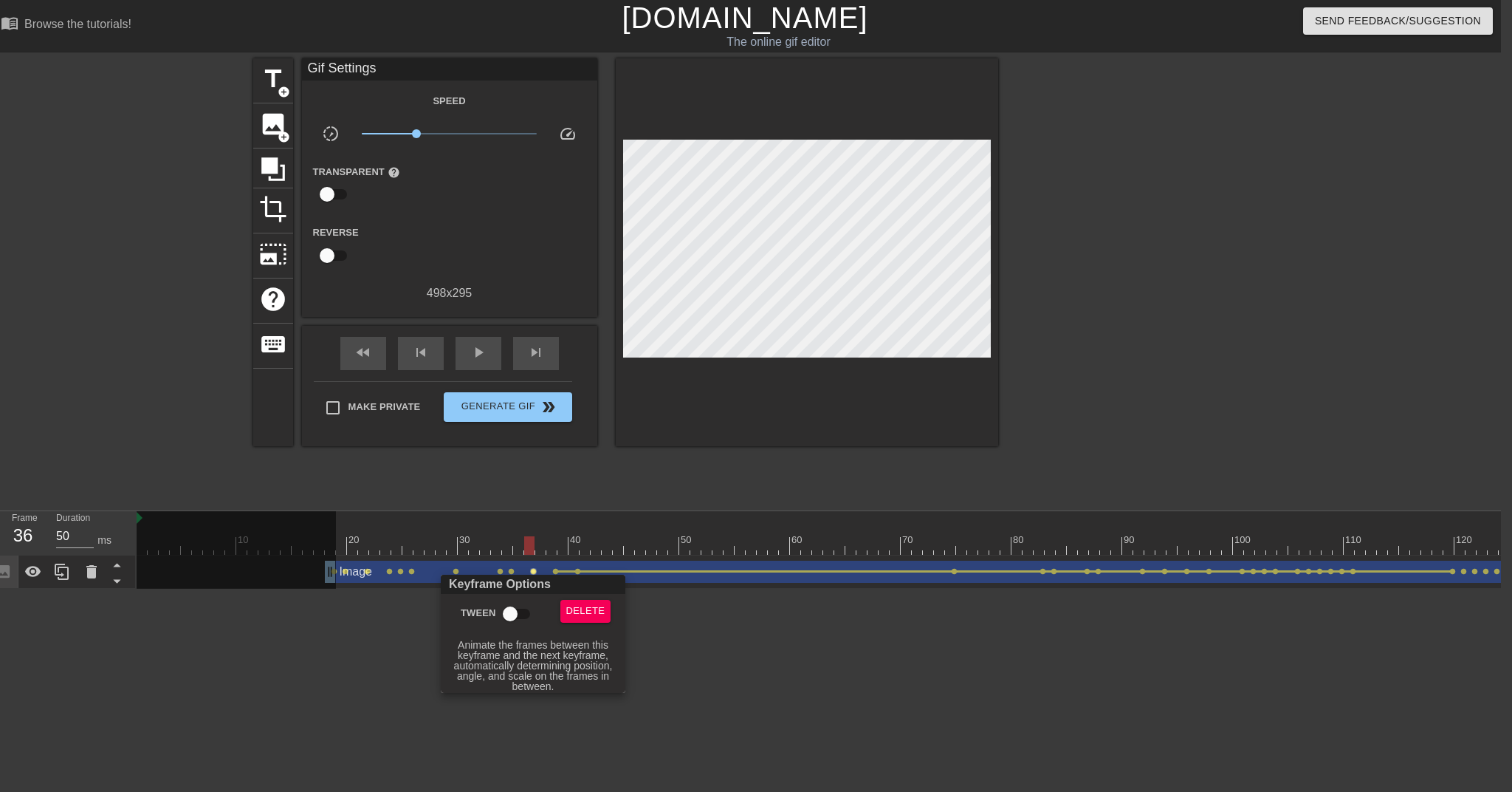
click at [514, 607] on input "Tween" at bounding box center [509, 614] width 84 height 28
checkbox input "true"
click at [511, 574] on div at bounding box center [756, 396] width 1512 height 792
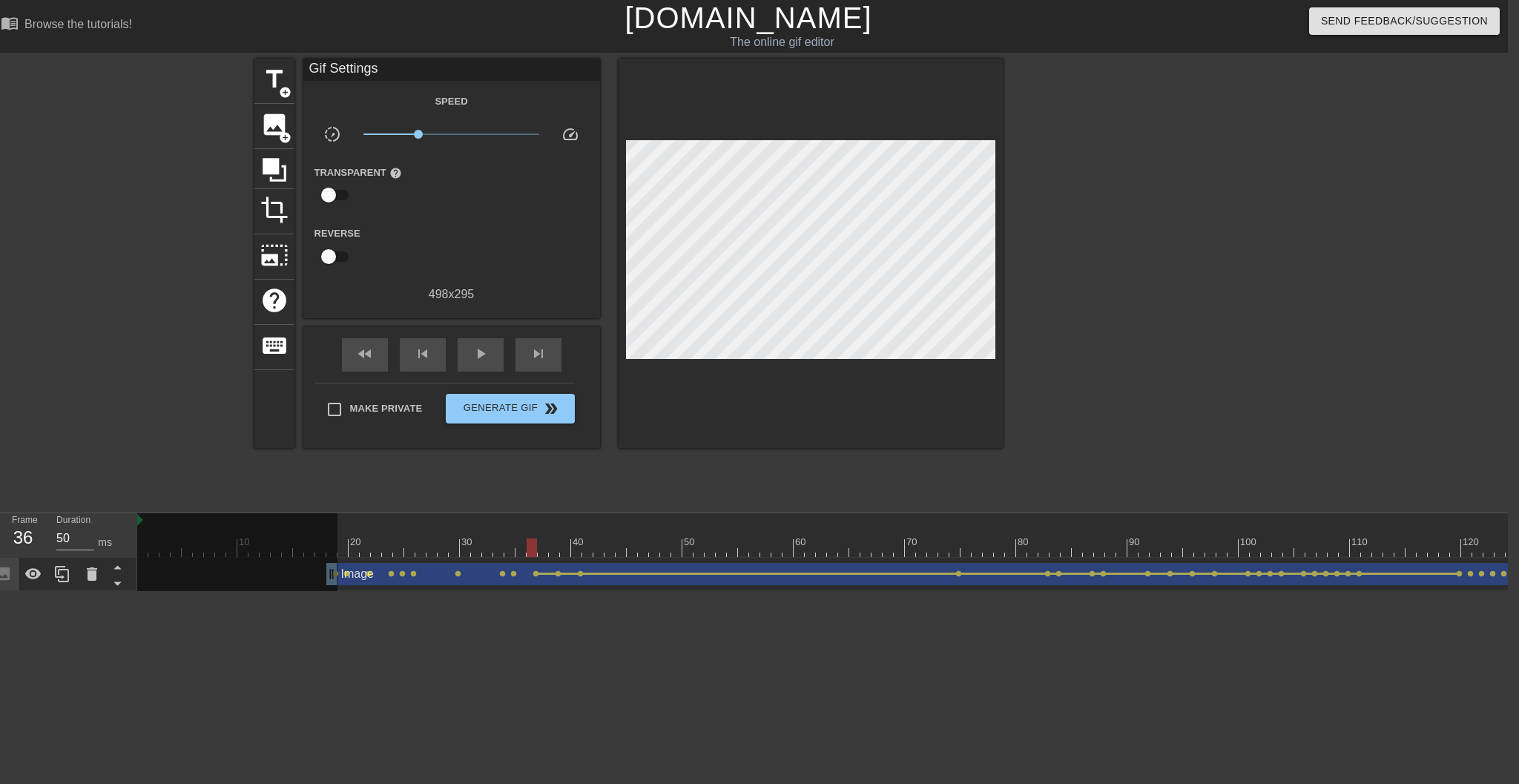
click at [513, 576] on span "lens" at bounding box center [513, 573] width 6 height 6
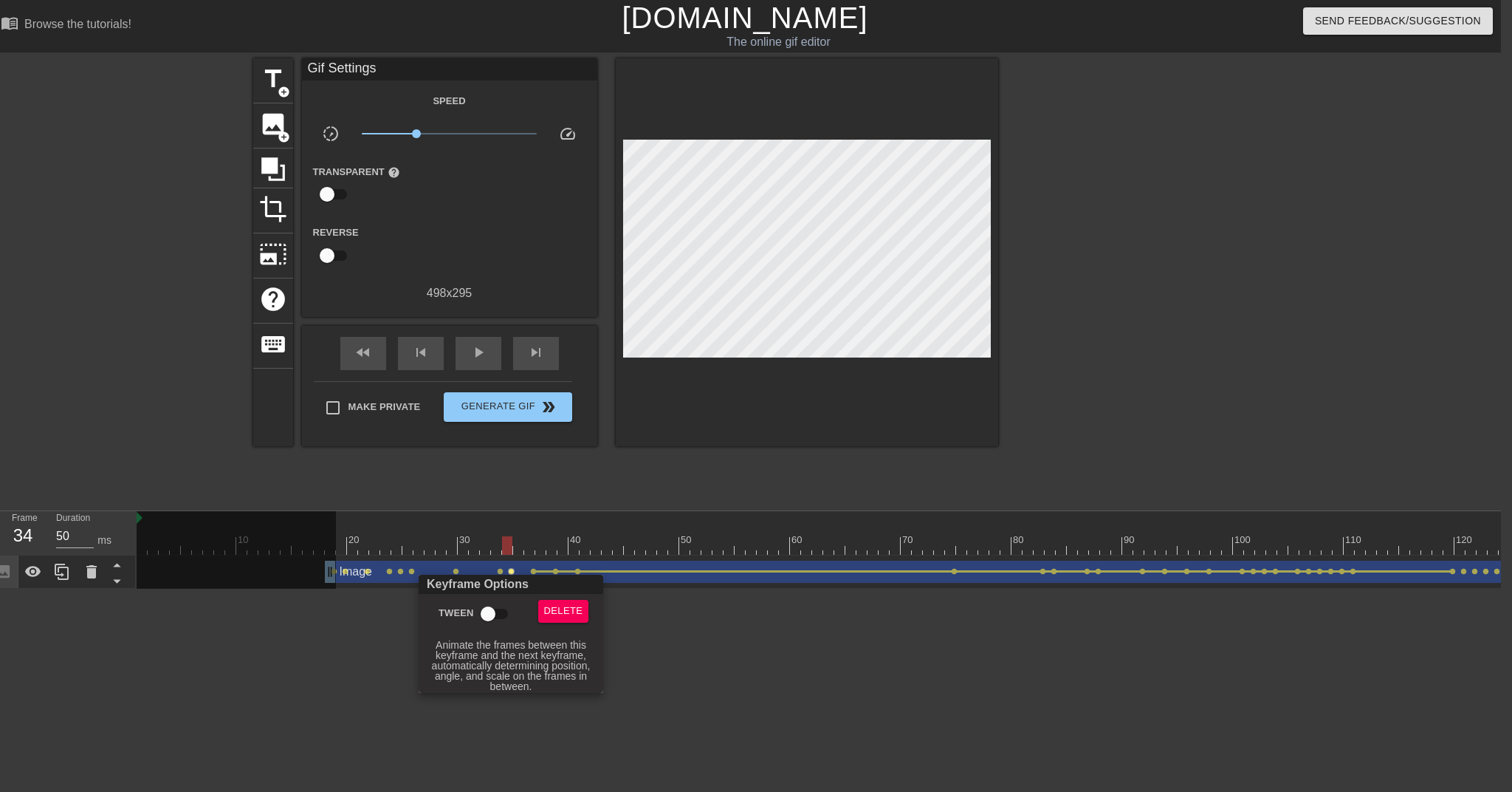
click at [496, 605] on input "Tween" at bounding box center [488, 614] width 84 height 28
checkbox input "true"
click at [499, 574] on div at bounding box center [756, 396] width 1512 height 792
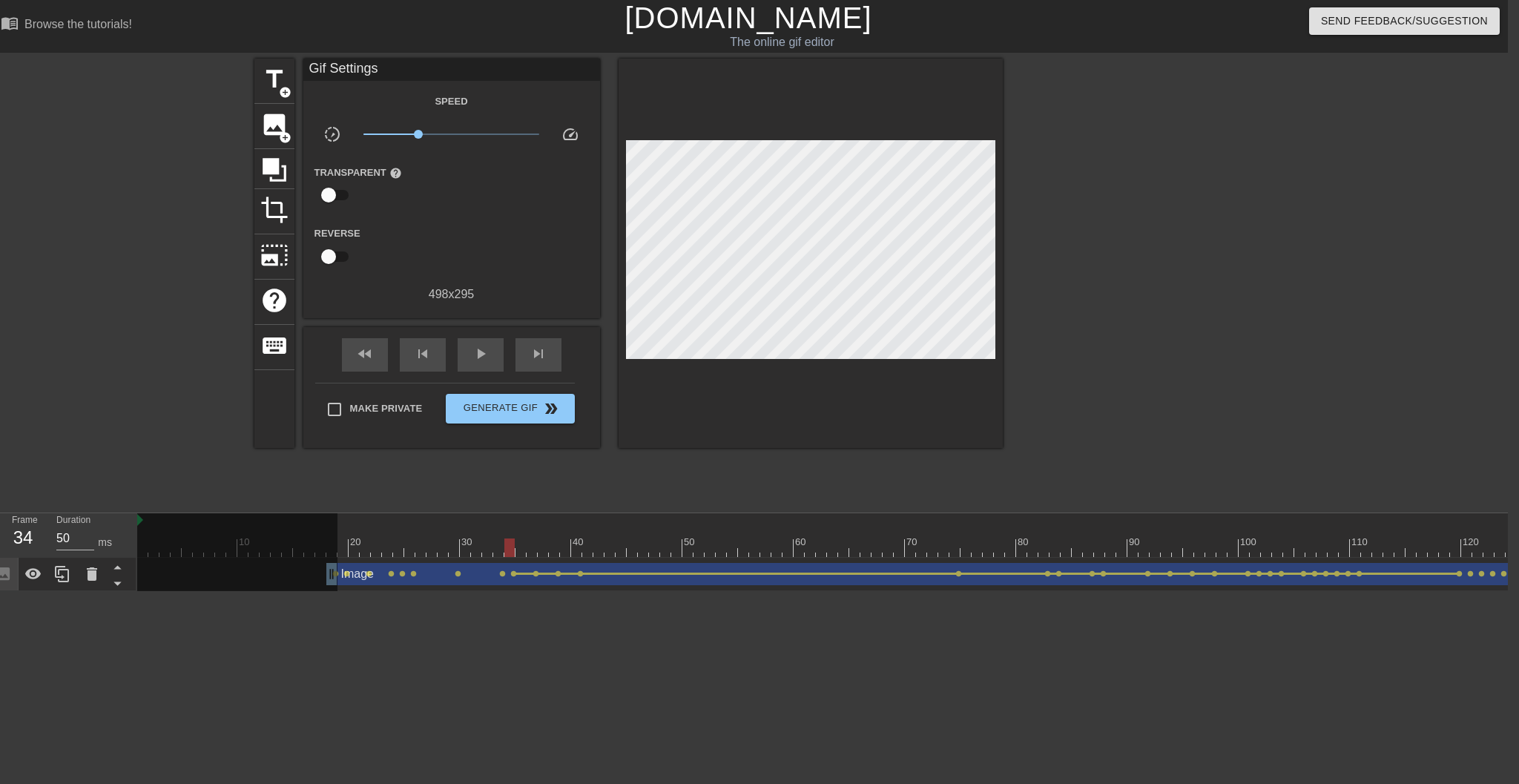
click at [504, 575] on span "lens" at bounding box center [502, 573] width 6 height 6
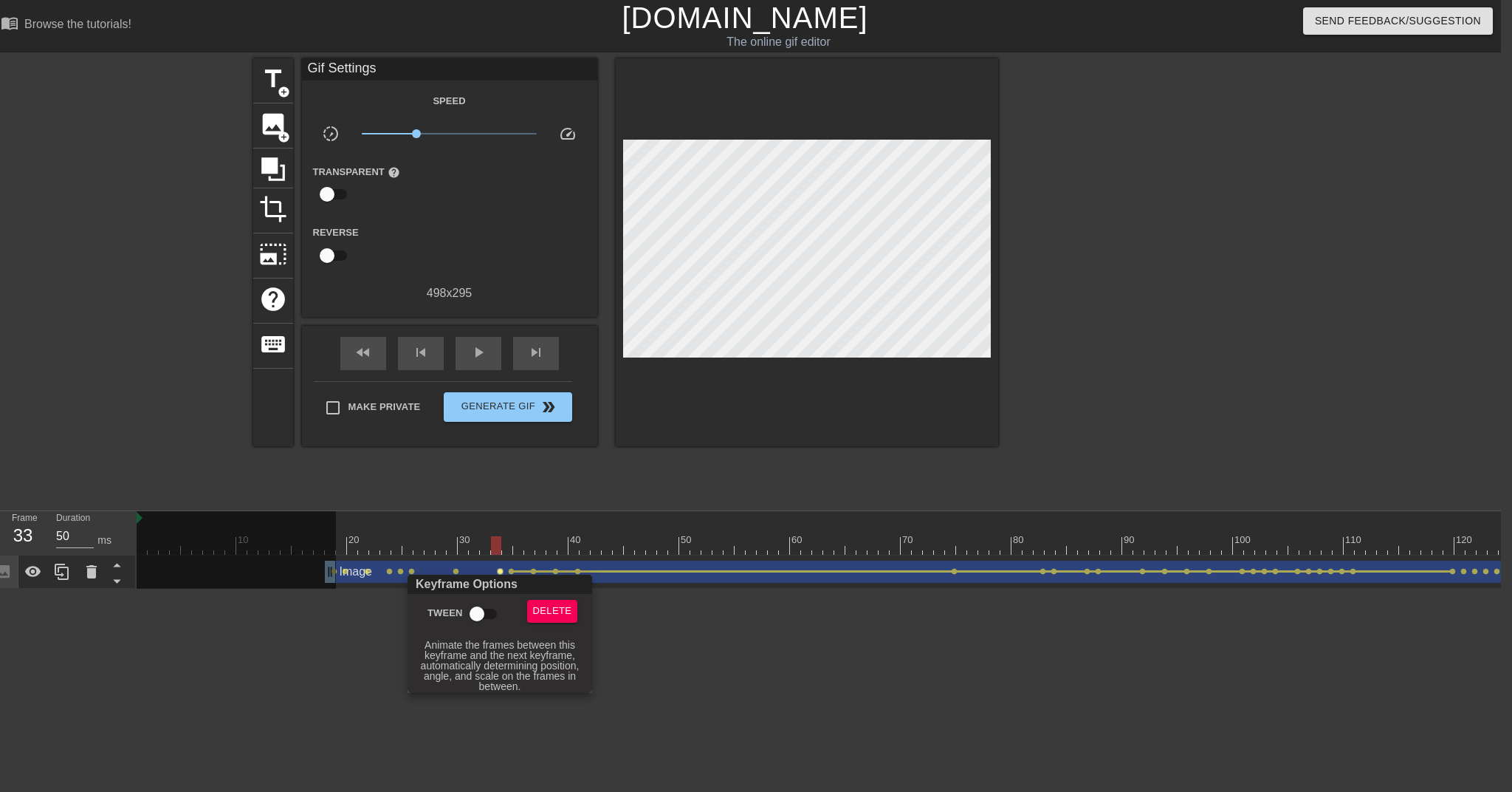
click at [483, 611] on input "Tween" at bounding box center [477, 614] width 84 height 28
checkbox input "true"
click at [455, 575] on div "Keyframe Options" at bounding box center [499, 584] width 190 height 19
click at [455, 571] on div at bounding box center [756, 396] width 1512 height 792
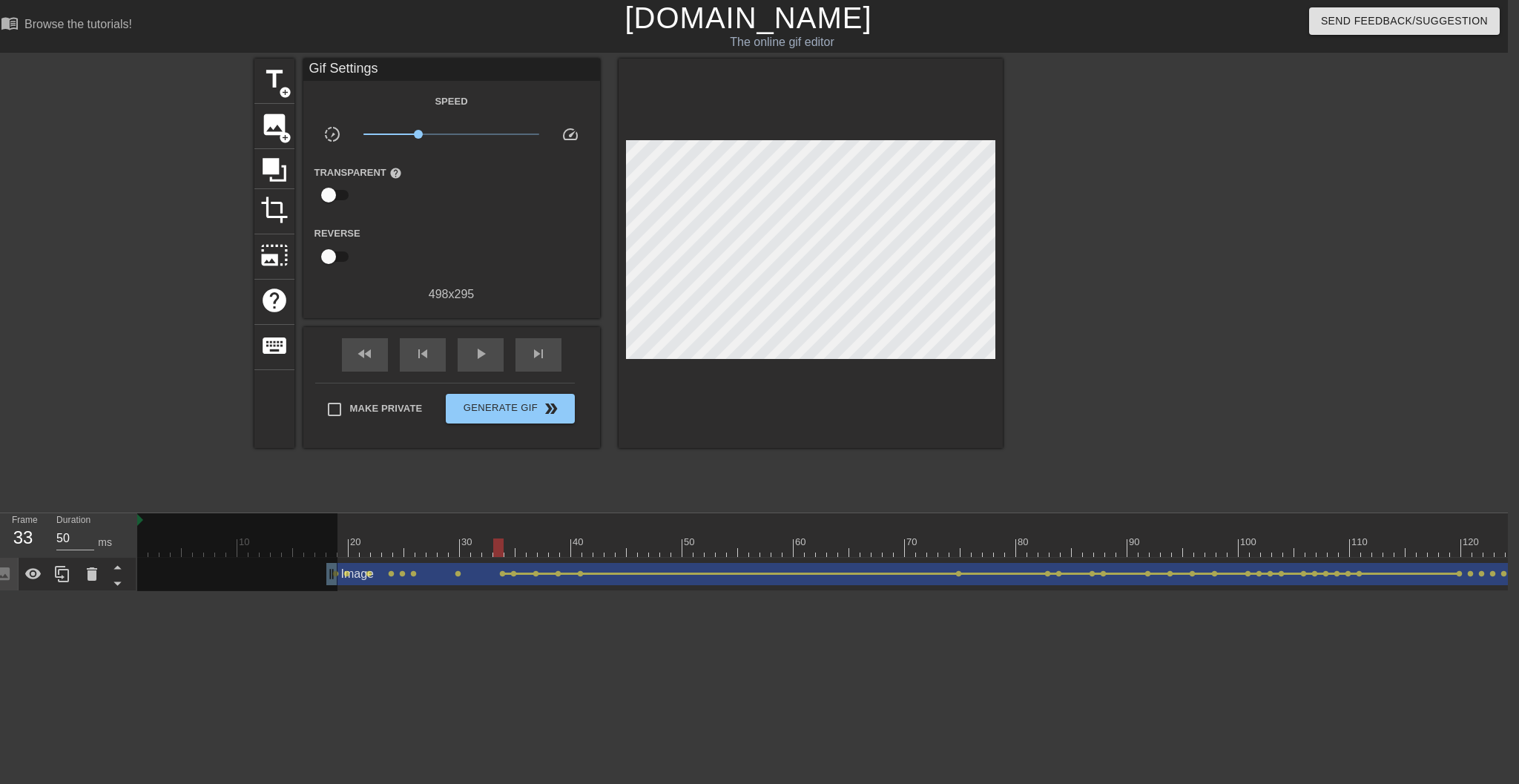
click at [458, 573] on span "lens" at bounding box center [458, 573] width 6 height 6
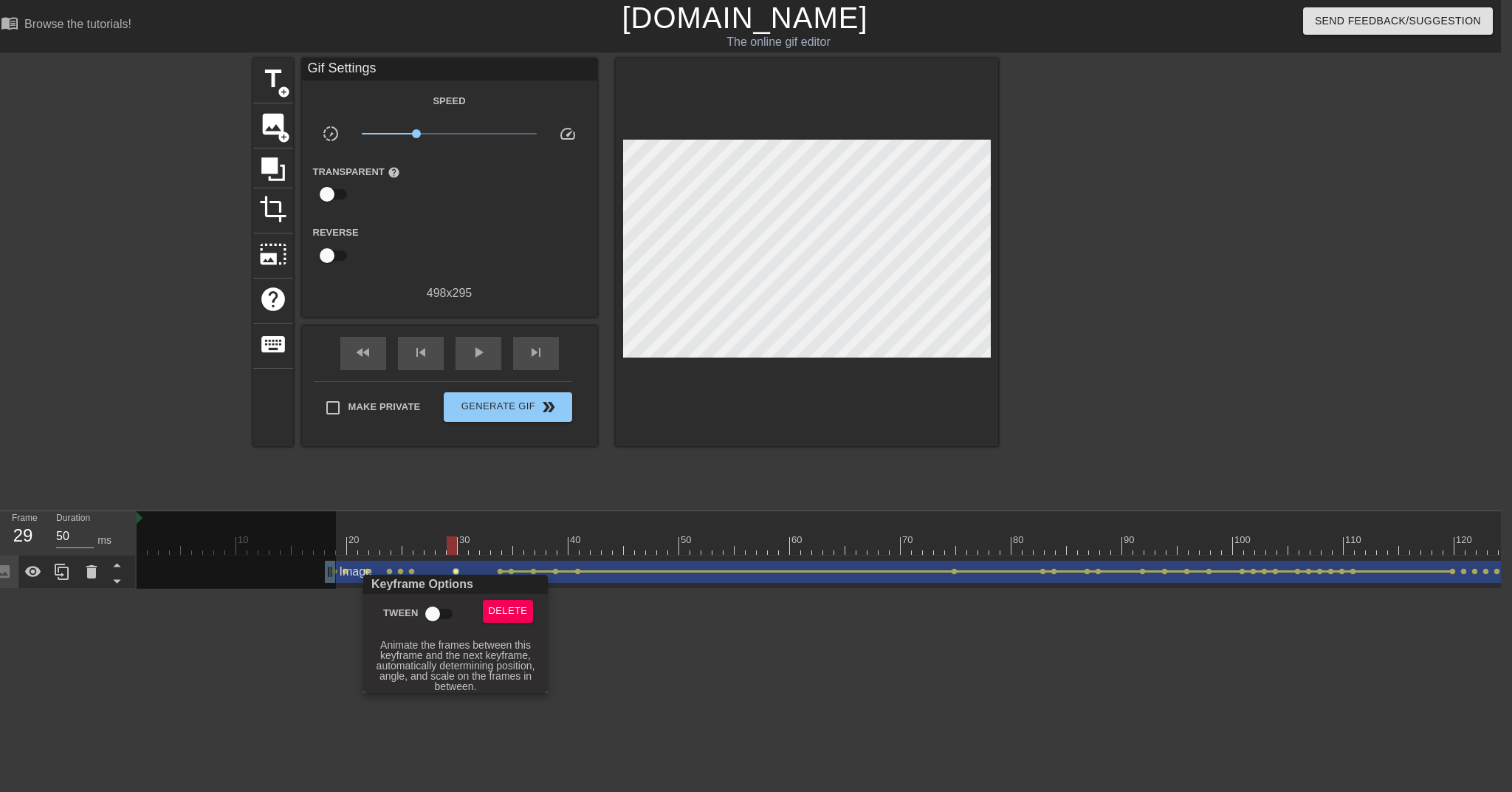
click at [435, 610] on input "Tween" at bounding box center [432, 614] width 84 height 28
checkbox input "true"
click at [413, 572] on div at bounding box center [756, 396] width 1512 height 792
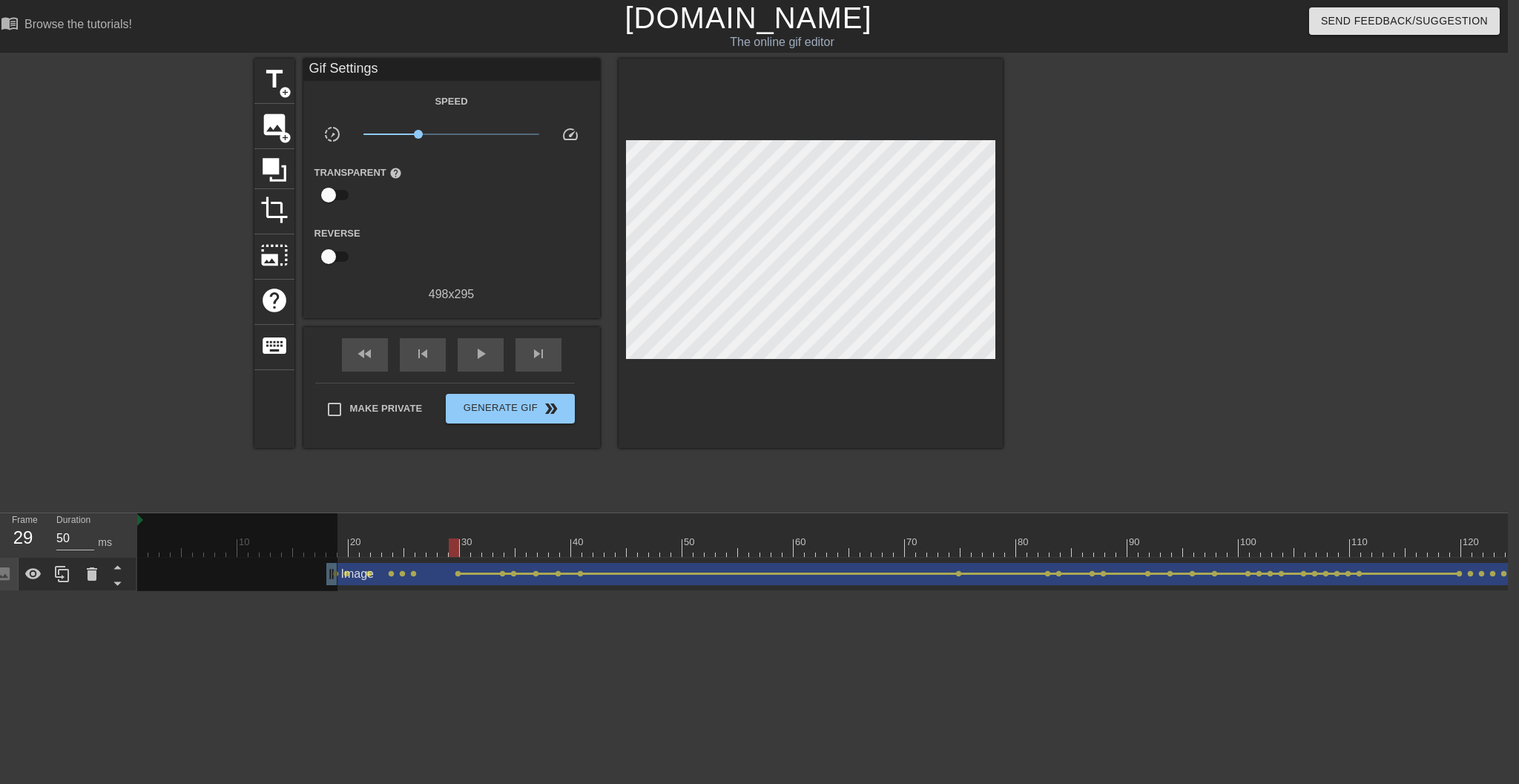
click at [415, 575] on span "lens" at bounding box center [413, 573] width 6 height 6
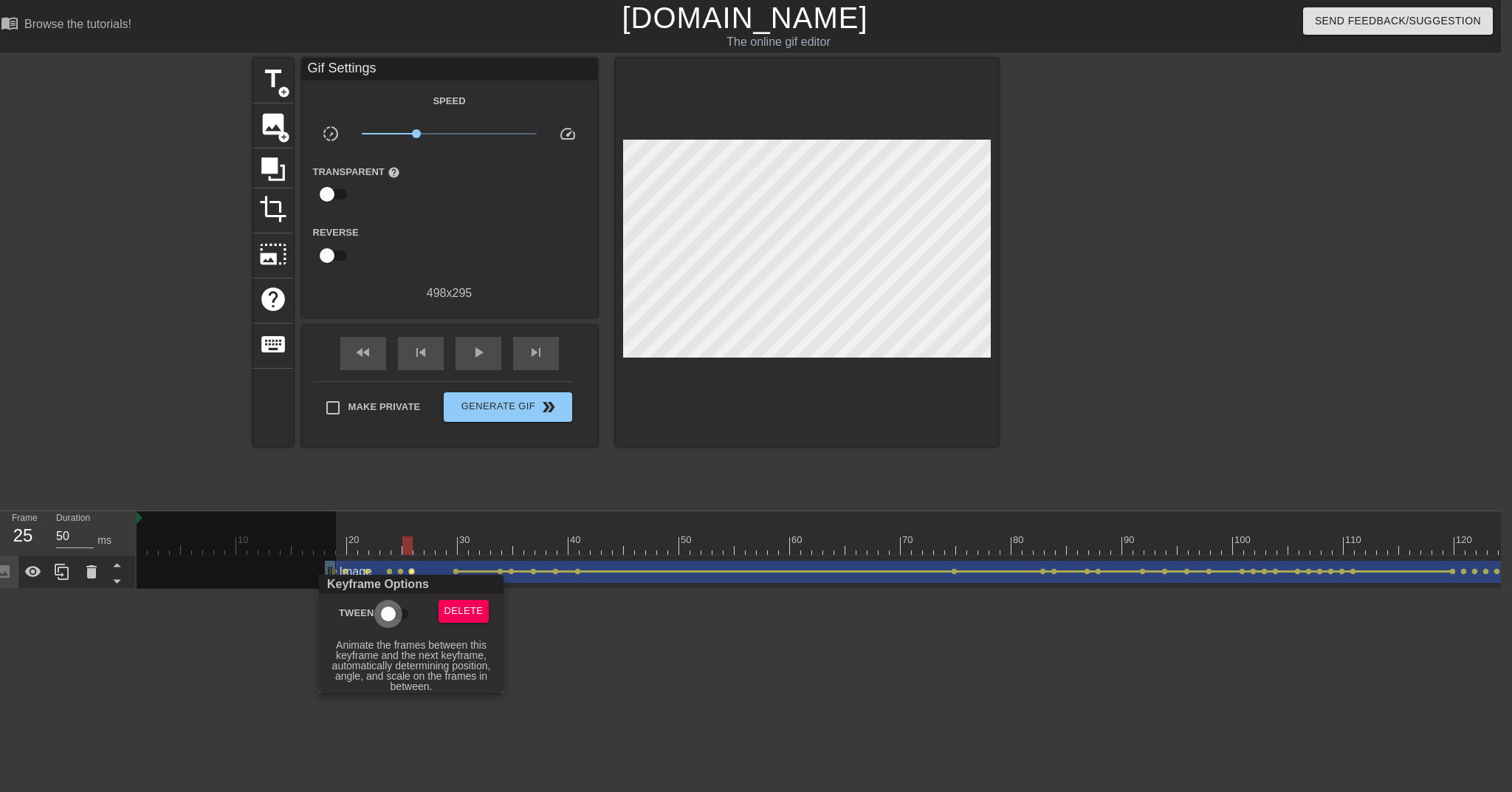
click at [392, 614] on input "Tween" at bounding box center [388, 614] width 84 height 28
checkbox input "true"
click at [400, 572] on div at bounding box center [756, 396] width 1512 height 792
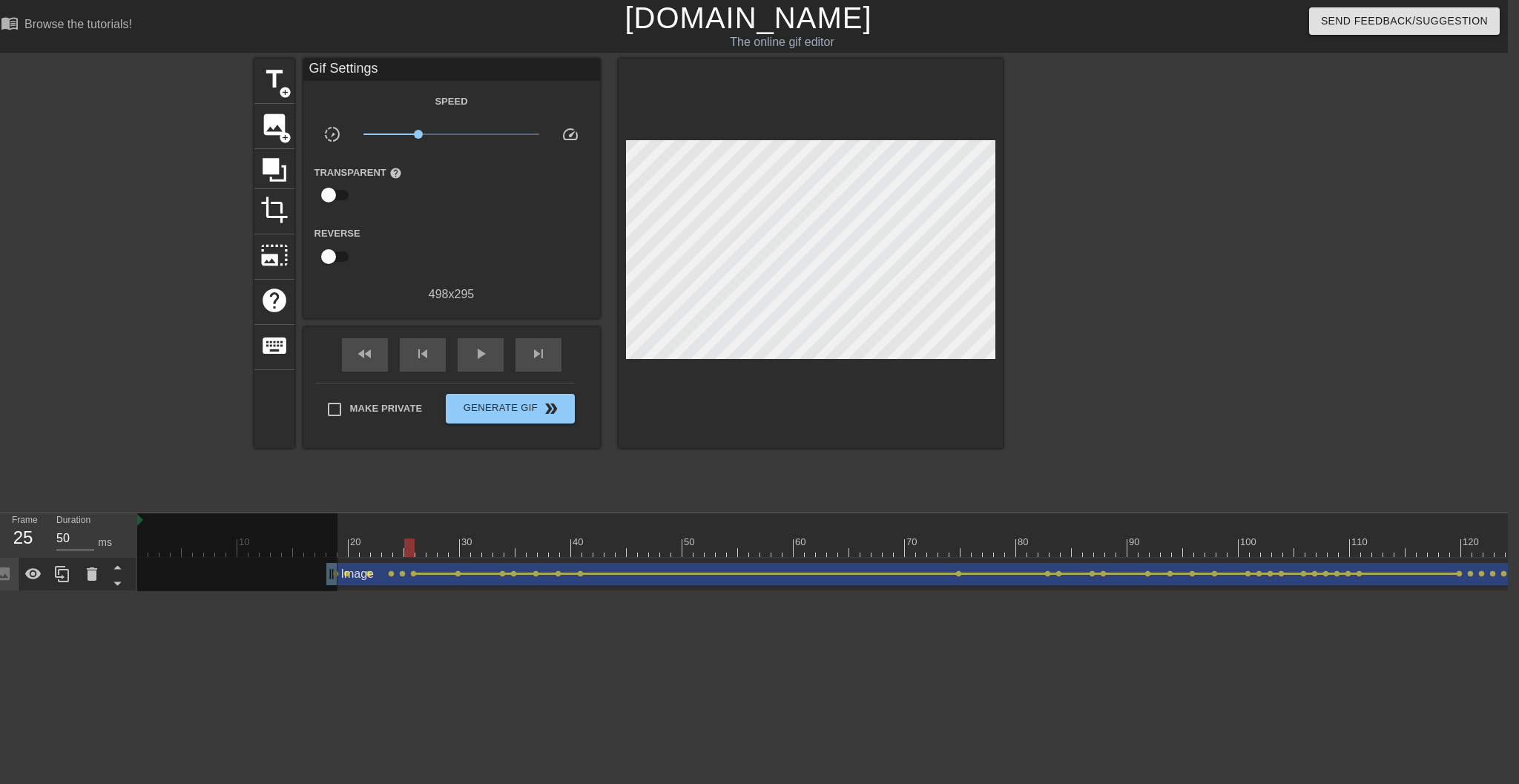
click at [402, 574] on span "lens" at bounding box center [402, 573] width 6 height 6
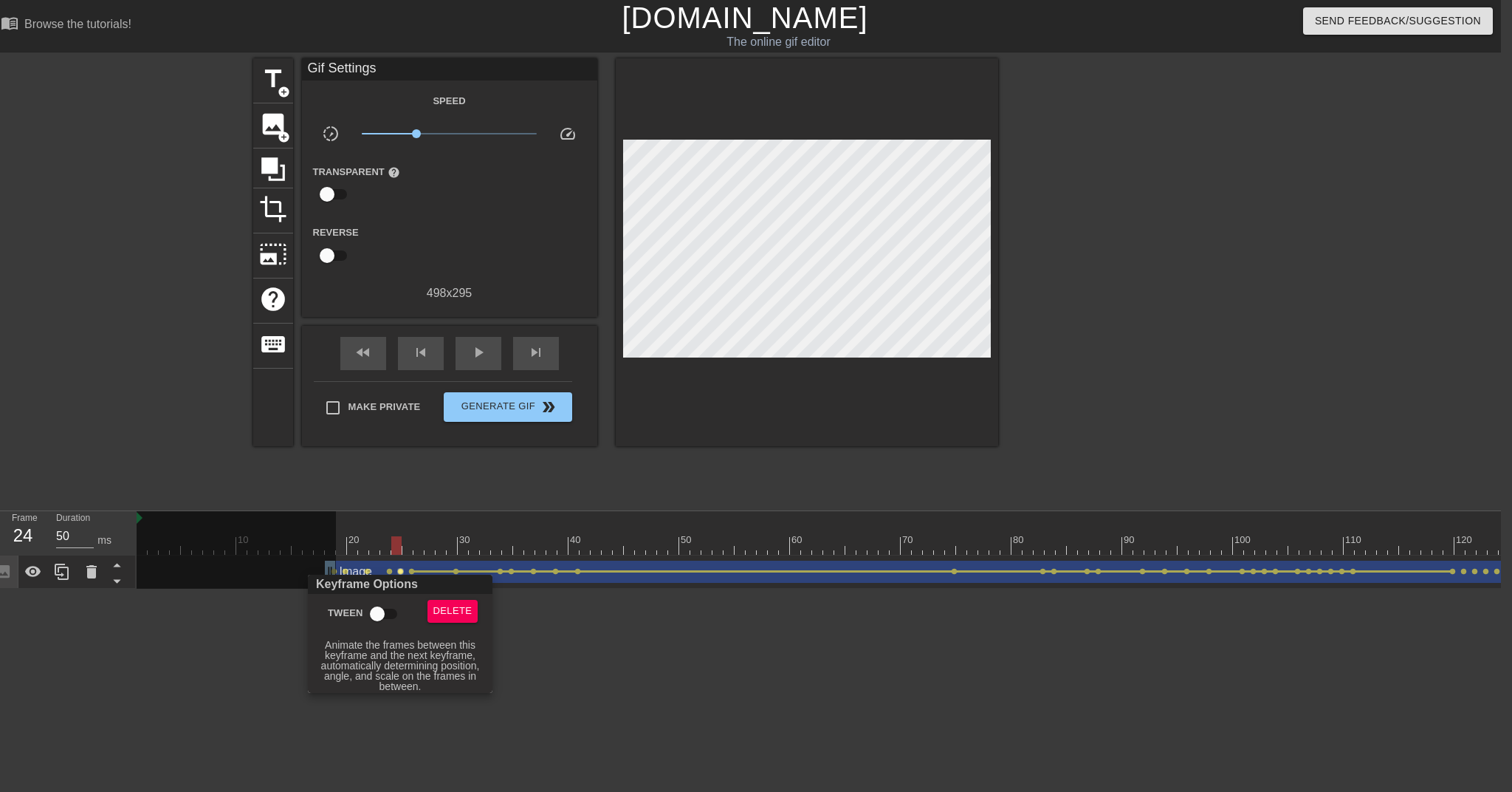
click at [382, 607] on input "Tween" at bounding box center [377, 614] width 84 height 28
checkbox input "true"
click at [389, 572] on div at bounding box center [756, 396] width 1512 height 792
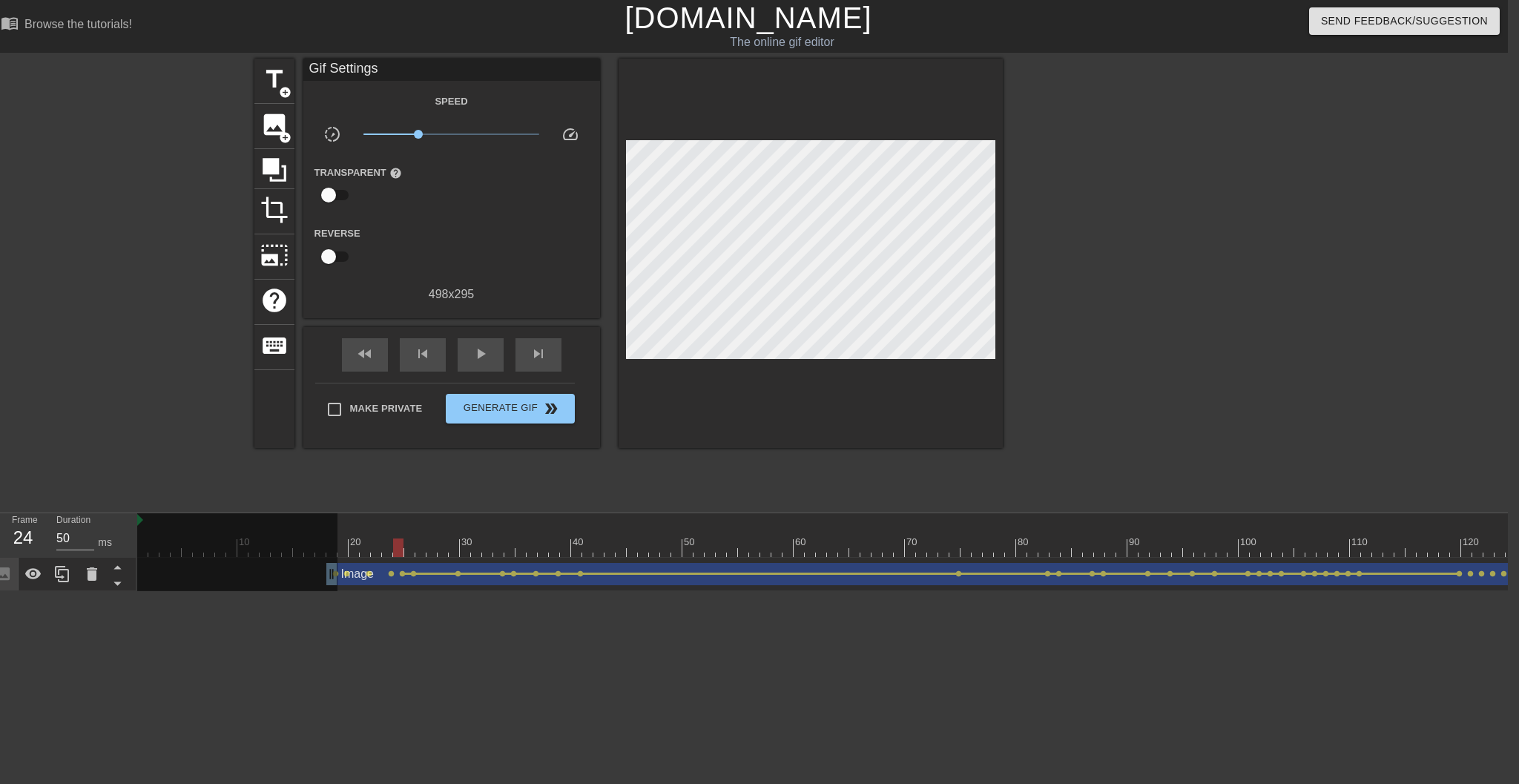
click at [391, 574] on span "lens" at bounding box center [391, 573] width 6 height 6
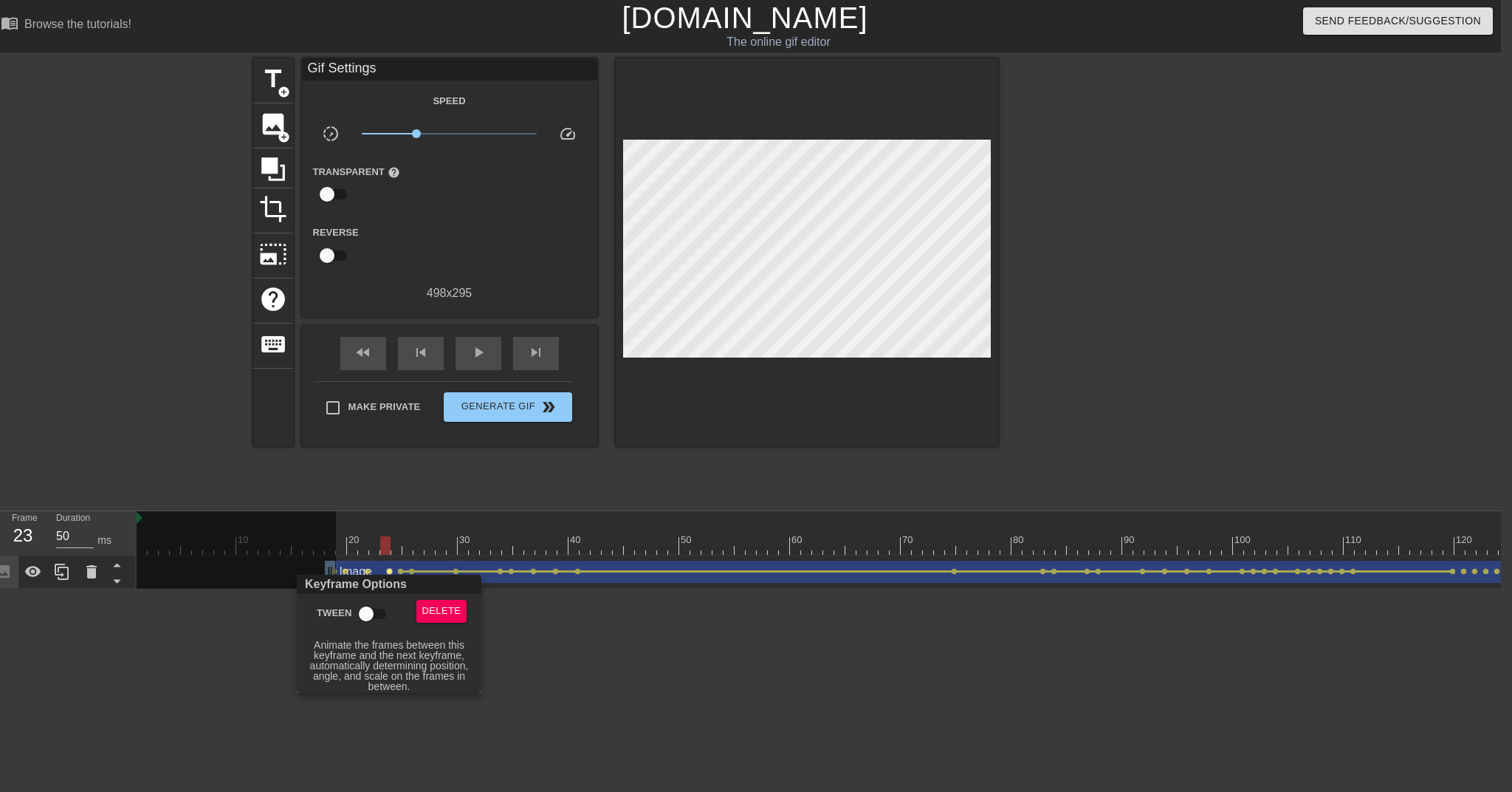
click at [383, 609] on input "Tween" at bounding box center [366, 614] width 84 height 28
checkbox input "true"
click at [368, 573] on div at bounding box center [756, 396] width 1512 height 792
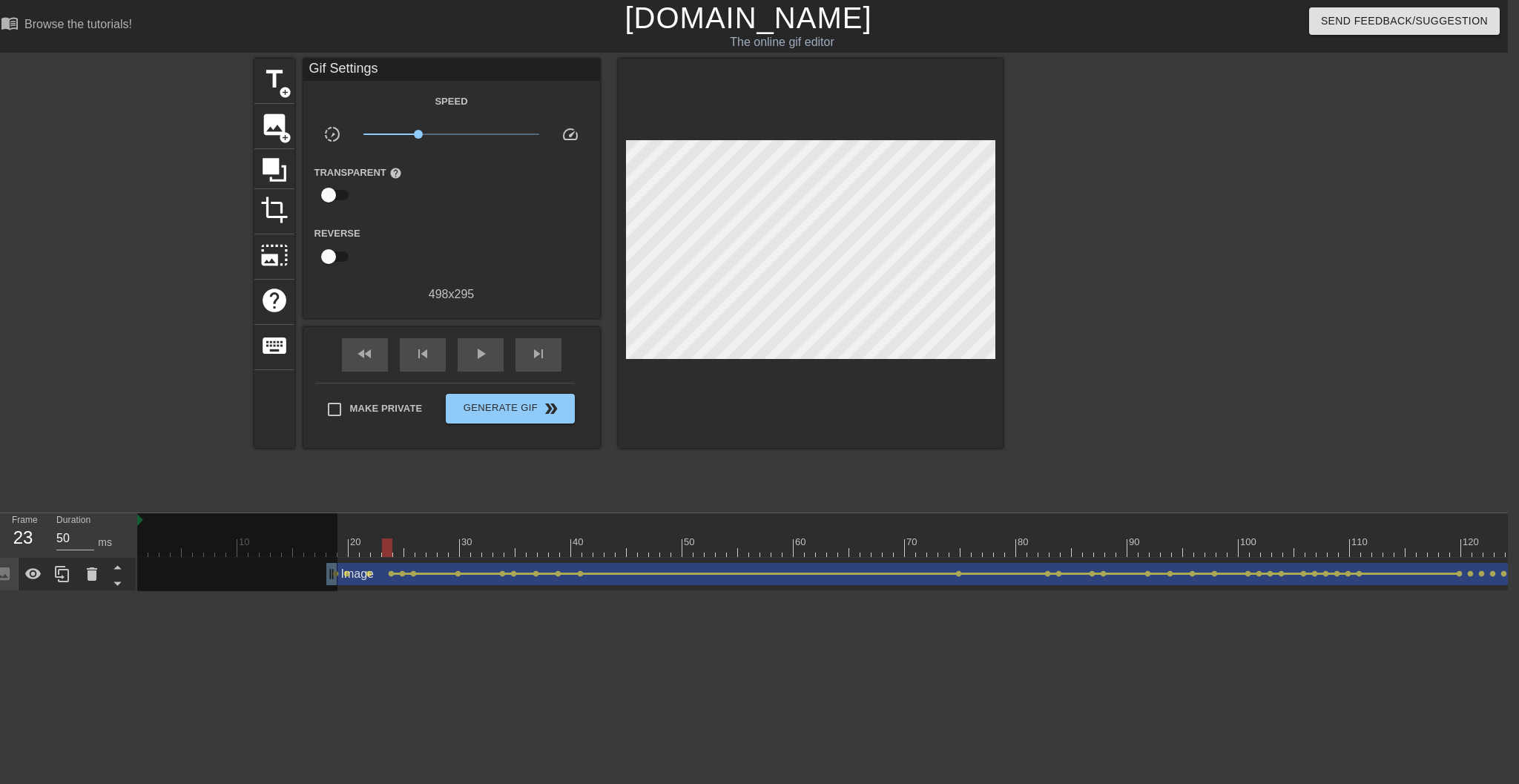
click at [369, 575] on span "lens" at bounding box center [369, 573] width 6 height 6
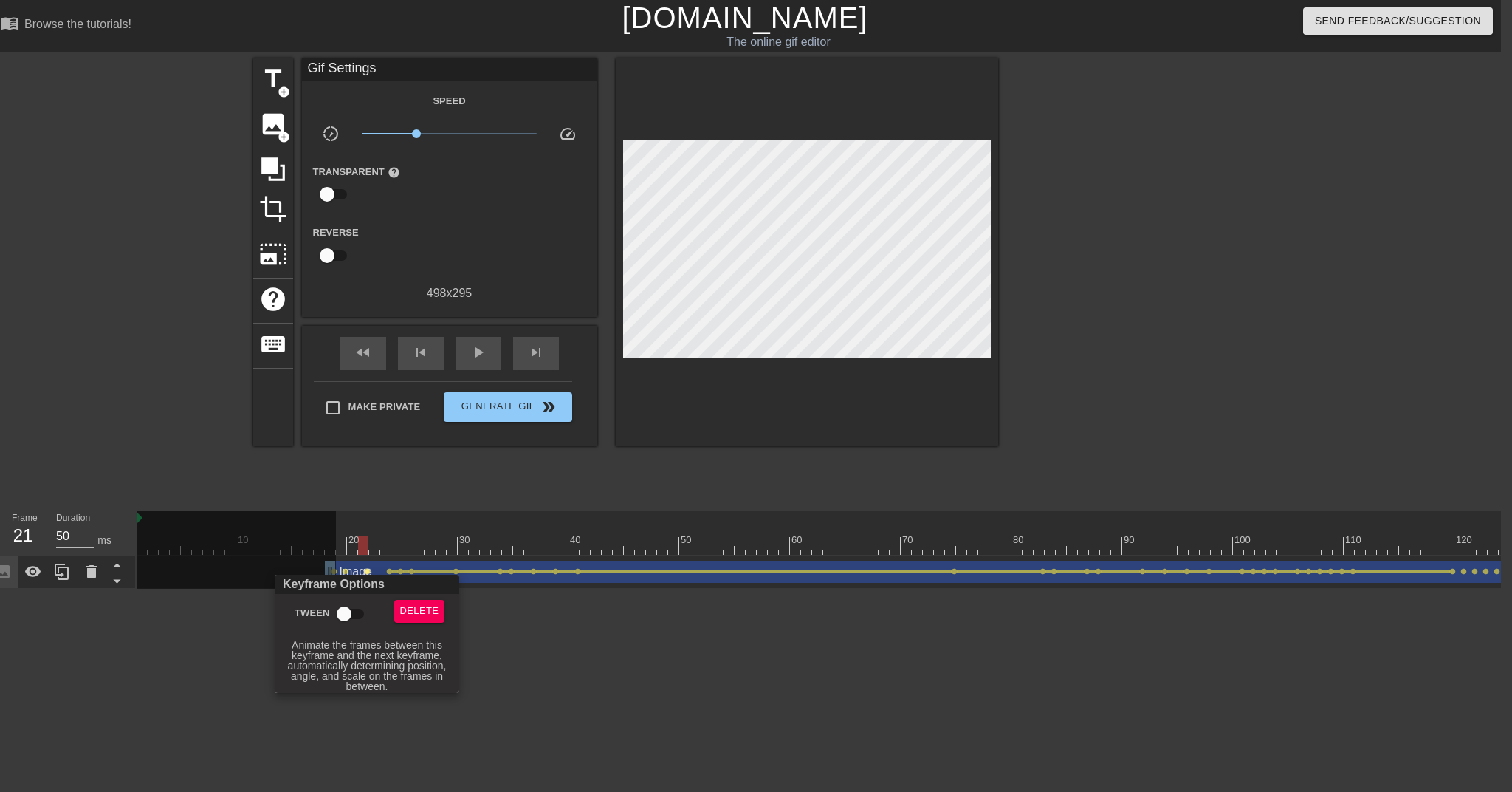
click at [349, 613] on input "Tween" at bounding box center [343, 614] width 84 height 28
checkbox input "true"
click at [346, 574] on div at bounding box center [756, 396] width 1512 height 792
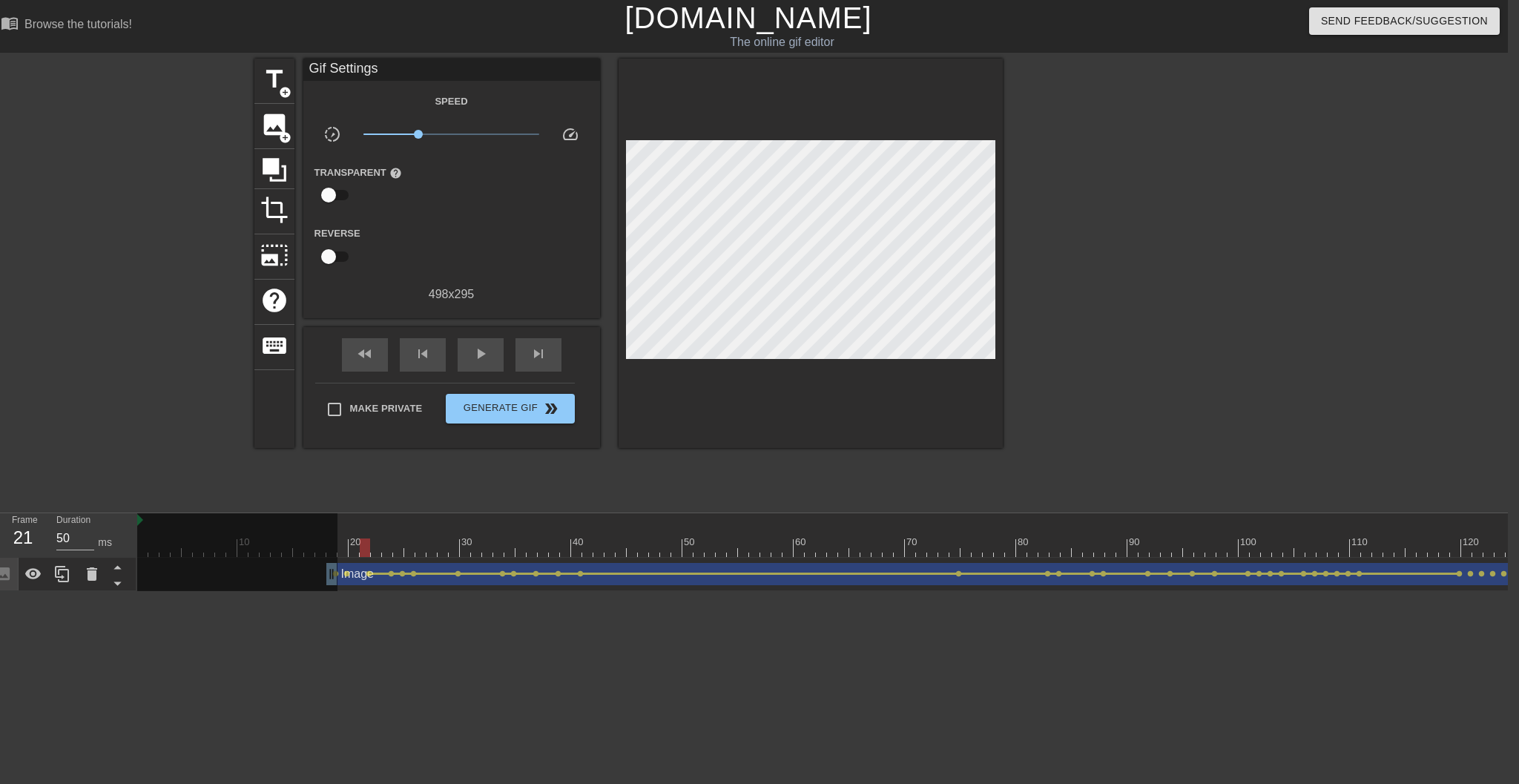
click at [345, 575] on span "lens" at bounding box center [346, 573] width 6 height 6
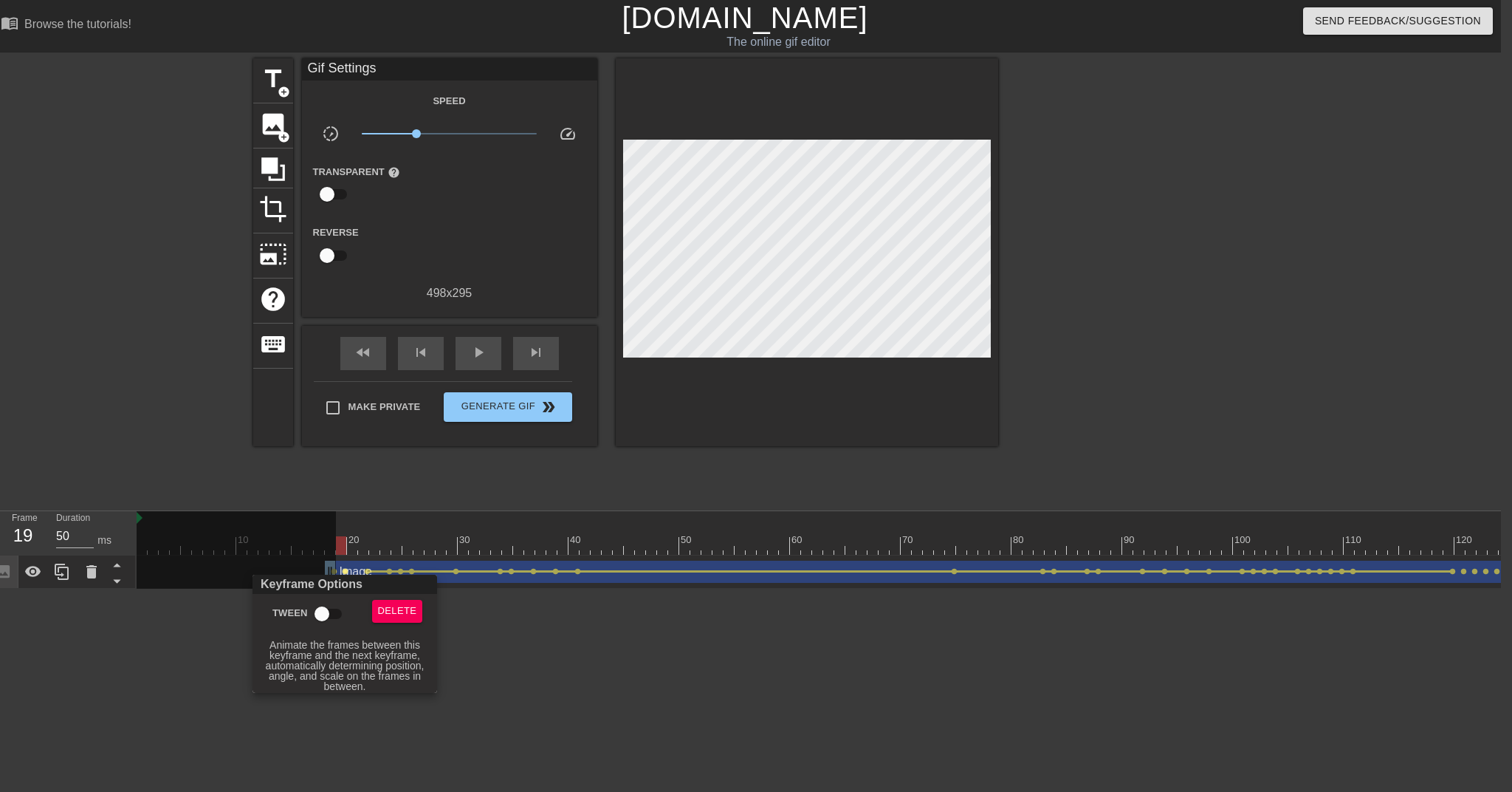
click at [321, 609] on input "Tween" at bounding box center [321, 614] width 84 height 28
checkbox input "true"
drag, startPoint x: 1179, startPoint y: 592, endPoint x: 1231, endPoint y: 591, distance: 52.0
click at [1130, 591] on div at bounding box center [756, 396] width 1512 height 792
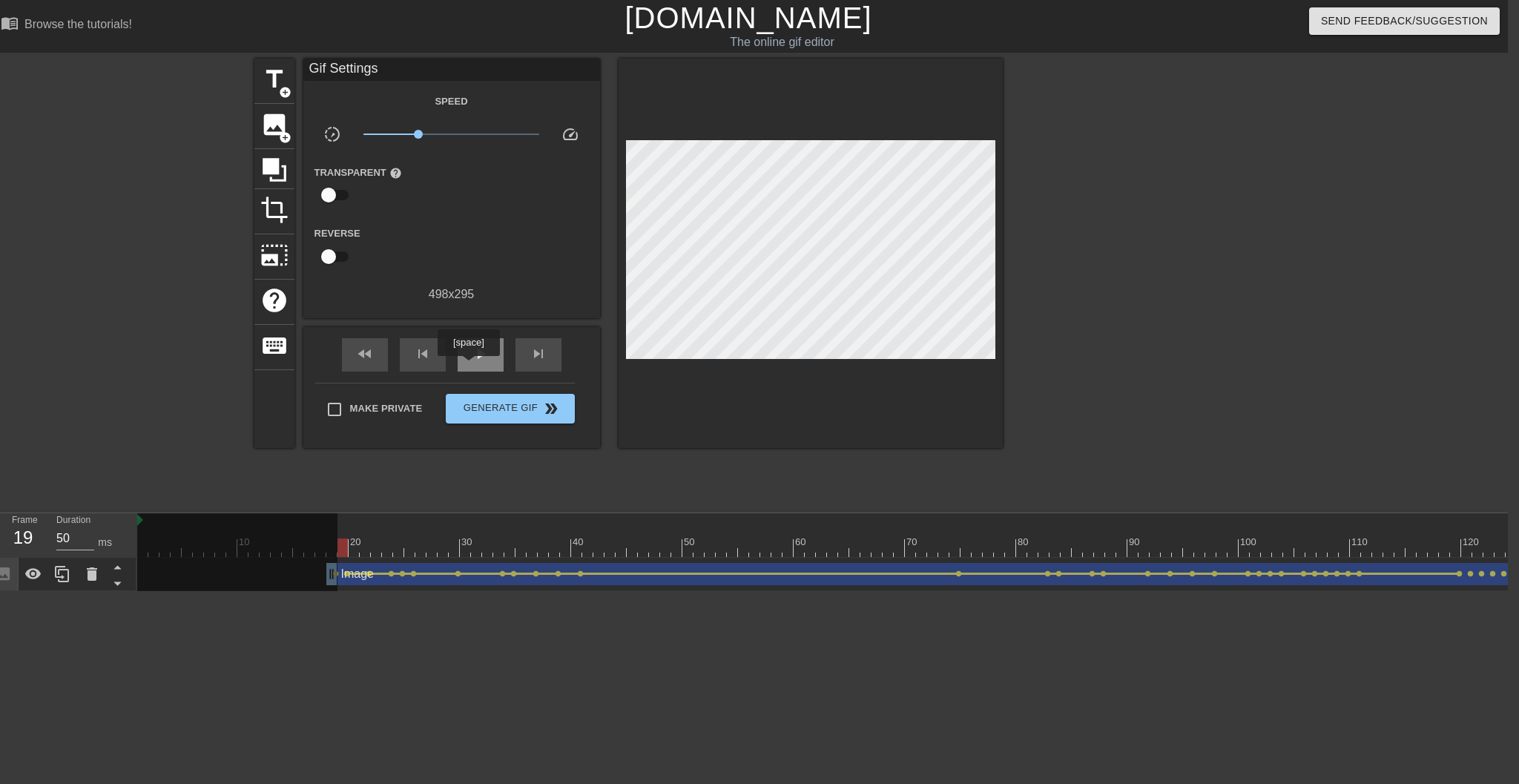
click at [470, 365] on div "play_arrow" at bounding box center [480, 355] width 46 height 33
type input "50"
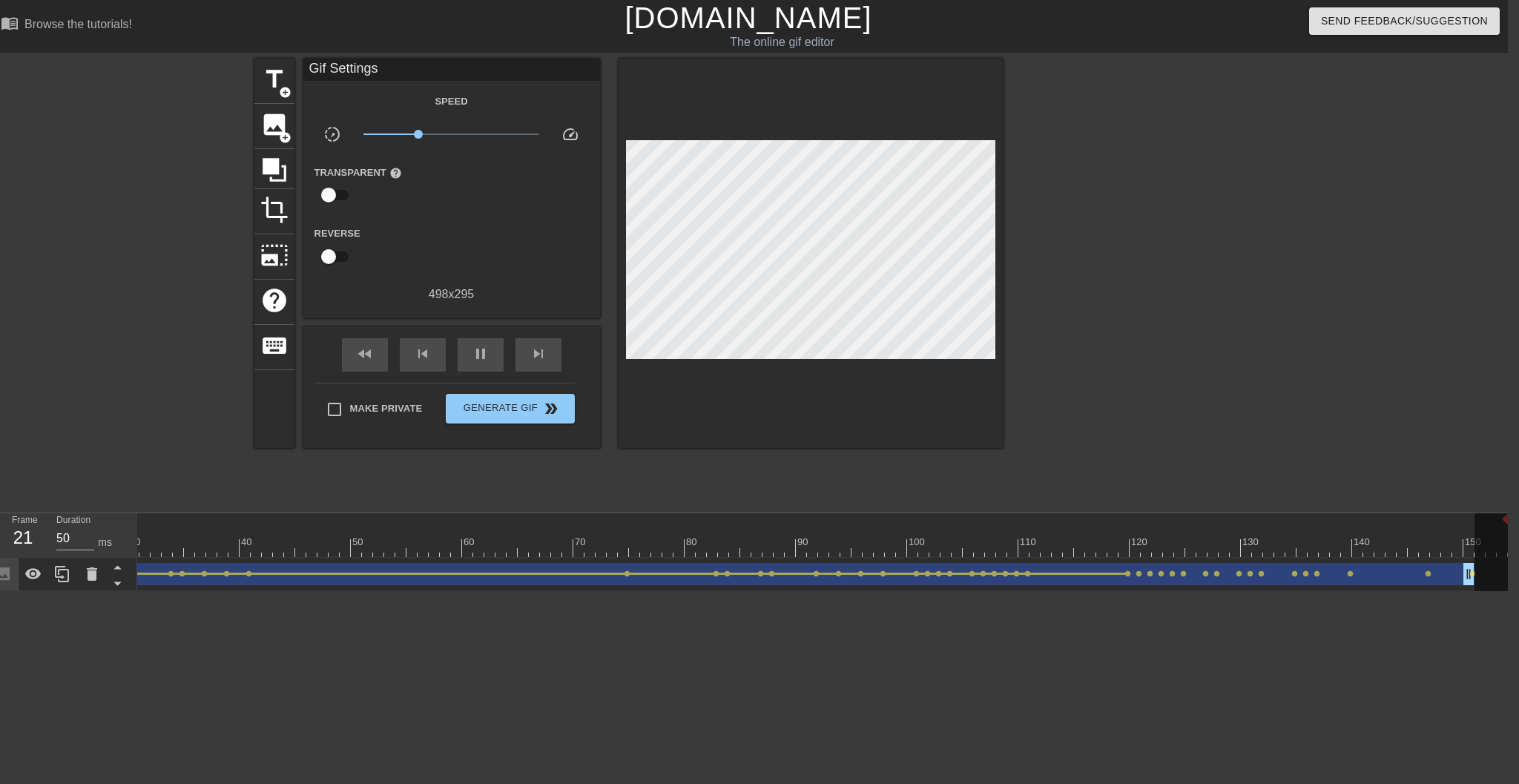
scroll to position [0, 346]
click at [493, 355] on div "pause" at bounding box center [480, 355] width 46 height 33
click at [1121, 575] on span "lens" at bounding box center [1124, 573] width 6 height 6
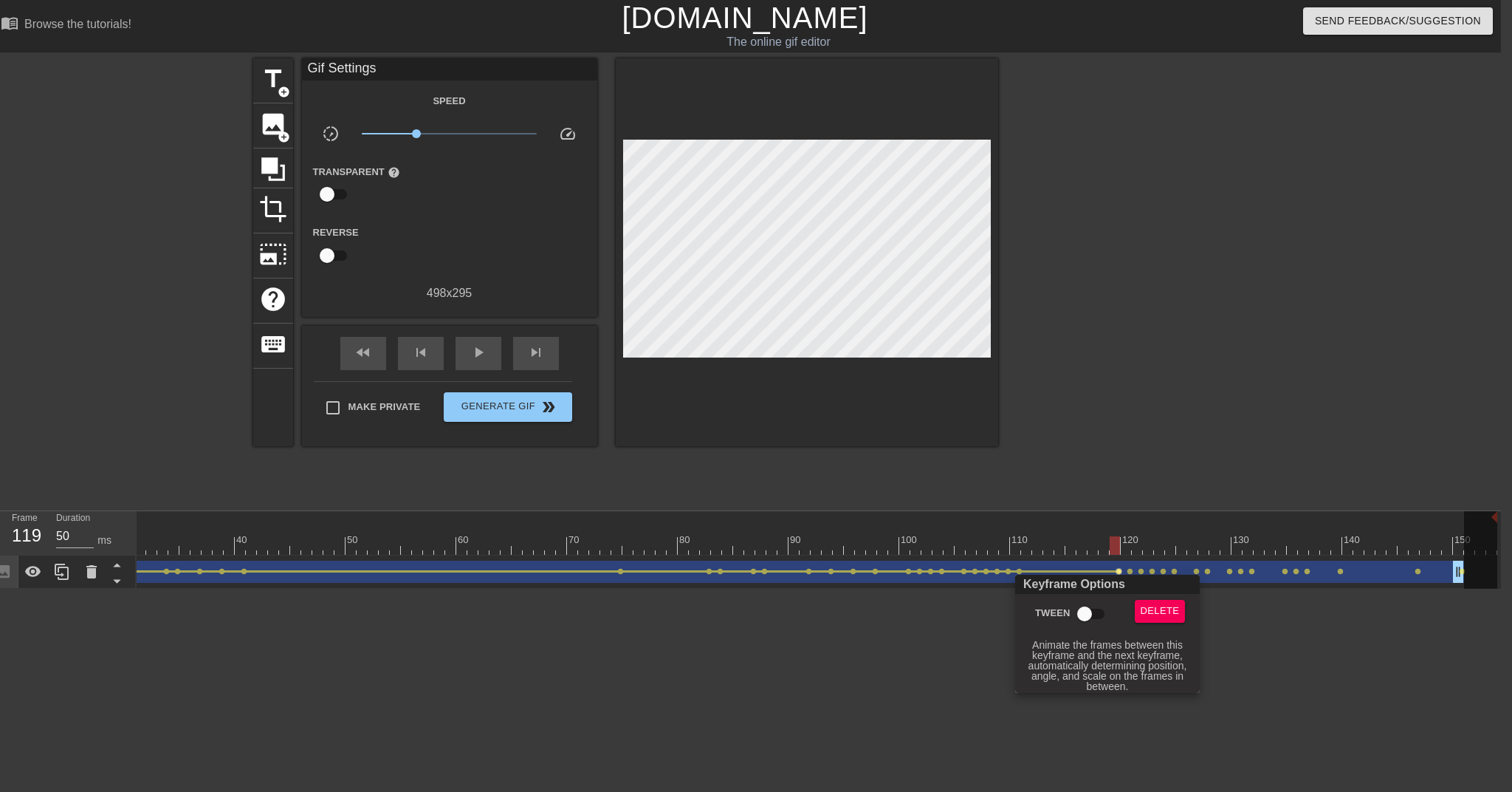
click at [1092, 612] on input "Tween" at bounding box center [1084, 614] width 84 height 28
checkbox input "true"
click at [1118, 572] on div at bounding box center [756, 396] width 1512 height 792
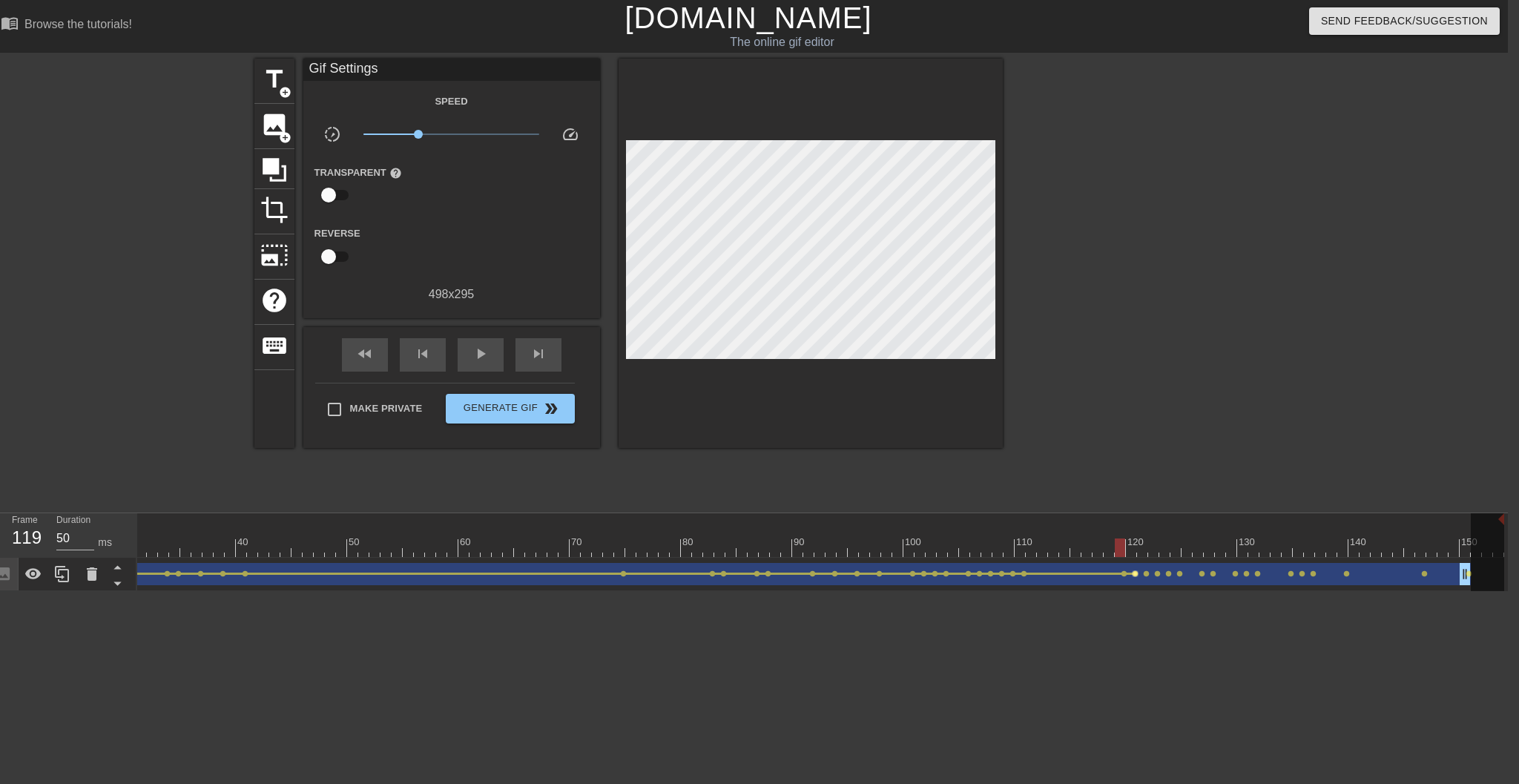
click at [1132, 574] on span "lens" at bounding box center [1136, 573] width 6 height 6
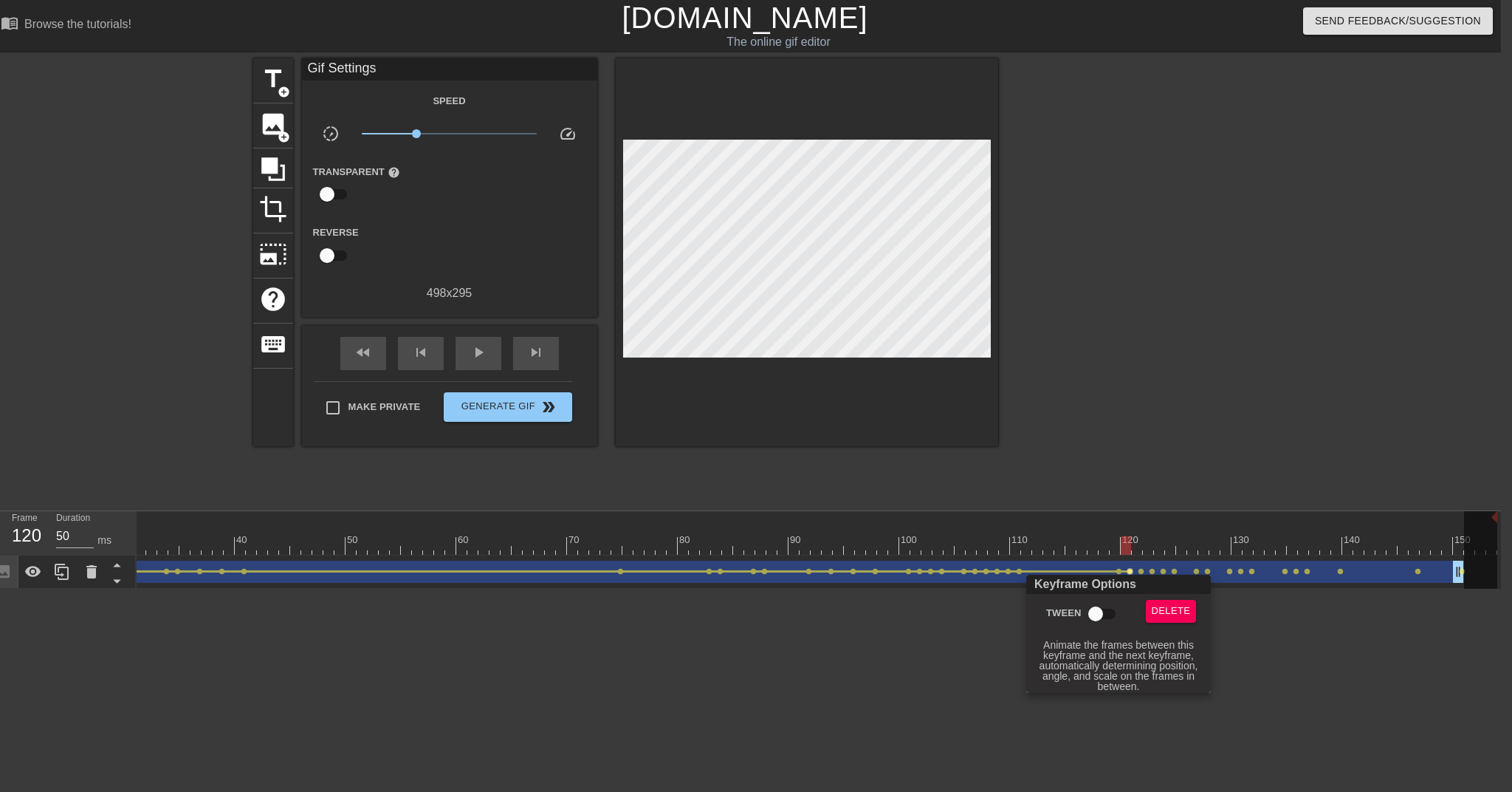
click at [1105, 609] on input "Tween" at bounding box center [1095, 614] width 84 height 28
checkbox input "true"
click at [1129, 572] on div at bounding box center [756, 396] width 1512 height 792
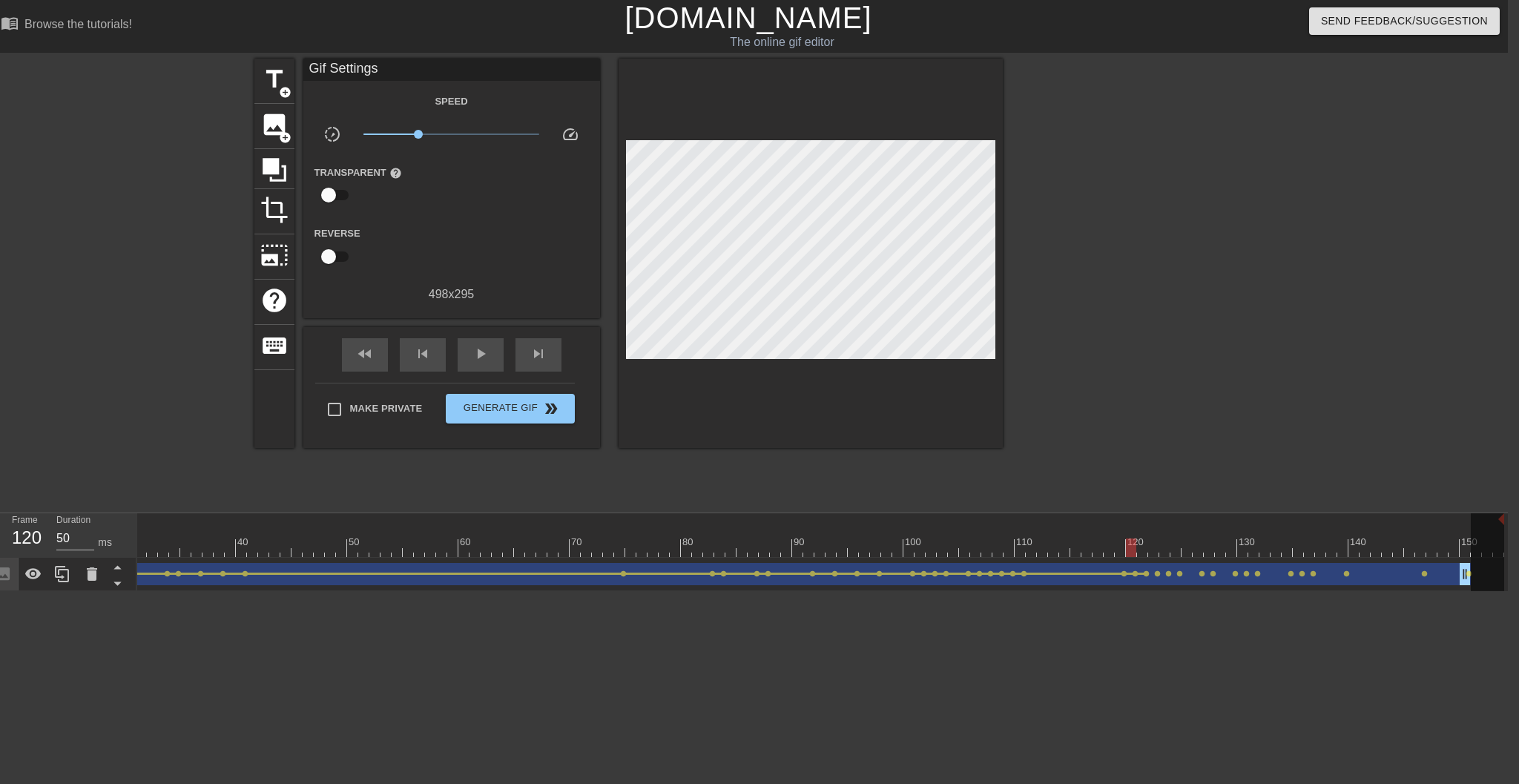
click at [1136, 574] on span "lens" at bounding box center [1147, 573] width 6 height 6
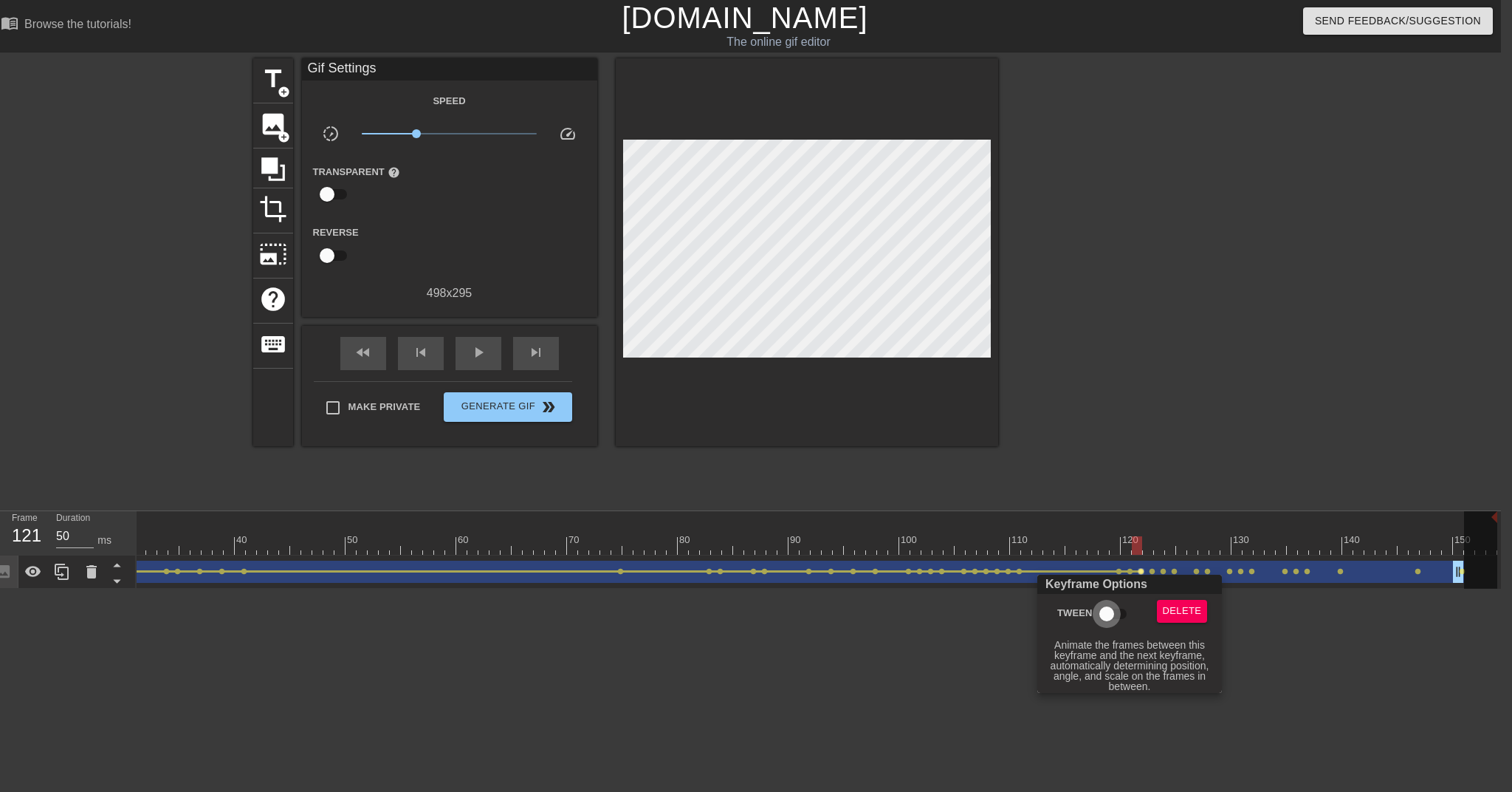
click at [1115, 609] on input "Tween" at bounding box center [1107, 614] width 84 height 28
checkbox input "true"
click at [1130, 572] on div at bounding box center [756, 396] width 1512 height 792
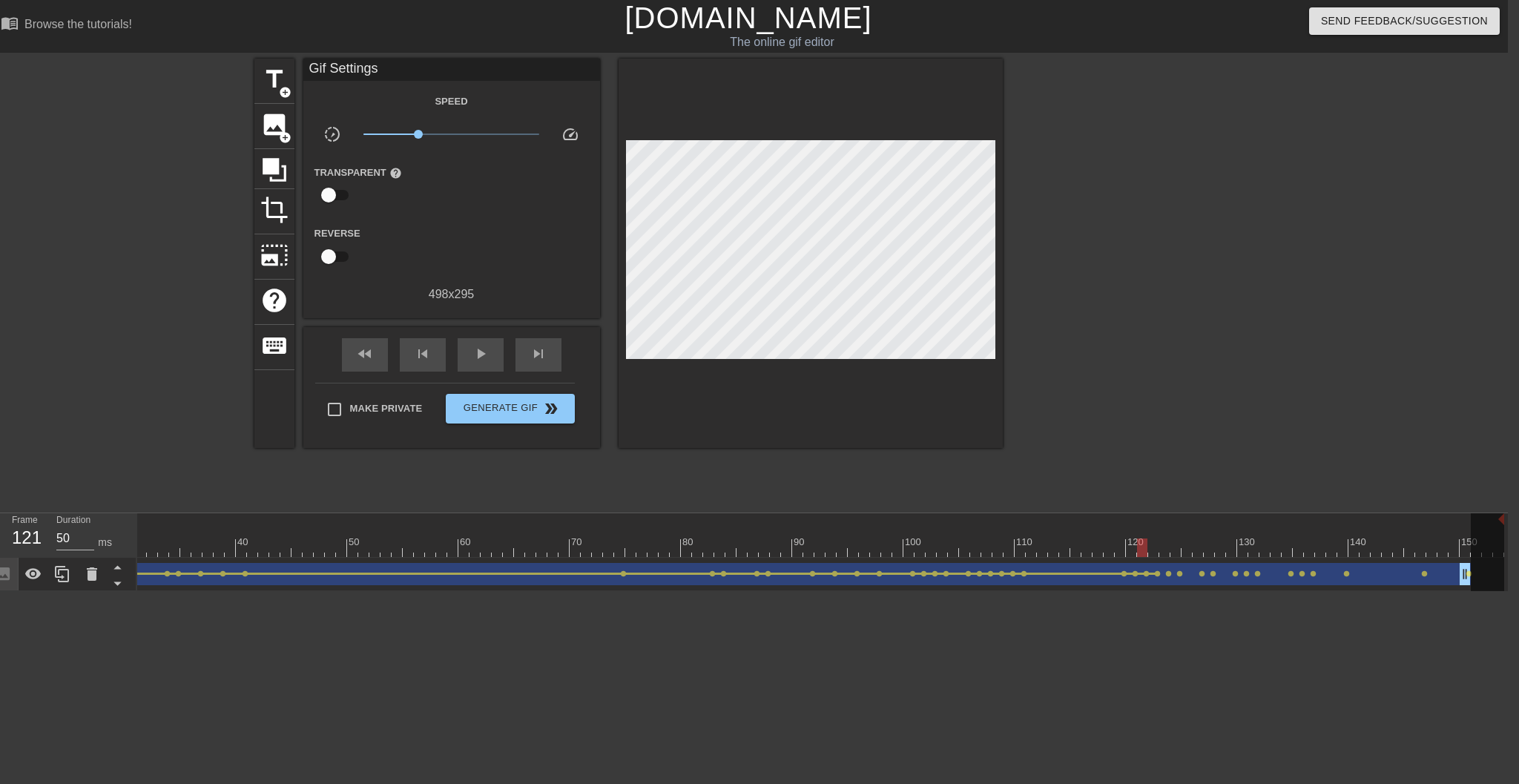
click at [1136, 574] on span "lens" at bounding box center [1158, 573] width 6 height 6
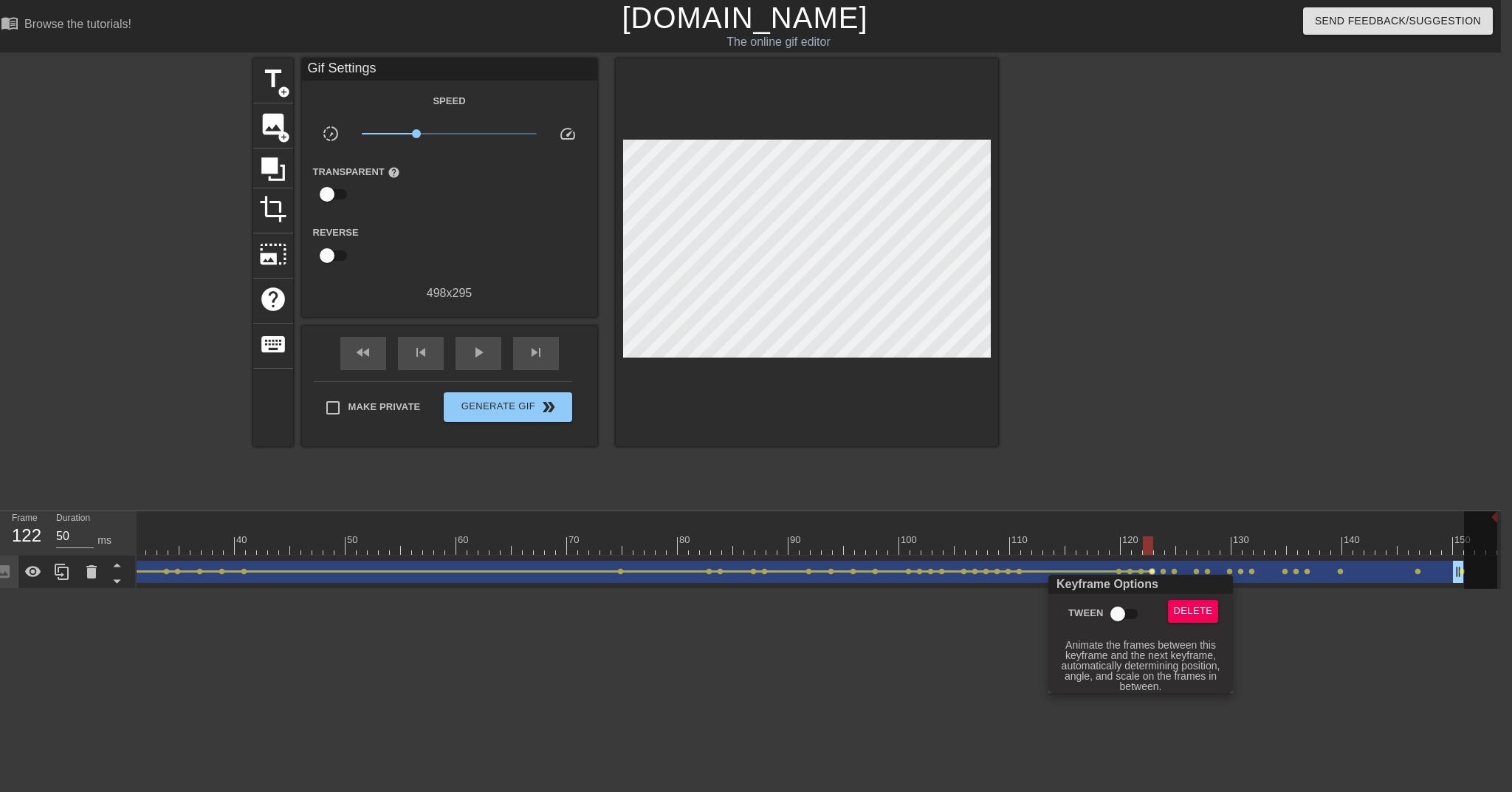
click at [1126, 608] on input "Tween" at bounding box center [1118, 614] width 84 height 28
checkbox input "true"
click at [1130, 572] on div at bounding box center [756, 396] width 1512 height 792
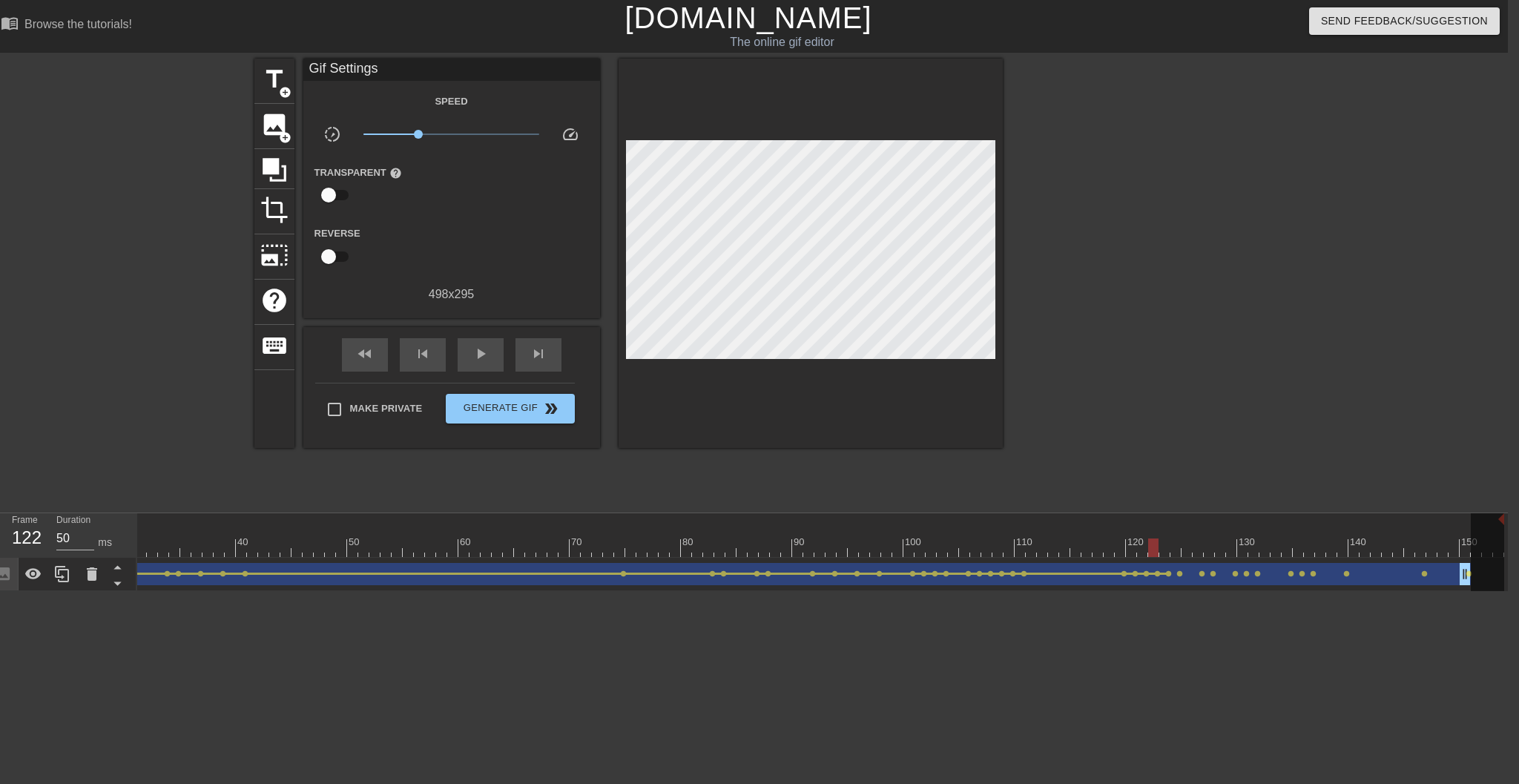
click at [1136, 575] on span "lens" at bounding box center [1169, 573] width 6 height 6
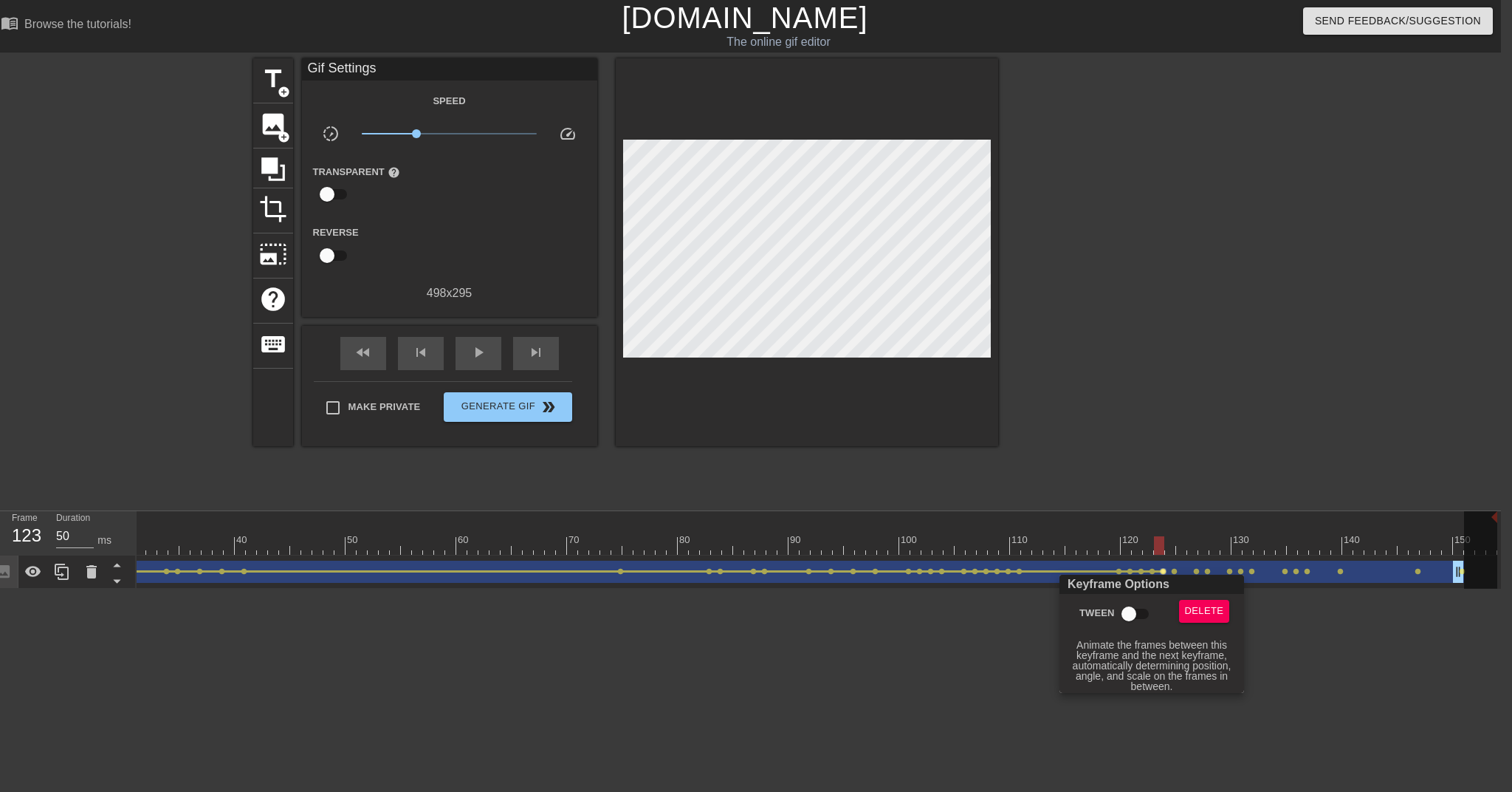
click at [1130, 609] on input "Tween" at bounding box center [1129, 614] width 84 height 28
checkbox input "true"
click at [1130, 572] on div at bounding box center [756, 396] width 1512 height 792
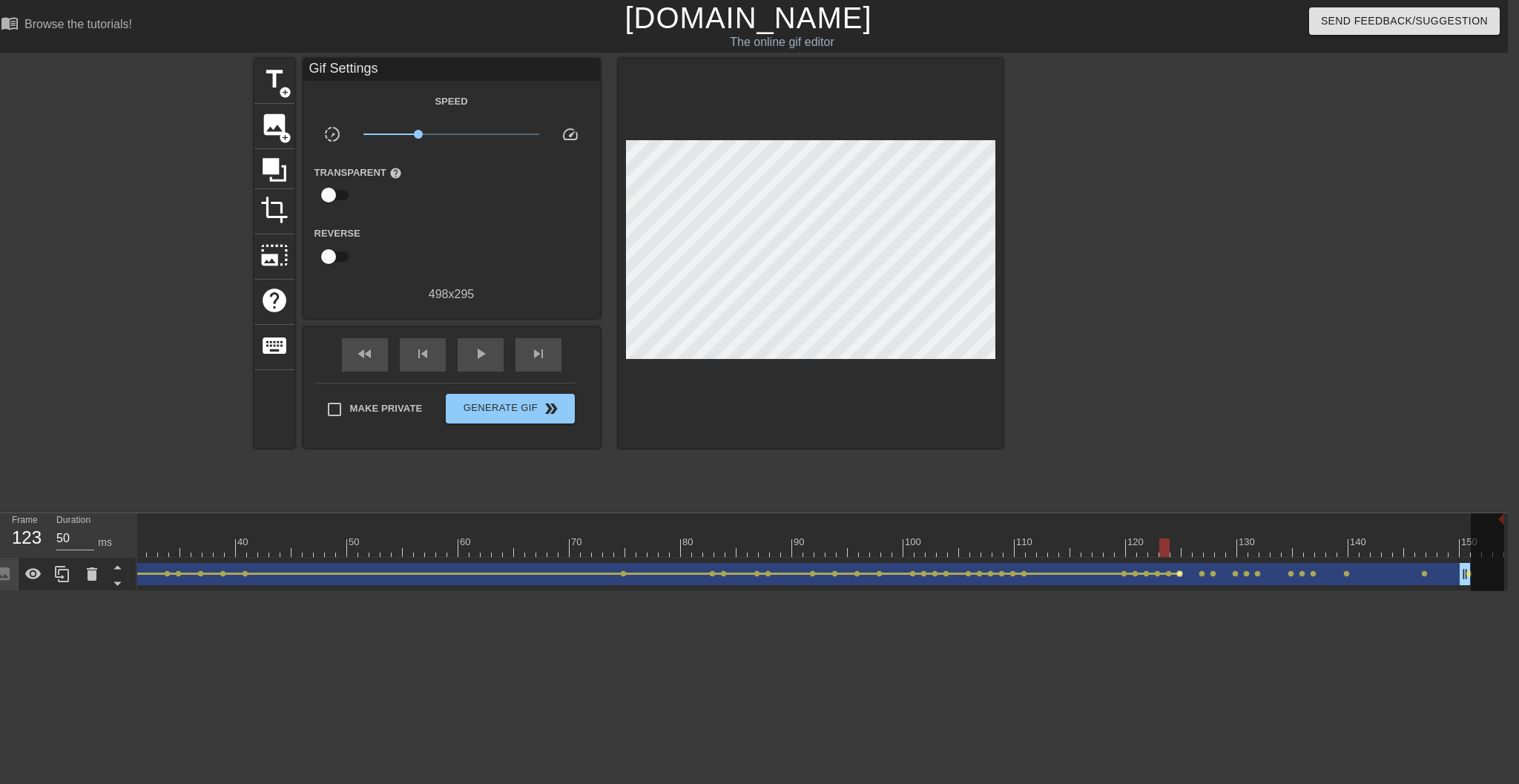
click at [1136, 575] on span "lens" at bounding box center [1180, 573] width 6 height 6
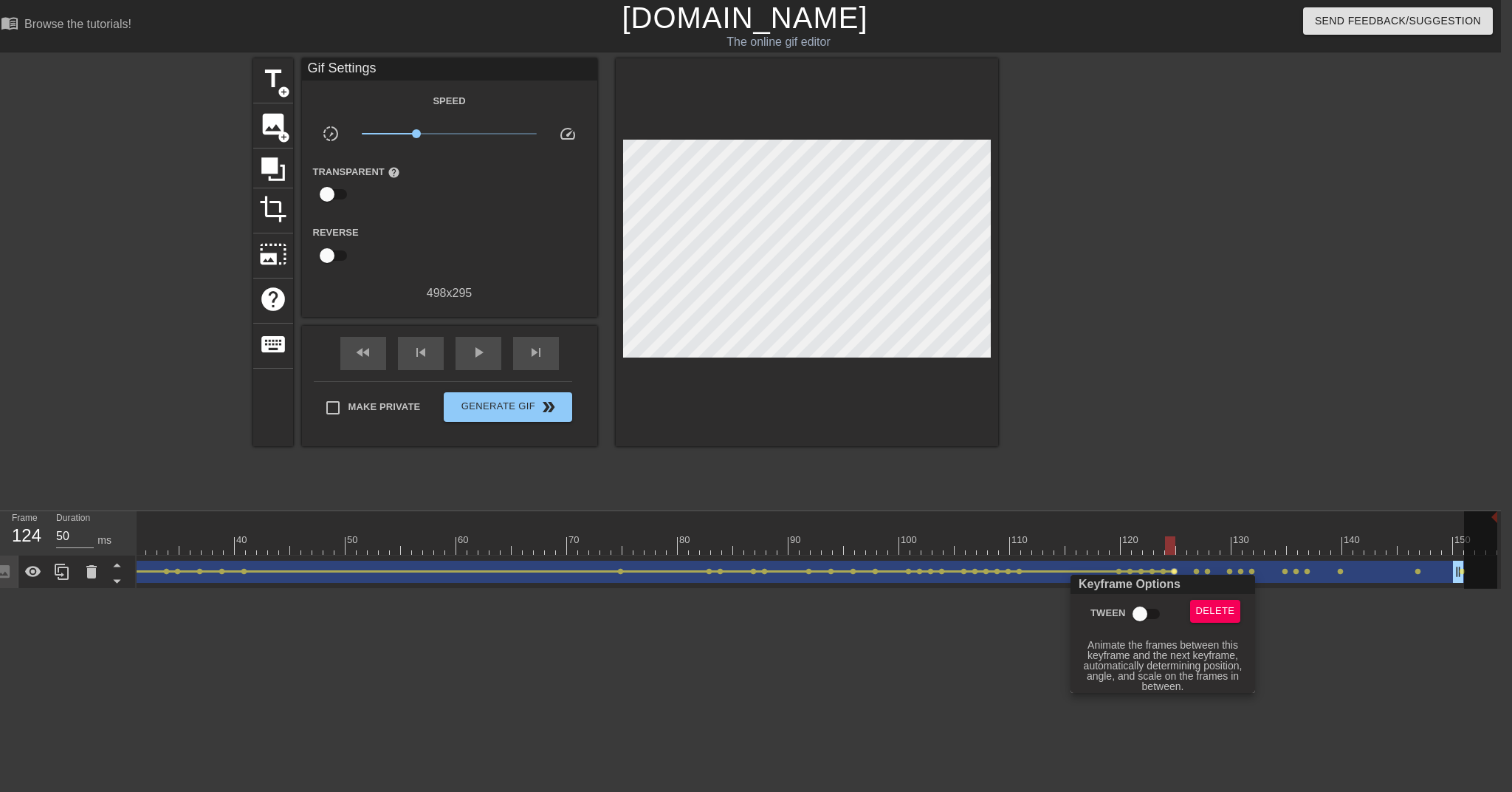
click at [1130, 609] on input "Tween" at bounding box center [1140, 614] width 84 height 28
checkbox input "true"
click at [1130, 572] on div at bounding box center [756, 396] width 1512 height 792
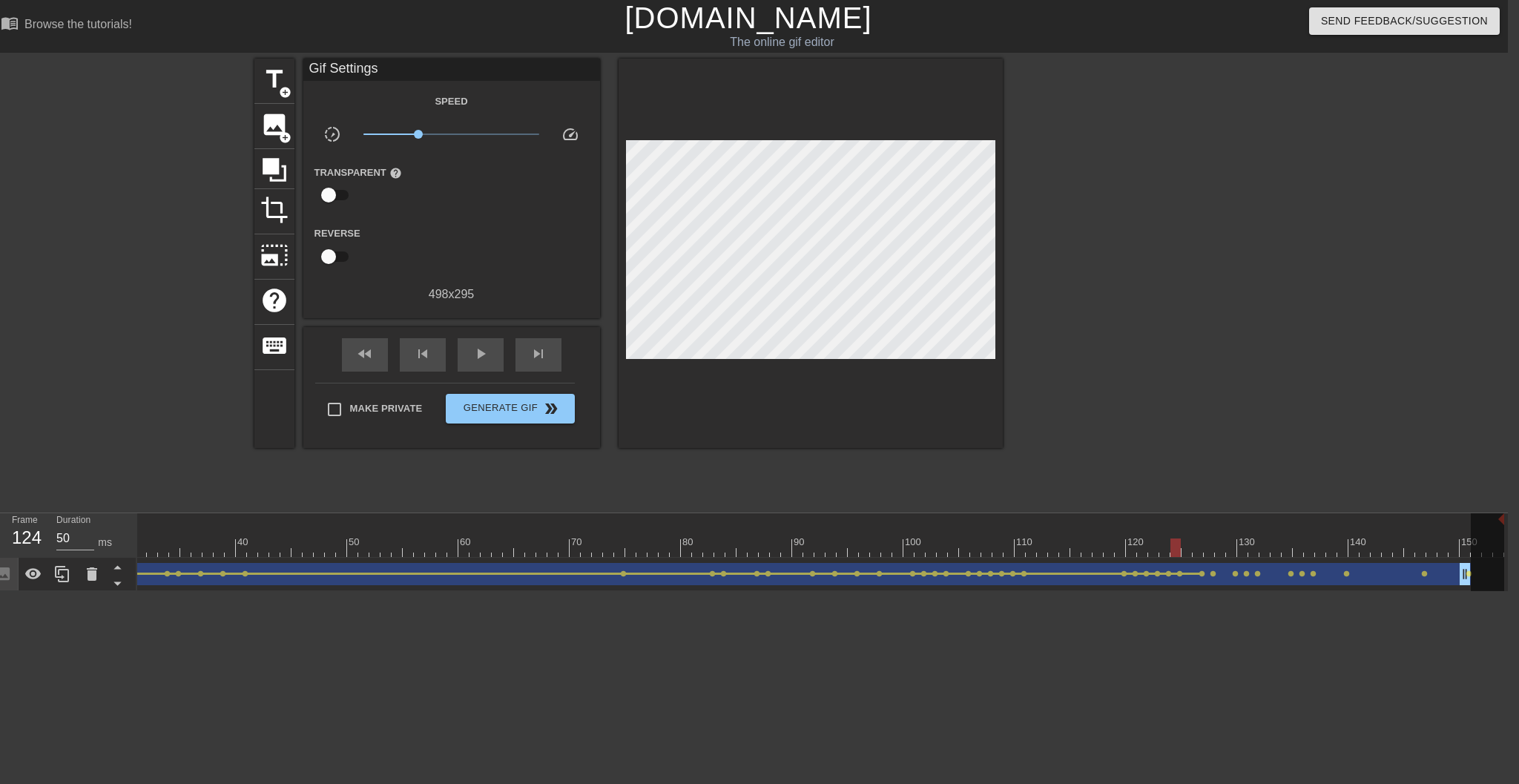
click at [1136, 575] on span "lens" at bounding box center [1202, 573] width 6 height 6
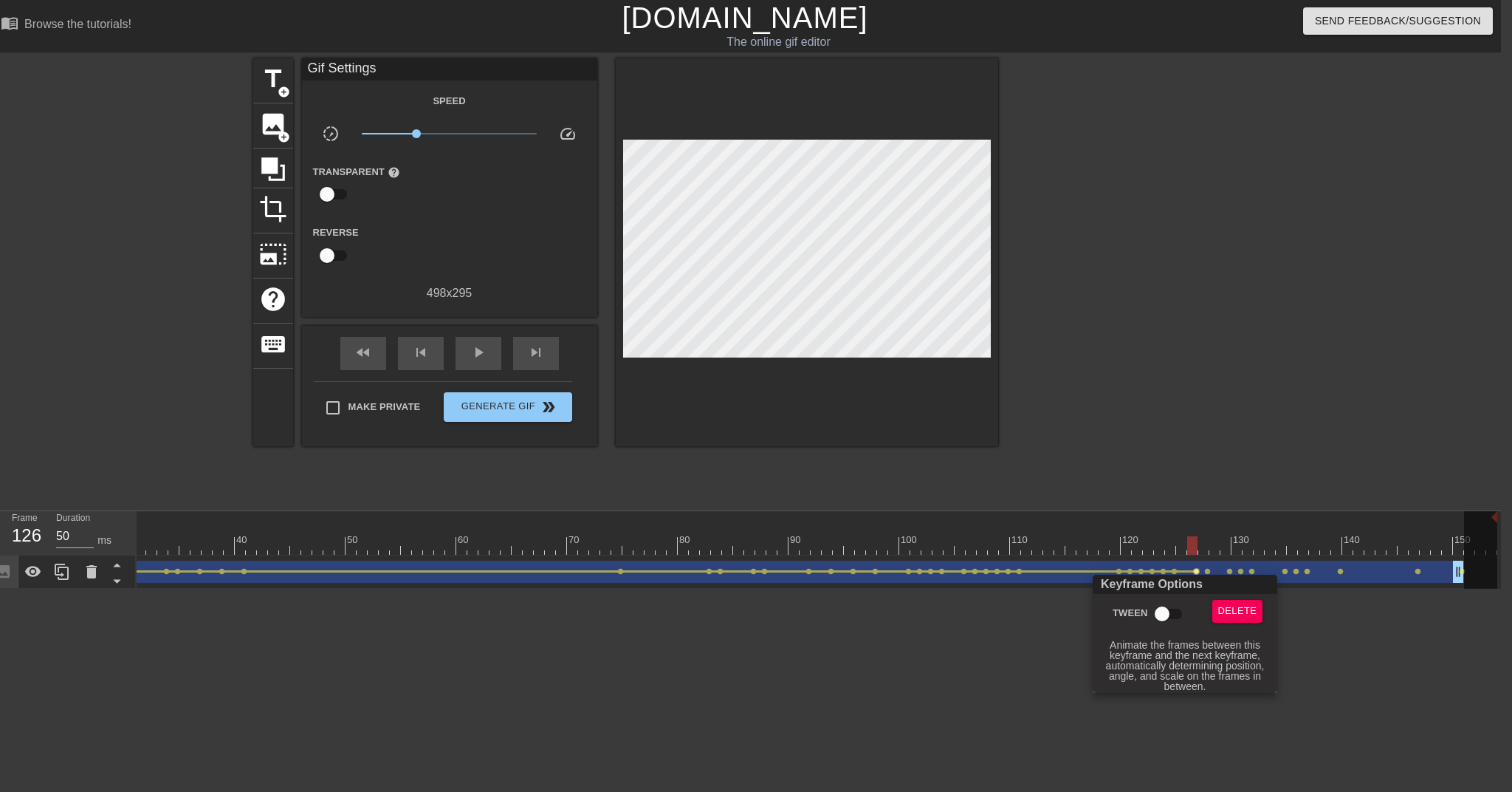
click at [1130, 608] on input "Tween" at bounding box center [1162, 614] width 84 height 28
checkbox input "true"
click at [1130, 571] on div at bounding box center [756, 396] width 1512 height 792
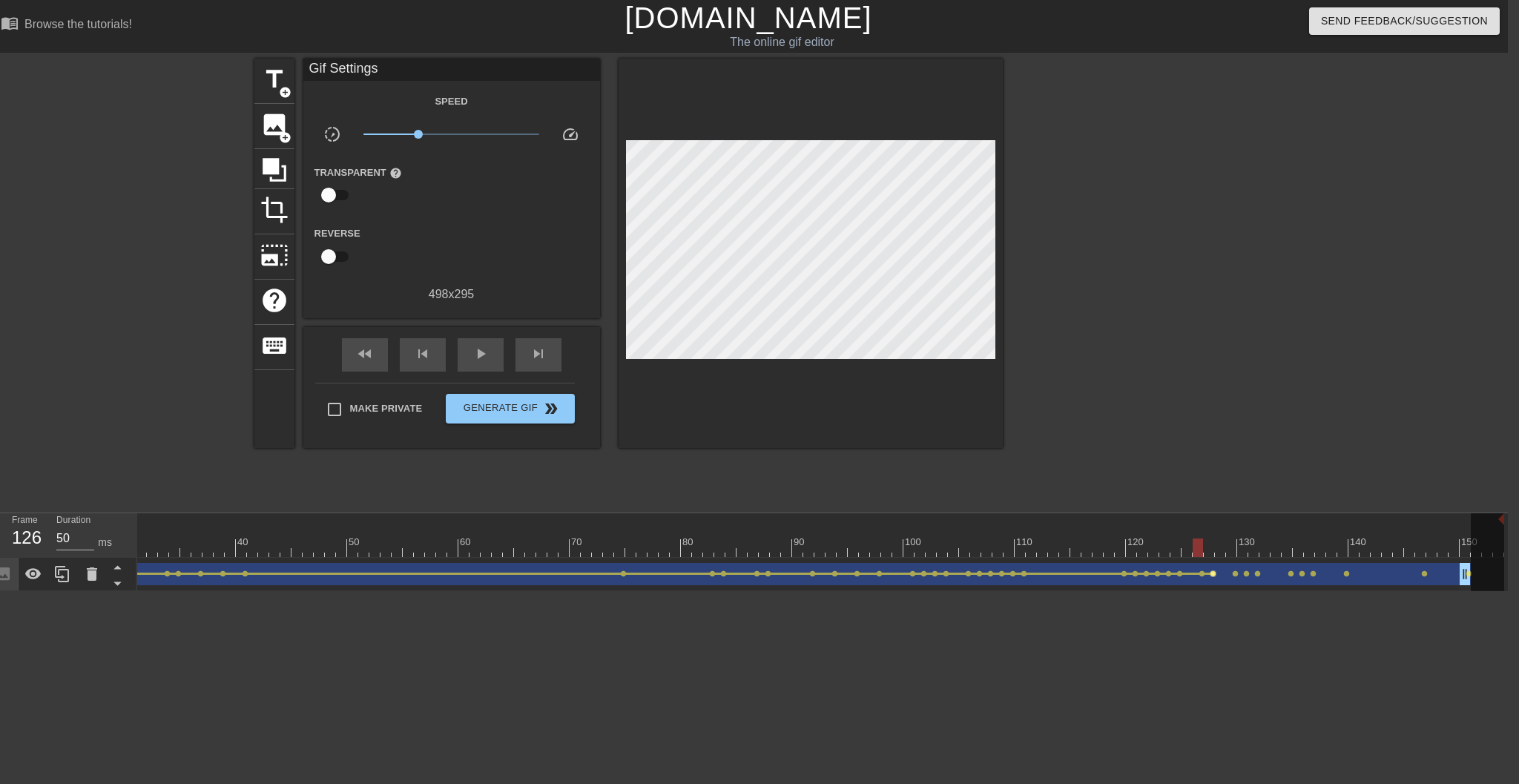
click at [1136, 574] on span "lens" at bounding box center [1213, 573] width 6 height 6
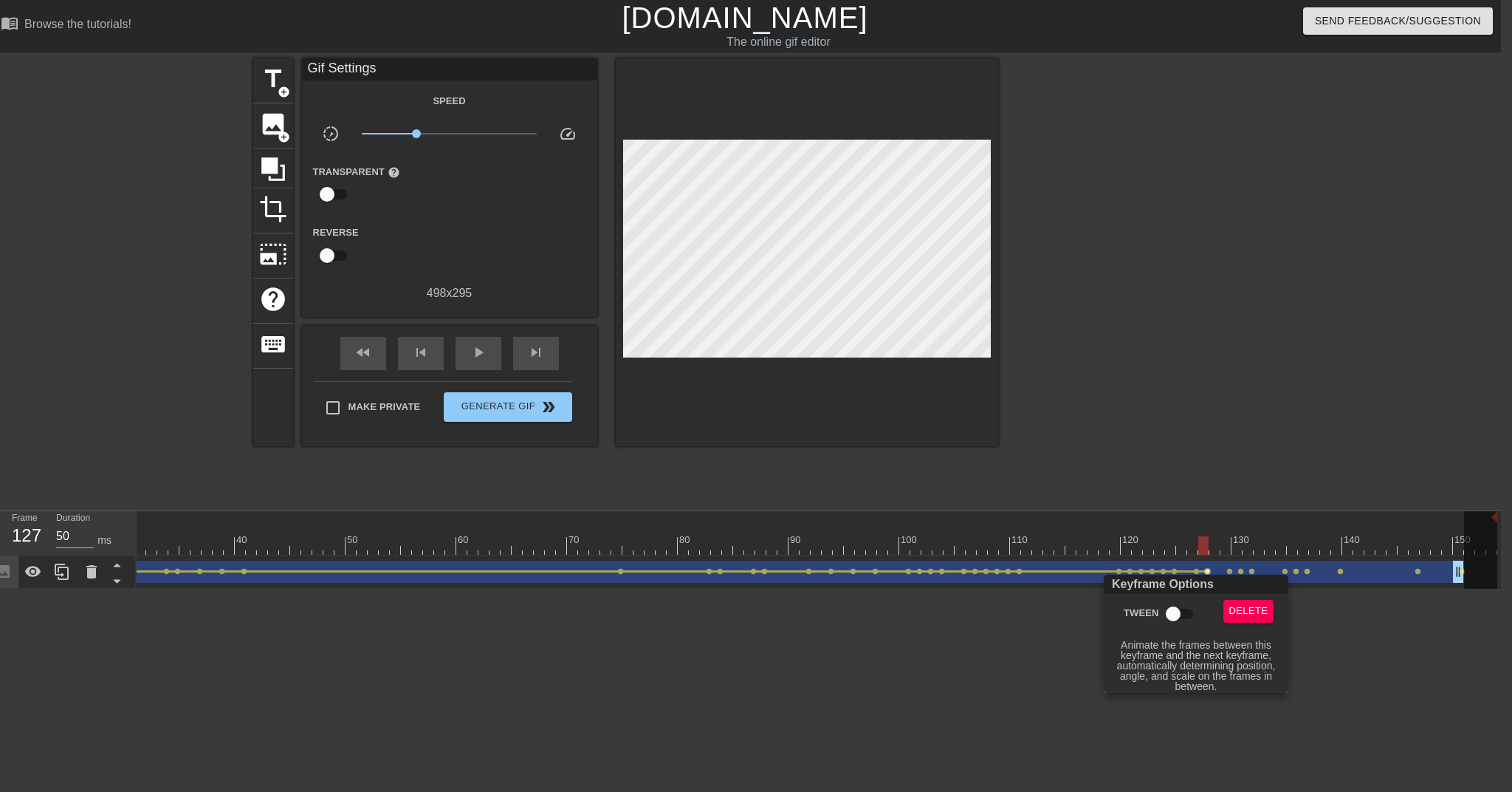
click at [1130, 609] on input "Tween" at bounding box center [1173, 614] width 84 height 28
checkbox input "true"
click at [1130, 573] on div at bounding box center [756, 396] width 1512 height 792
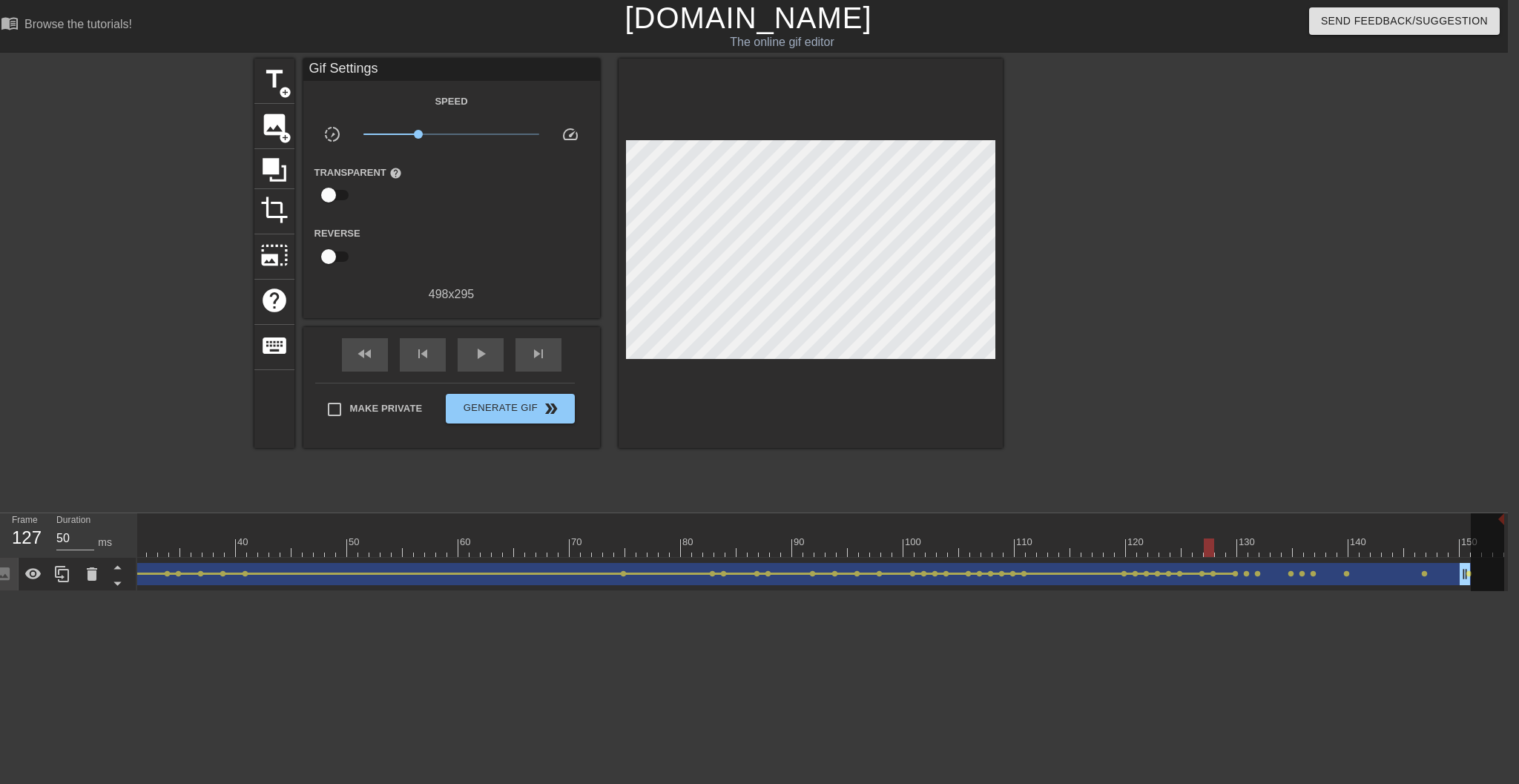
click at [1136, 575] on span "lens" at bounding box center [1236, 573] width 6 height 6
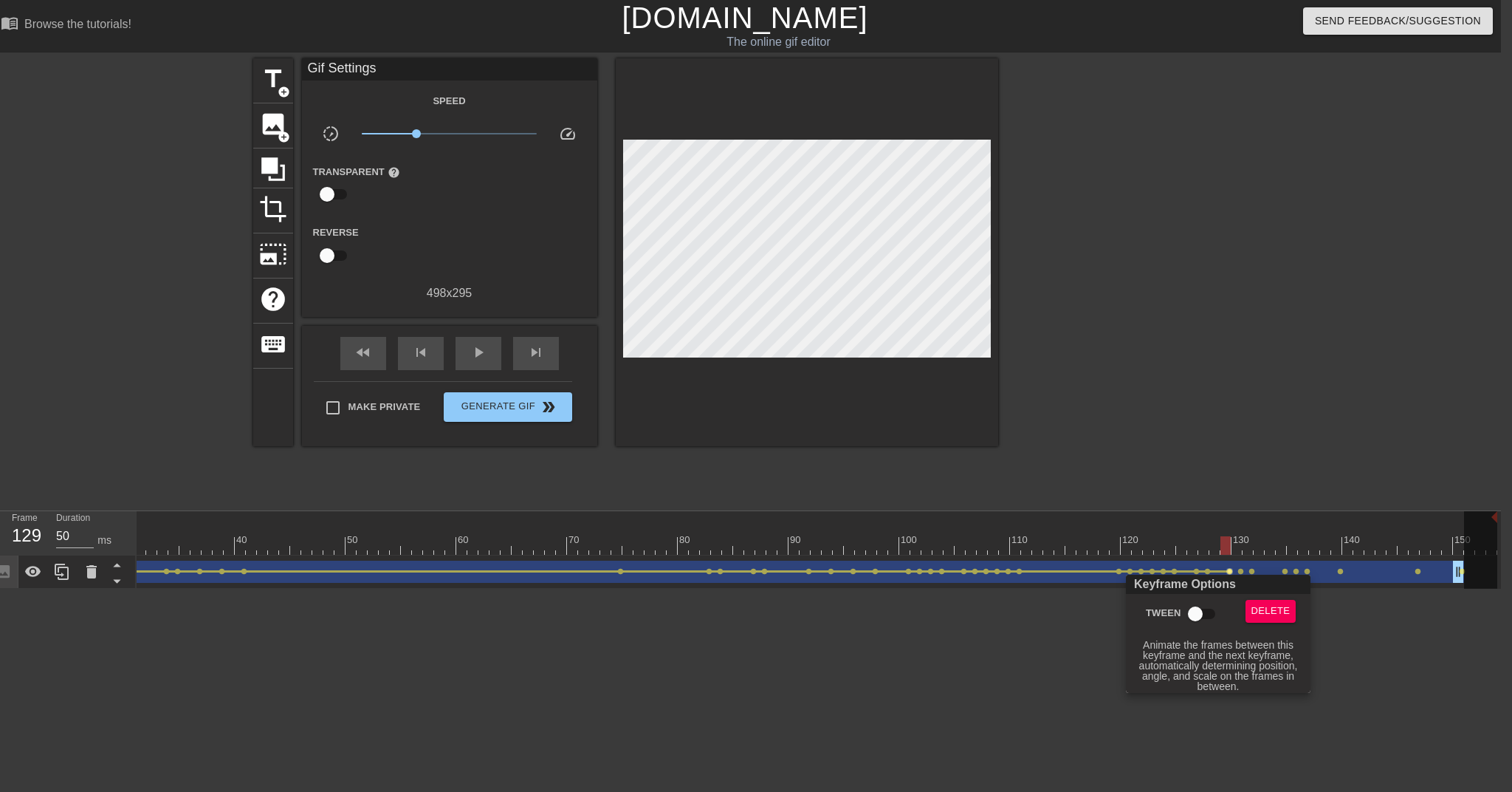
drag, startPoint x: 1202, startPoint y: 609, endPoint x: 1224, endPoint y: 591, distance: 28.4
click at [1130, 609] on input "Tween" at bounding box center [1195, 614] width 84 height 28
checkbox input "true"
click at [1130, 574] on div at bounding box center [756, 396] width 1512 height 792
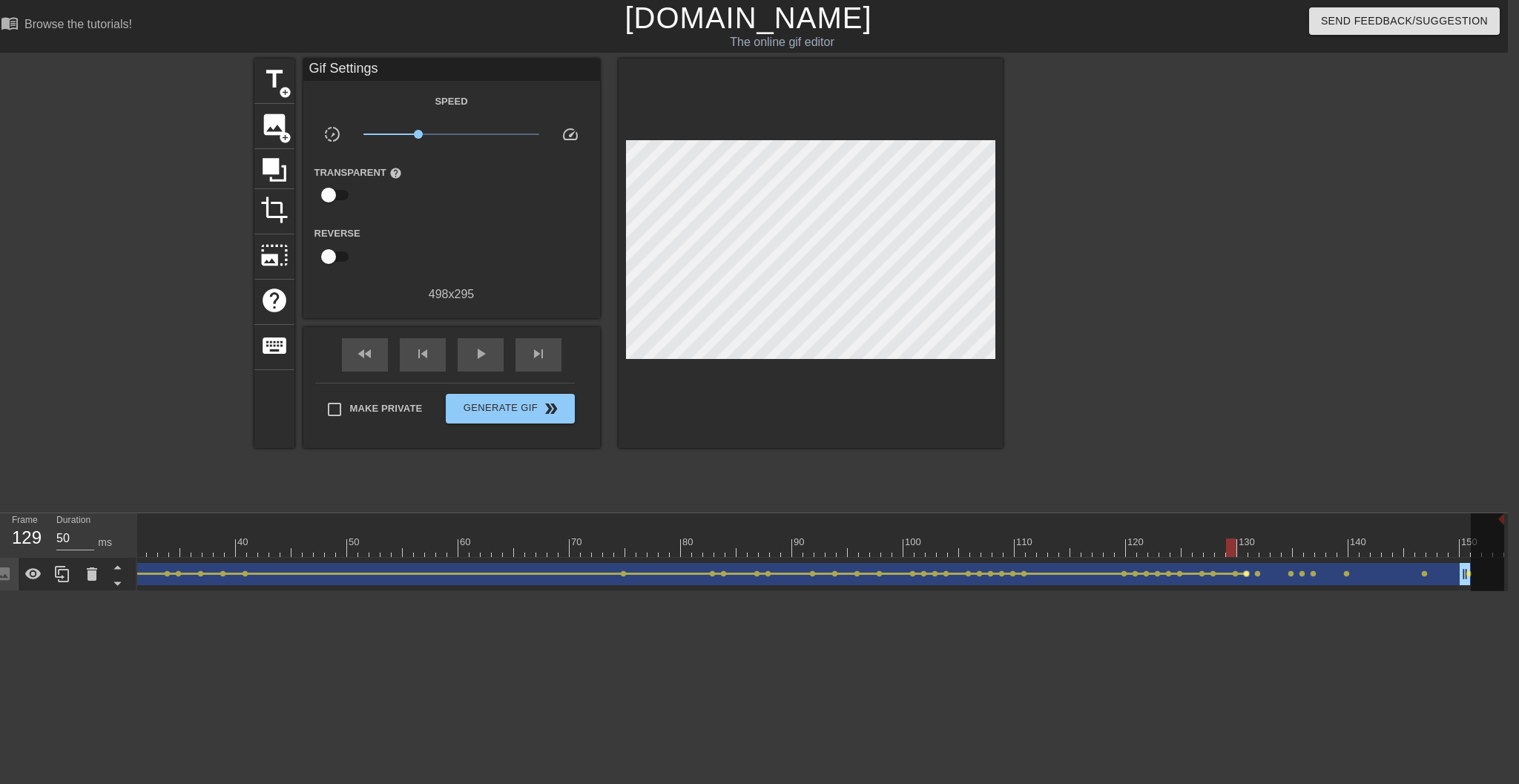
click at [1136, 576] on span "lens" at bounding box center [1247, 573] width 6 height 6
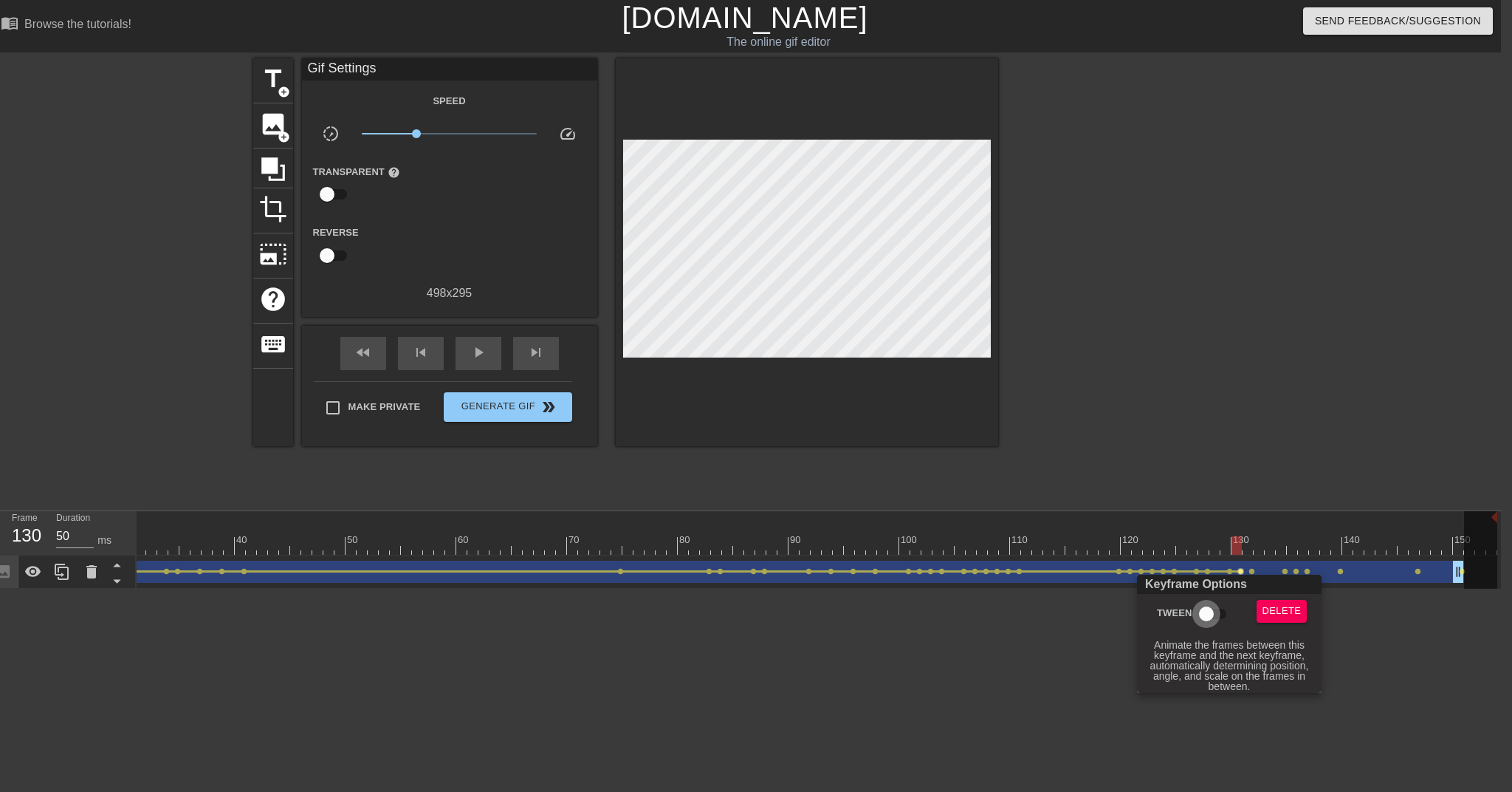
click at [1130, 605] on input "Tween" at bounding box center [1206, 614] width 84 height 28
checkbox input "true"
click at [1130, 572] on div at bounding box center [756, 396] width 1512 height 792
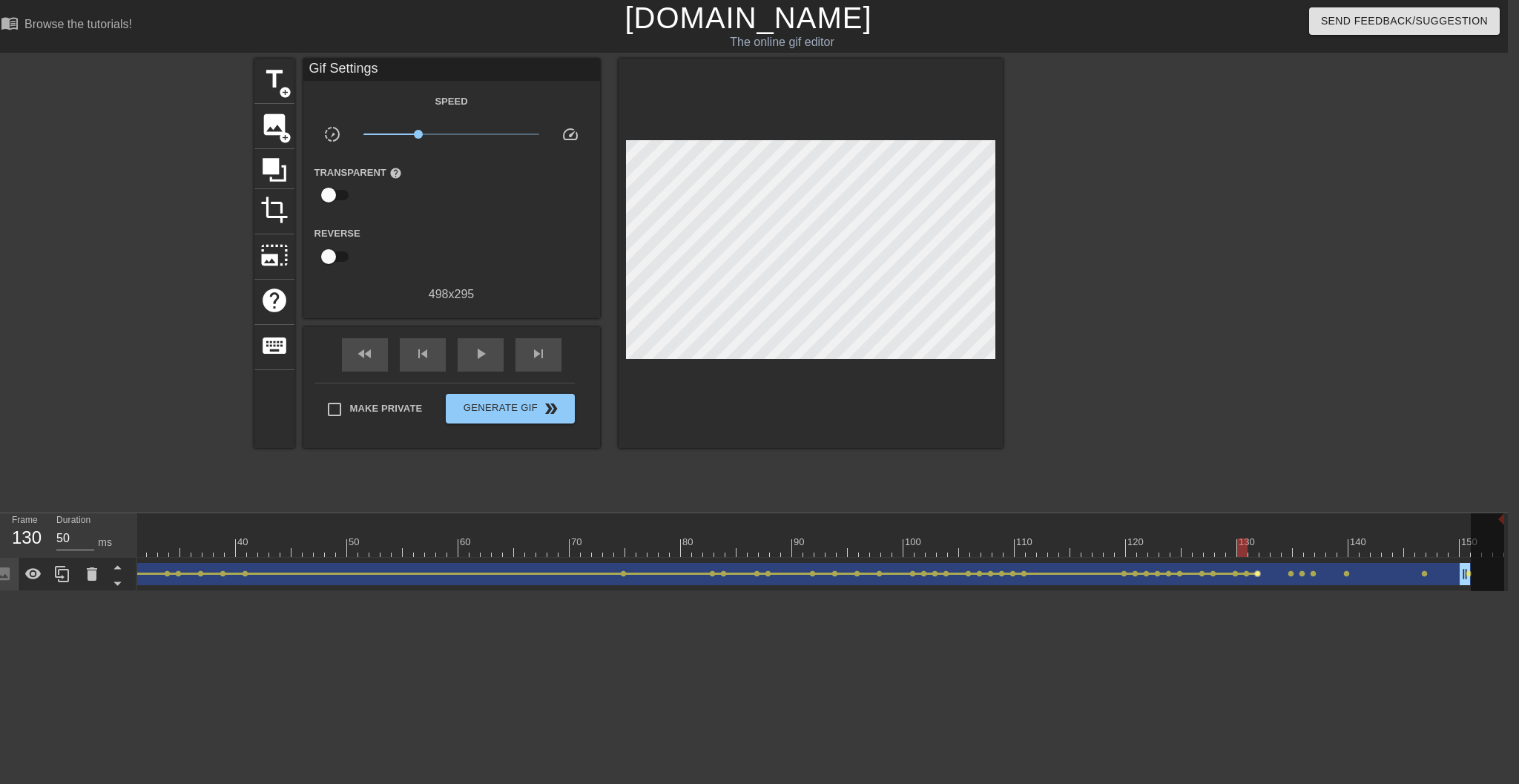
click at [1136, 575] on span "lens" at bounding box center [1258, 573] width 6 height 6
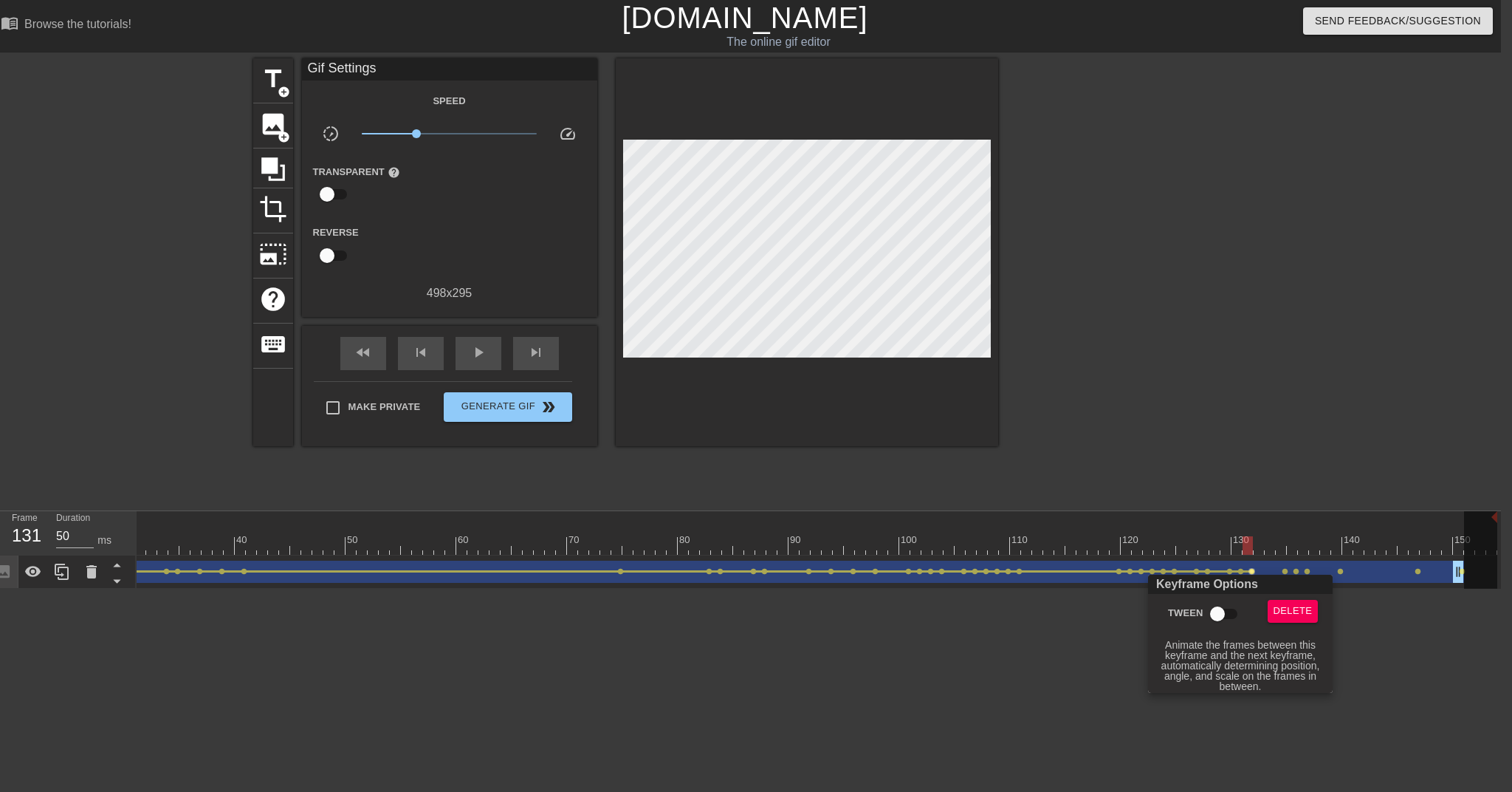
click at [1130, 618] on input "Tween" at bounding box center [1217, 614] width 84 height 28
checkbox input "true"
click at [1130, 574] on div at bounding box center [756, 396] width 1512 height 792
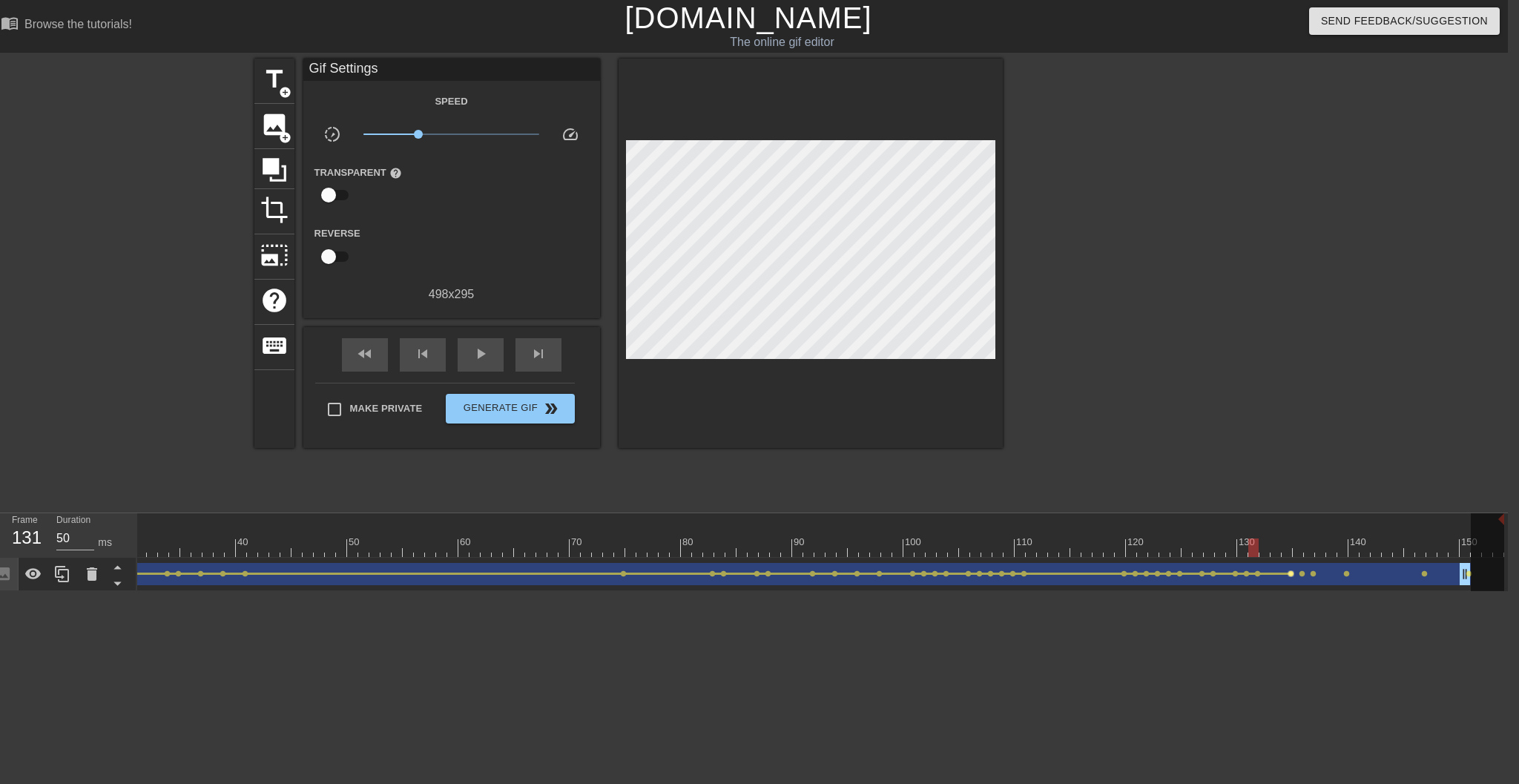
click at [1136, 575] on span "lens" at bounding box center [1291, 573] width 6 height 6
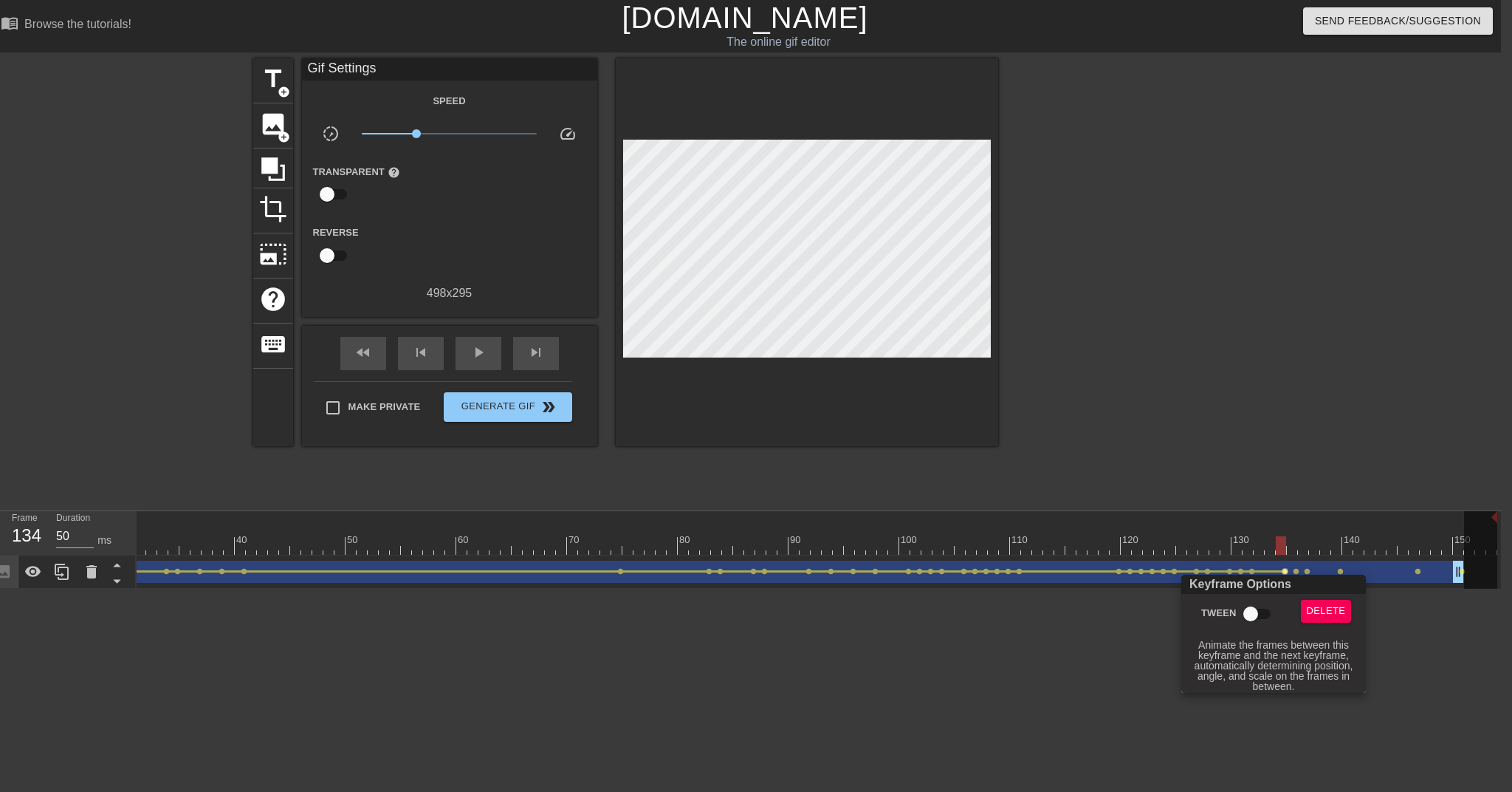
click at [1130, 605] on input "Tween" at bounding box center [1250, 614] width 84 height 28
checkbox input "true"
click at [1130, 572] on div at bounding box center [756, 396] width 1512 height 792
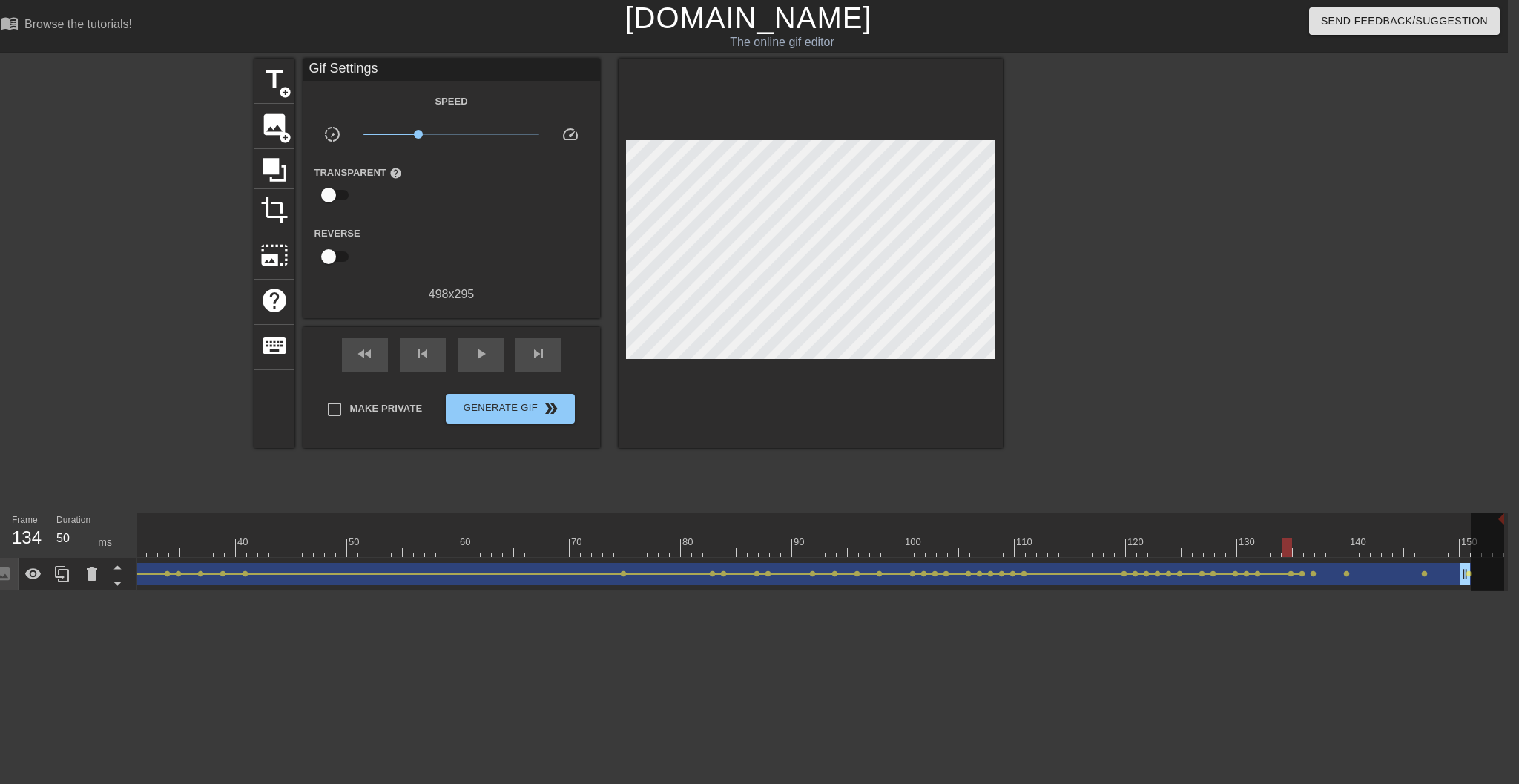
click at [1136, 575] on span "lens" at bounding box center [1302, 573] width 6 height 6
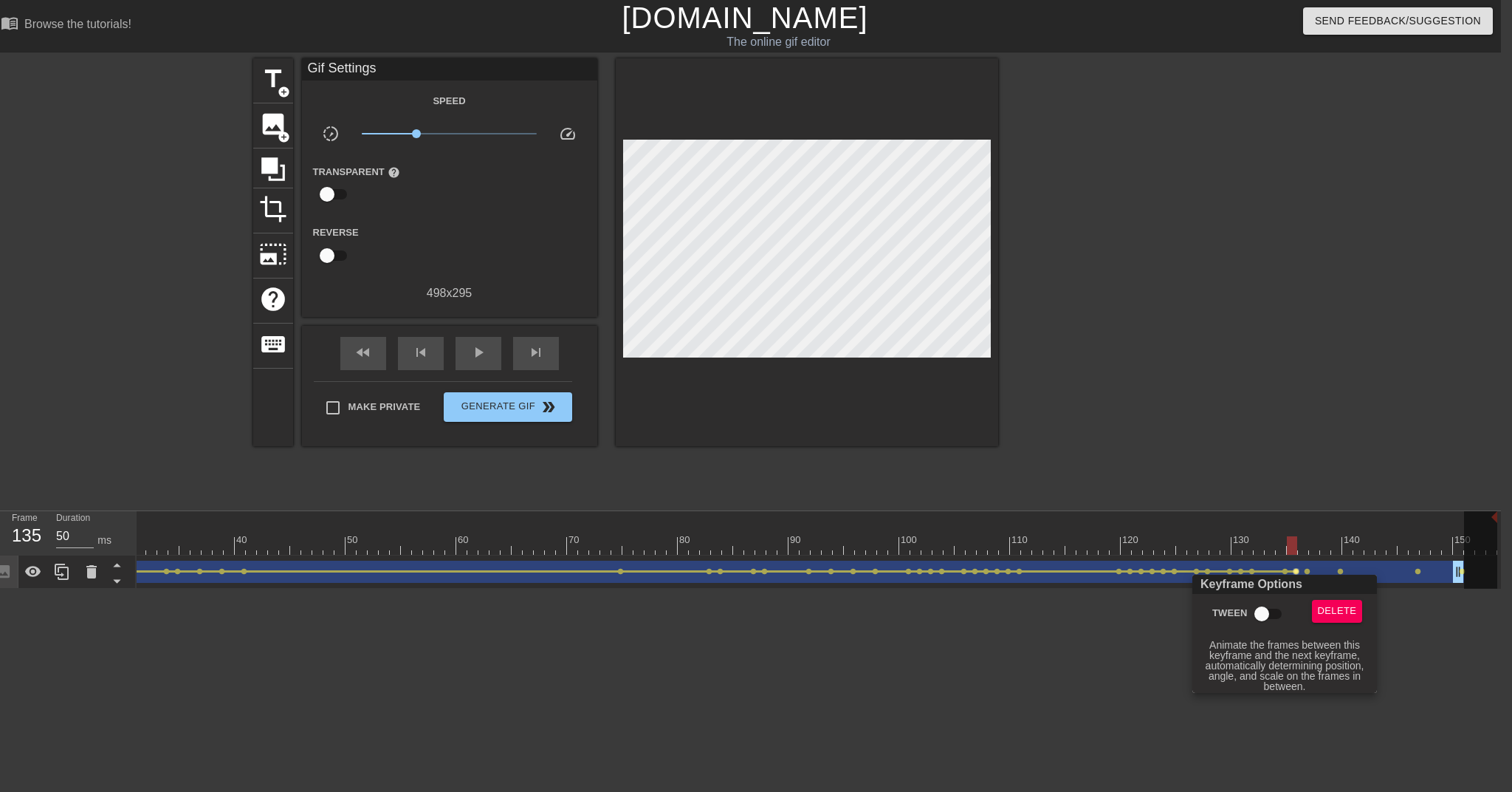
click at [1130, 605] on input "Tween" at bounding box center [1261, 614] width 84 height 28
checkbox input "true"
click at [1130, 571] on div at bounding box center [756, 396] width 1512 height 792
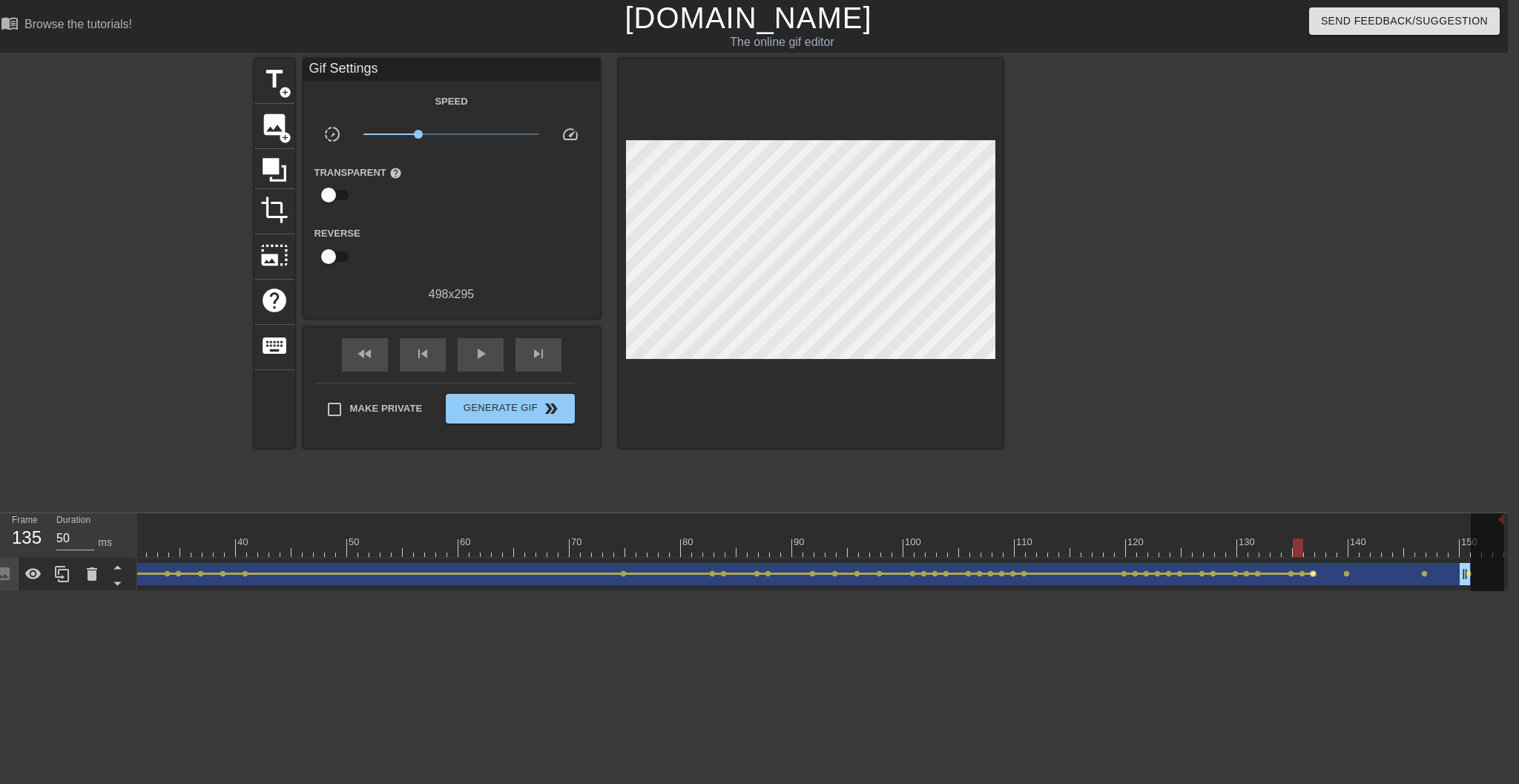
click at [1136, 574] on span "lens" at bounding box center [1313, 573] width 6 height 6
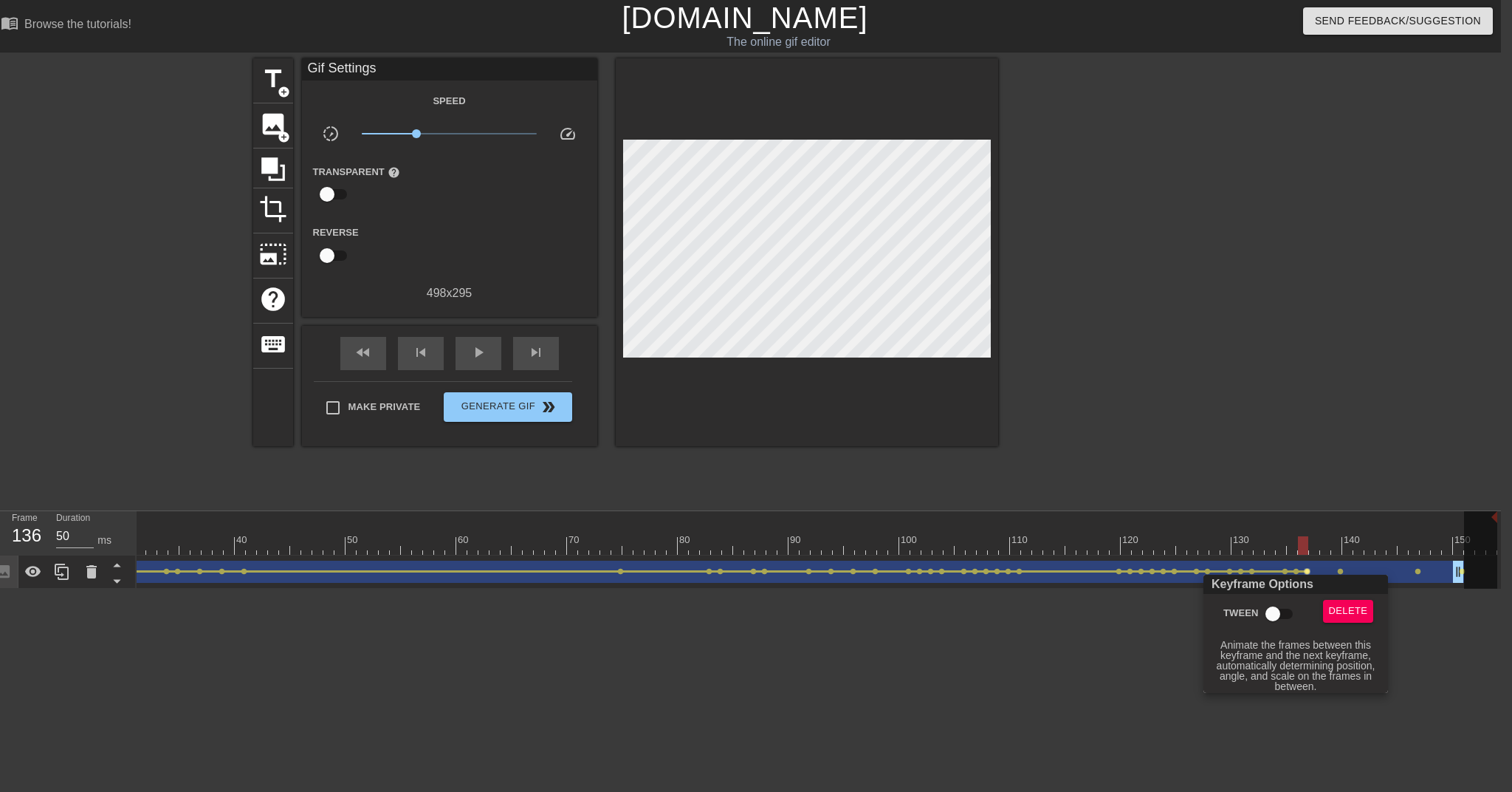
click at [1130, 614] on input "Tween" at bounding box center [1273, 614] width 84 height 28
checkbox input "true"
click at [1130, 571] on div at bounding box center [756, 396] width 1512 height 792
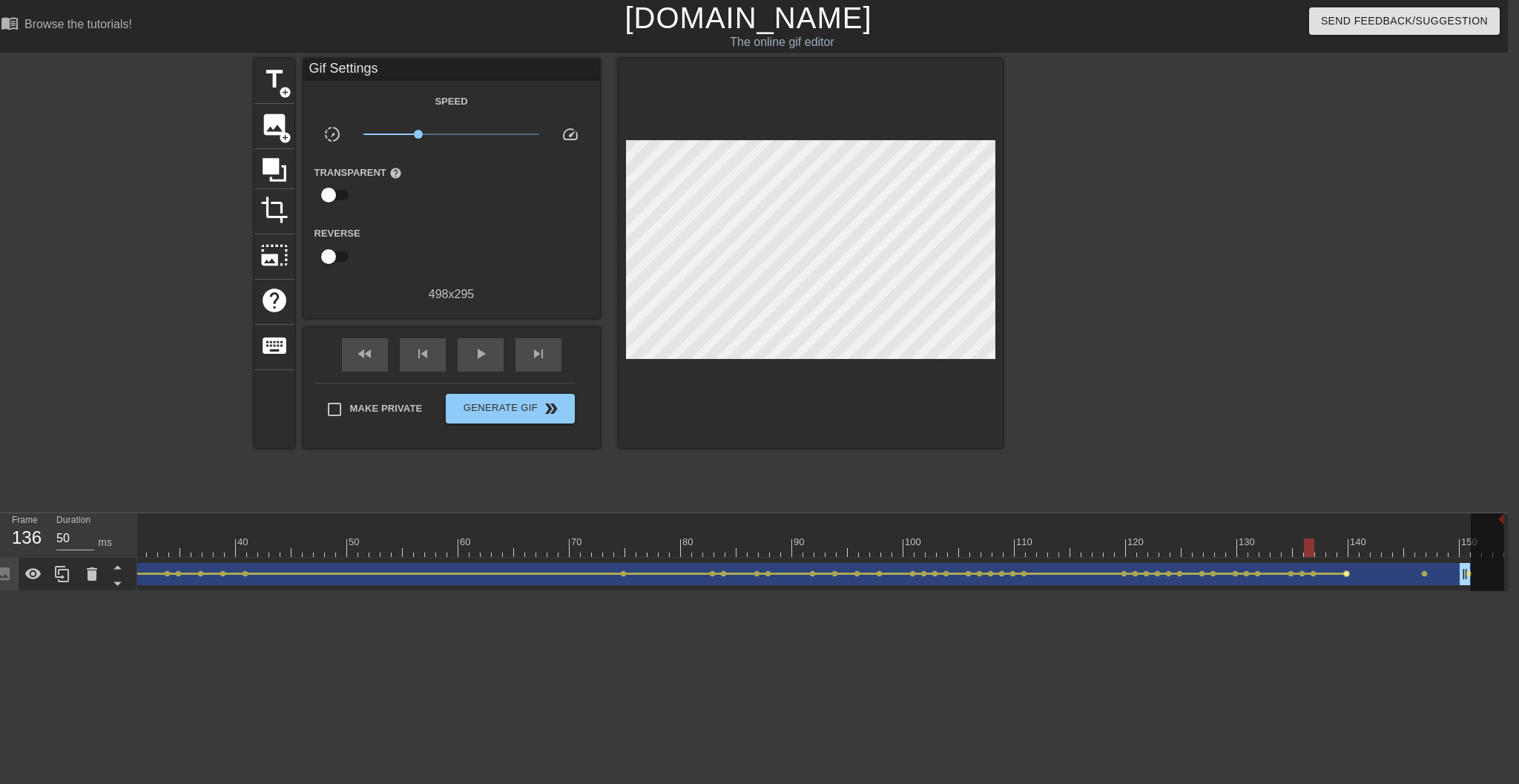
click at [1136, 574] on span "lens" at bounding box center [1347, 573] width 6 height 6
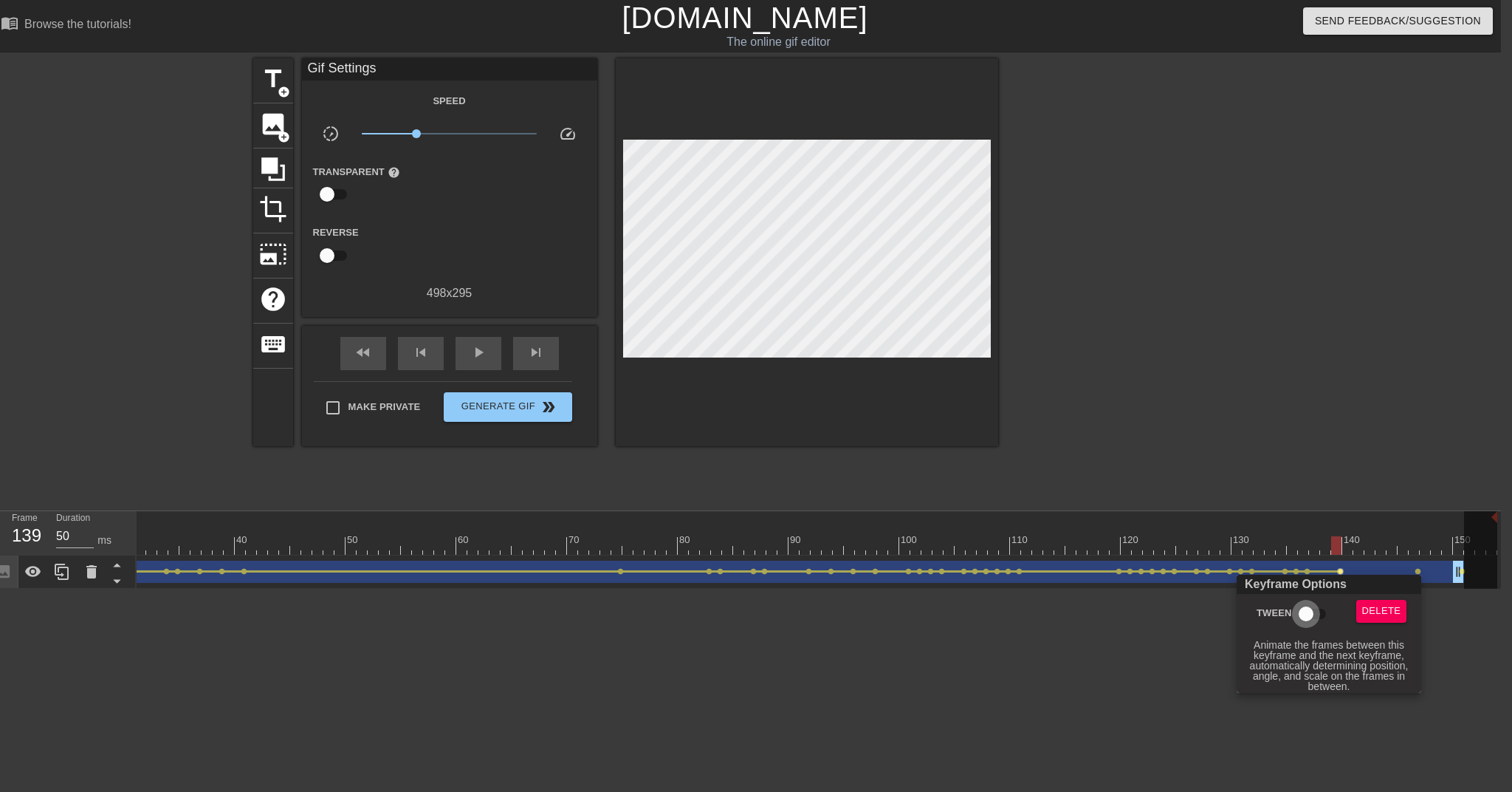
click at [1130, 612] on input "Tween" at bounding box center [1306, 614] width 84 height 28
checkbox input "true"
click at [1130, 569] on div at bounding box center [756, 396] width 1512 height 792
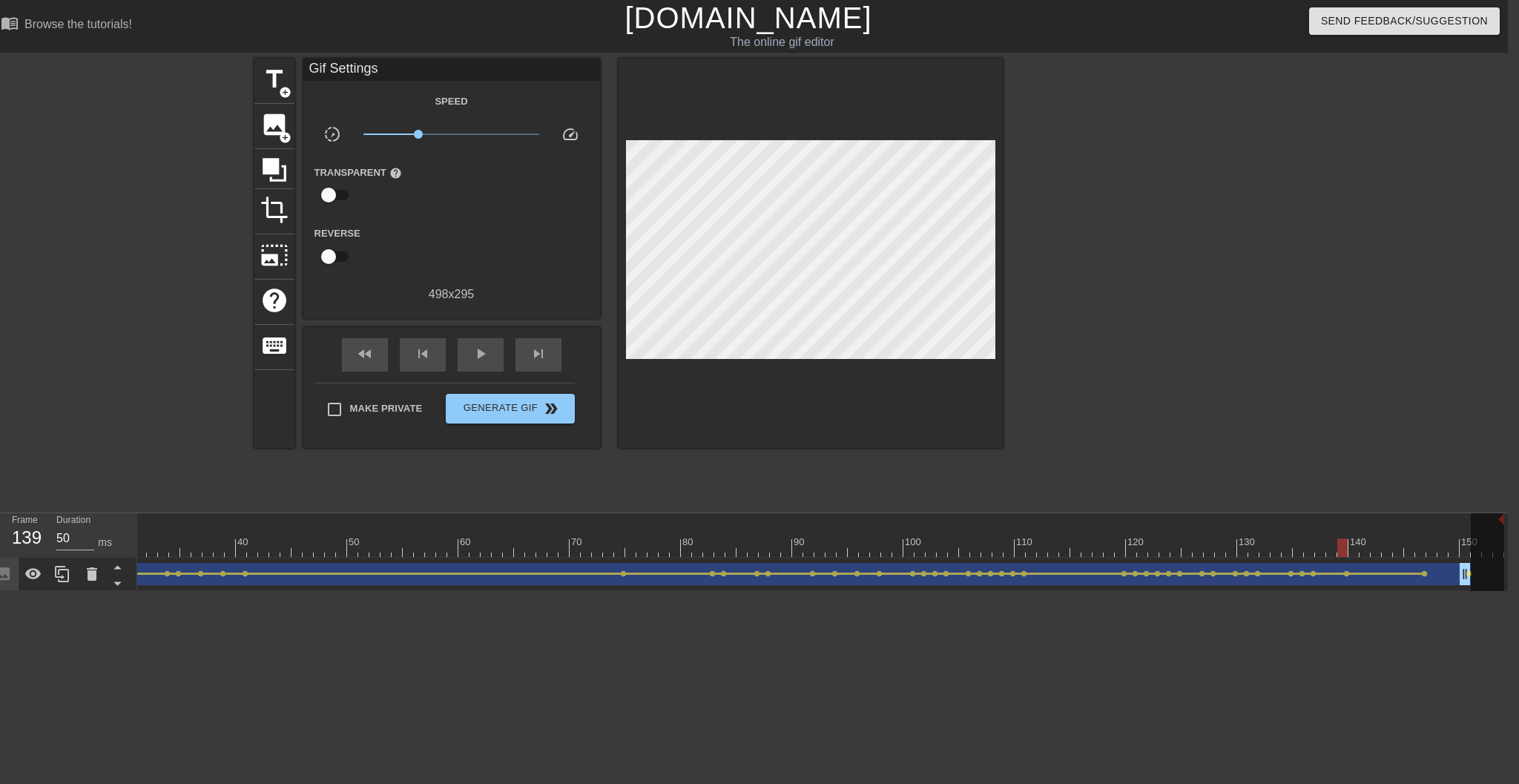
click at [1136, 575] on span "lens" at bounding box center [1425, 573] width 6 height 6
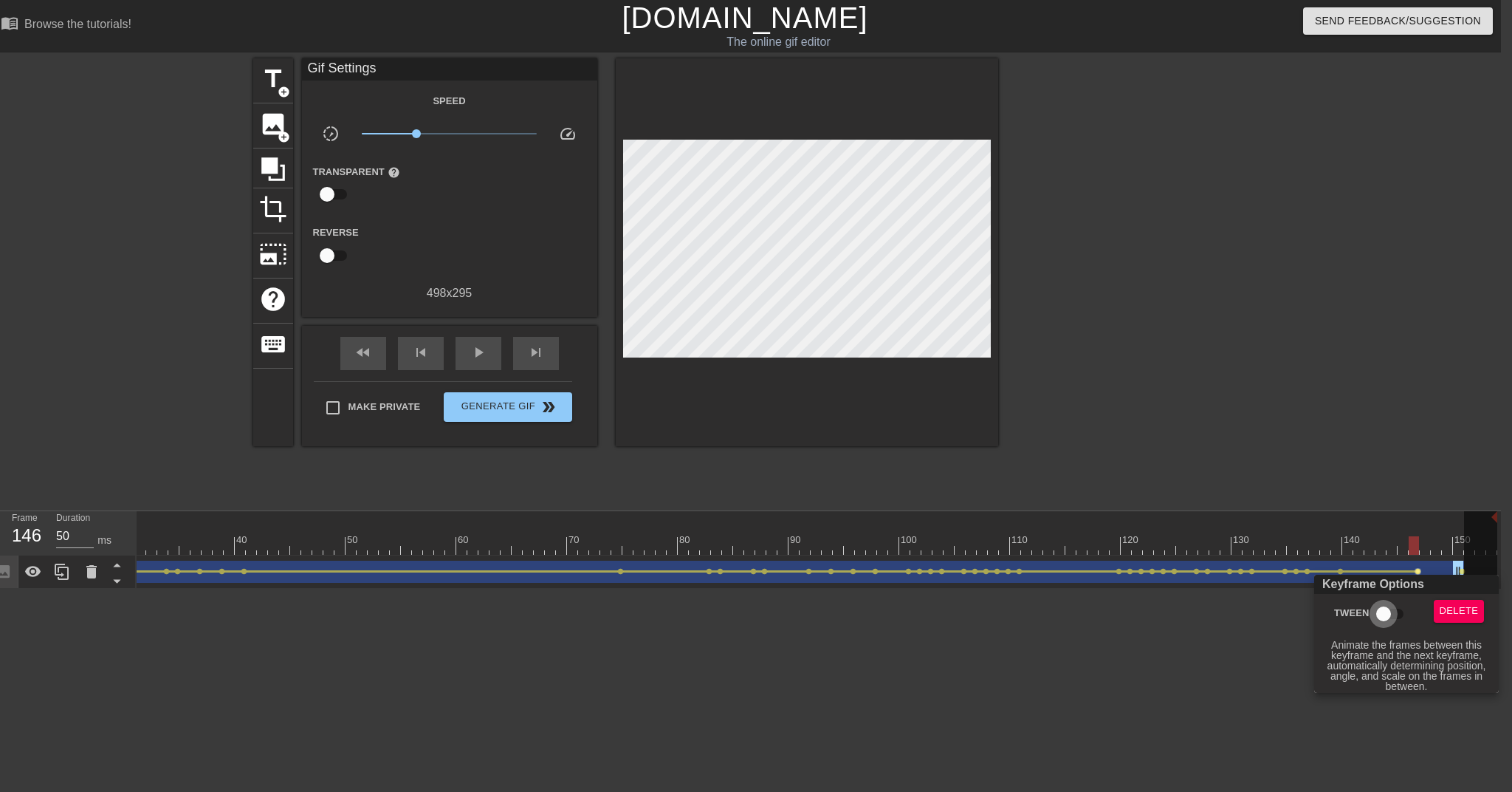
click at [1130, 613] on input "Tween" at bounding box center [1383, 614] width 84 height 28
checkbox input "true"
click at [1130, 699] on div at bounding box center [756, 396] width 1512 height 792
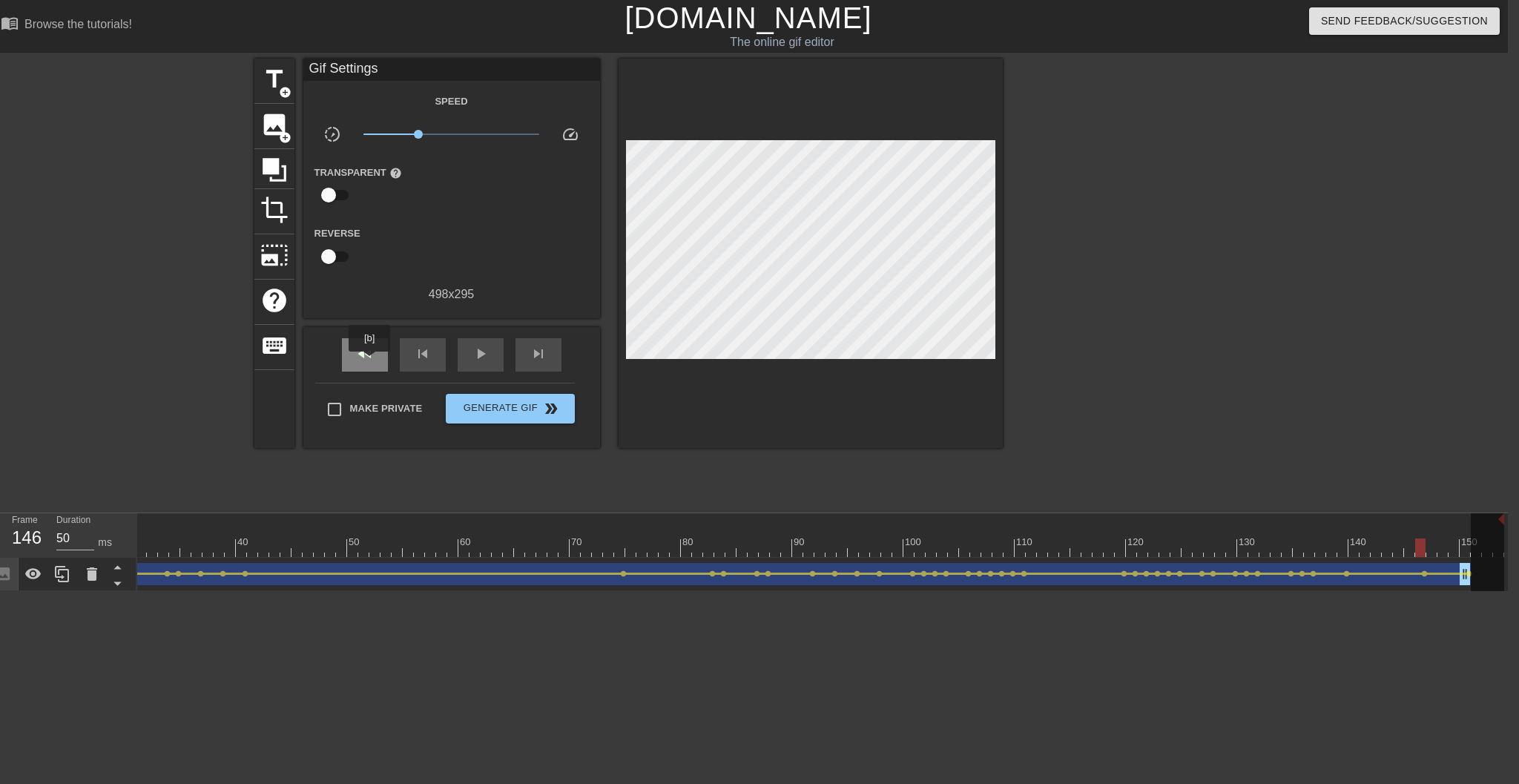
click at [371, 362] on span "fast_rewind" at bounding box center [365, 353] width 18 height 18
click at [483, 355] on span "play_arrow" at bounding box center [480, 353] width 18 height 18
drag, startPoint x: 418, startPoint y: 133, endPoint x: 528, endPoint y: 130, distance: 110.0
click at [528, 130] on span "x6.84" at bounding box center [524, 134] width 9 height 9
drag, startPoint x: 528, startPoint y: 131, endPoint x: 472, endPoint y: 139, distance: 56.6
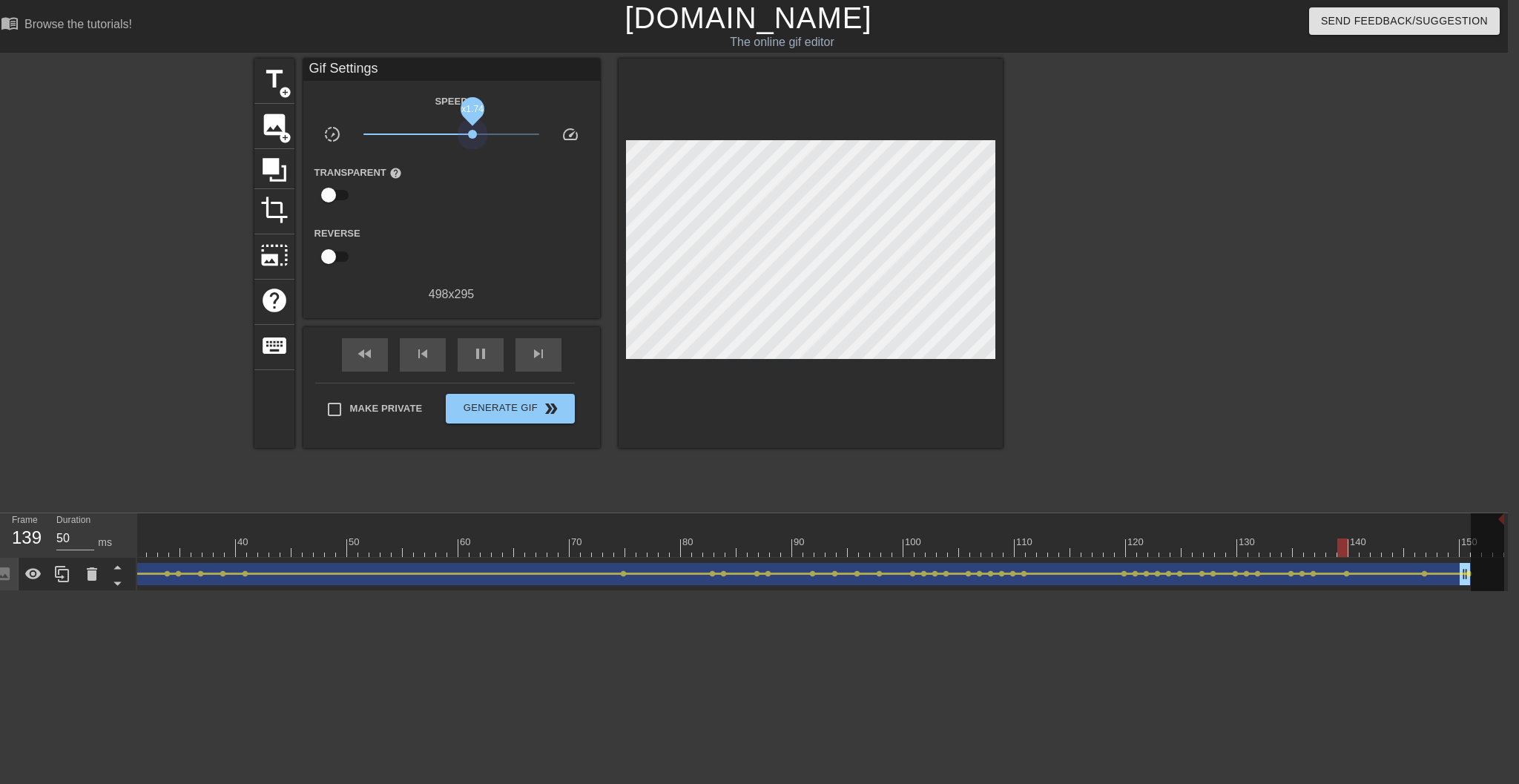
click at [472, 139] on span "x1.74" at bounding box center [451, 134] width 176 height 18
drag, startPoint x: 469, startPoint y: 135, endPoint x: 458, endPoint y: 136, distance: 11.0
click at [458, 136] on span "x1.20" at bounding box center [458, 134] width 9 height 9
type input "50"
click at [531, 404] on span "Generate Gif double_arrow" at bounding box center [510, 409] width 117 height 18
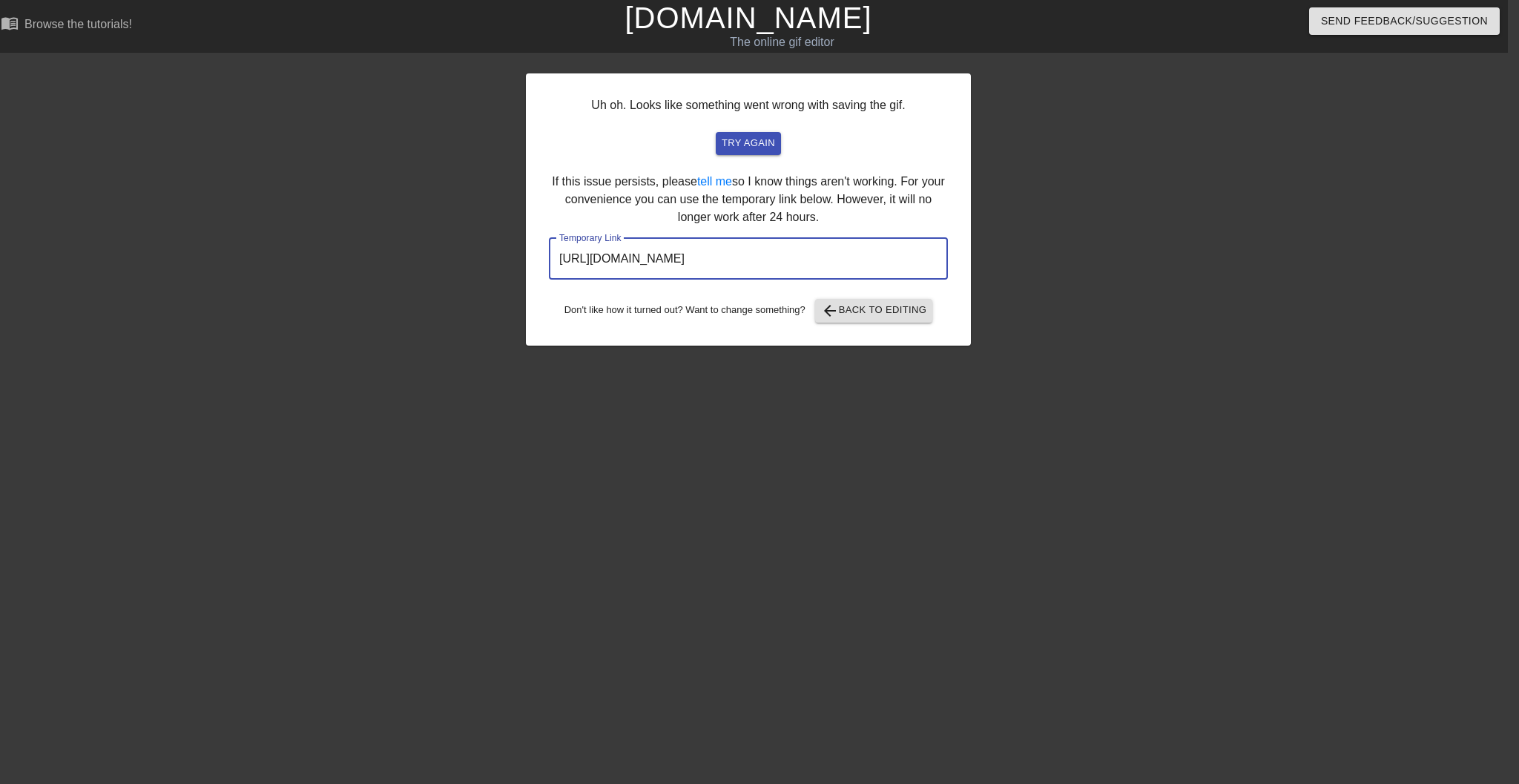
click at [776, 256] on input "[URL][DOMAIN_NAME]" at bounding box center [748, 258] width 399 height 42
